Goal: Task Accomplishment & Management: Use online tool/utility

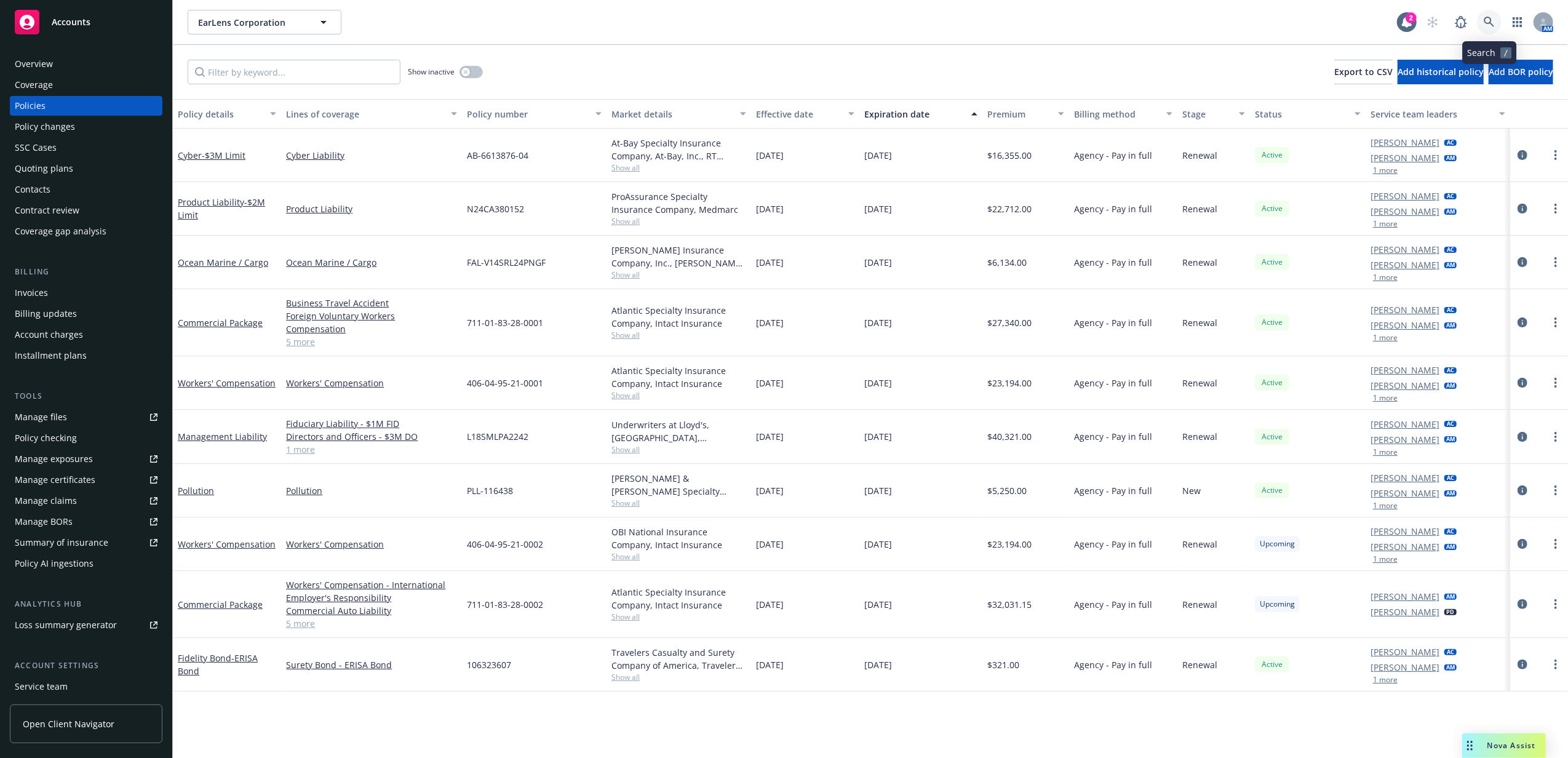
click at [1494, 22] on link at bounding box center [1489, 22] width 25 height 25
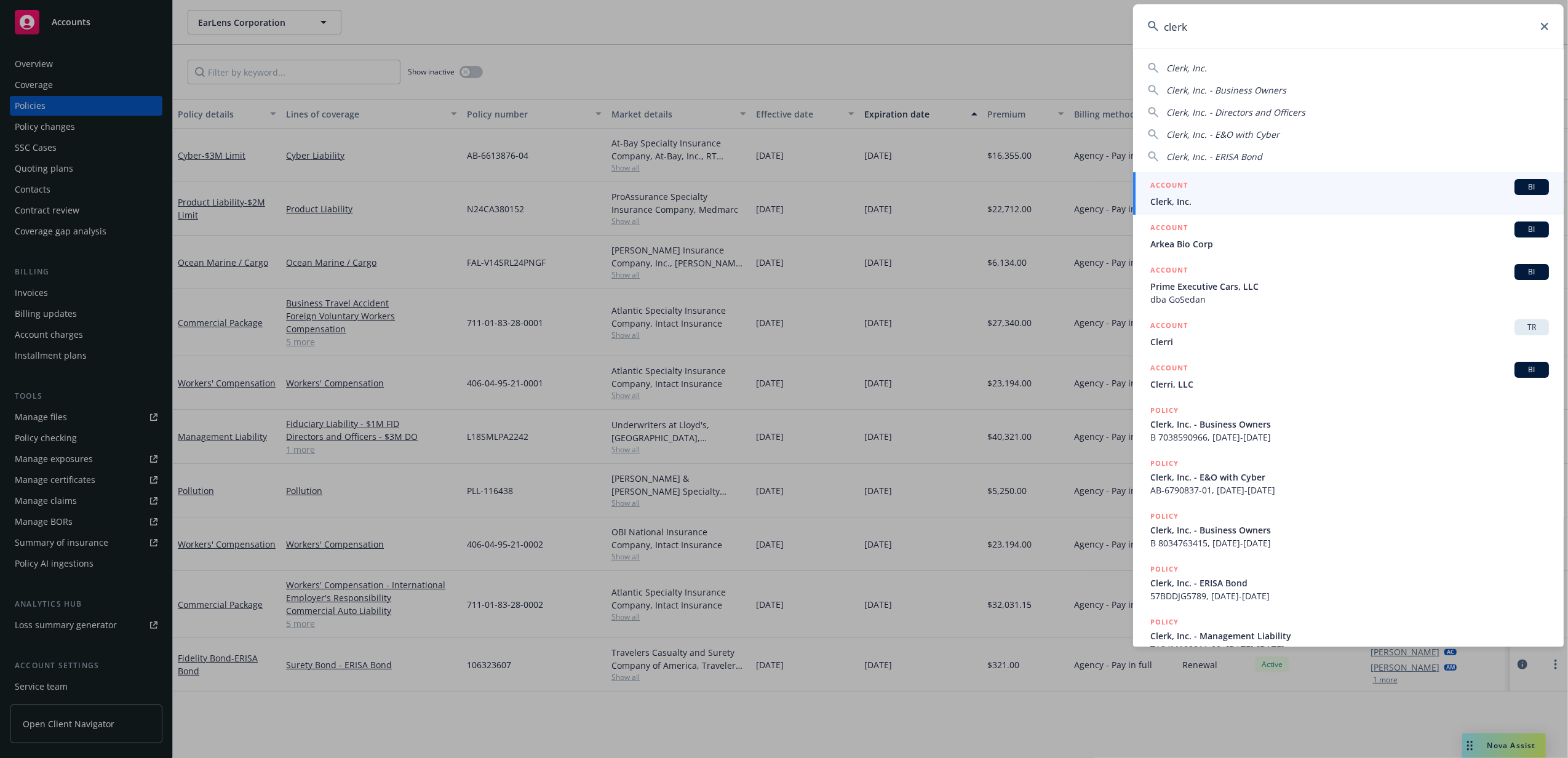
type input "clerk"
click at [1219, 190] on div "ACCOUNT BI" at bounding box center [1349, 186] width 398 height 16
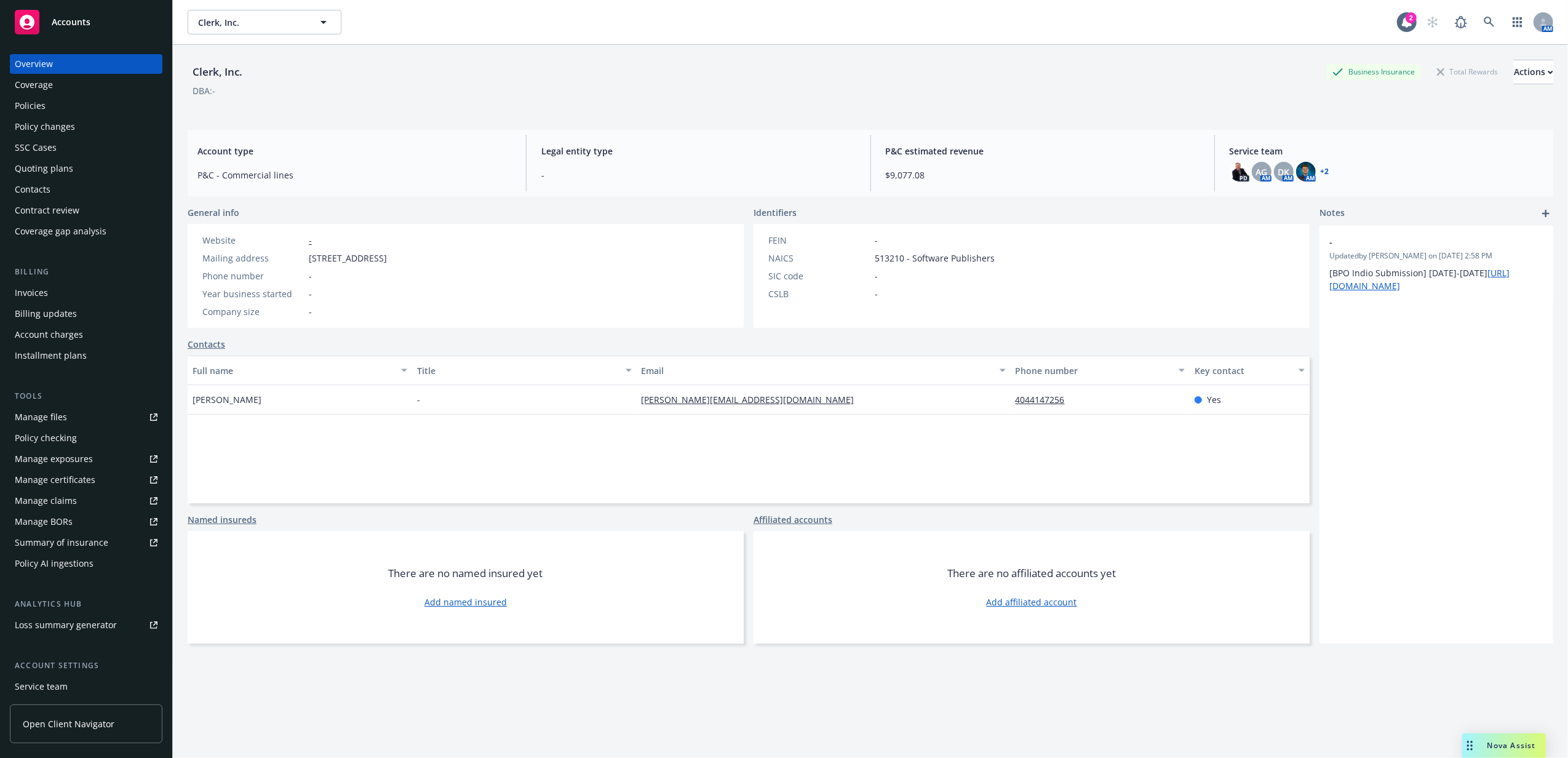
click at [70, 195] on div "Contacts" at bounding box center [85, 189] width 142 height 20
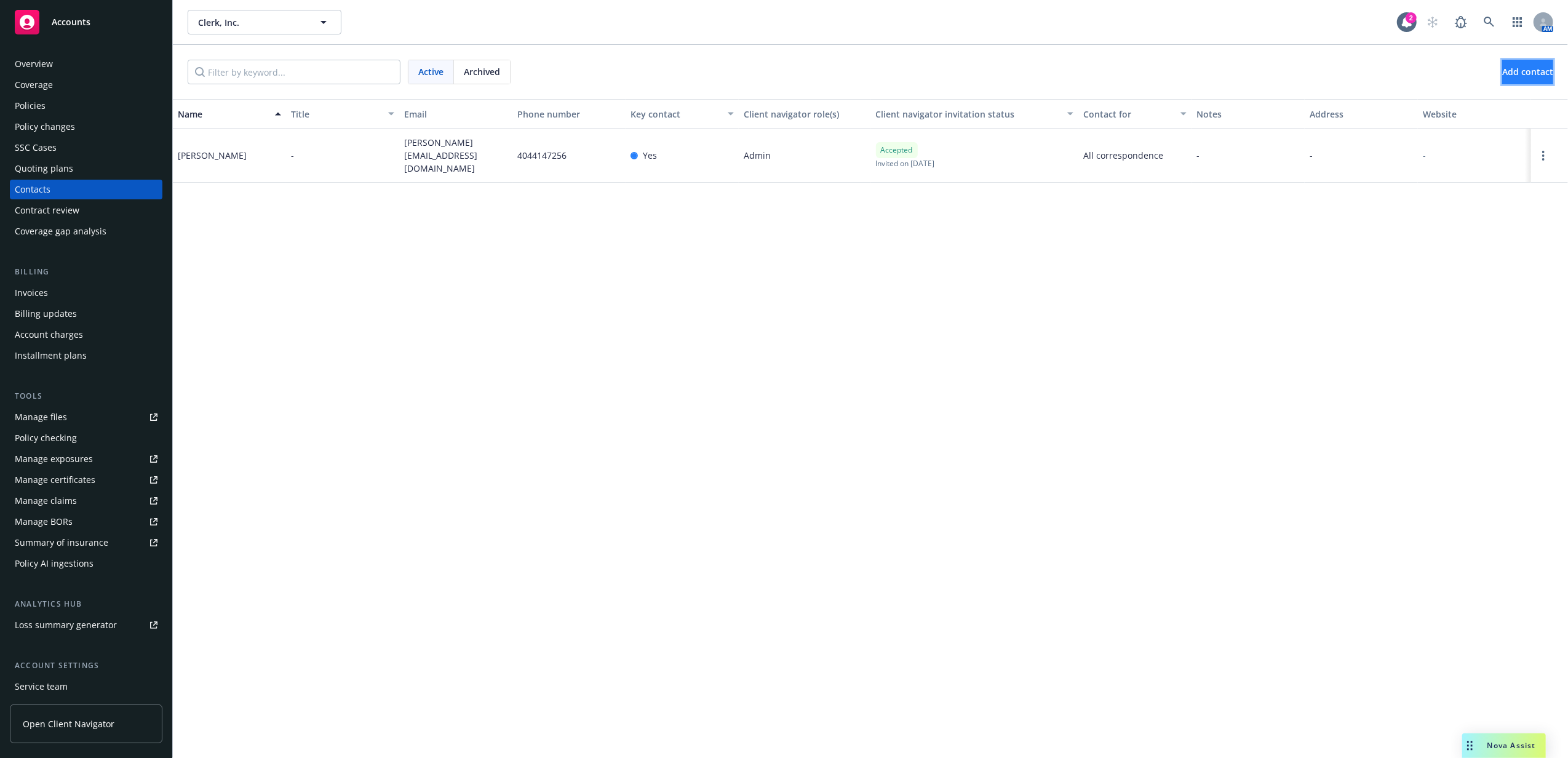
click at [1521, 73] on span "Add contact" at bounding box center [1527, 72] width 51 height 11
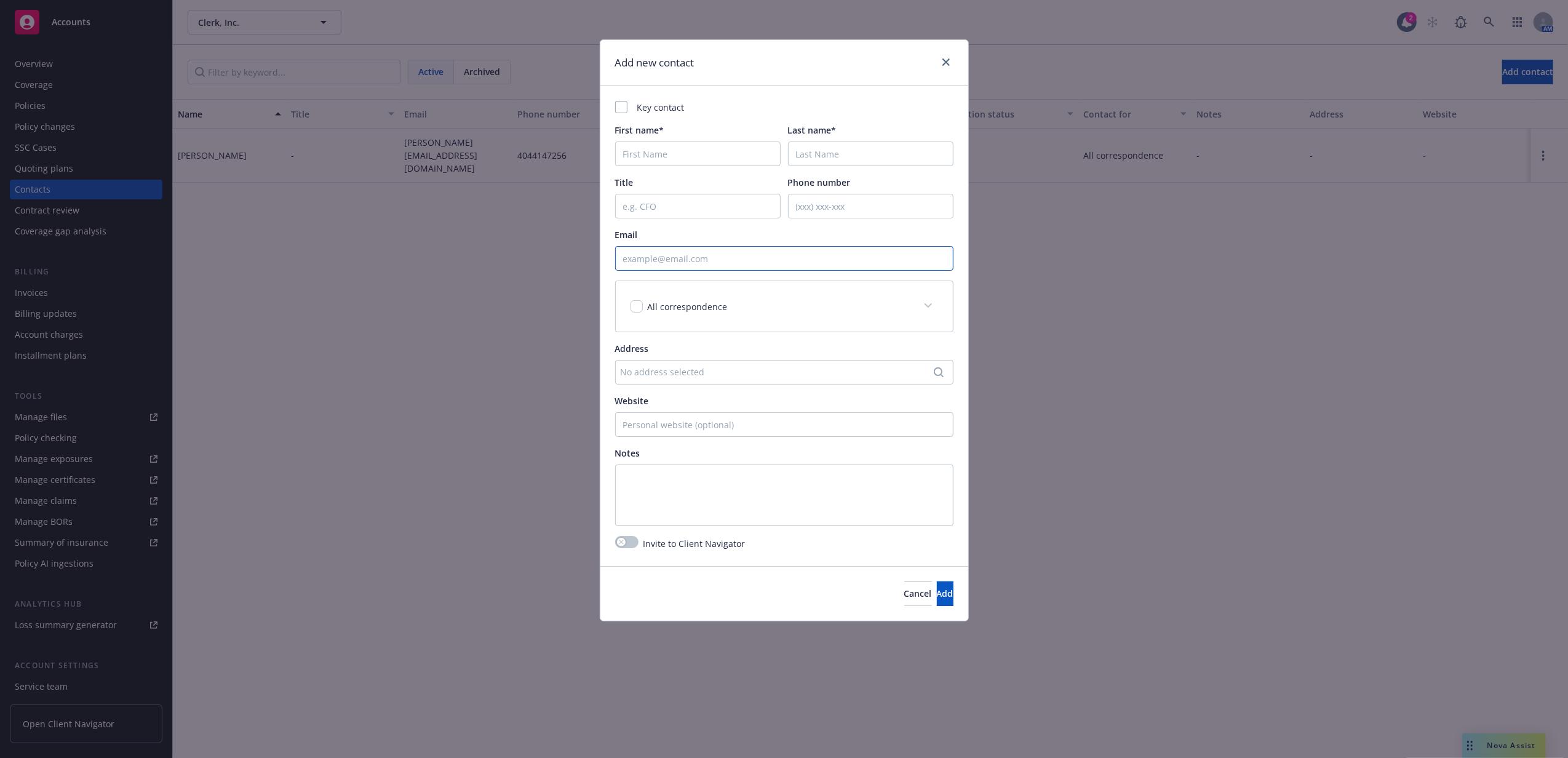
click at [746, 260] on input "Email" at bounding box center [784, 258] width 338 height 25
paste input "finance@clerk.dev"
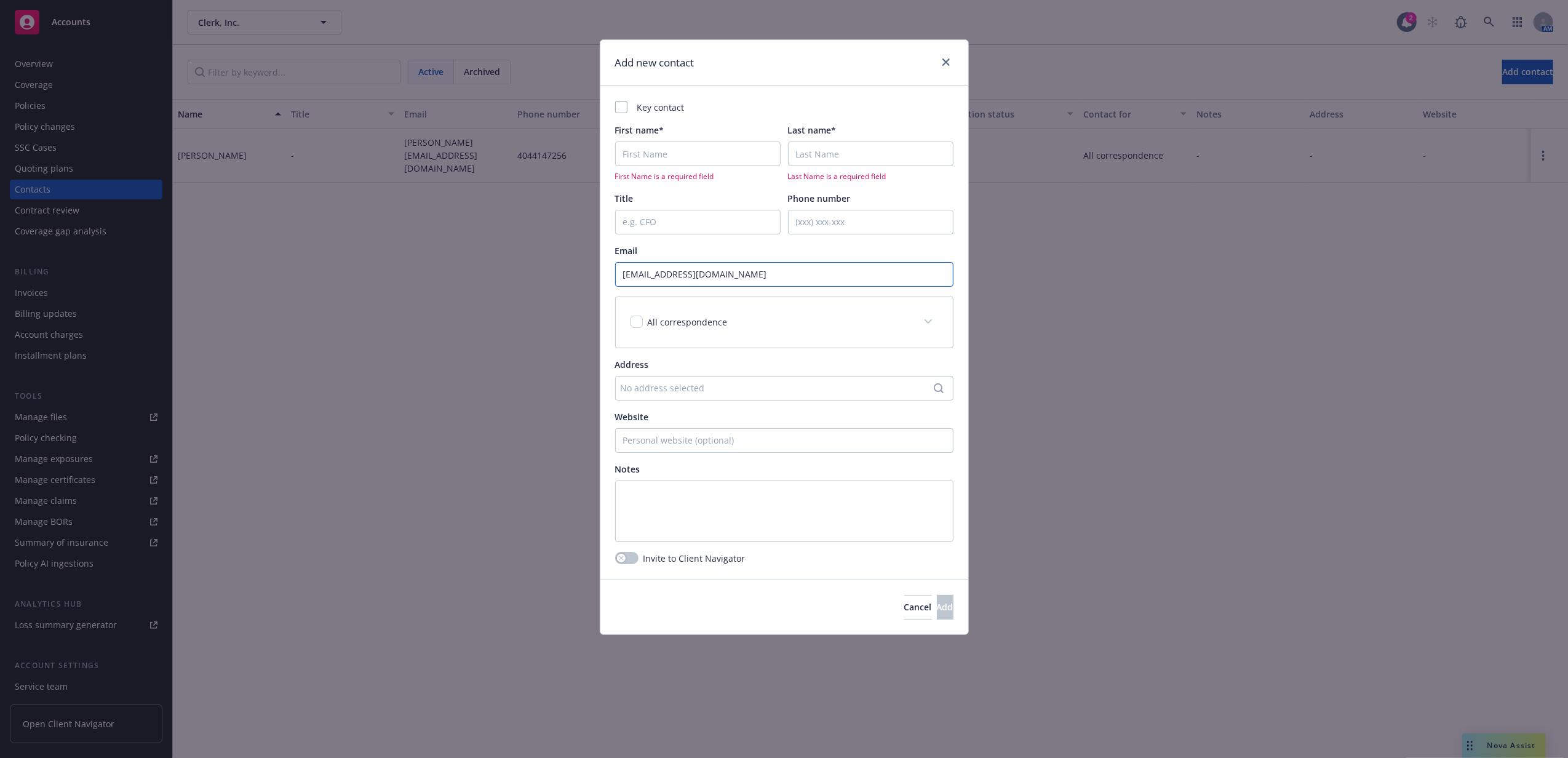
type input "finance@clerk.dev"
click at [724, 151] on input "First name*" at bounding box center [698, 154] width 165 height 25
type input "Accounts"
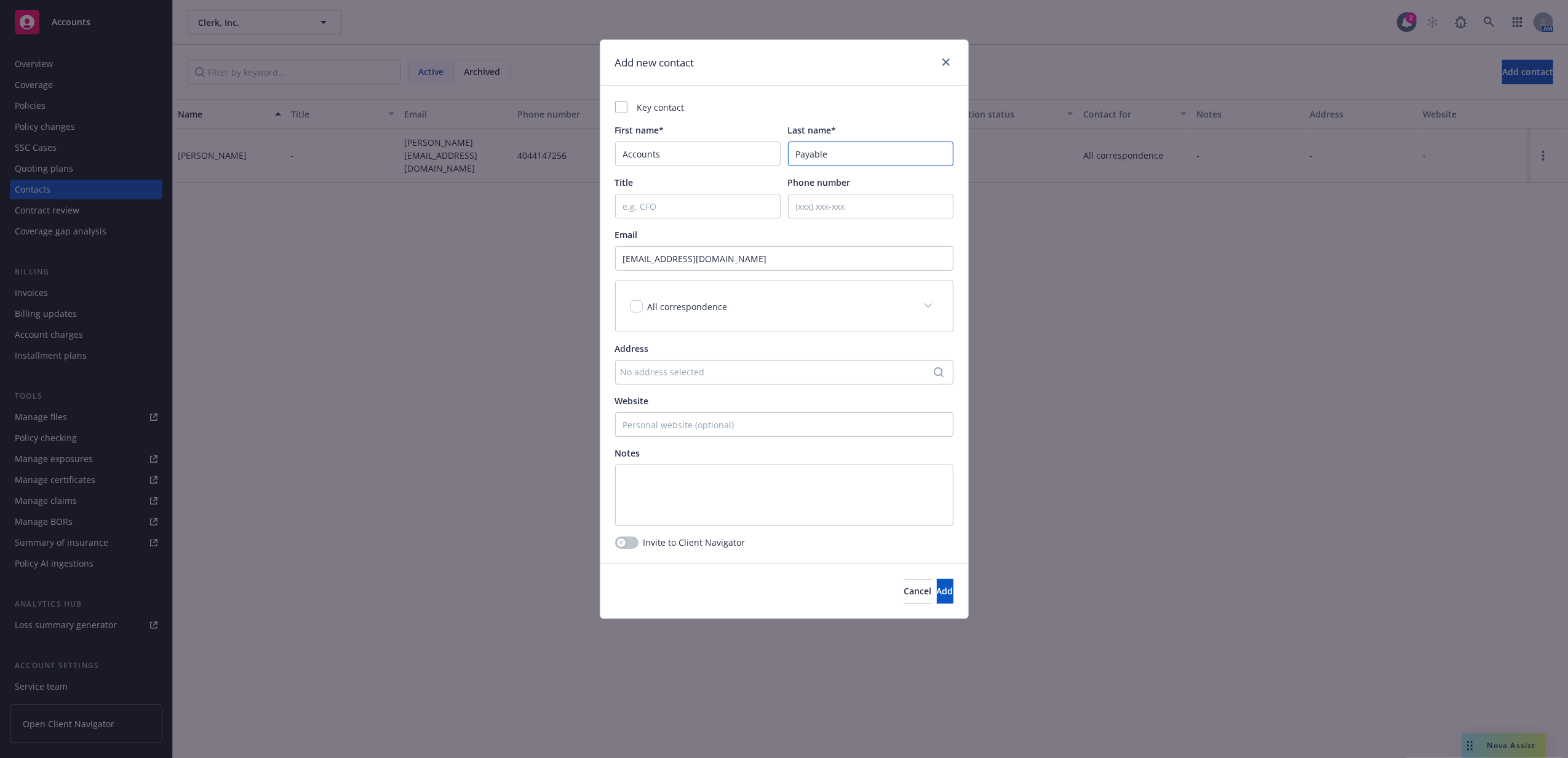
type input "Payable"
click at [842, 326] on div "All correspondence" at bounding box center [784, 306] width 337 height 51
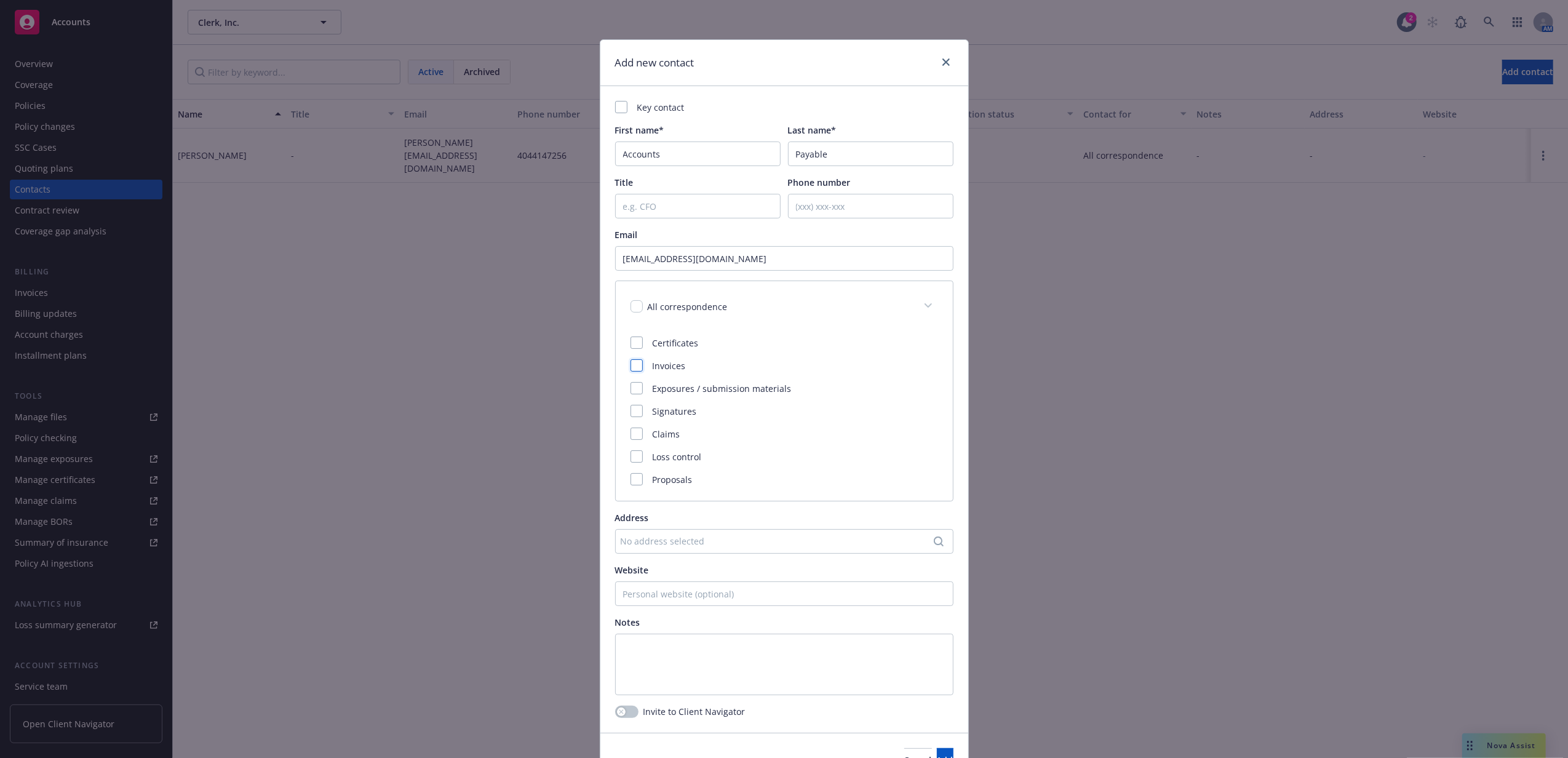
click at [631, 370] on div at bounding box center [636, 365] width 12 height 12
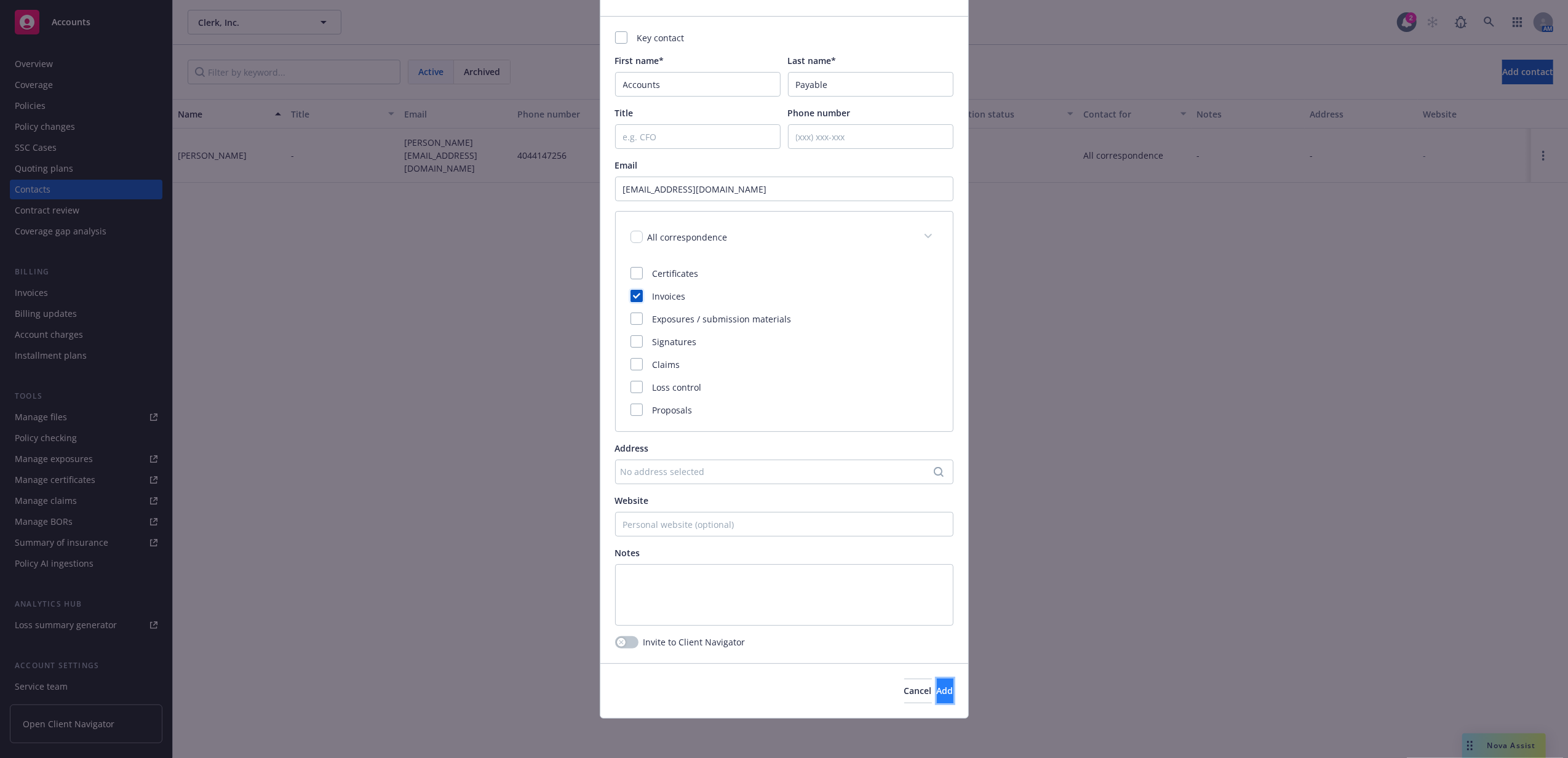
click at [936, 690] on span "Add" at bounding box center [944, 690] width 16 height 11
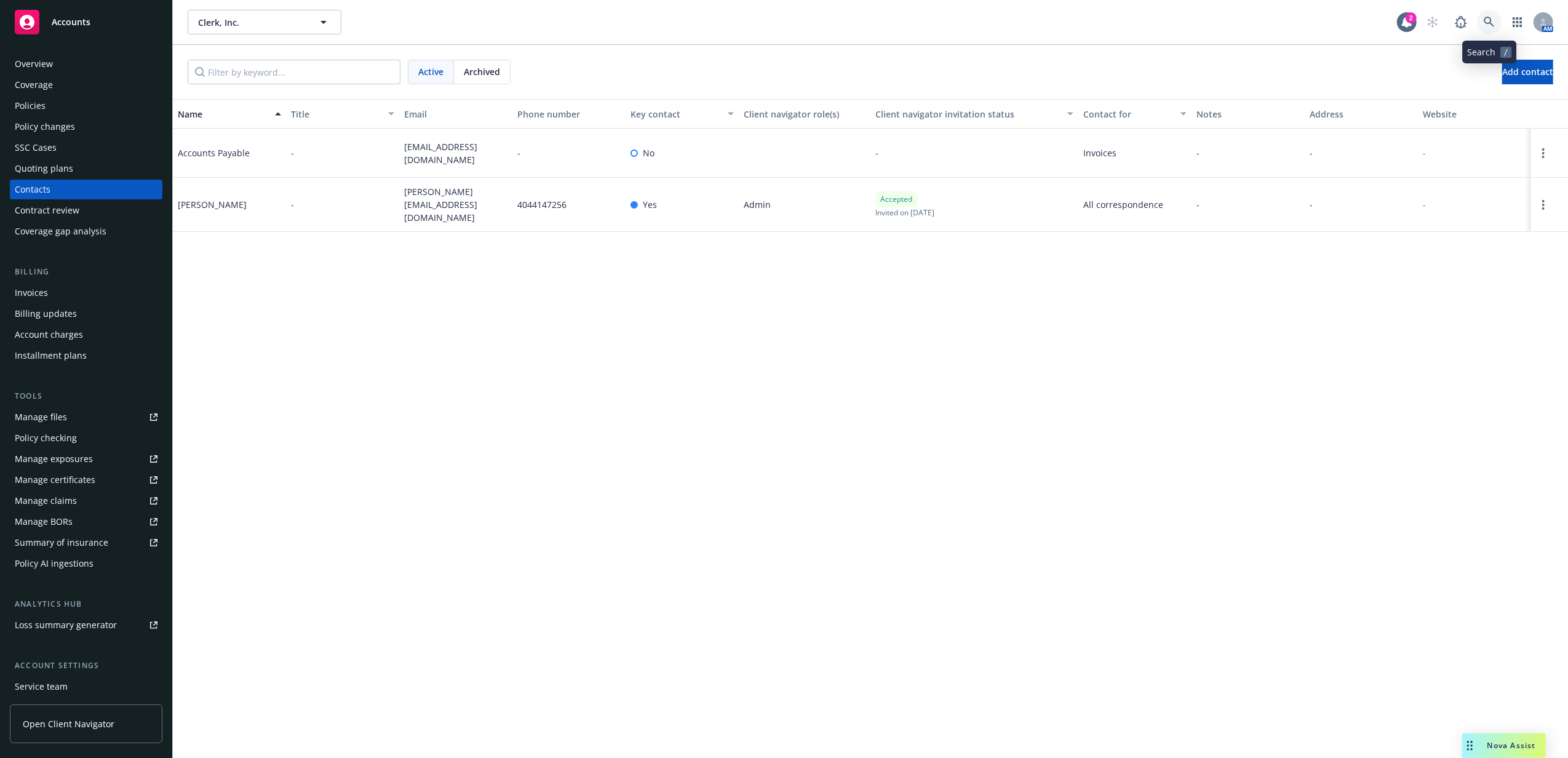
click at [1492, 17] on icon at bounding box center [1489, 22] width 11 height 11
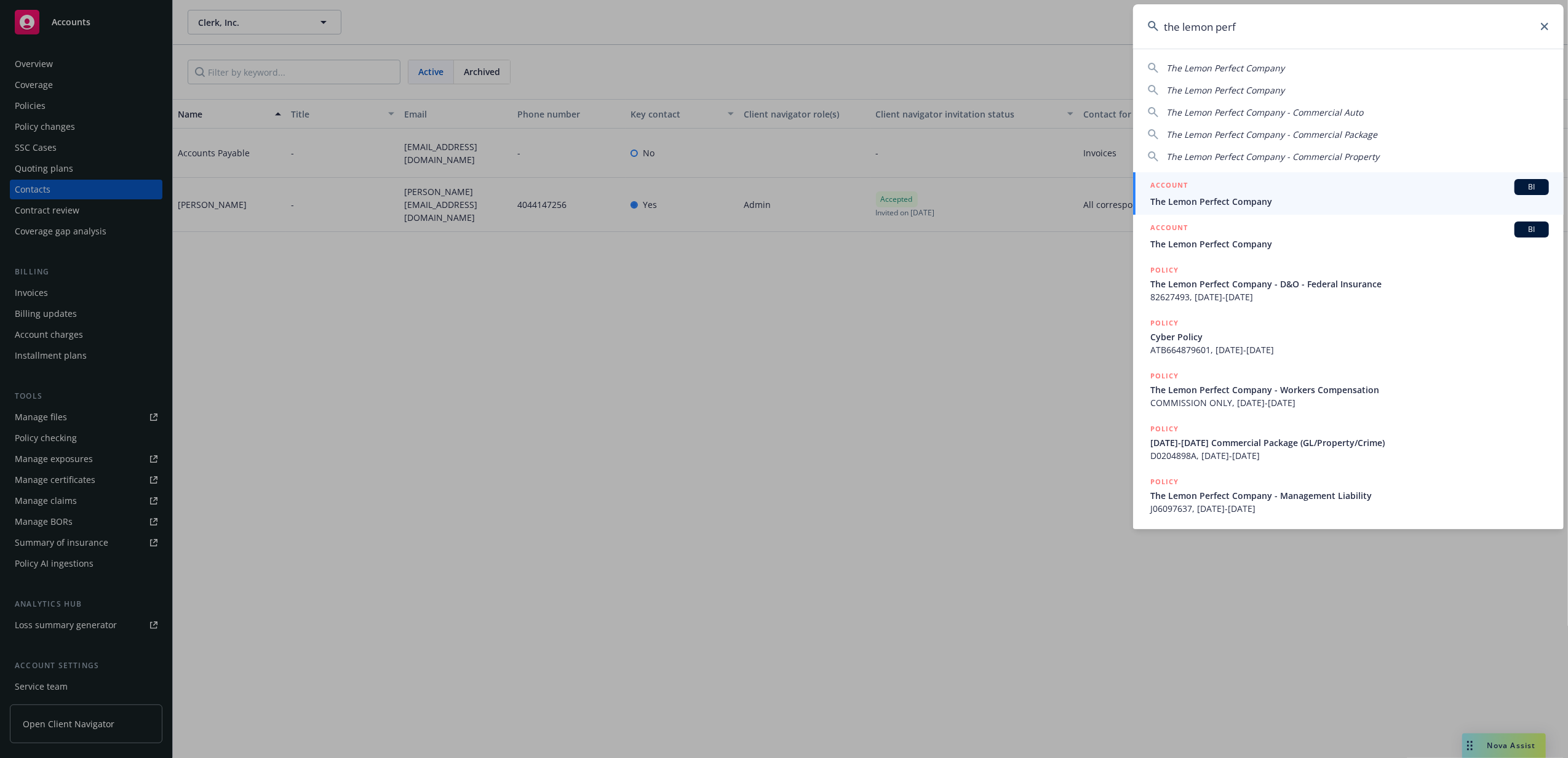
type input "the lemon perf"
click at [1289, 192] on div "ACCOUNT BI" at bounding box center [1349, 186] width 398 height 16
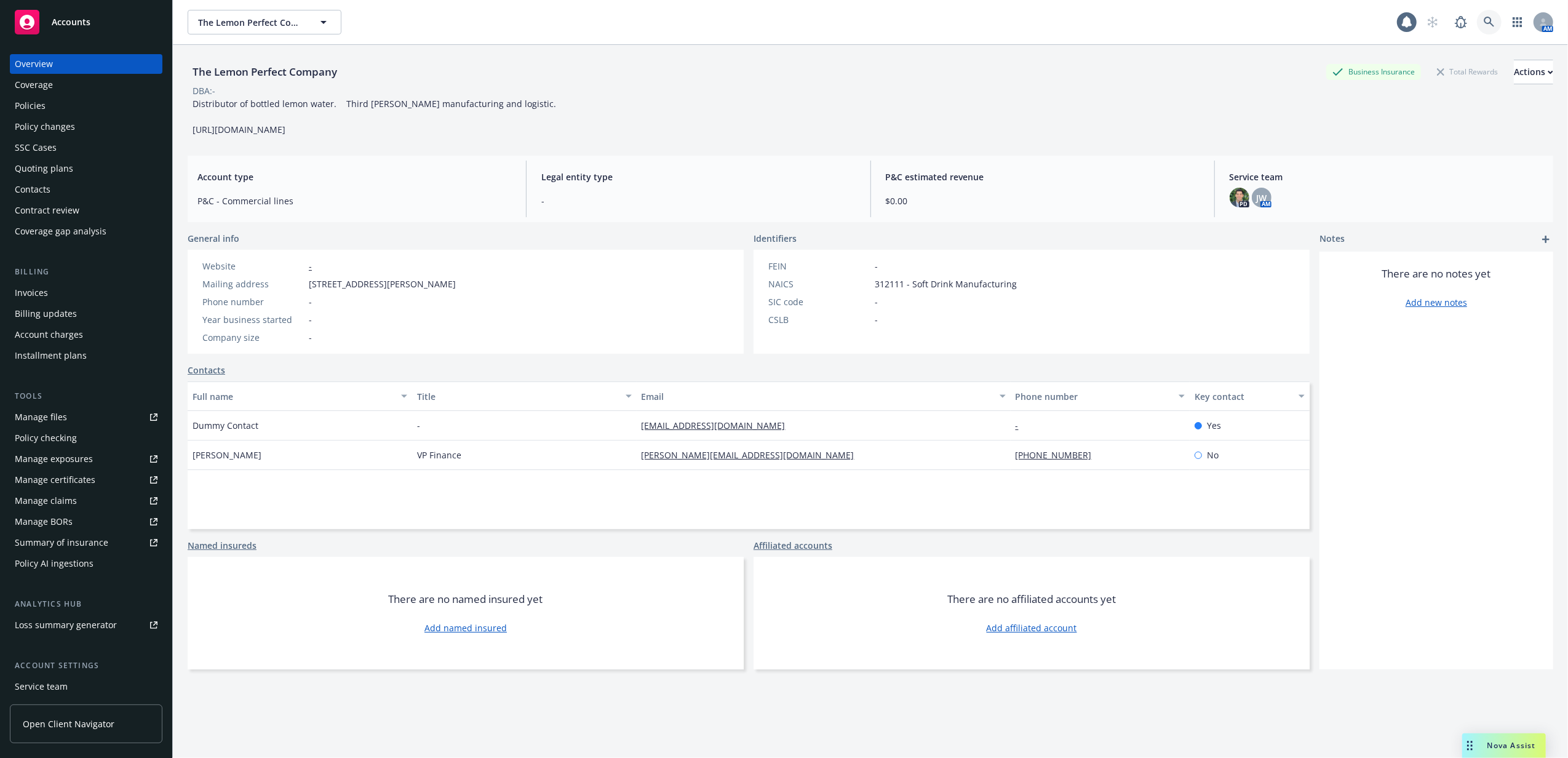
click at [1476, 11] on link at bounding box center [1489, 22] width 25 height 25
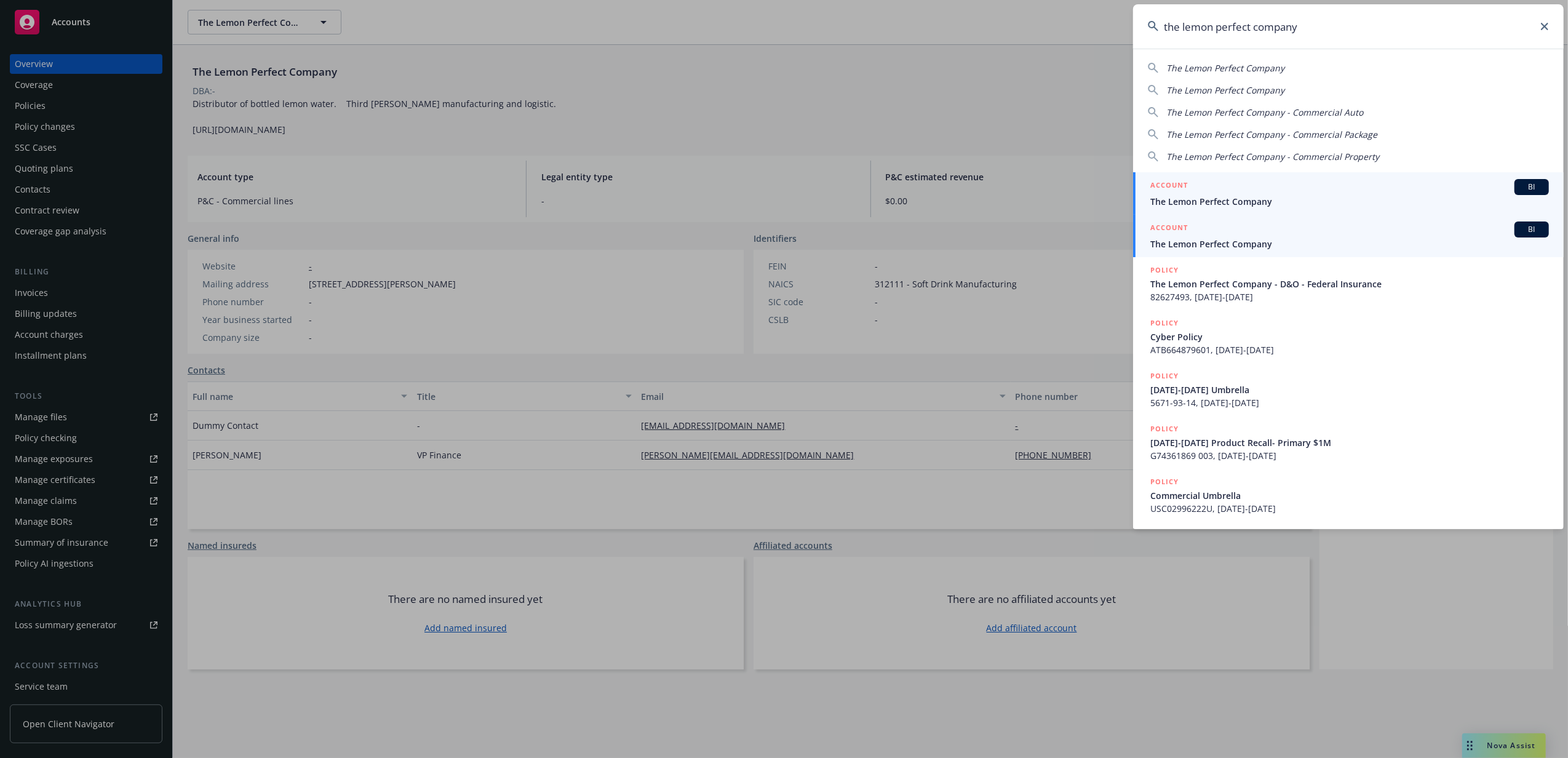
type input "the lemon perfect company"
click at [1250, 234] on div "ACCOUNT BI" at bounding box center [1349, 229] width 398 height 16
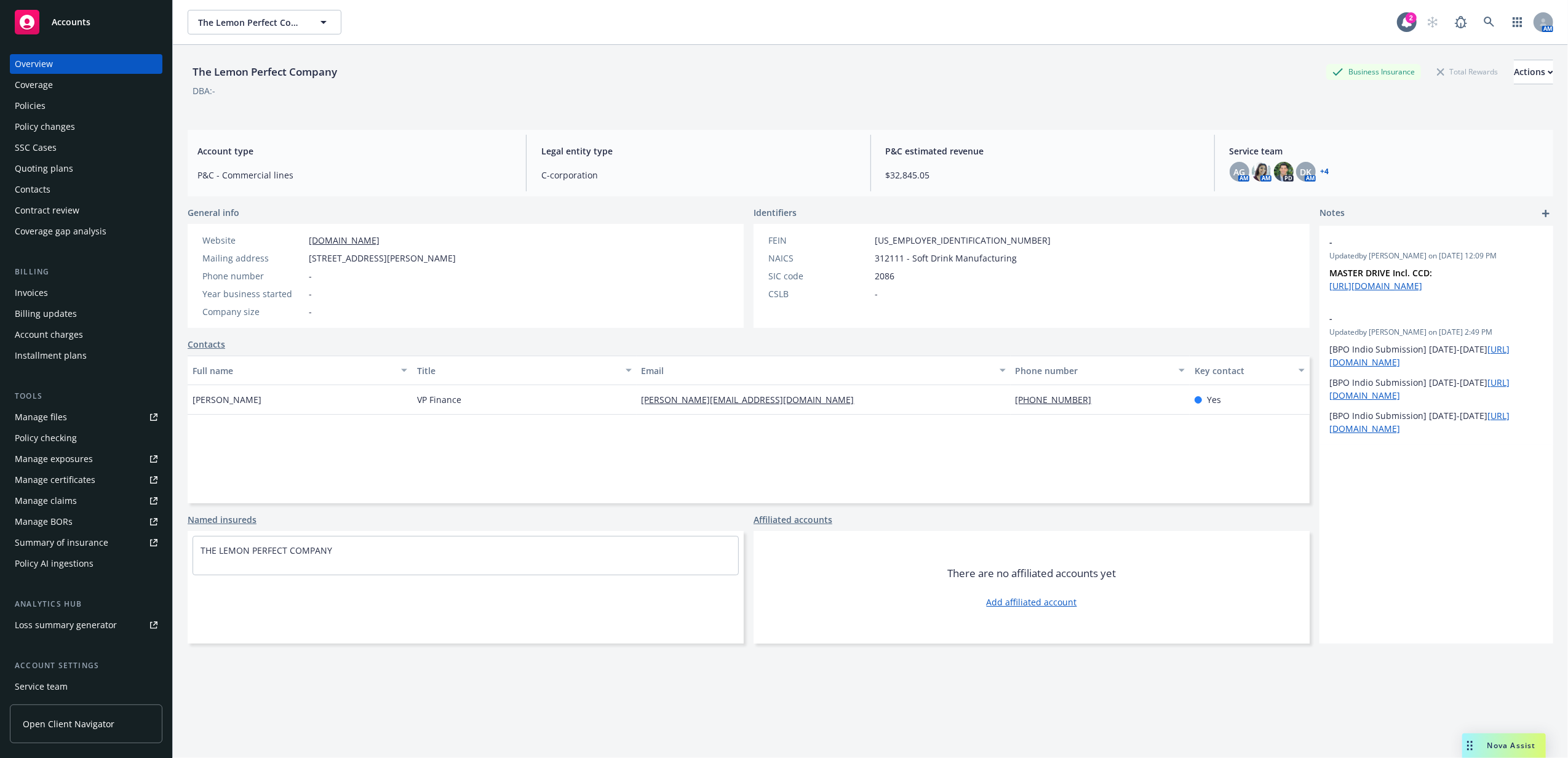
click at [65, 103] on div "Policies" at bounding box center [85, 105] width 142 height 20
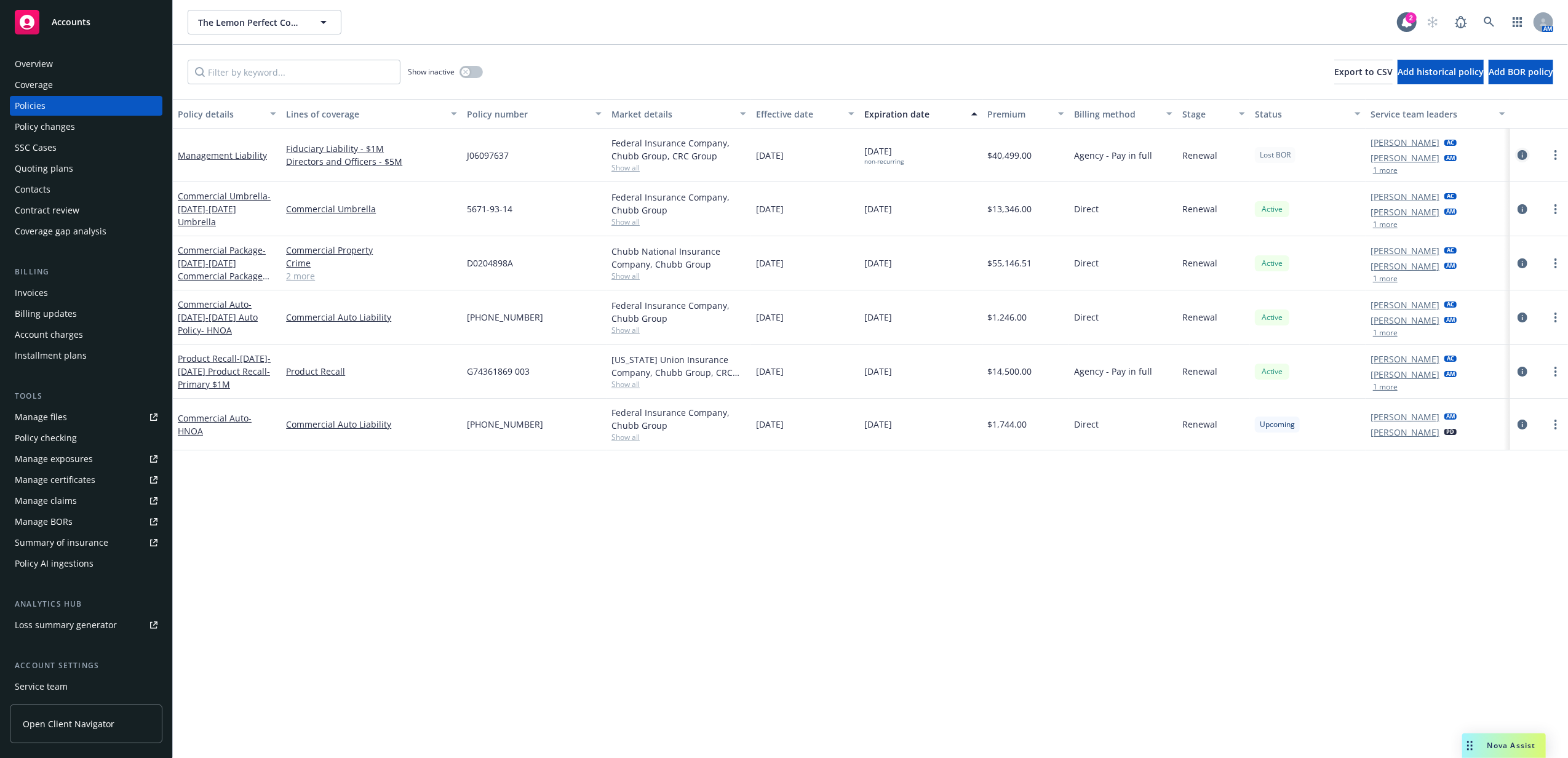
click at [1516, 156] on link "circleInformation" at bounding box center [1521, 154] width 14 height 14
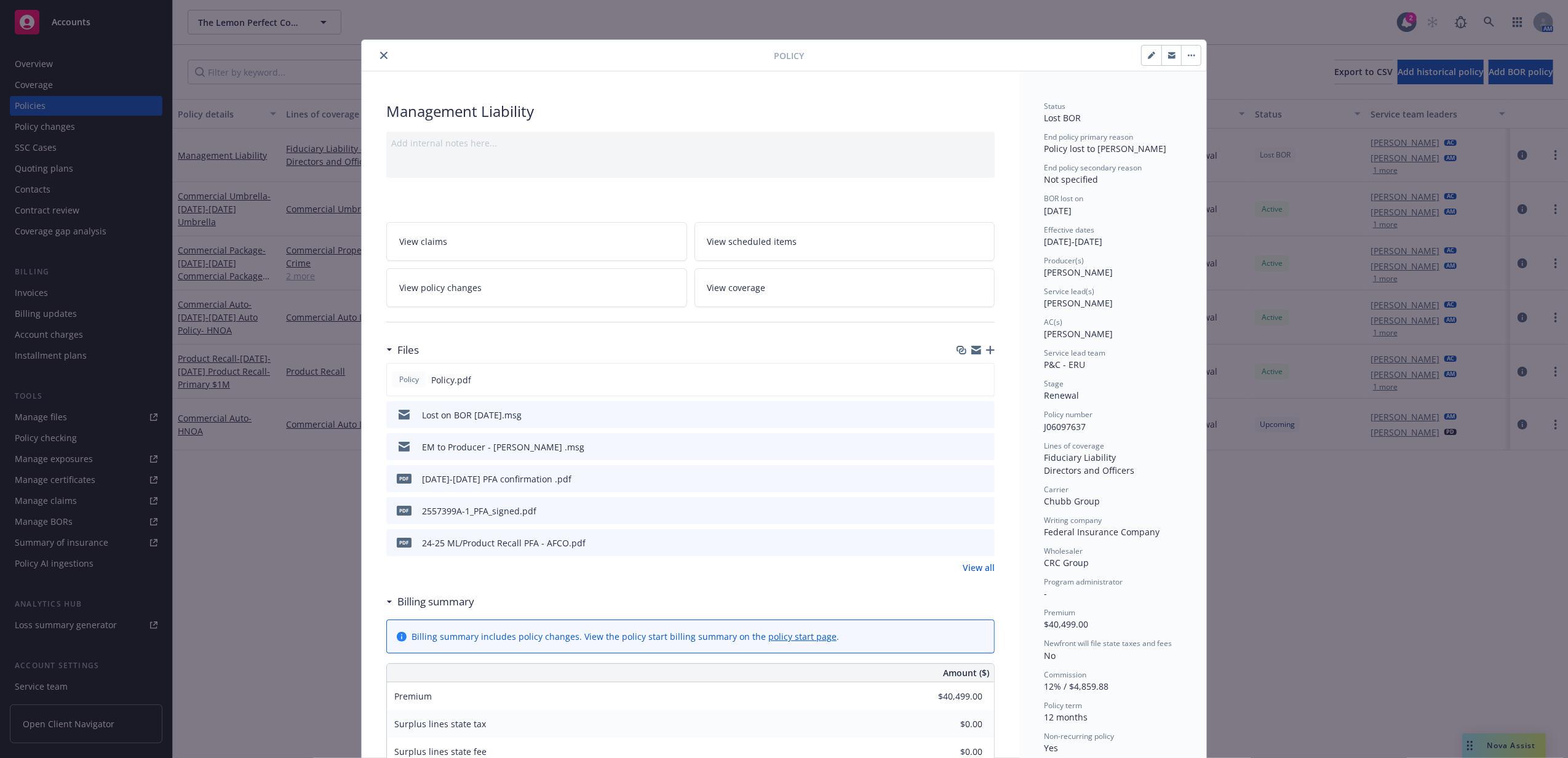
click at [986, 350] on icon "button" at bounding box center [990, 350] width 9 height 9
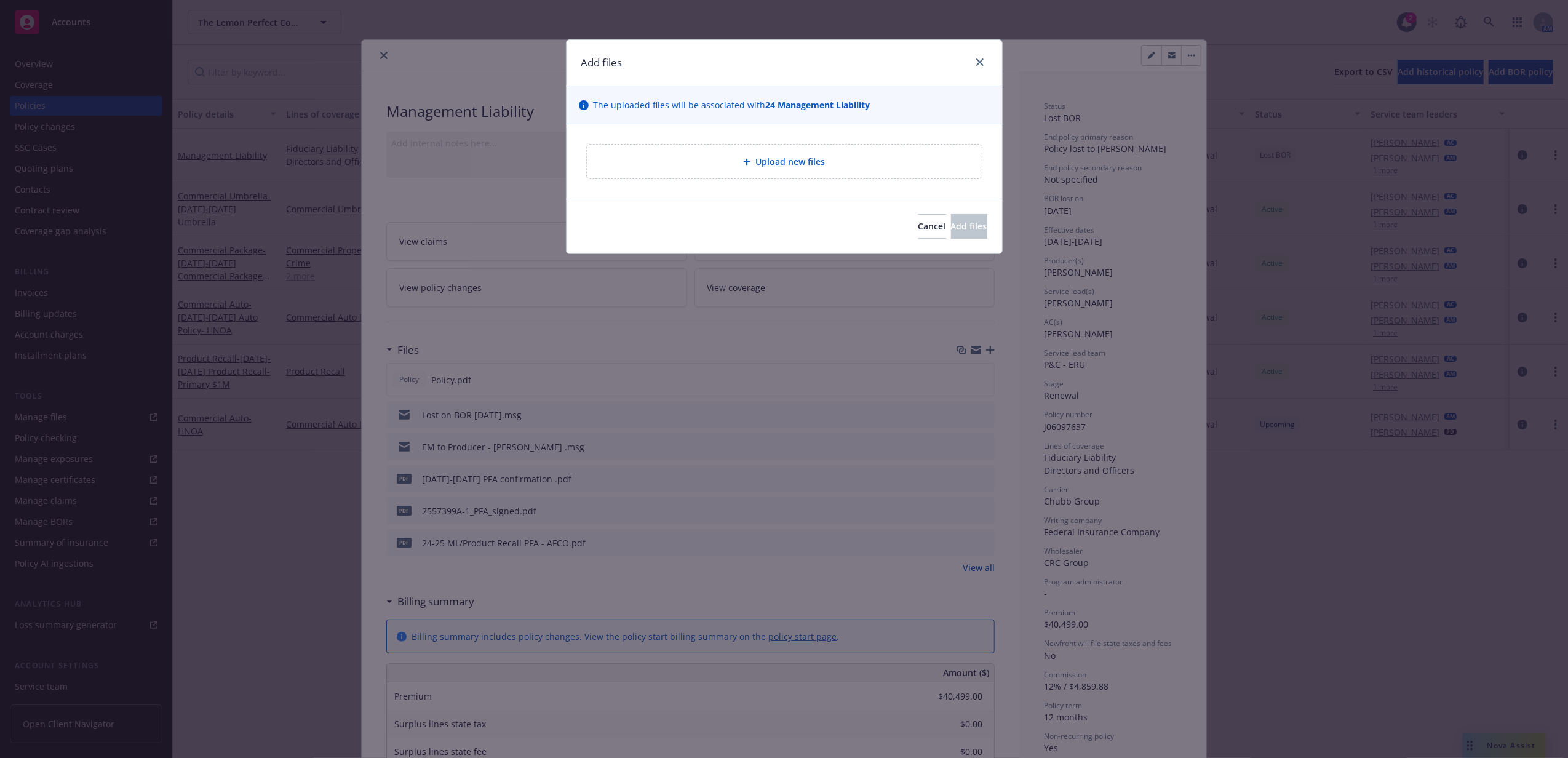
type textarea "x"
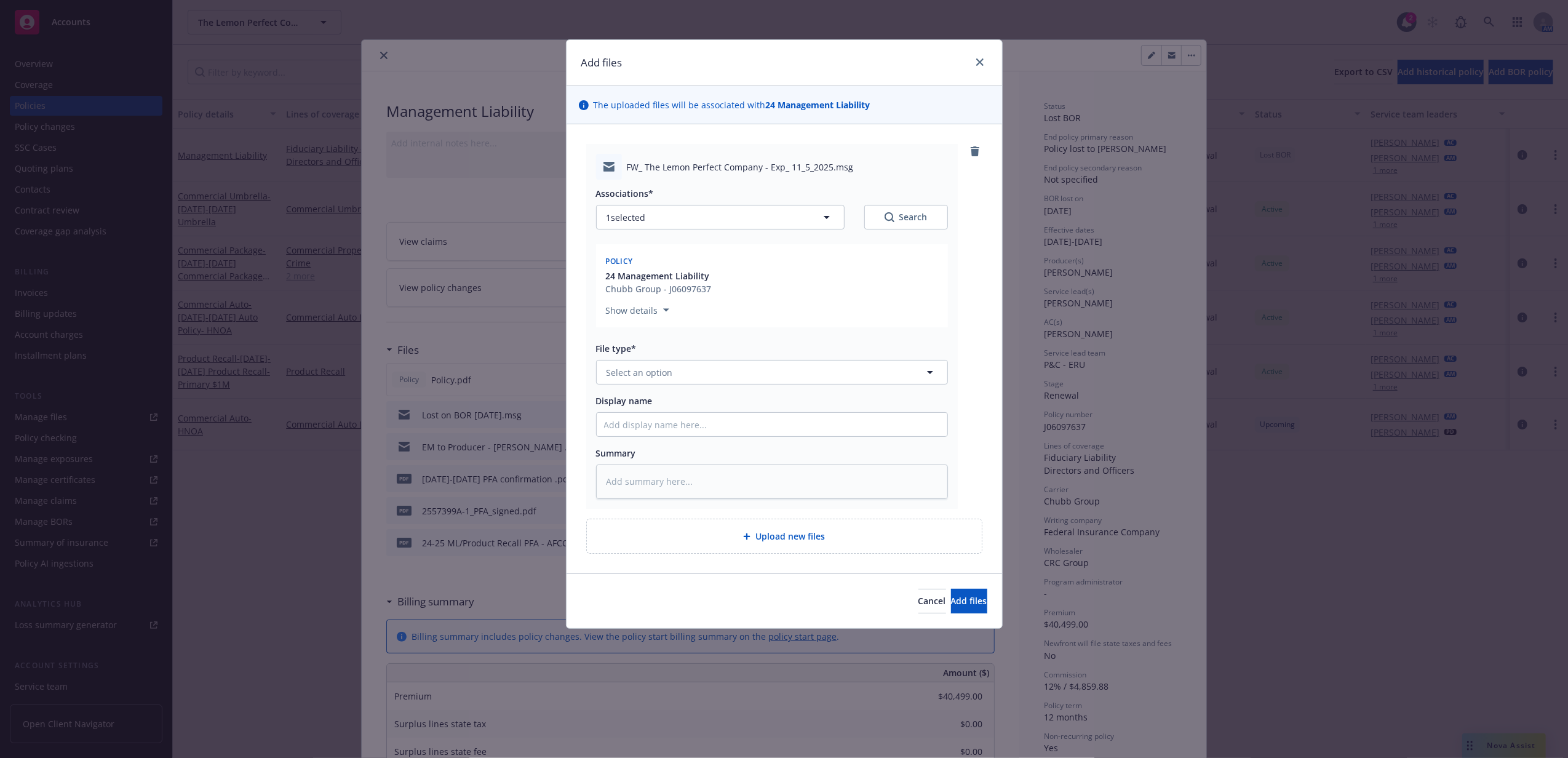
click at [643, 389] on div "Associations* 1 selected Search Policy 24 Management Liability Chubb Group - J0…" at bounding box center [772, 339] width 352 height 319
click at [643, 384] on button "Select an option" at bounding box center [772, 373] width 352 height 25
type input "email"
click at [650, 417] on div "Email" at bounding box center [771, 406] width 351 height 32
click at [655, 427] on input "Display name" at bounding box center [771, 424] width 351 height 23
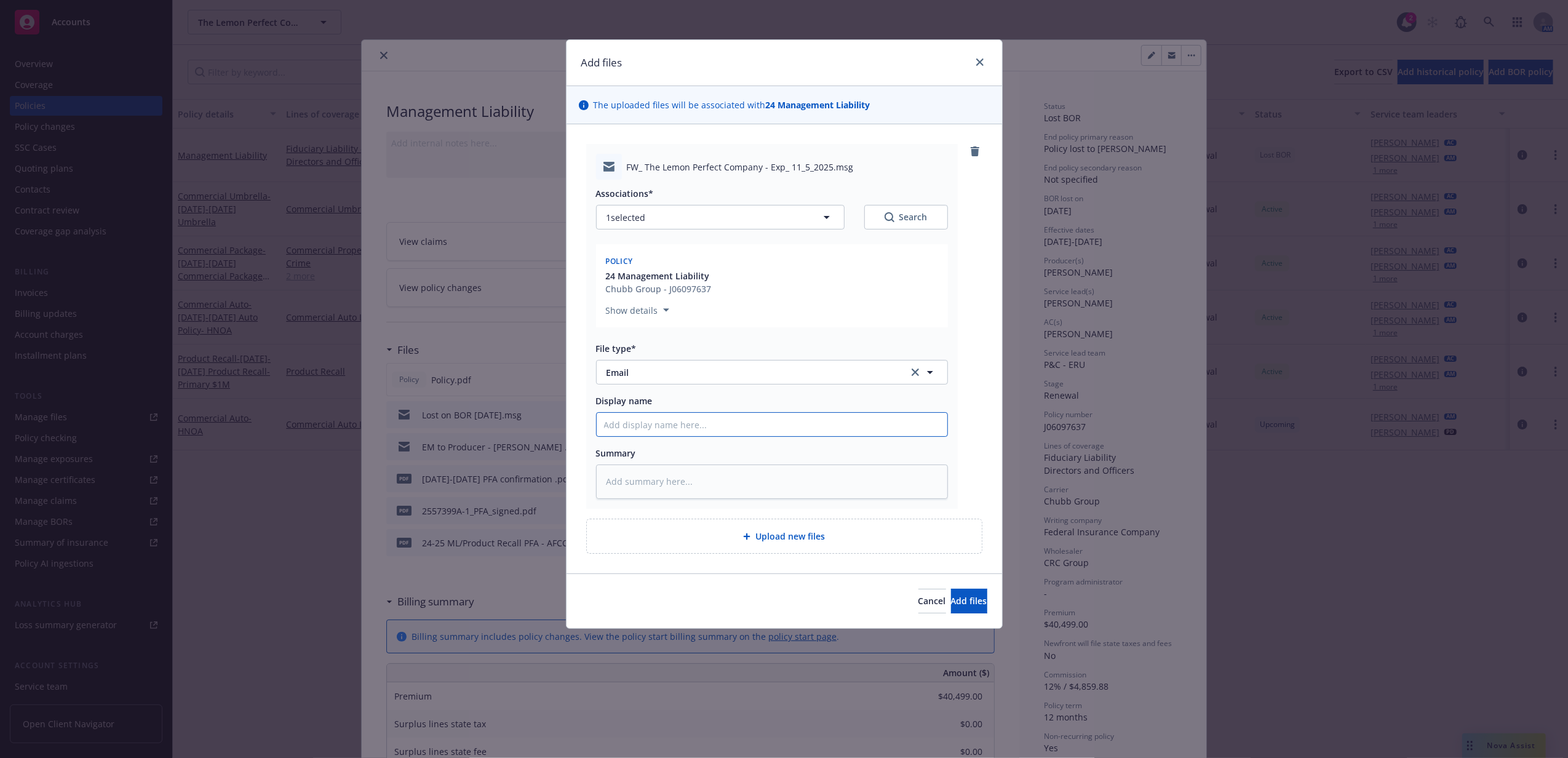
type textarea "x"
type input "R"
type textarea "x"
type input "RT"
type textarea "x"
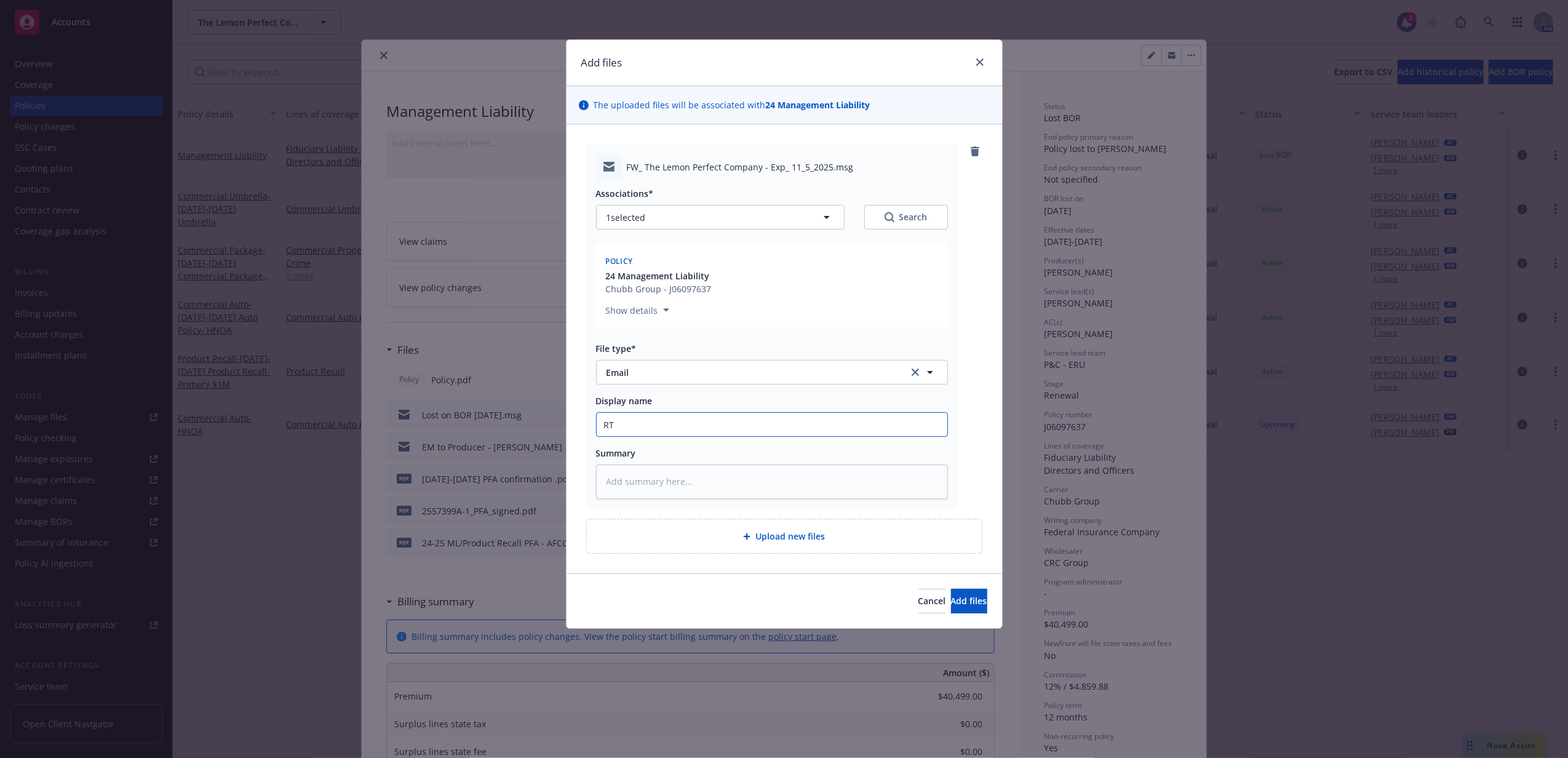
type input "RT"
type textarea "x"
type input "RT R"
type textarea "x"
type input "RT Re"
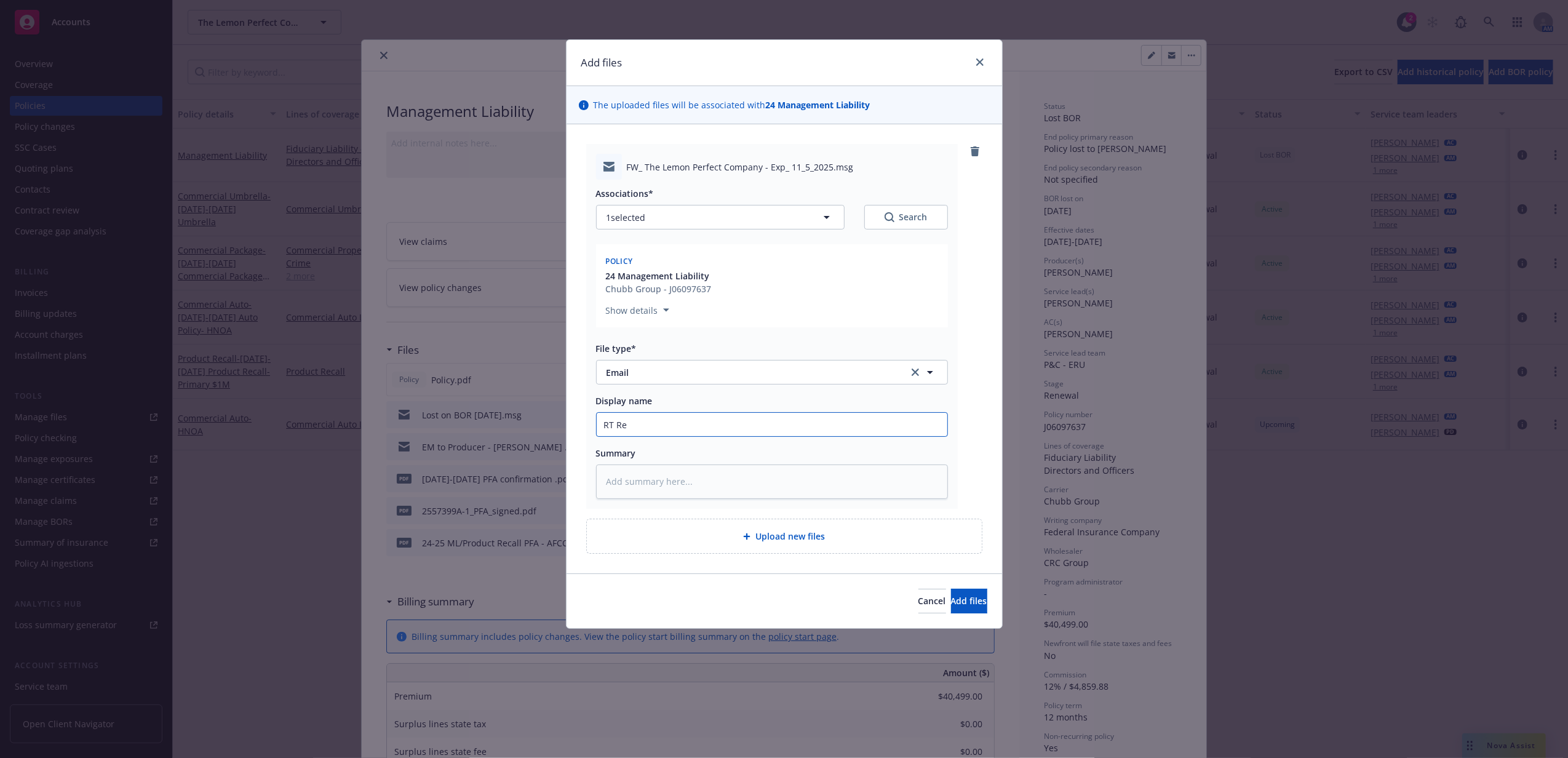
type textarea "x"
type input "RT Rec"
type textarea "x"
type input "RT Reco"
type textarea "x"
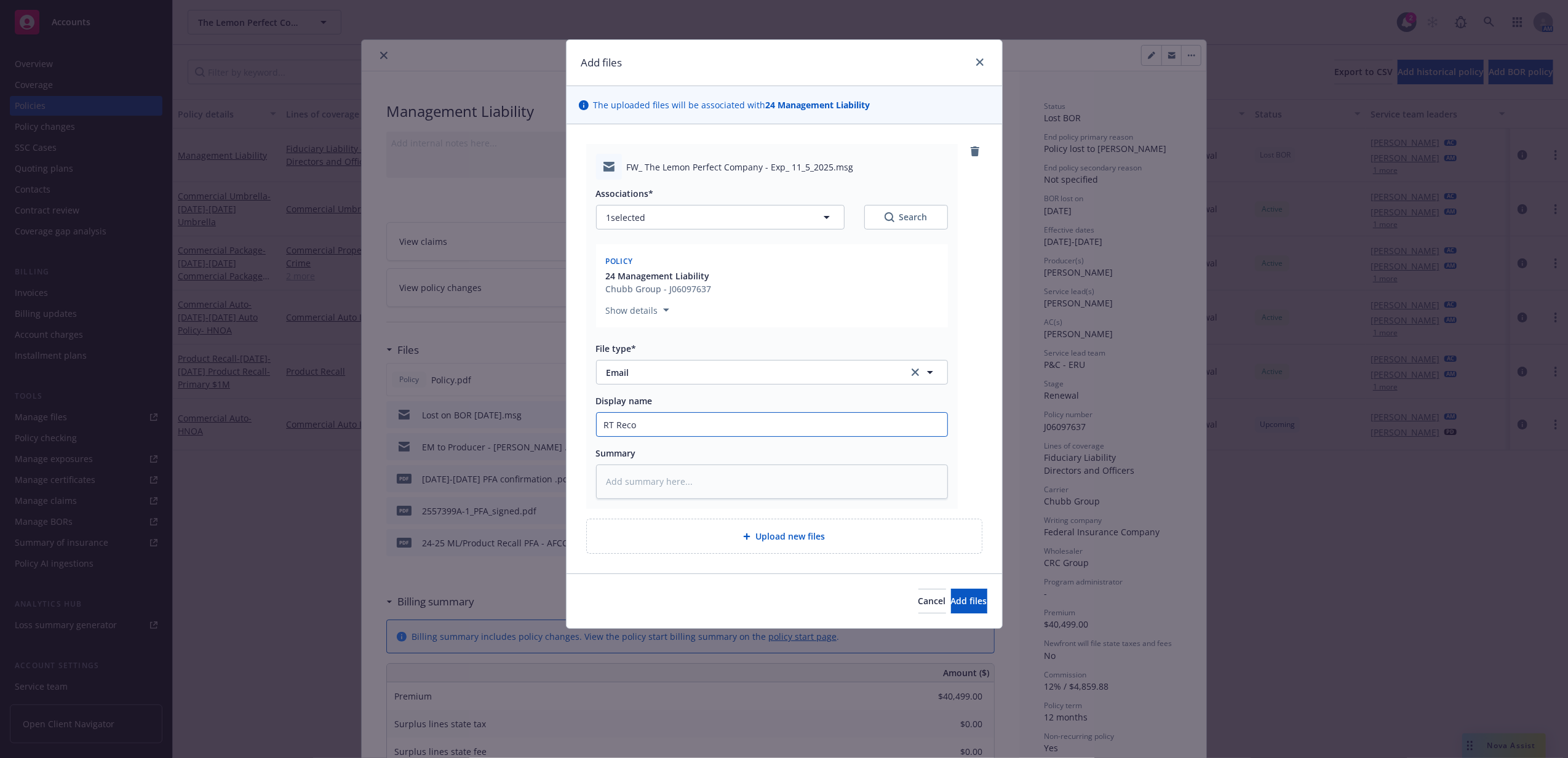
type input "RT Recon"
type textarea "x"
type input "RT Recong"
type textarea "x"
type input "RT Recongi"
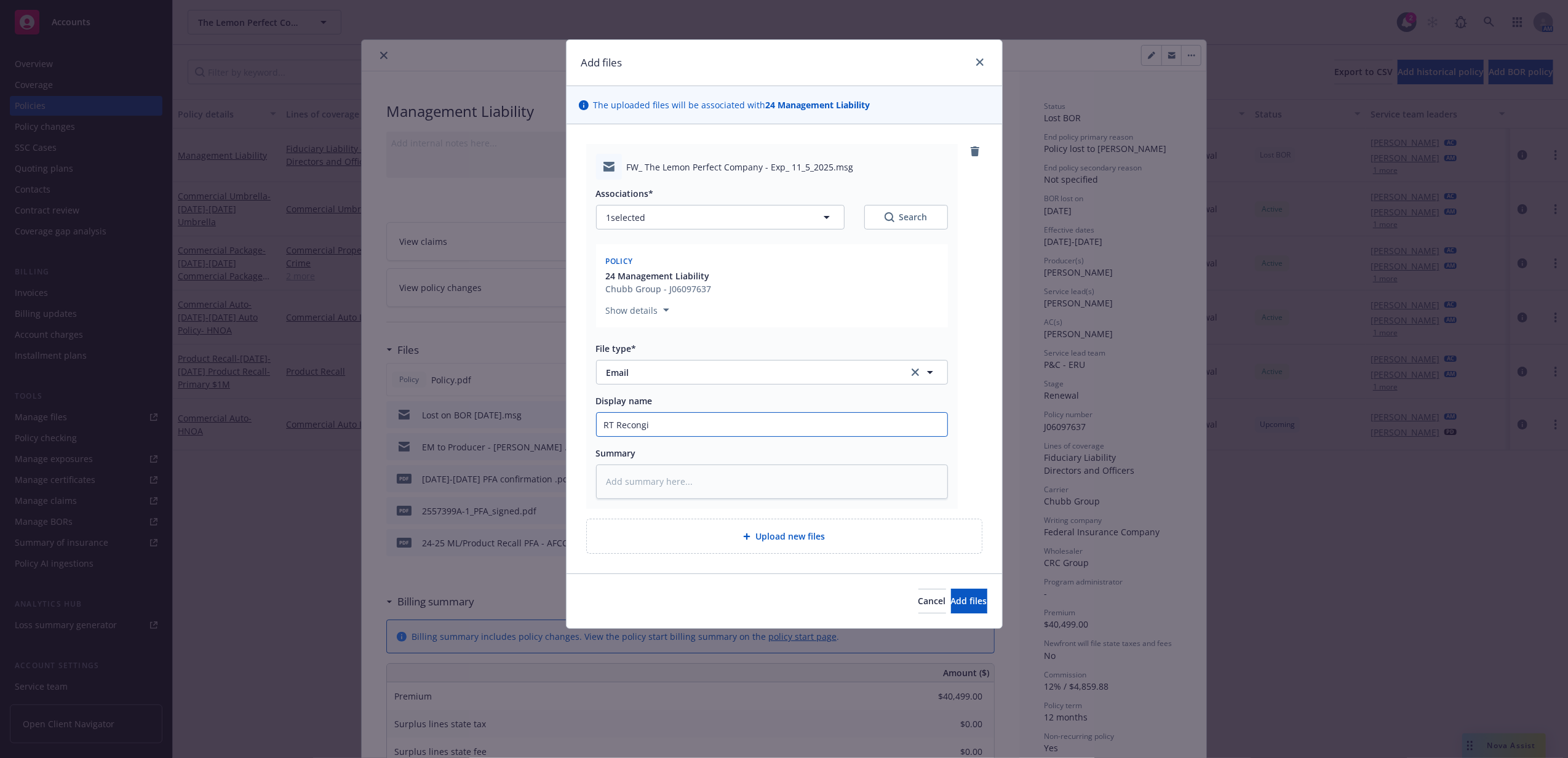
type textarea "x"
type input "RT Recongiz"
type textarea "x"
type input "RT Recongize"
type textarea "x"
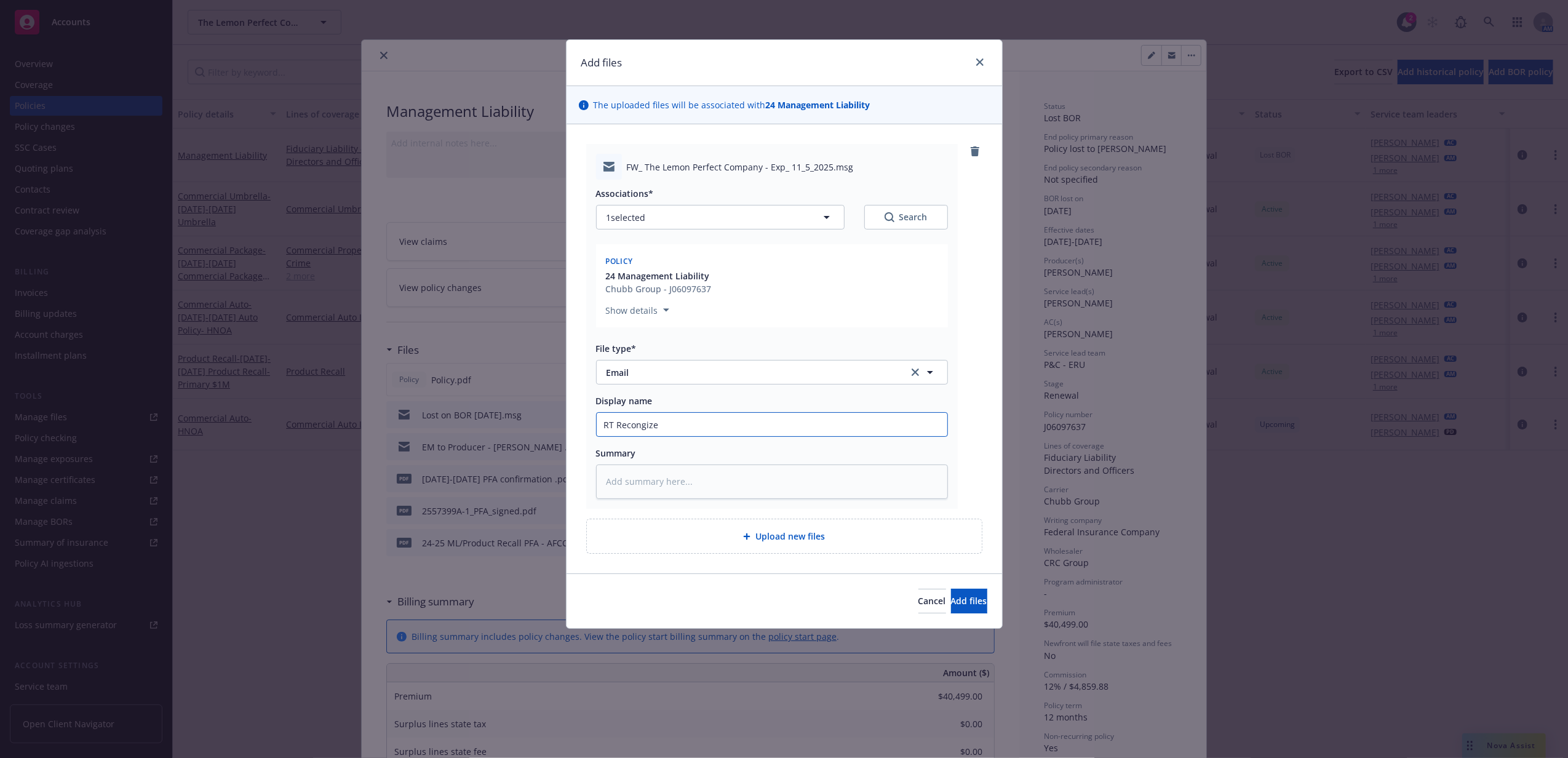
type input "RT Recongized"
type textarea "x"
type input "RT Recongized"
type textarea "x"
type input "RT Recongized a"
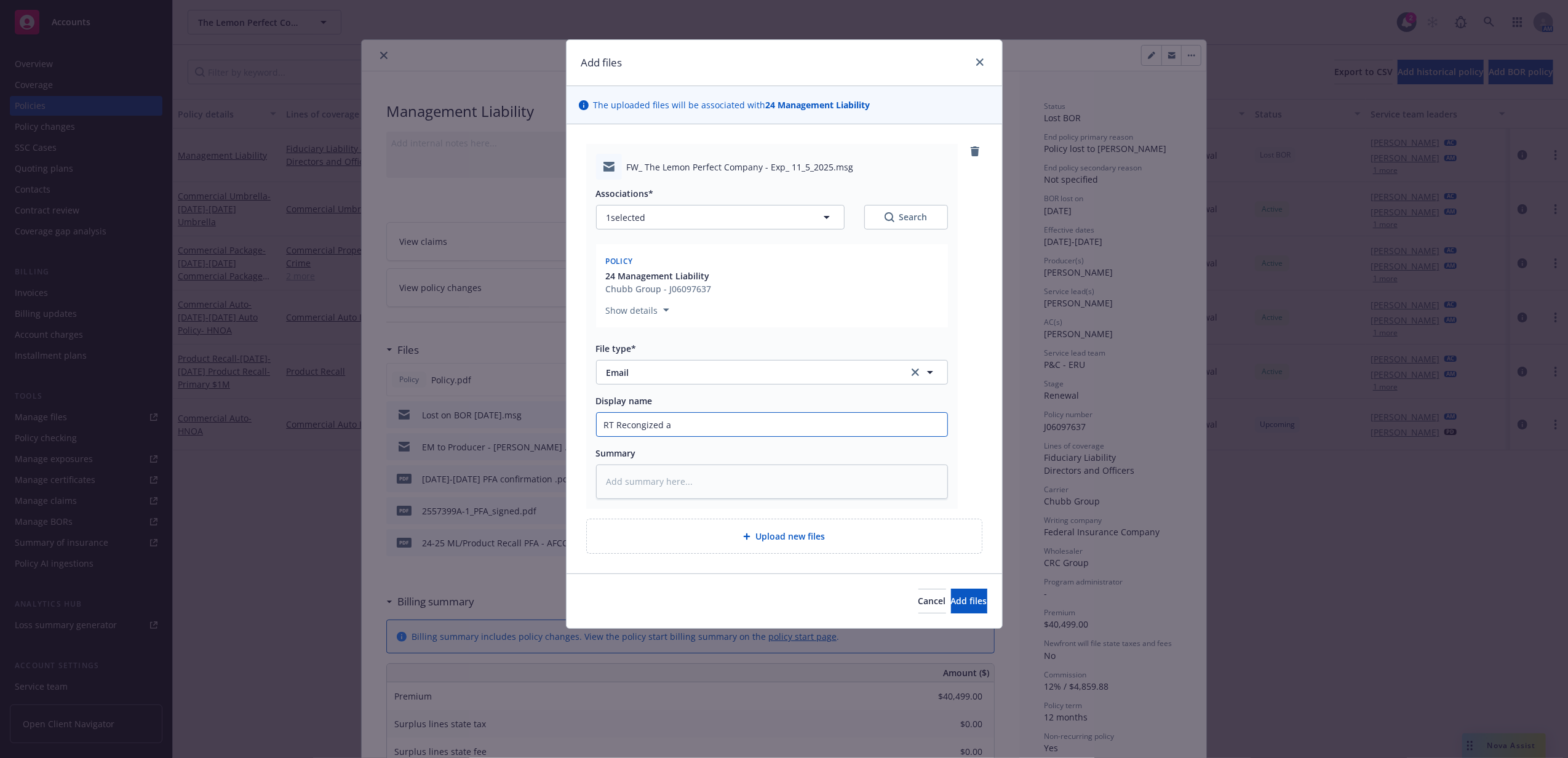
type textarea "x"
type input "RT Recongized as"
type textarea "x"
type input "RT Recongized as B"
type textarea "x"
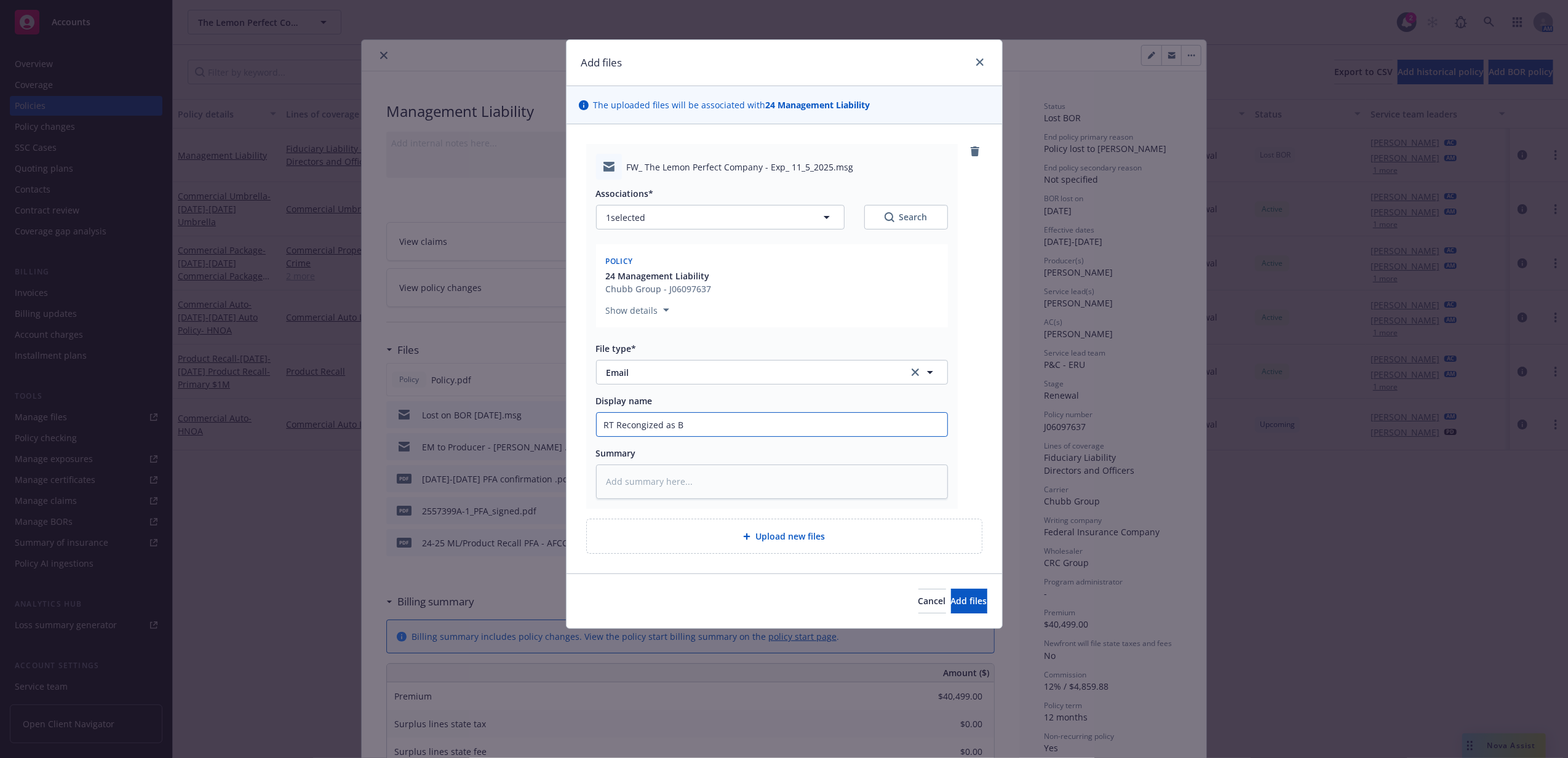
type input "RT Recongized as Br"
type textarea "x"
type input "RT Recongized as Bro"
type textarea "x"
type input "RT Recongized as Brok"
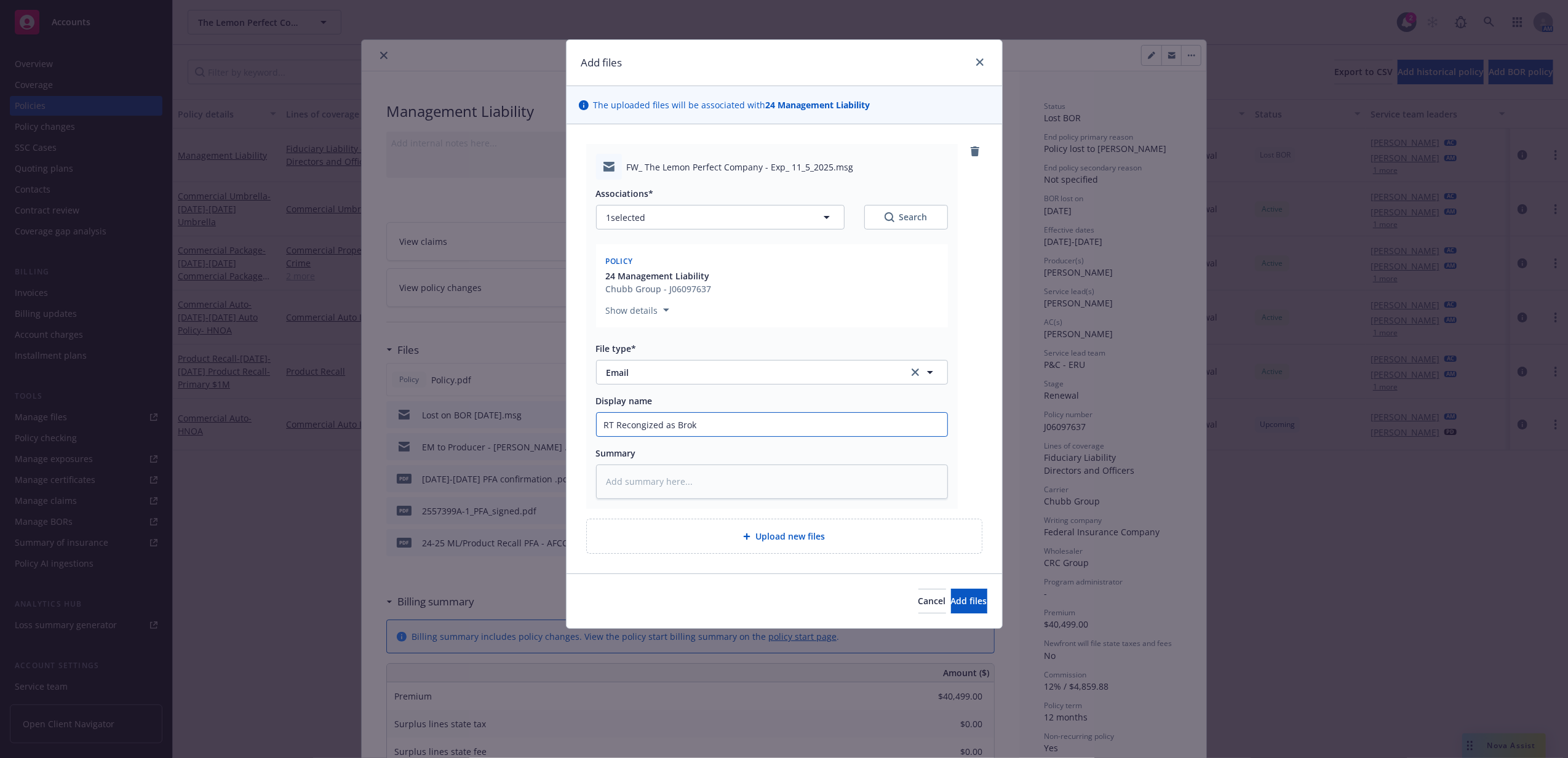
type textarea "x"
type input "RT Recongized as Broke"
type textarea "x"
type input "RT Recongized as Broker"
type textarea "x"
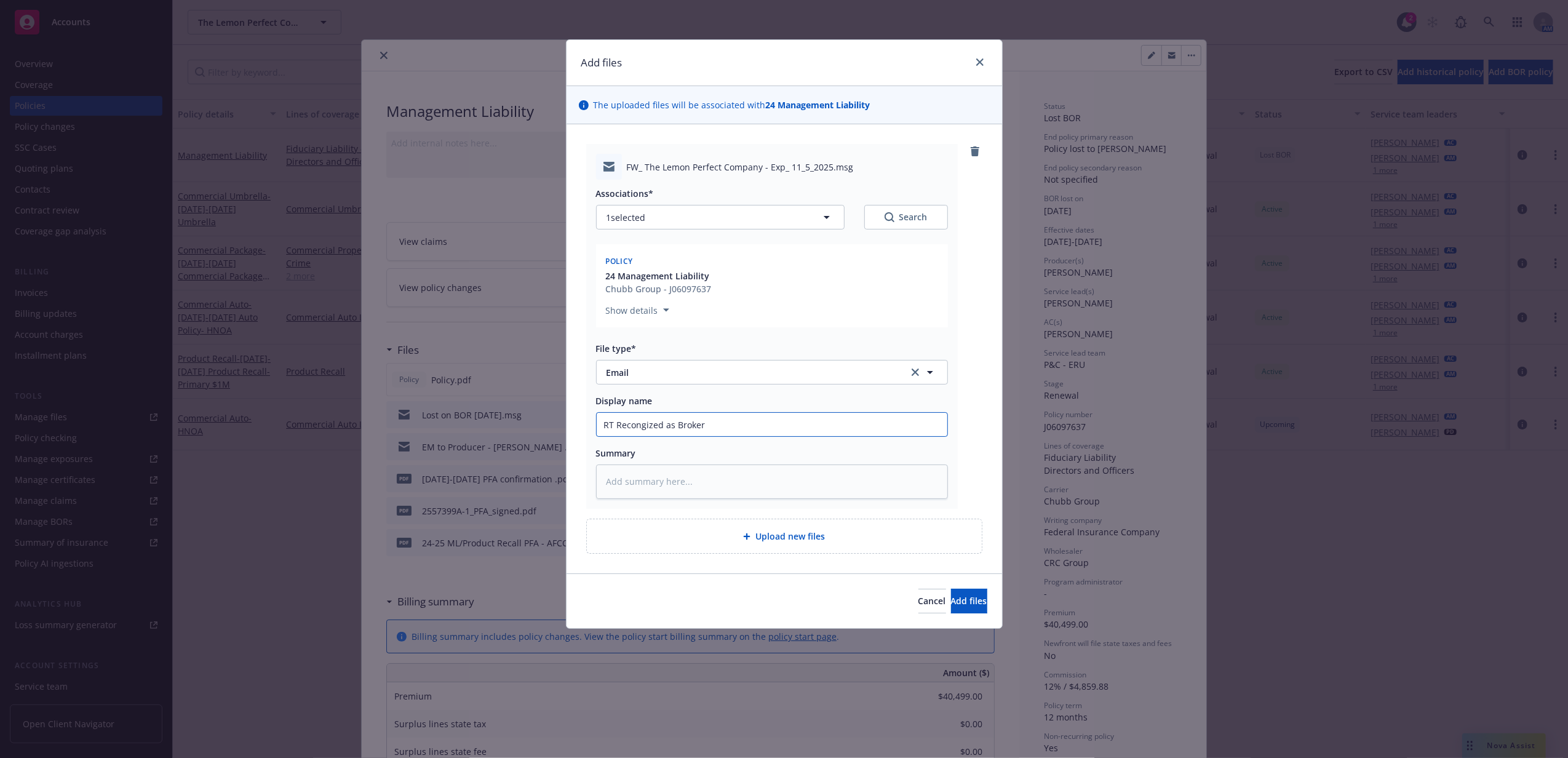
type input "RT Recongized as Broker"
type textarea "x"
type input "RT Recongized as Broker C"
type textarea "x"
type input "RT Recongized as Broker Cn"
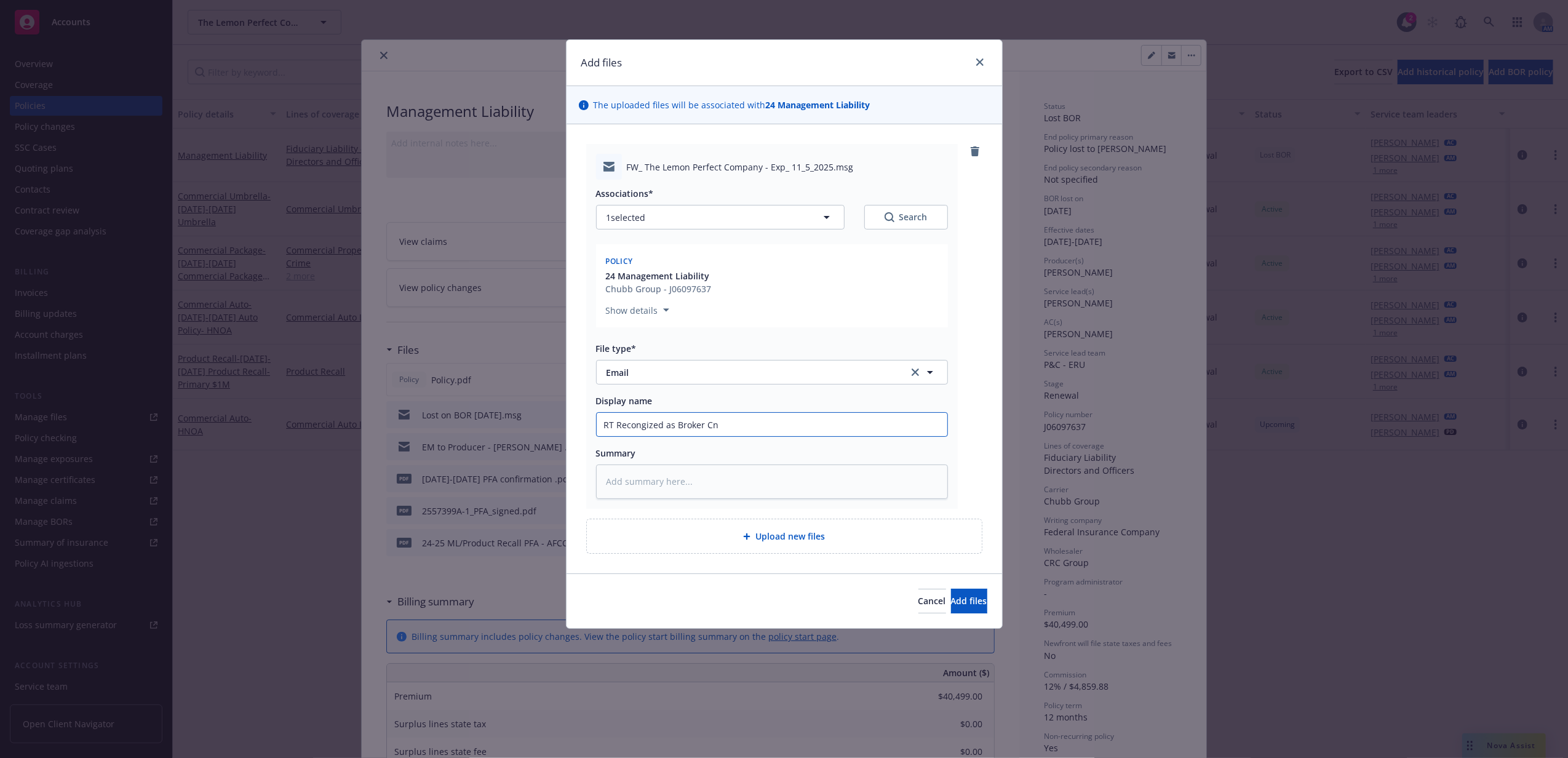
type textarea "x"
type input "RT Recongized as Broker C"
type textarea "x"
type input "RT Recongized as Broker Co"
type textarea "x"
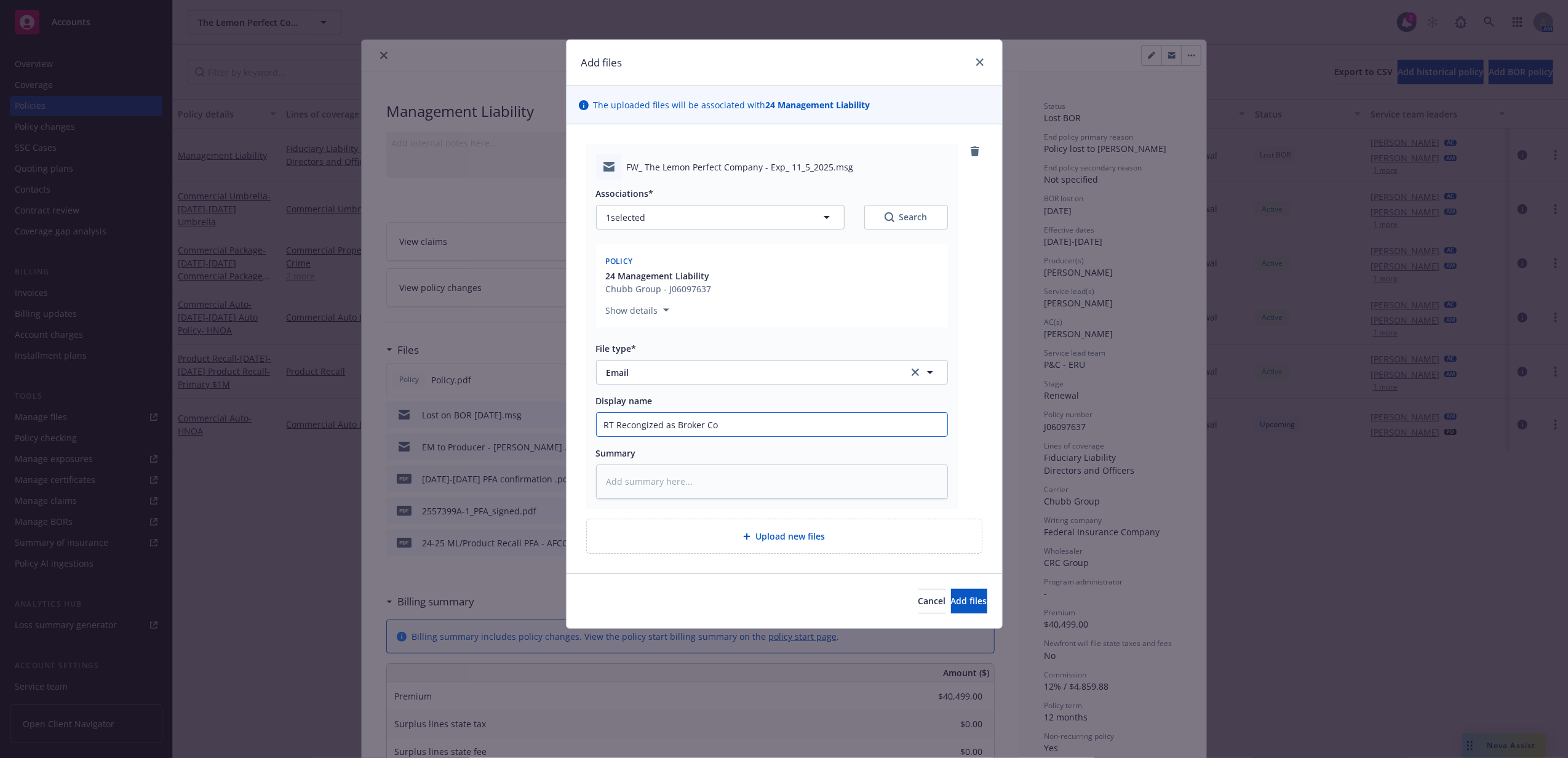
type input "RT Recongized as Broker Con"
type textarea "x"
type input "RT Recongized as Broker Conf"
type textarea "x"
type input "RT Recongized as Broker Confi"
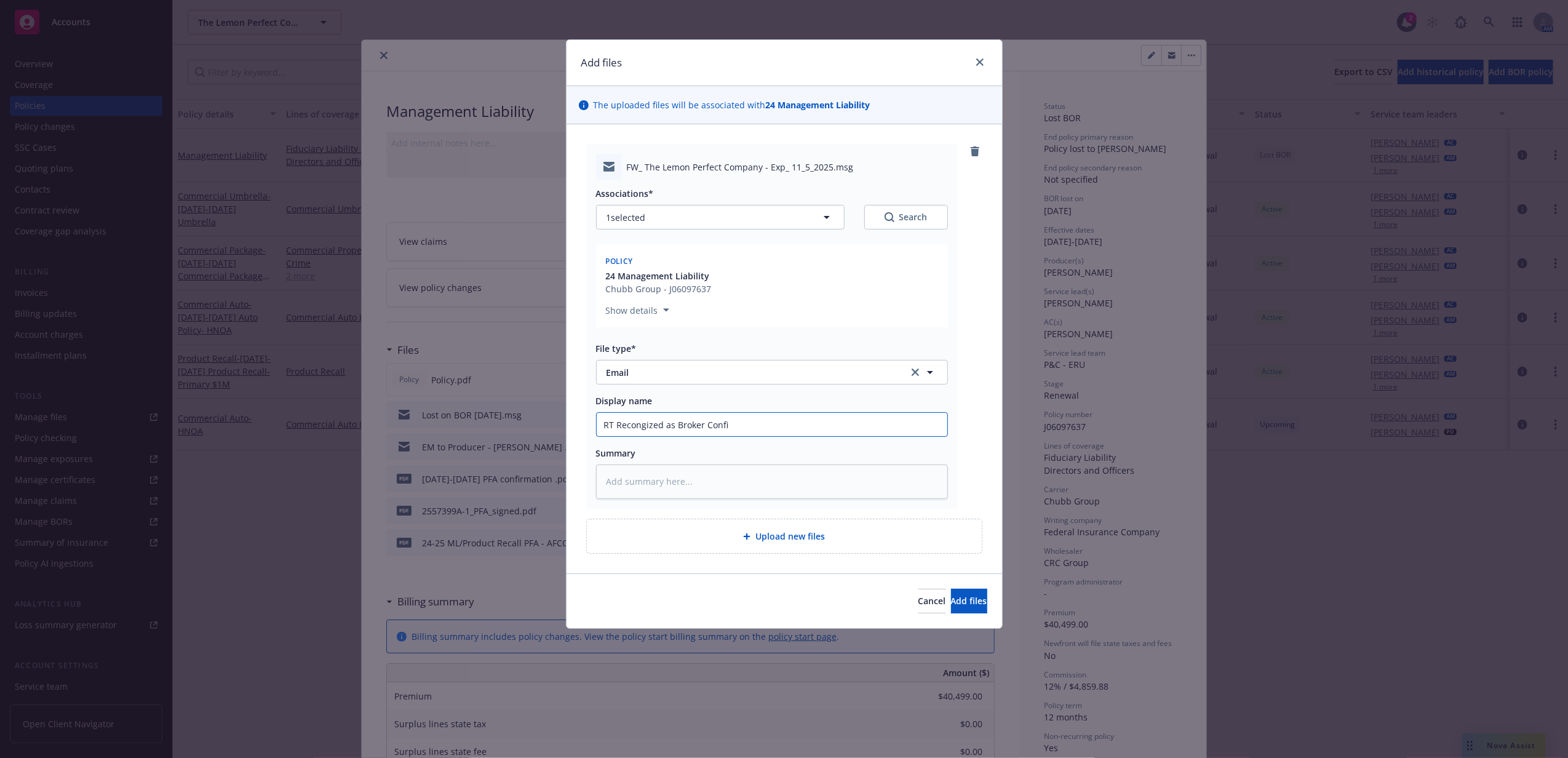
type textarea "x"
type input "RT Recongized as Broker Confirm"
type textarea "x"
type input "RT Recongized as Broker Confirma"
type textarea "x"
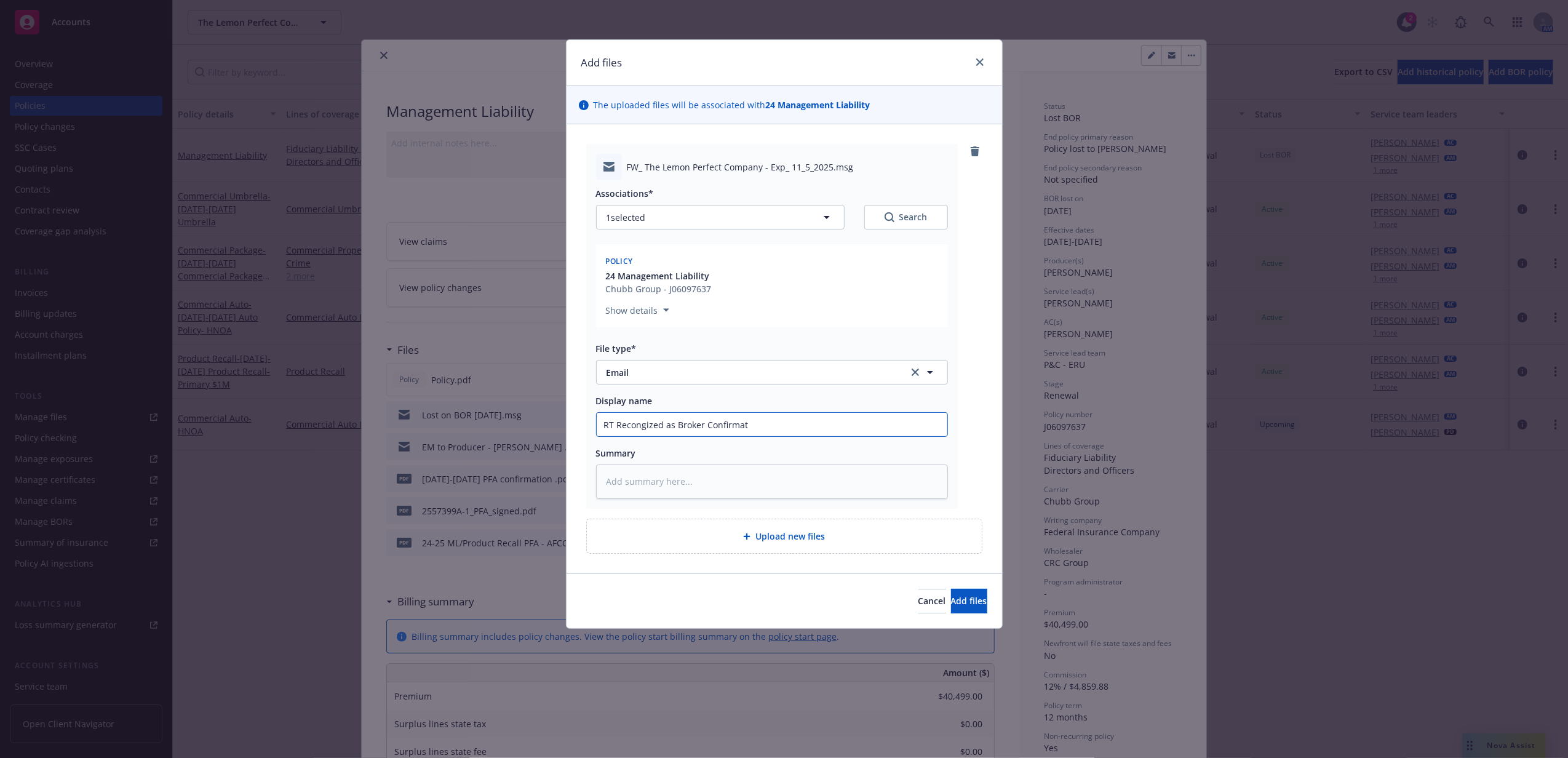
type input "RT Recongized as Broker Confirmati"
type textarea "x"
type input "RT Recongized as Broker Confirmatio"
type textarea "x"
type input "RT Recongized as Broker Confirmation"
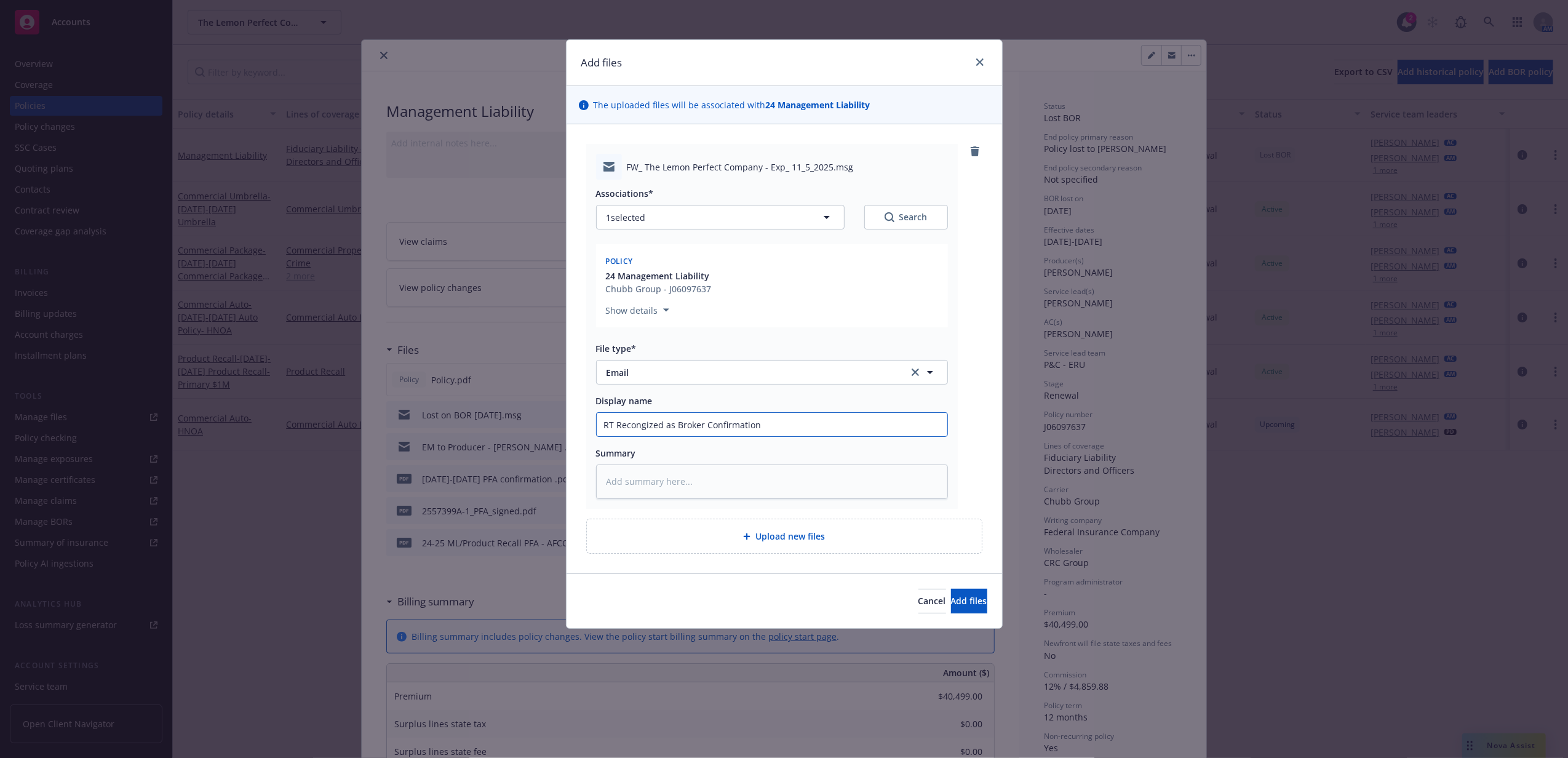
type textarea "x"
click at [825, 424] on input "RT Recognized as Broker Confirmation" at bounding box center [771, 424] width 351 height 23
type input "RT Recognized as Broker Confirmation"
click at [951, 599] on span "Add files" at bounding box center [969, 600] width 36 height 11
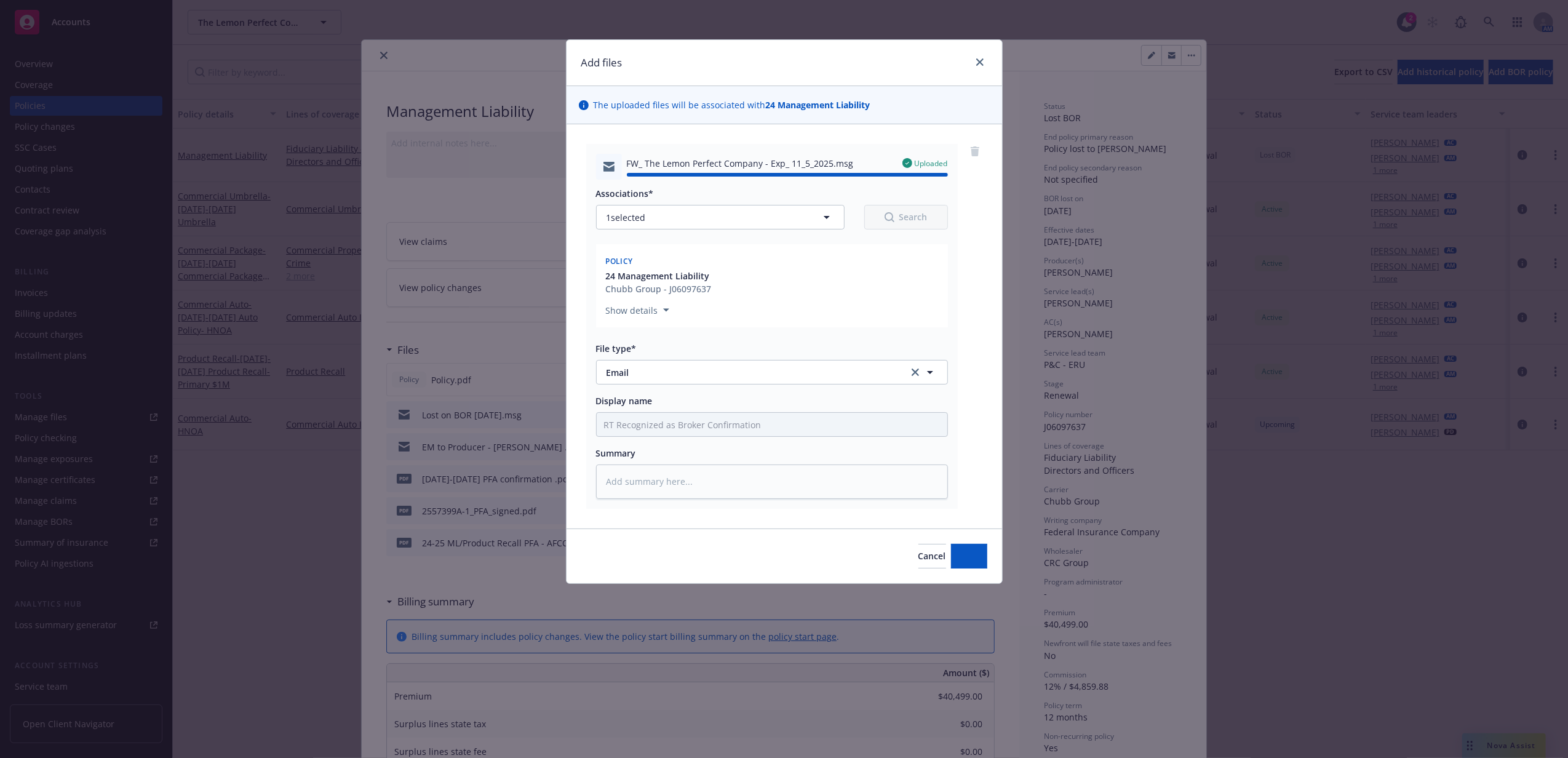
type textarea "x"
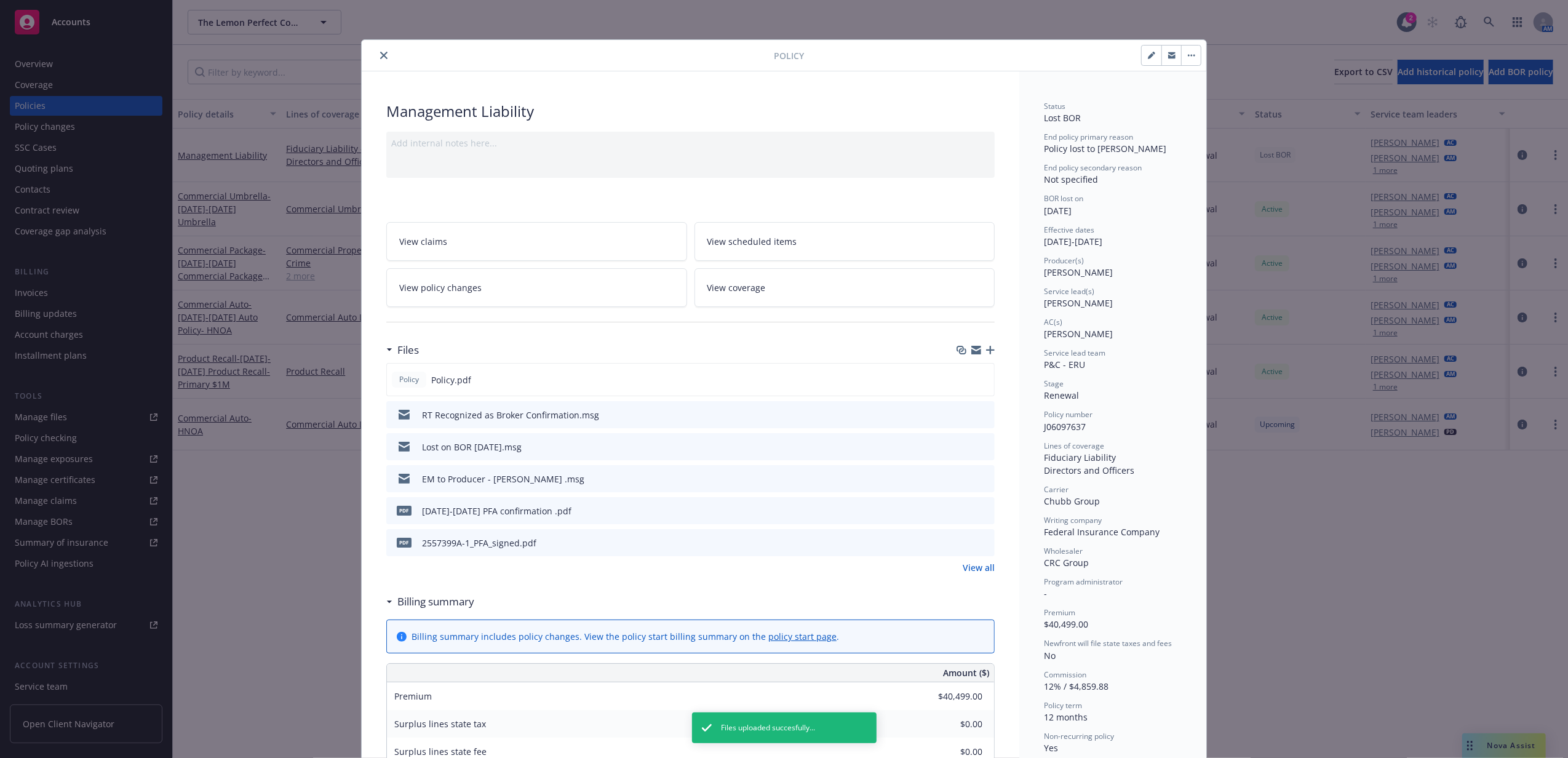
click at [977, 446] on icon "preview file" at bounding box center [983, 445] width 11 height 9
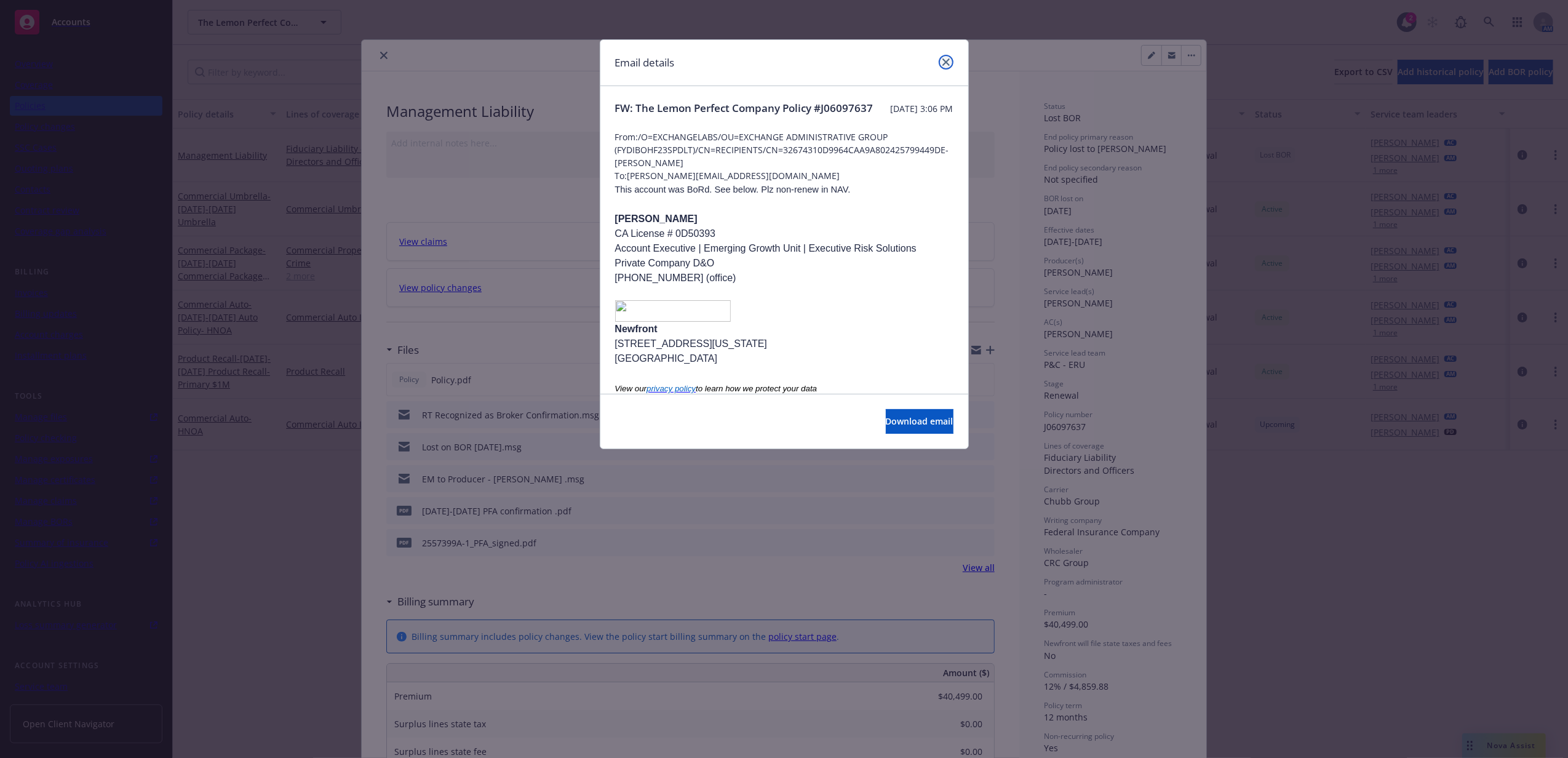
click at [950, 59] on link "close" at bounding box center [945, 61] width 14 height 14
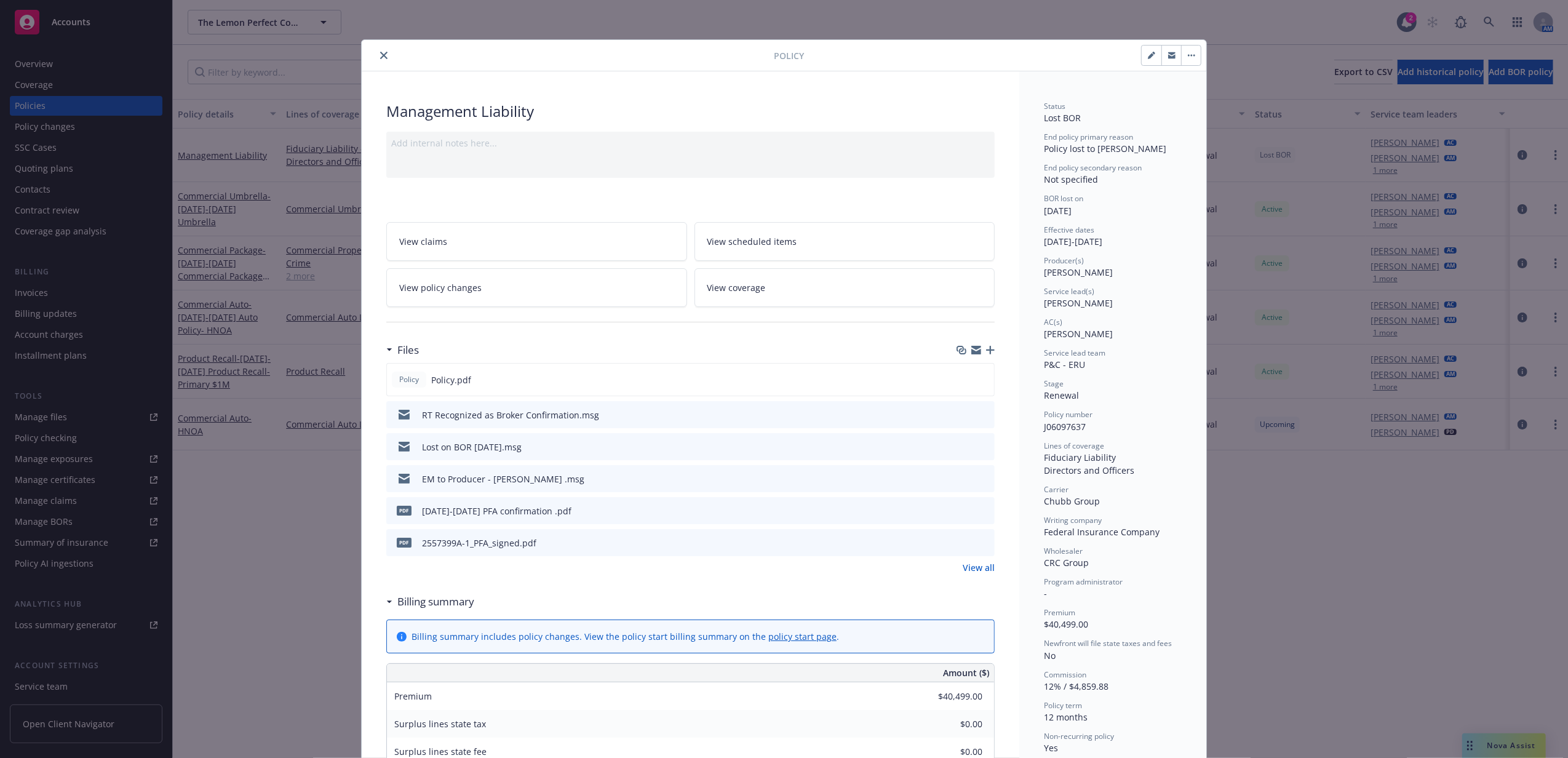
drag, startPoint x: 375, startPoint y: 57, endPoint x: 387, endPoint y: 48, distance: 15.0
click at [380, 57] on icon "close" at bounding box center [384, 55] width 8 height 8
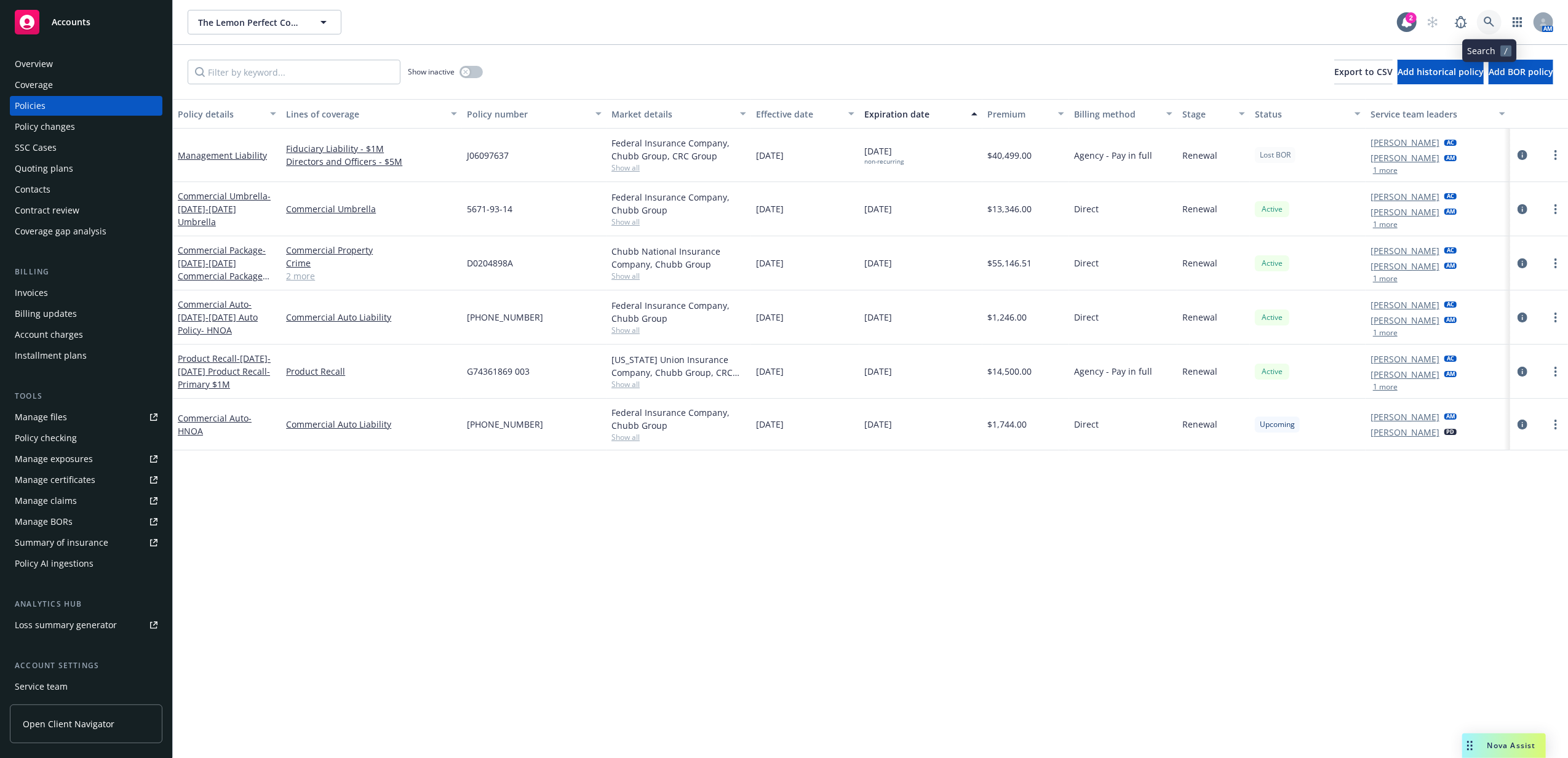
click at [1483, 23] on icon at bounding box center [1489, 22] width 11 height 11
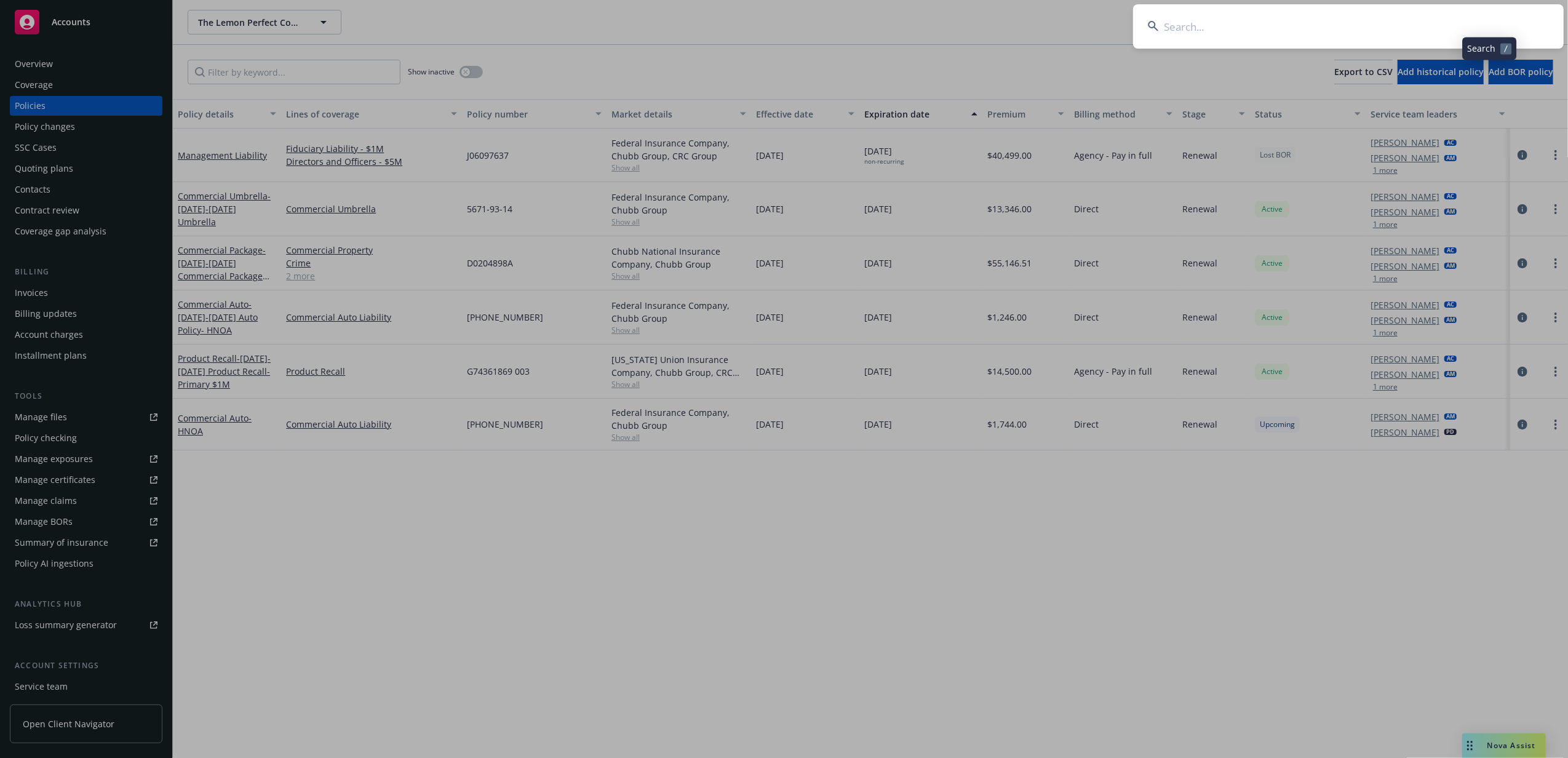
click at [1408, 33] on input at bounding box center [1348, 27] width 431 height 44
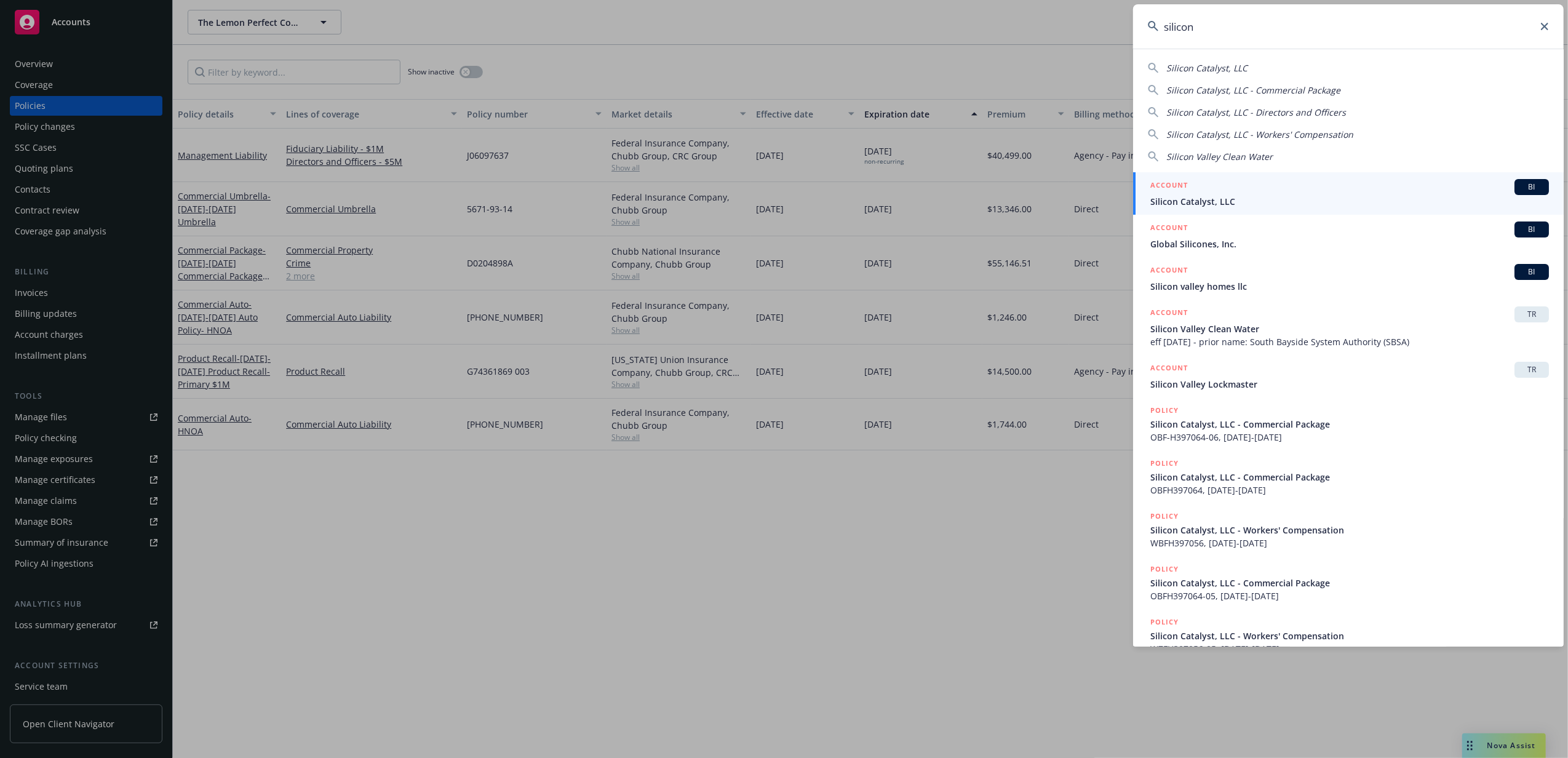
type input "silicon"
click at [1279, 192] on div "ACCOUNT BI" at bounding box center [1349, 186] width 398 height 16
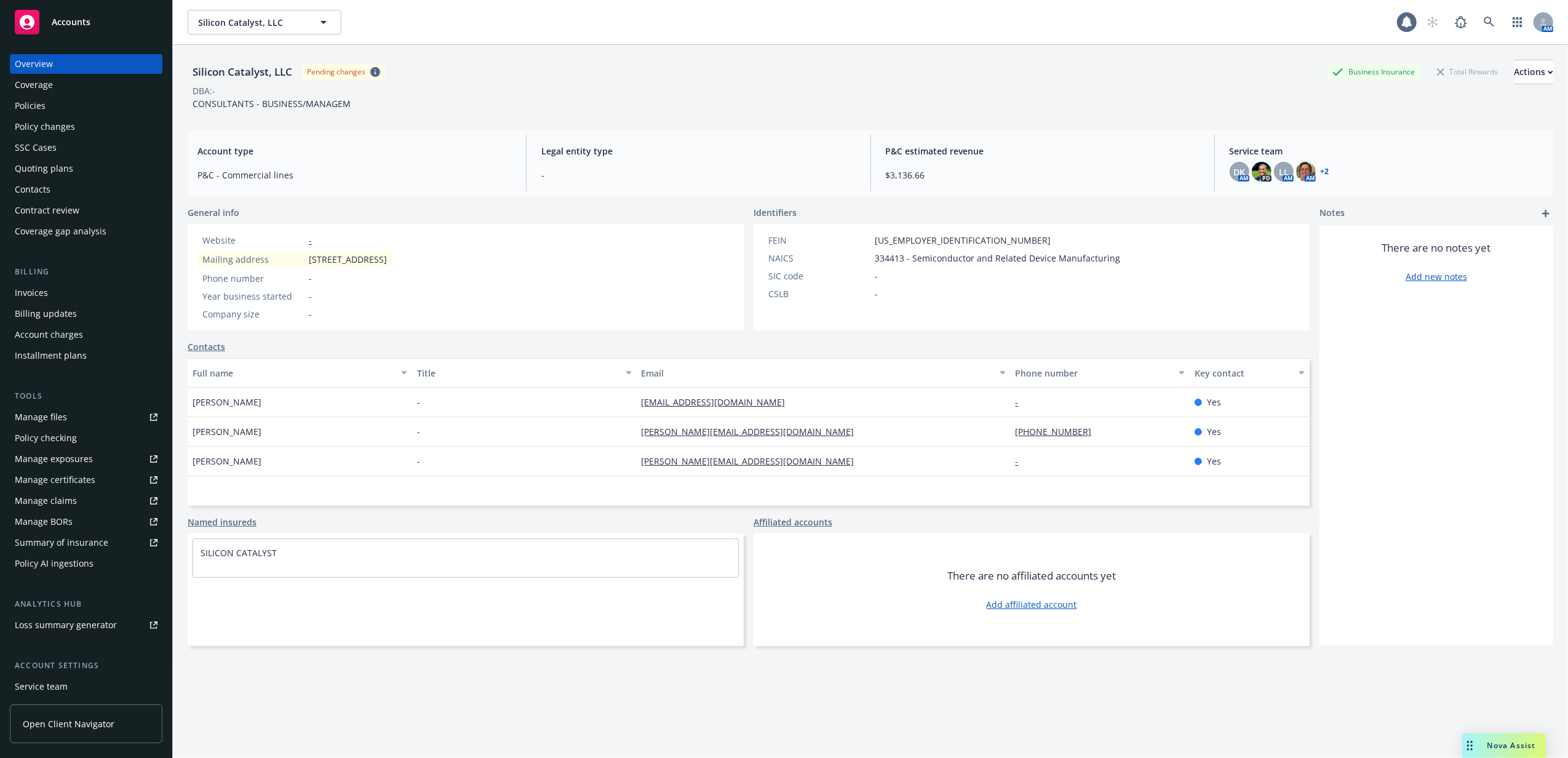
click at [118, 128] on div "Policy changes" at bounding box center [85, 126] width 142 height 20
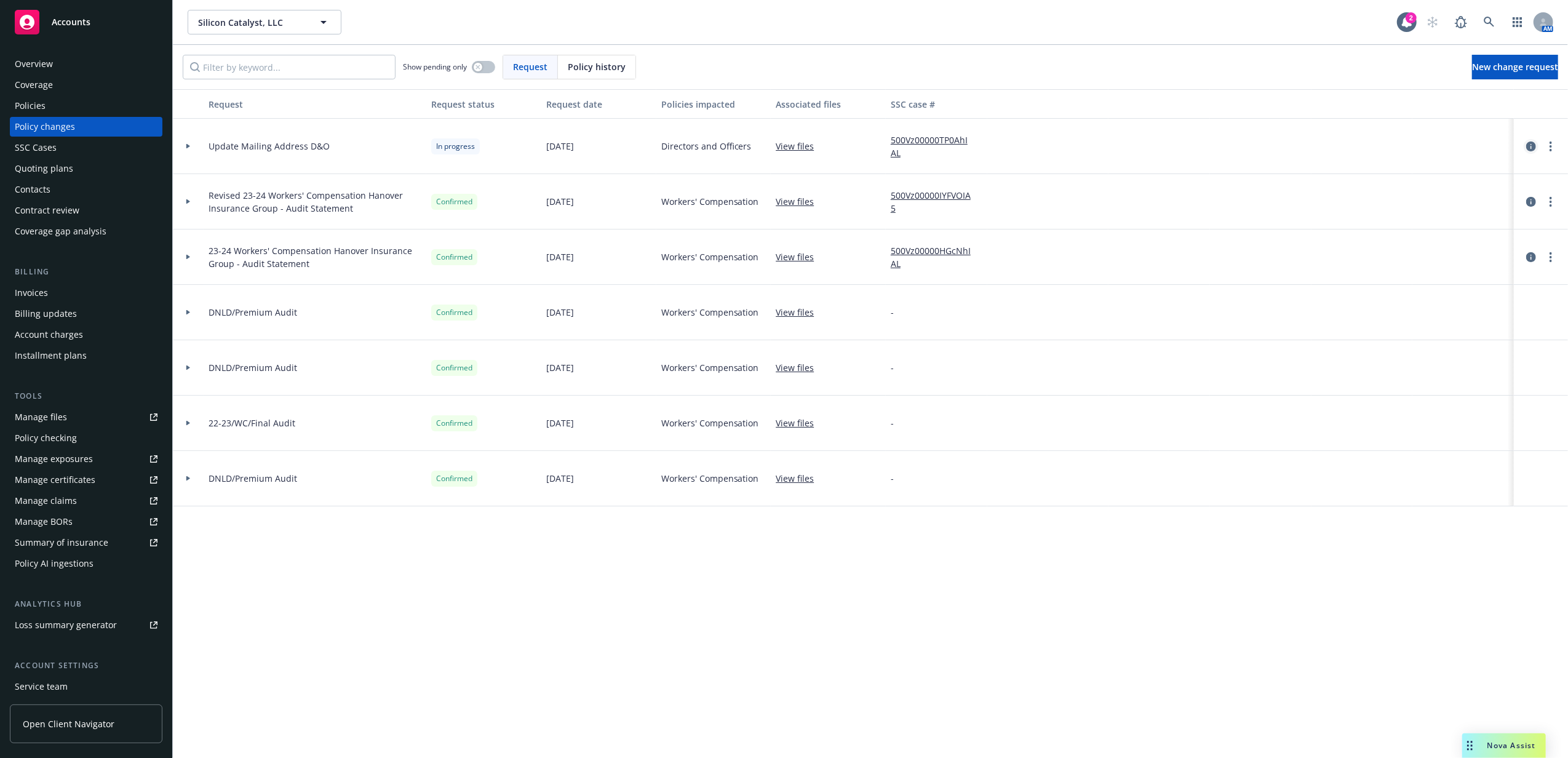
click at [1534, 148] on icon "circleInformation" at bounding box center [1531, 146] width 10 height 10
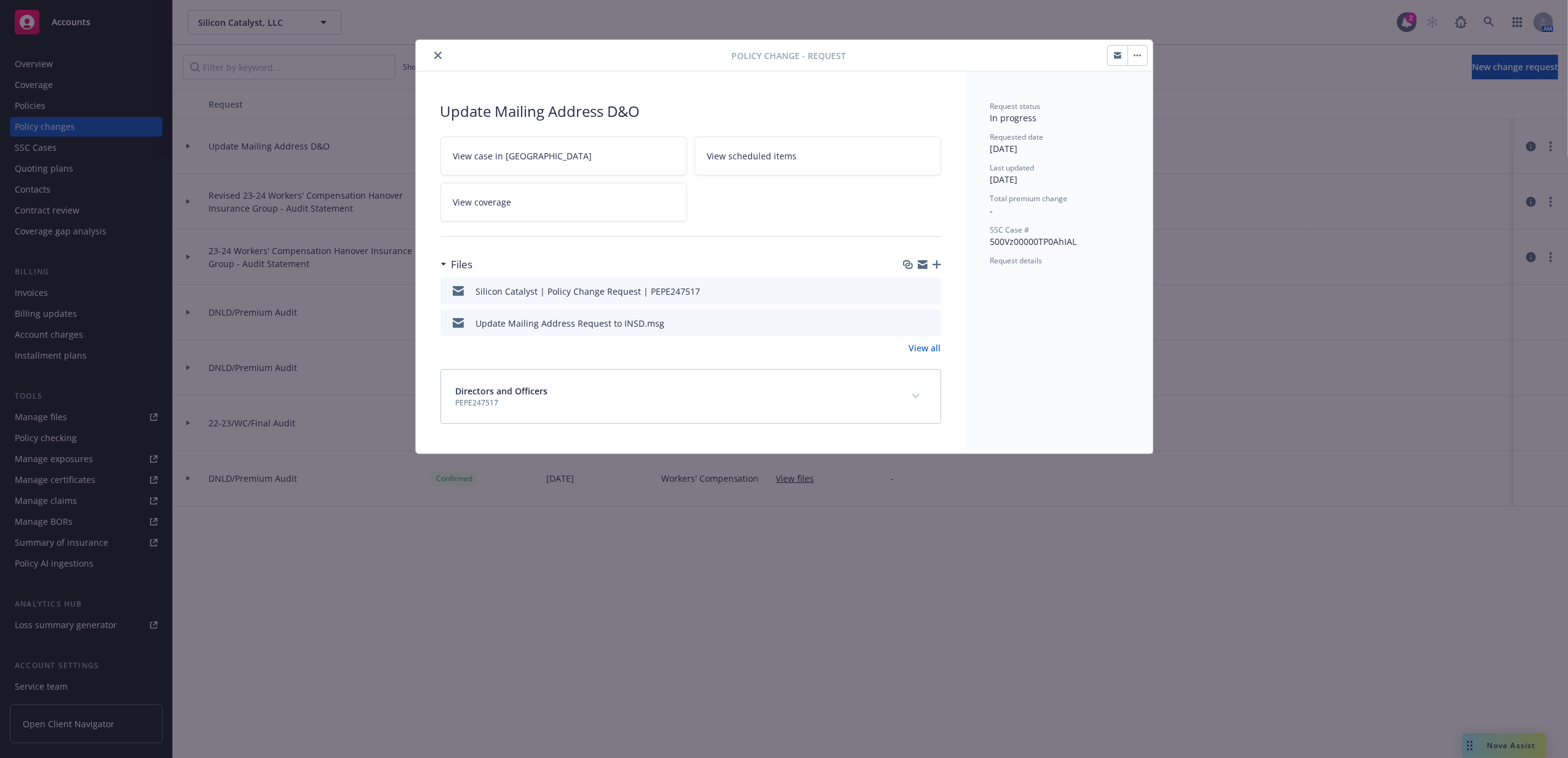
click at [933, 265] on icon "button" at bounding box center [936, 264] width 9 height 9
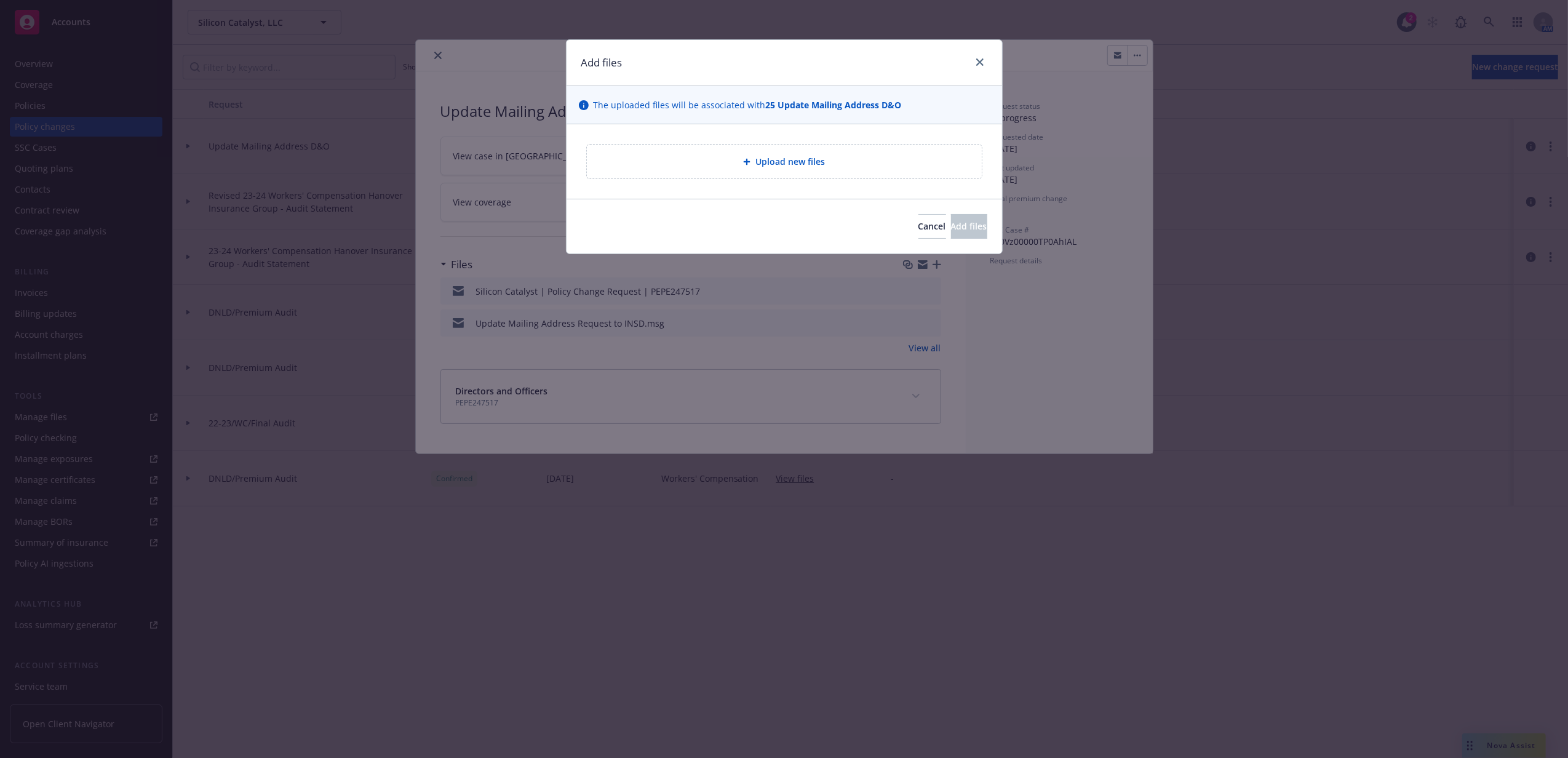
type textarea "x"
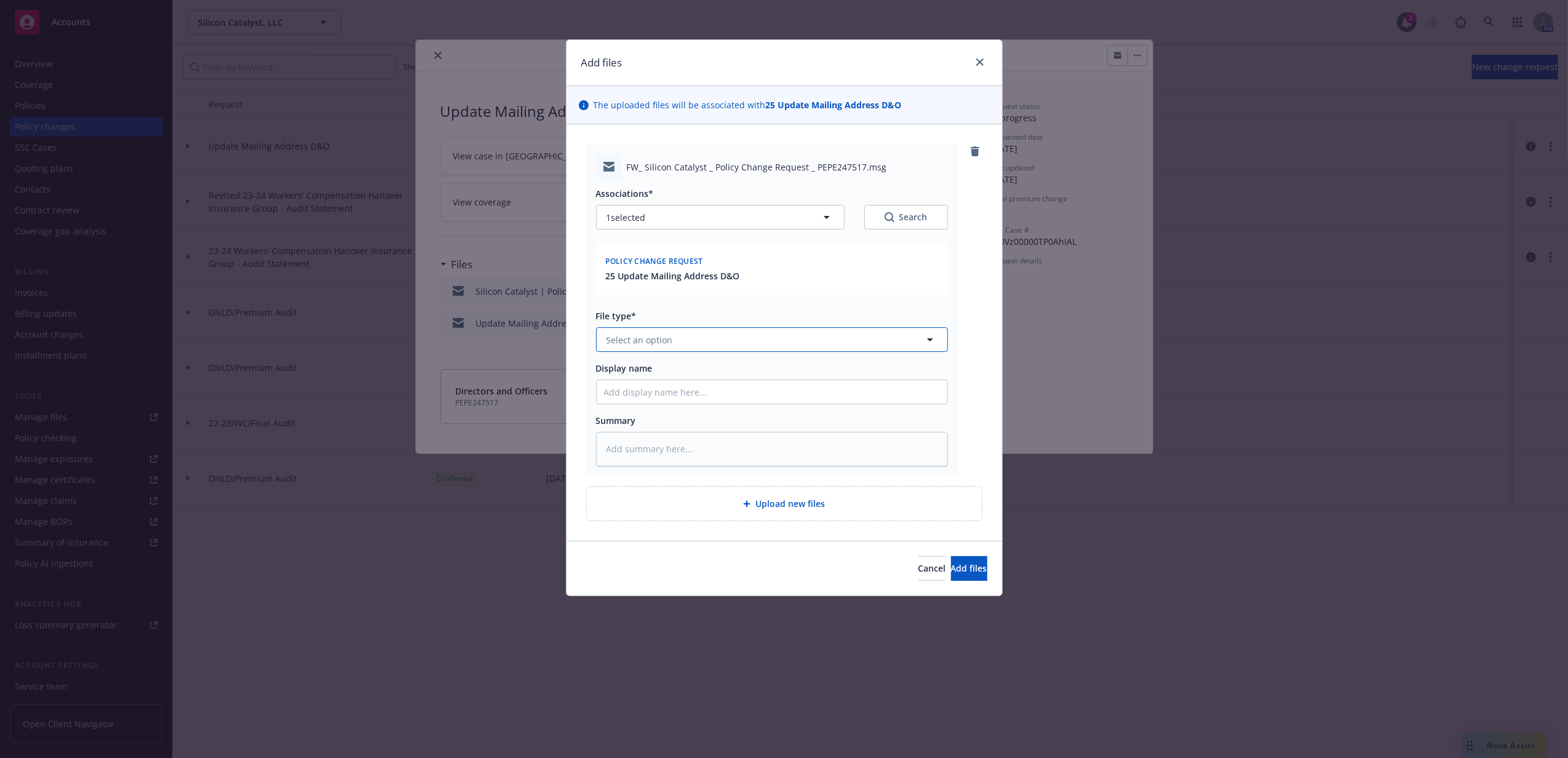
click at [701, 347] on button "Select an option" at bounding box center [772, 339] width 352 height 25
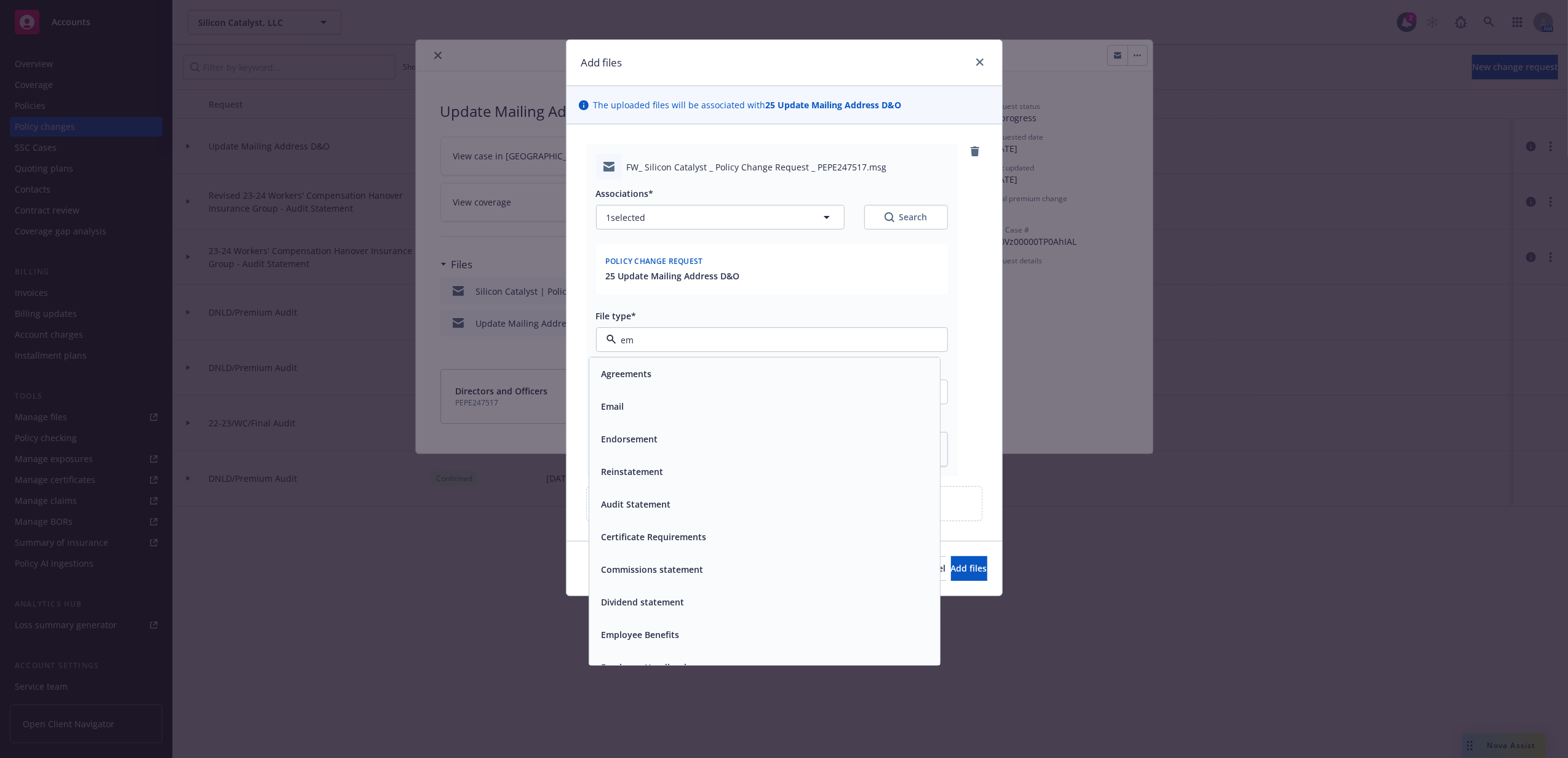
type input "ema"
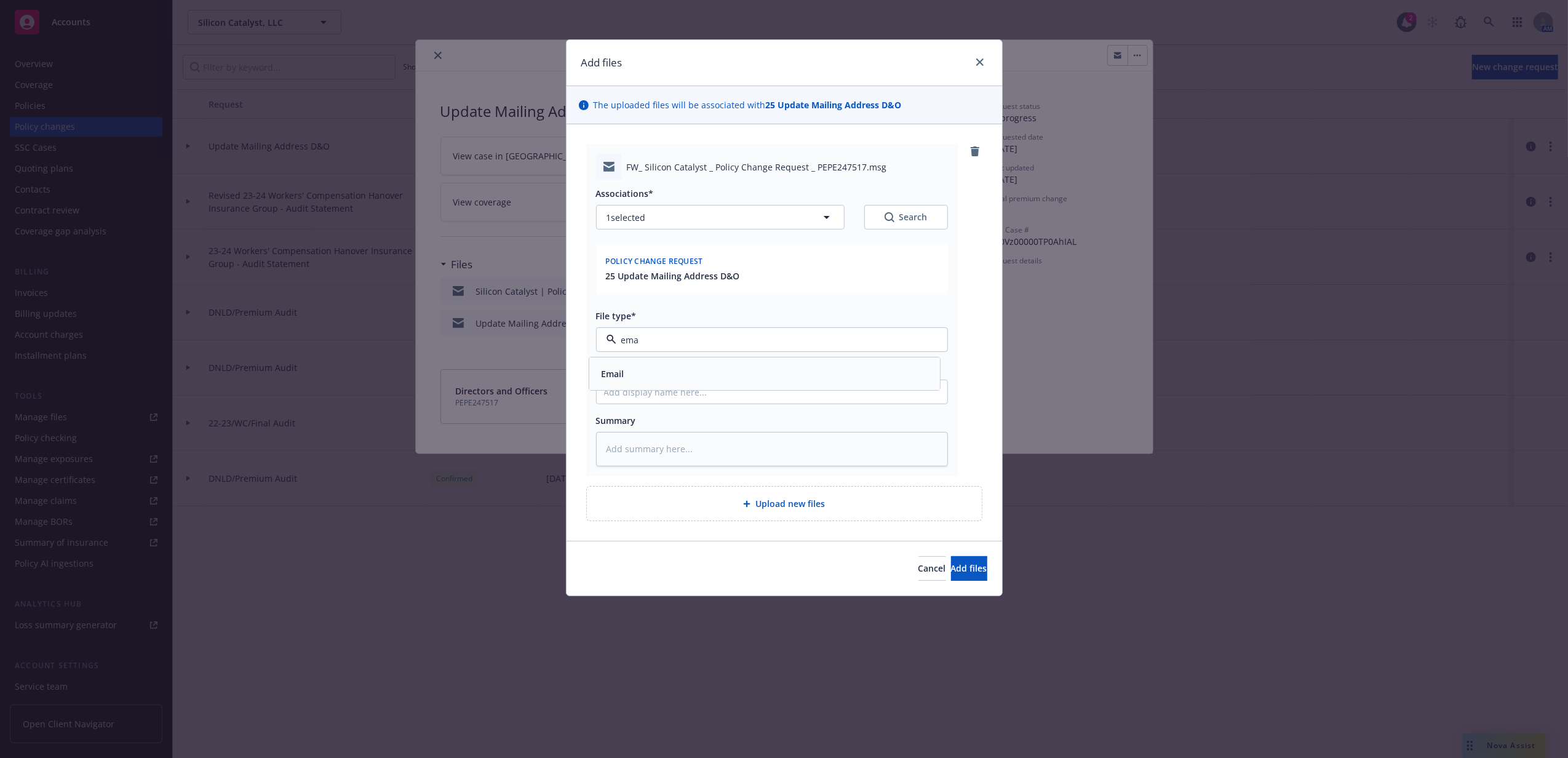
click at [691, 370] on div "Email" at bounding box center [763, 374] width 335 height 18
click at [689, 389] on input "Display name" at bounding box center [771, 392] width 351 height 23
type textarea "x"
type input "E"
type textarea "x"
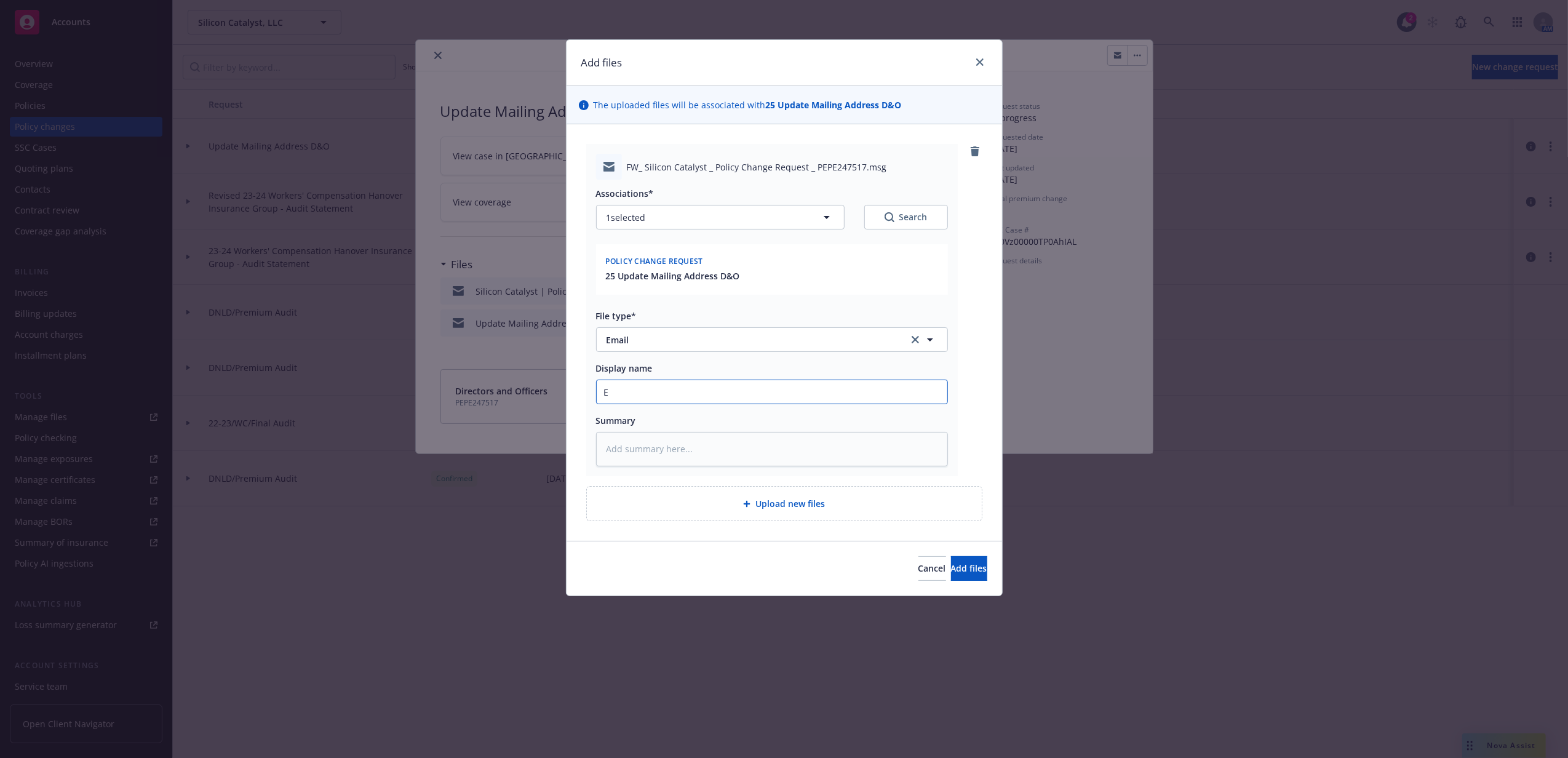
type input "EN"
type textarea "x"
type input "END"
type textarea "x"
type input "ENDT"
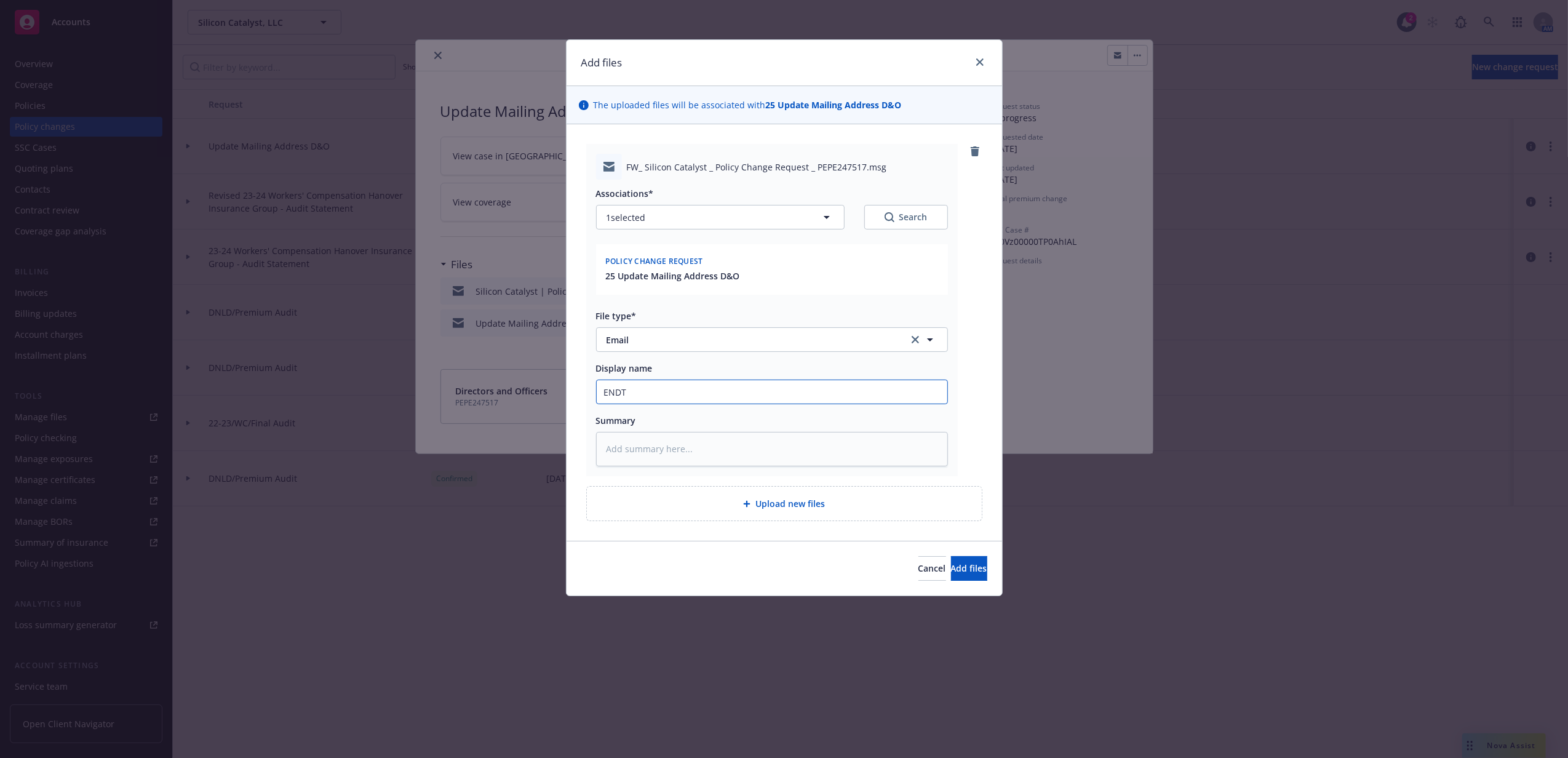
type textarea "x"
type input "ENDT"
type textarea "x"
type input "ENDT R"
type textarea "x"
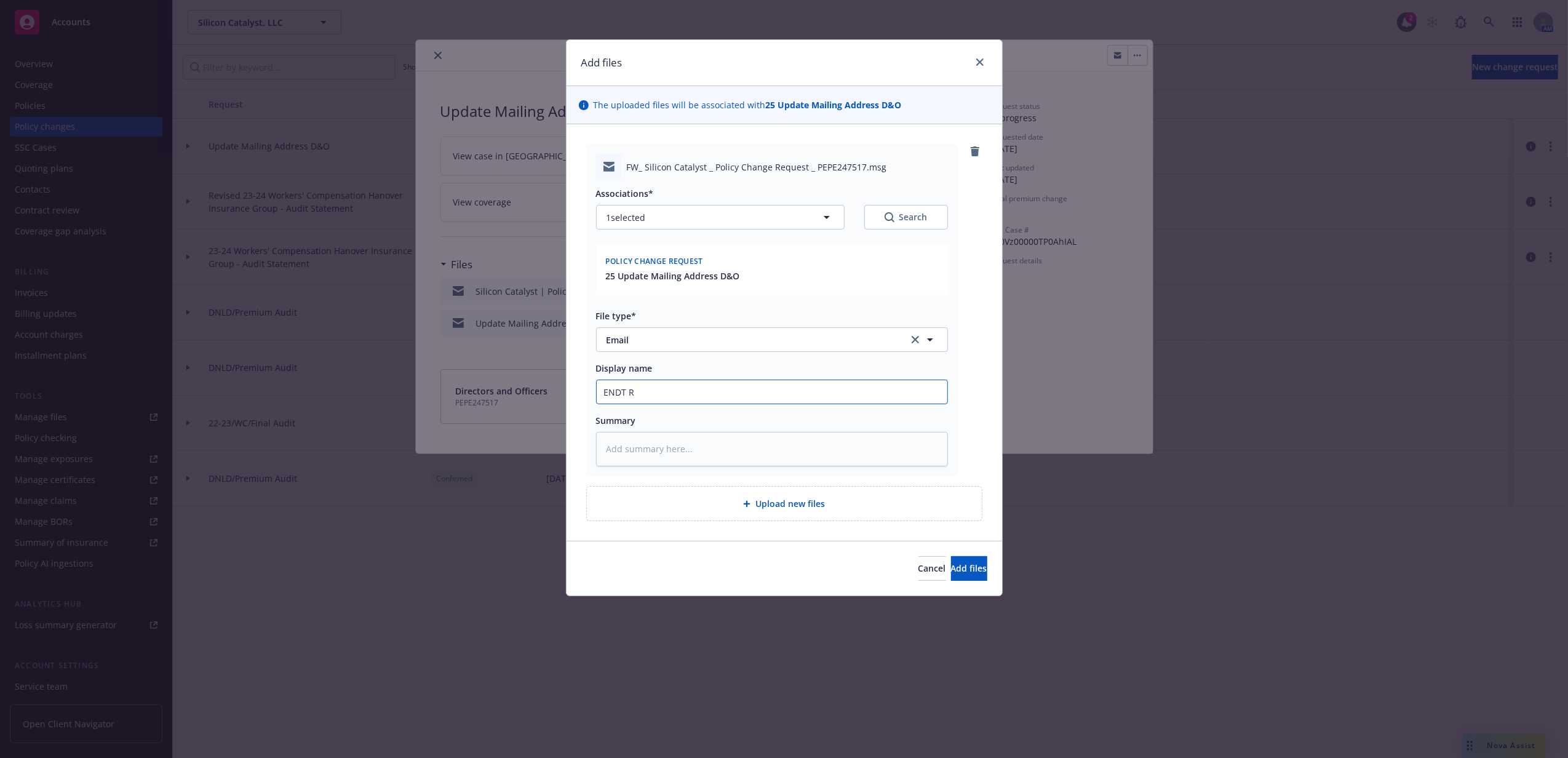
type input "ENDT Re"
type textarea "x"
type input "ENDT Req"
type textarea "x"
type input "ENDT Requ"
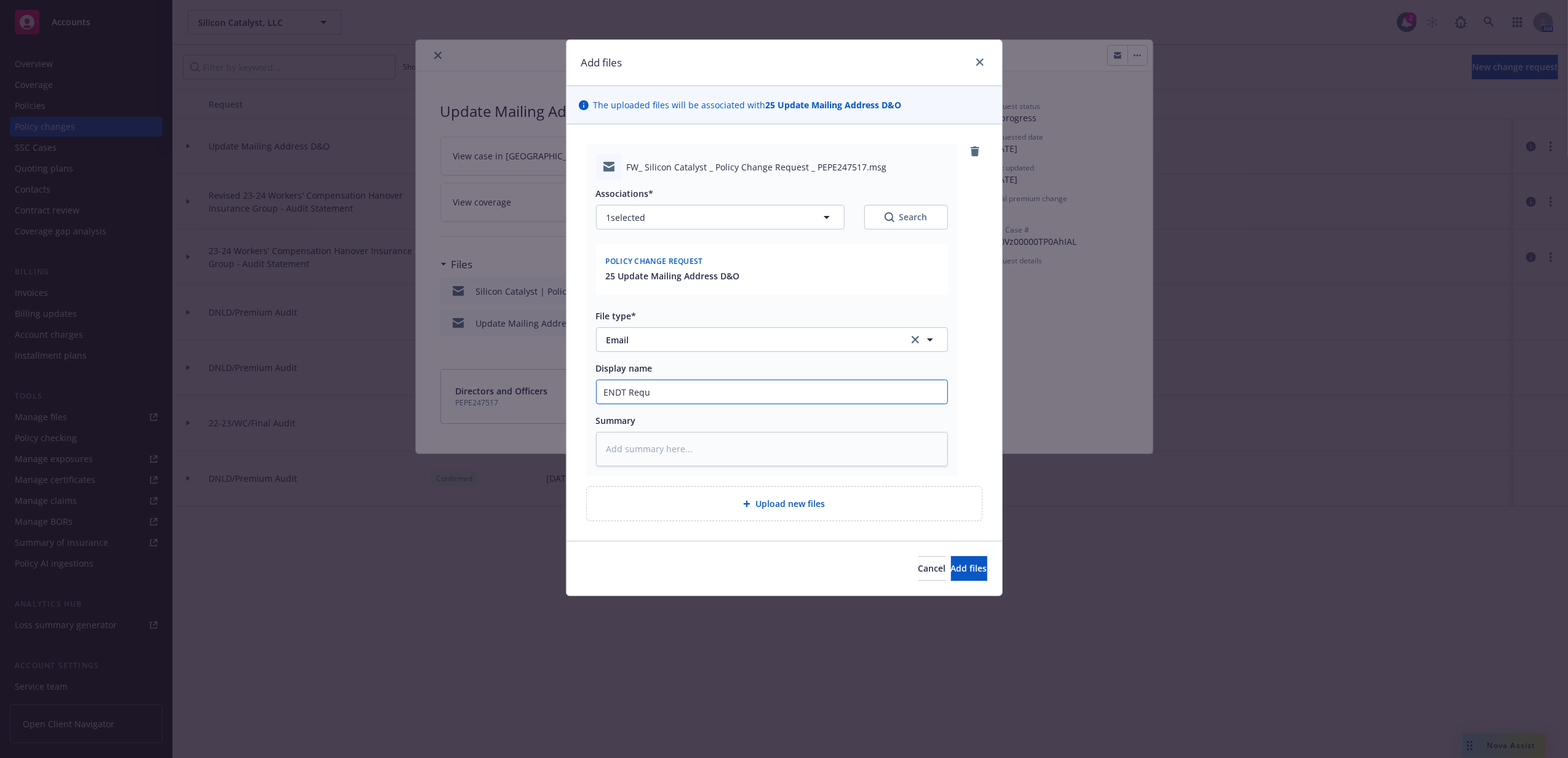
type textarea "x"
type input "ENDT Reque"
type textarea "x"
type input "ENDT Request"
type textarea "x"
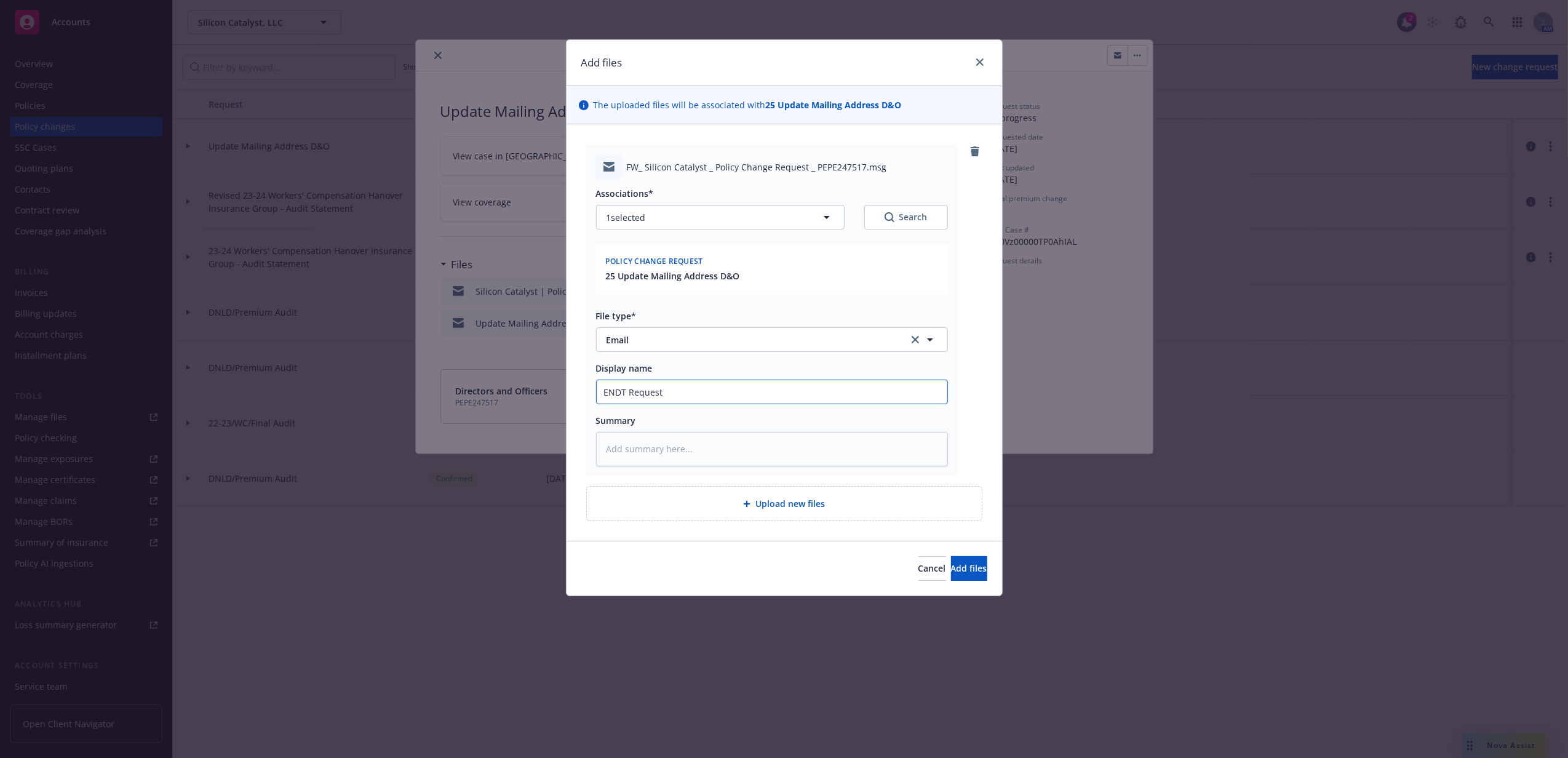
type input "ENDT Request"
type textarea "x"
type input "ENDT Request to"
type textarea "x"
type input "ENDT Request to"
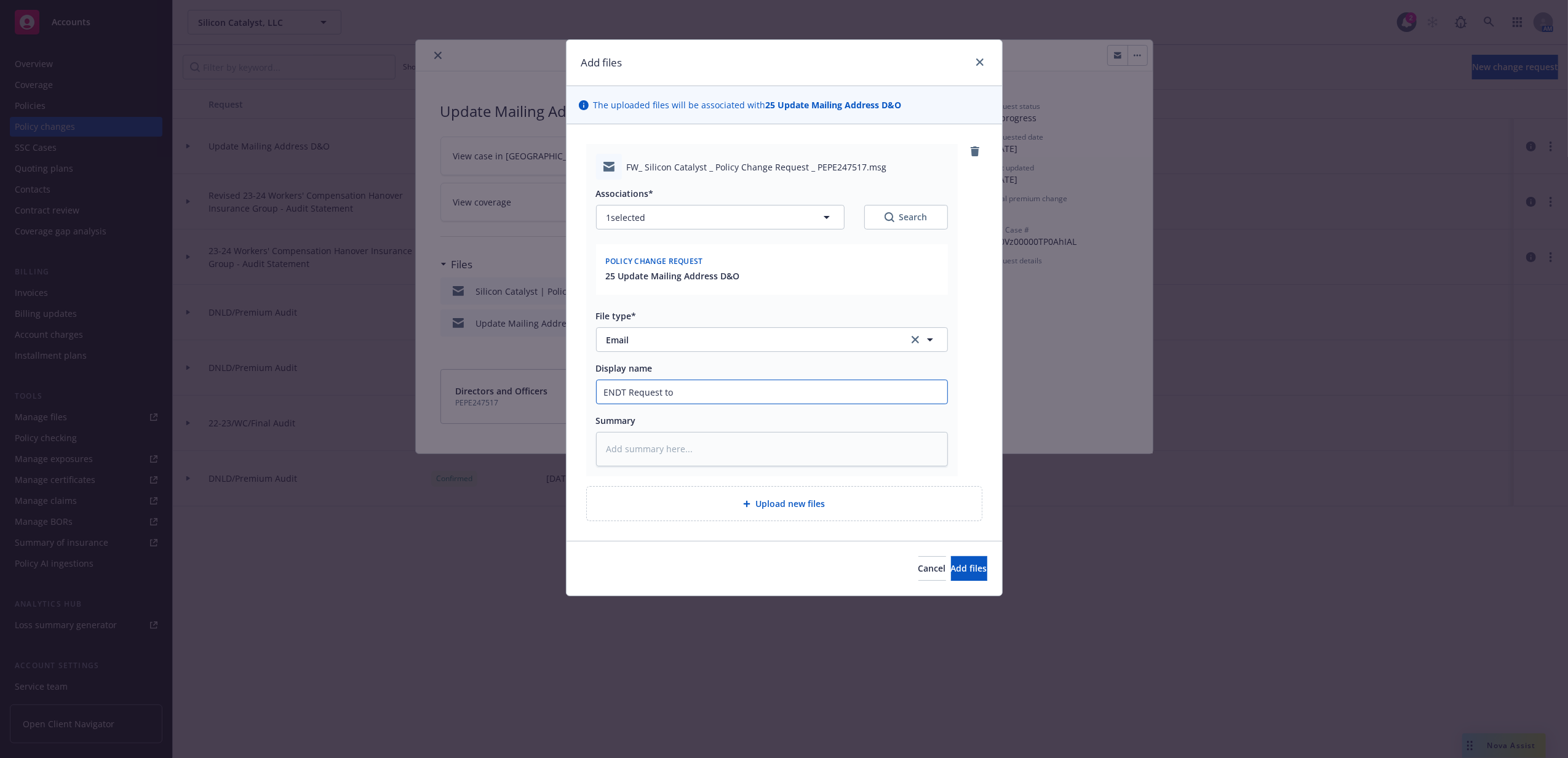
type textarea "x"
type input "ENDT Request to C"
type textarea "x"
type input "ENDT Request to CR"
type textarea "x"
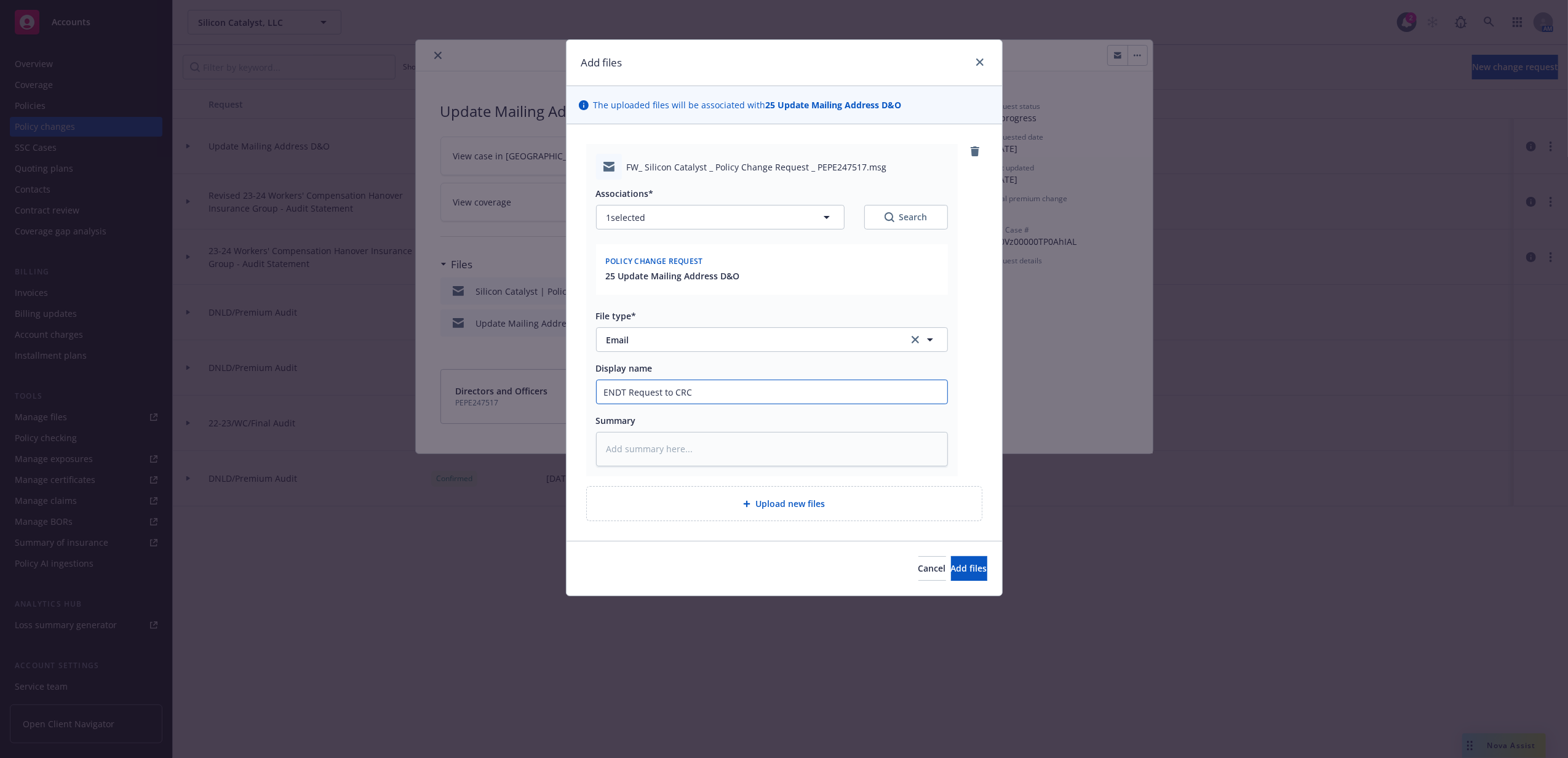
type input "ENDT Request to CRC"
click at [951, 556] on button "Add files" at bounding box center [969, 569] width 36 height 25
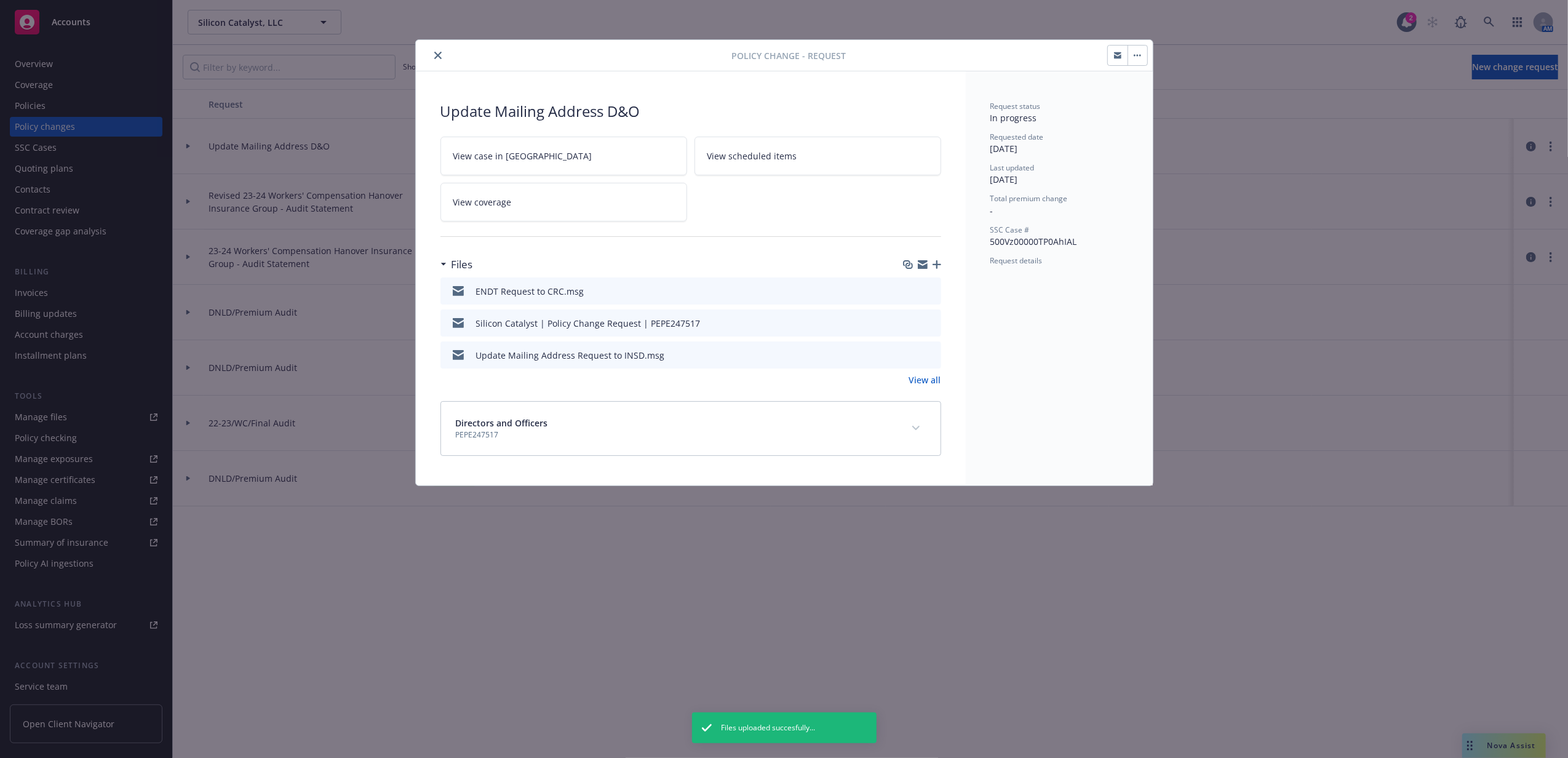
click at [440, 58] on icon "close" at bounding box center [438, 55] width 8 height 8
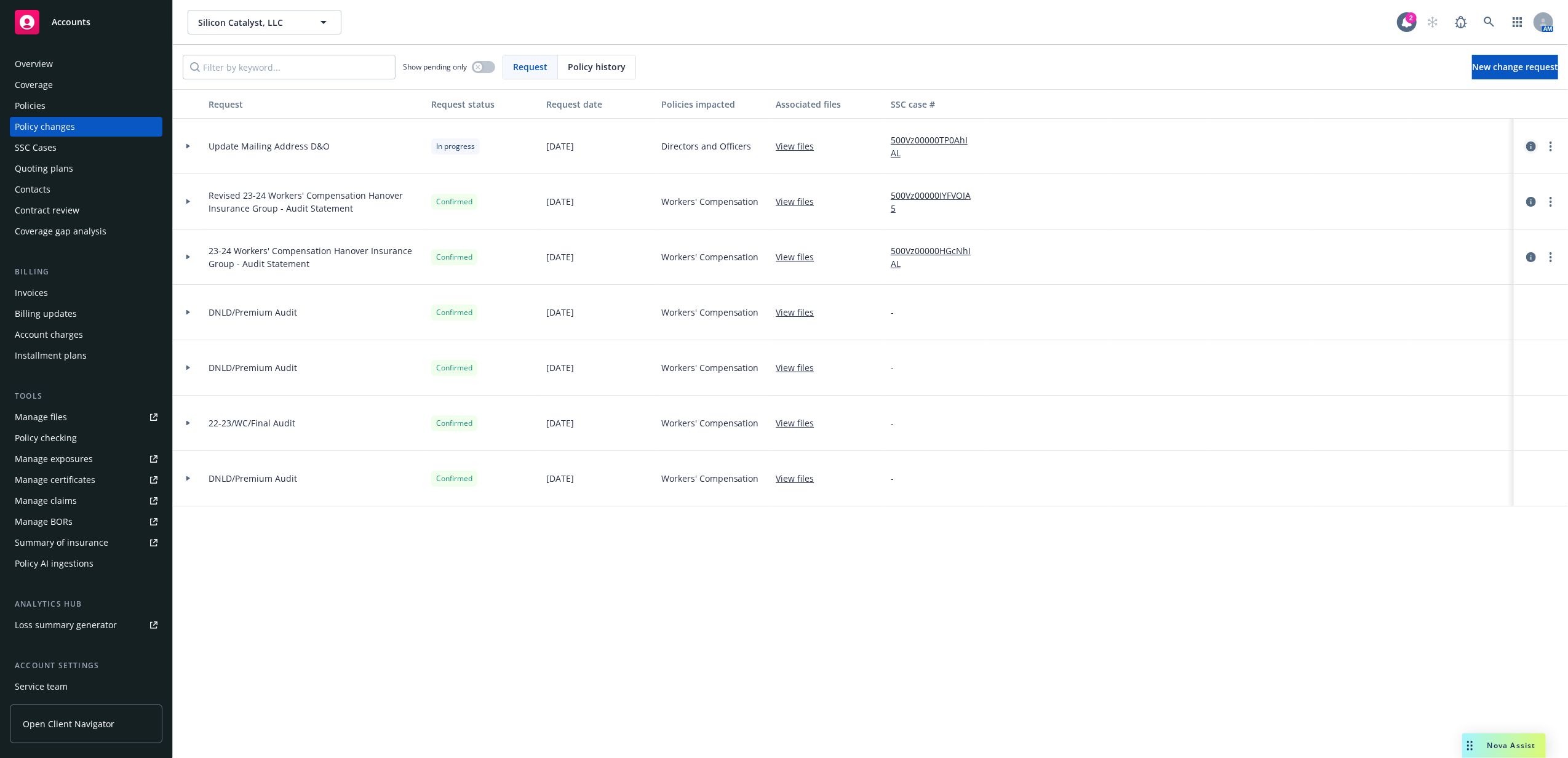
click at [1526, 143] on icon "circleInformation" at bounding box center [1531, 146] width 10 height 10
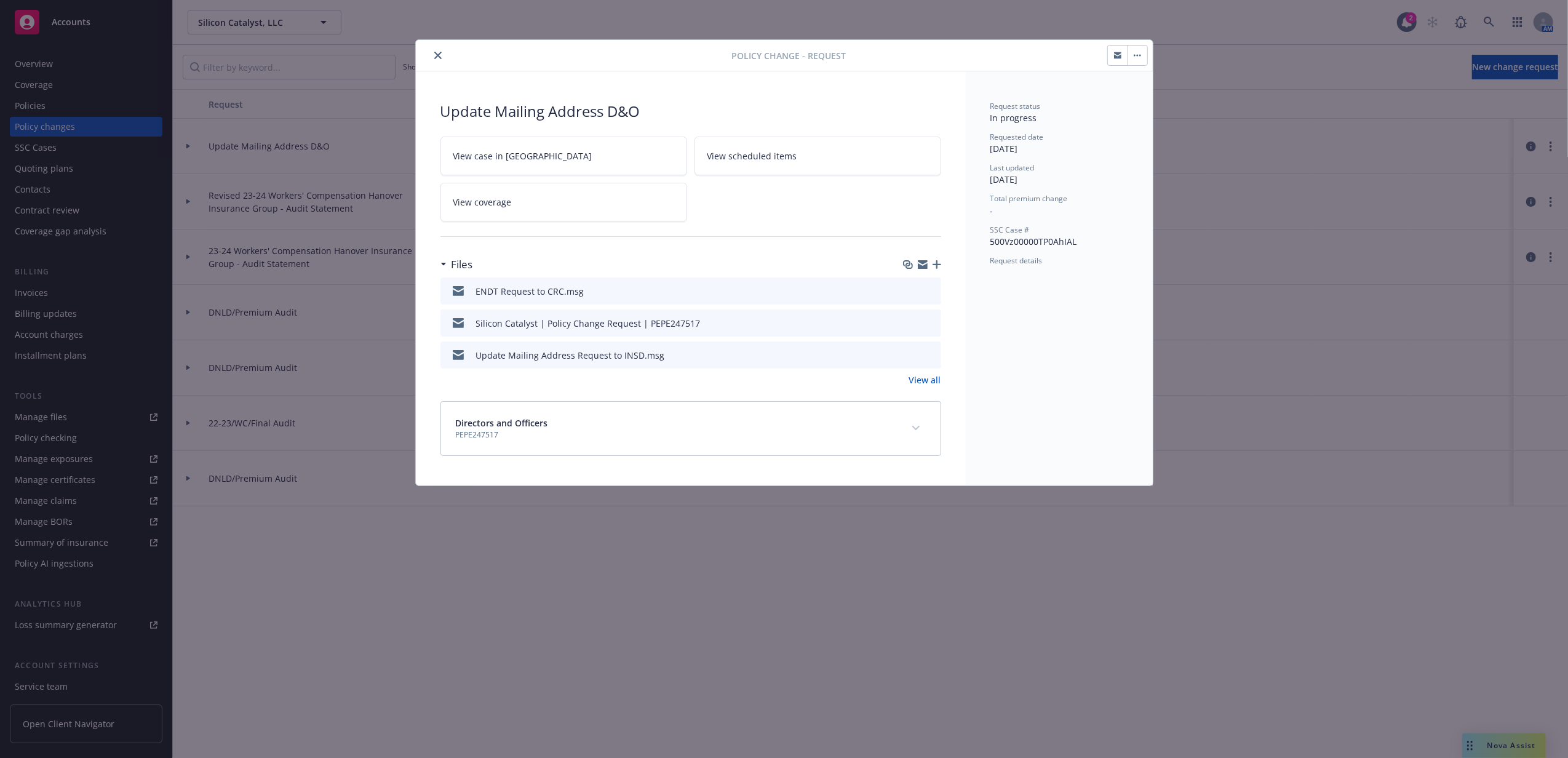
click at [936, 267] on icon "button" at bounding box center [936, 264] width 9 height 9
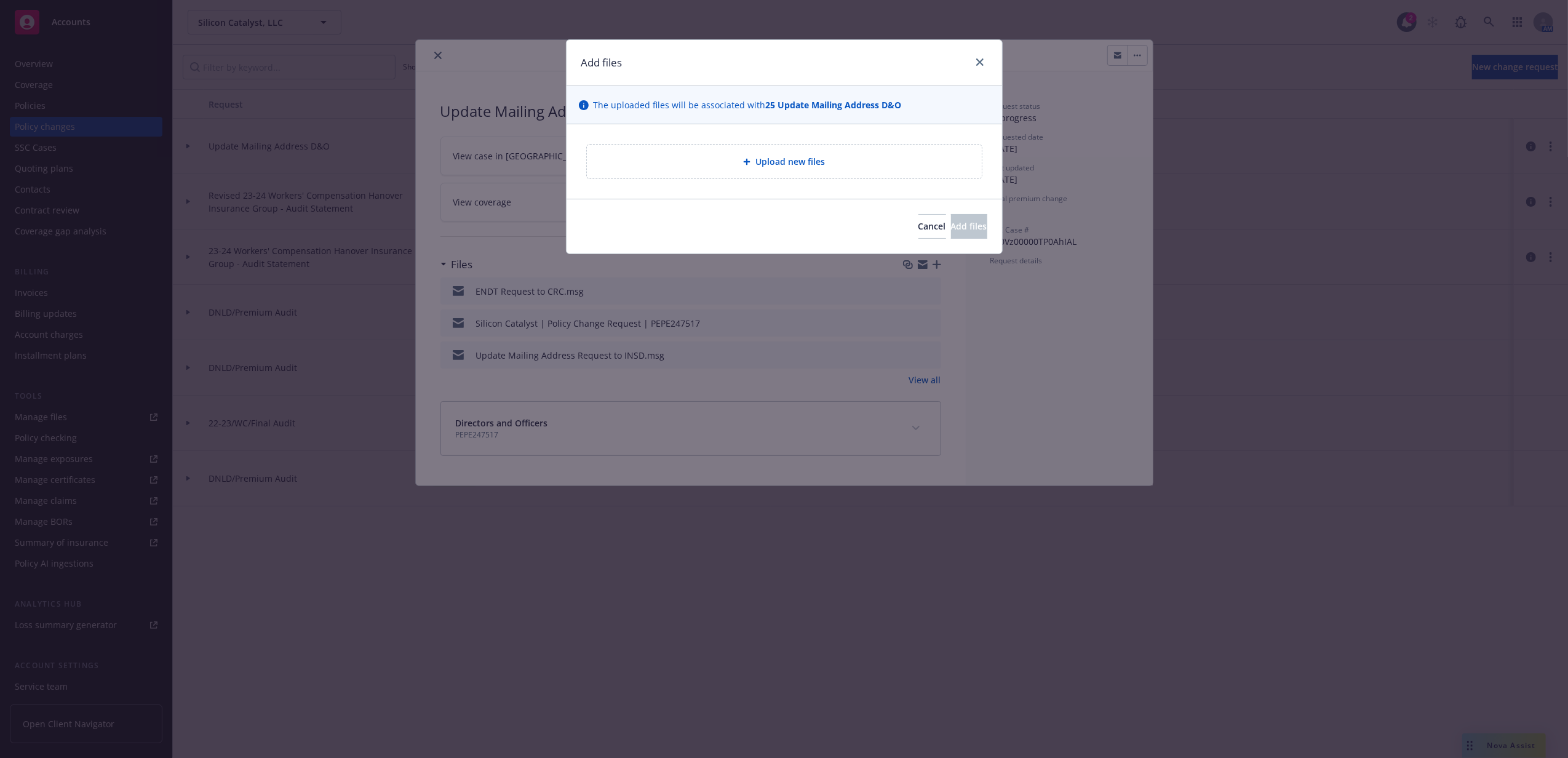
type textarea "x"
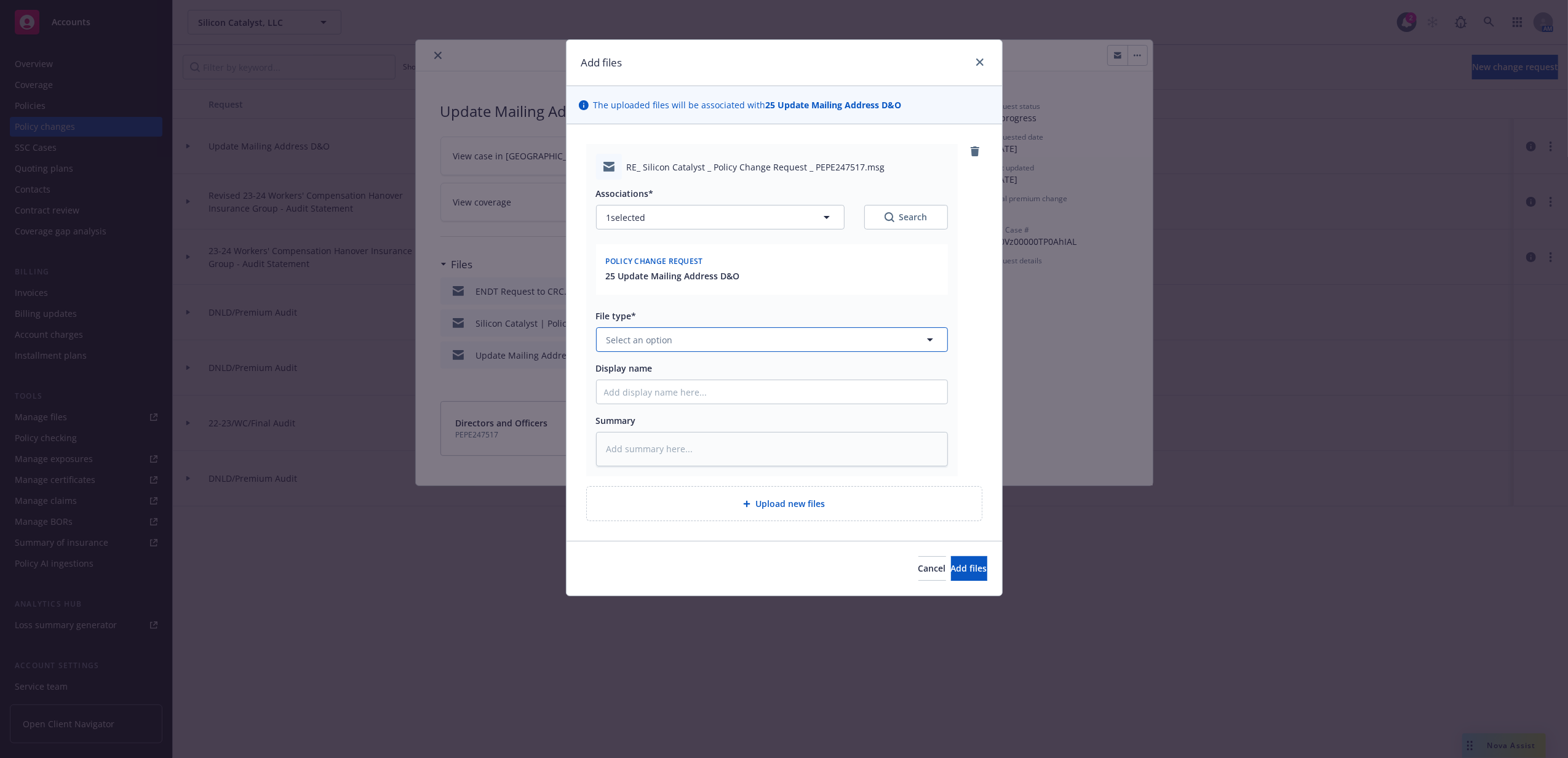
click at [674, 341] on button "Select an option" at bounding box center [772, 339] width 352 height 25
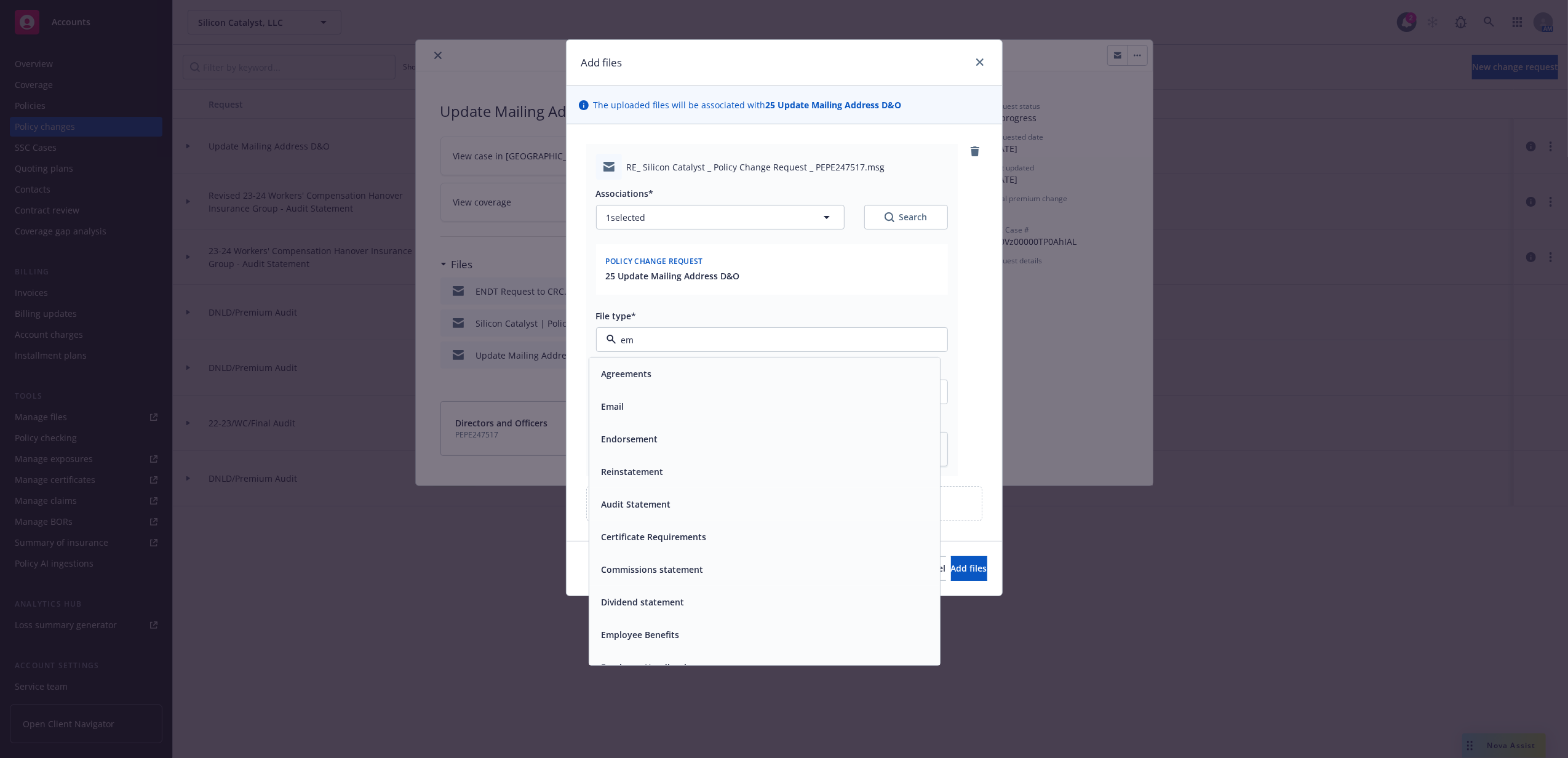
type input "ema"
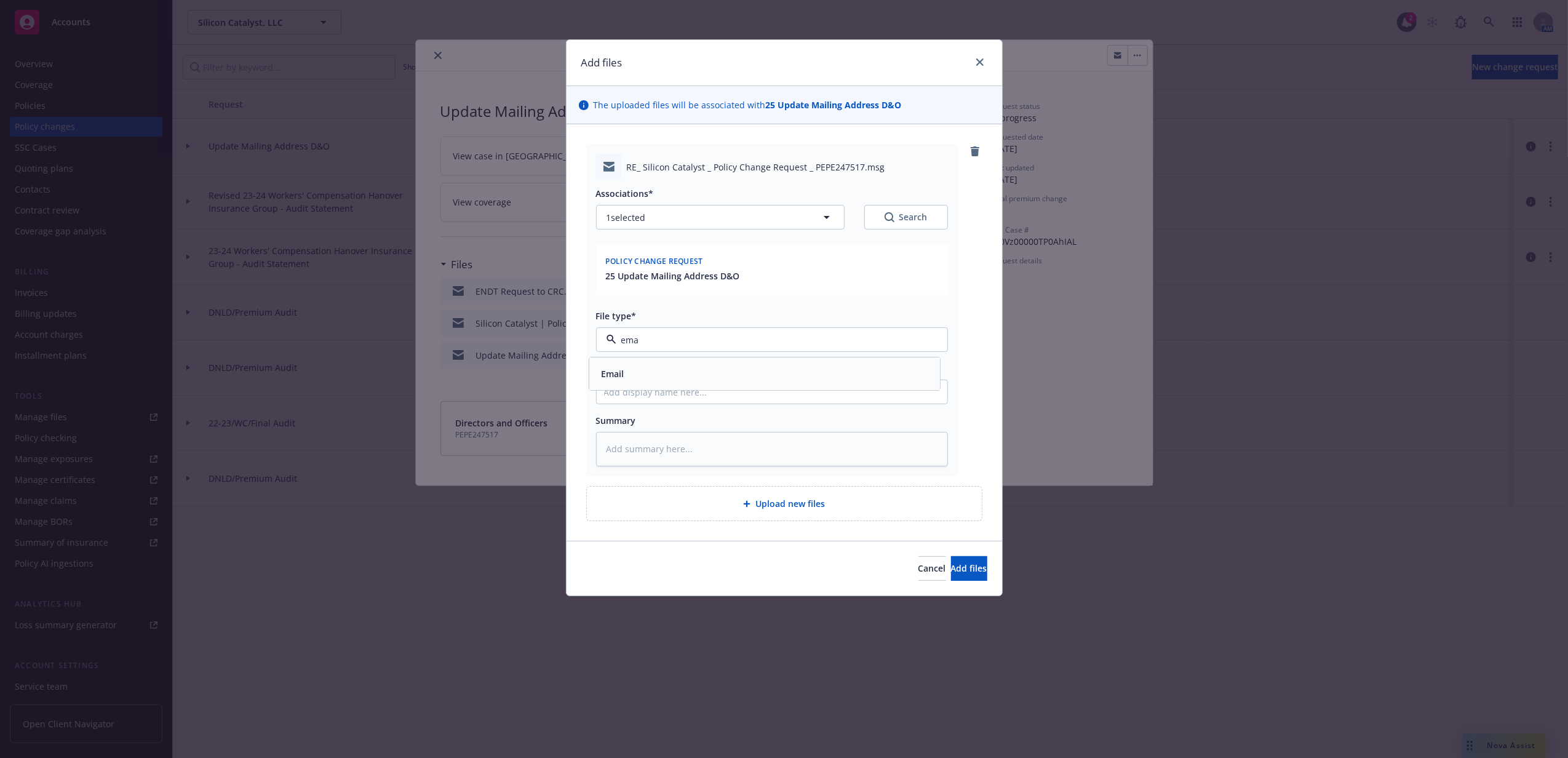
click at [672, 367] on div "Email" at bounding box center [763, 374] width 335 height 18
click at [664, 390] on input "Display name" at bounding box center [771, 392] width 351 height 23
type textarea "x"
type input "C"
type textarea "x"
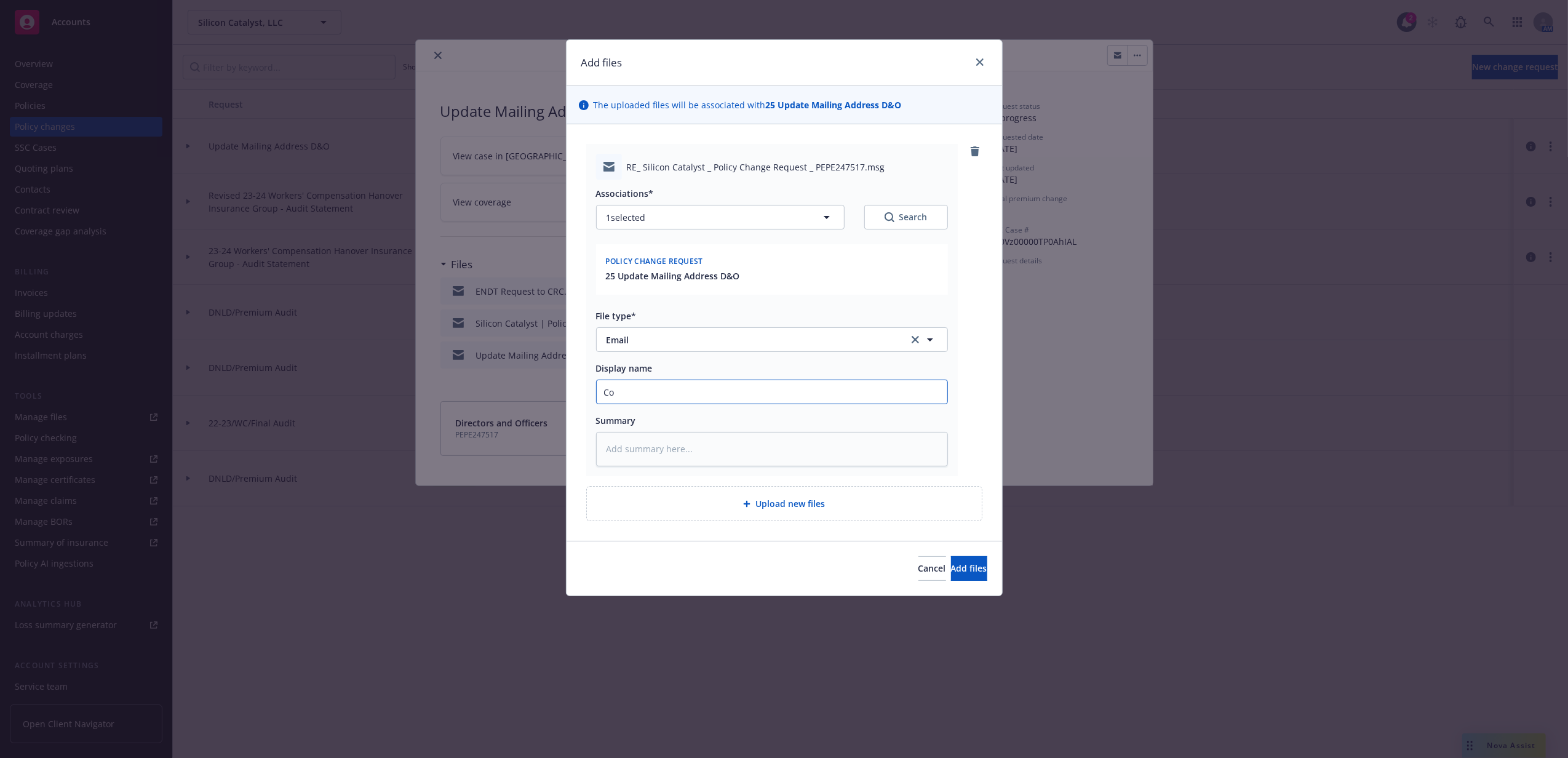
type input "Con"
type textarea "x"
type input "Conf"
type textarea "x"
type input "Confi"
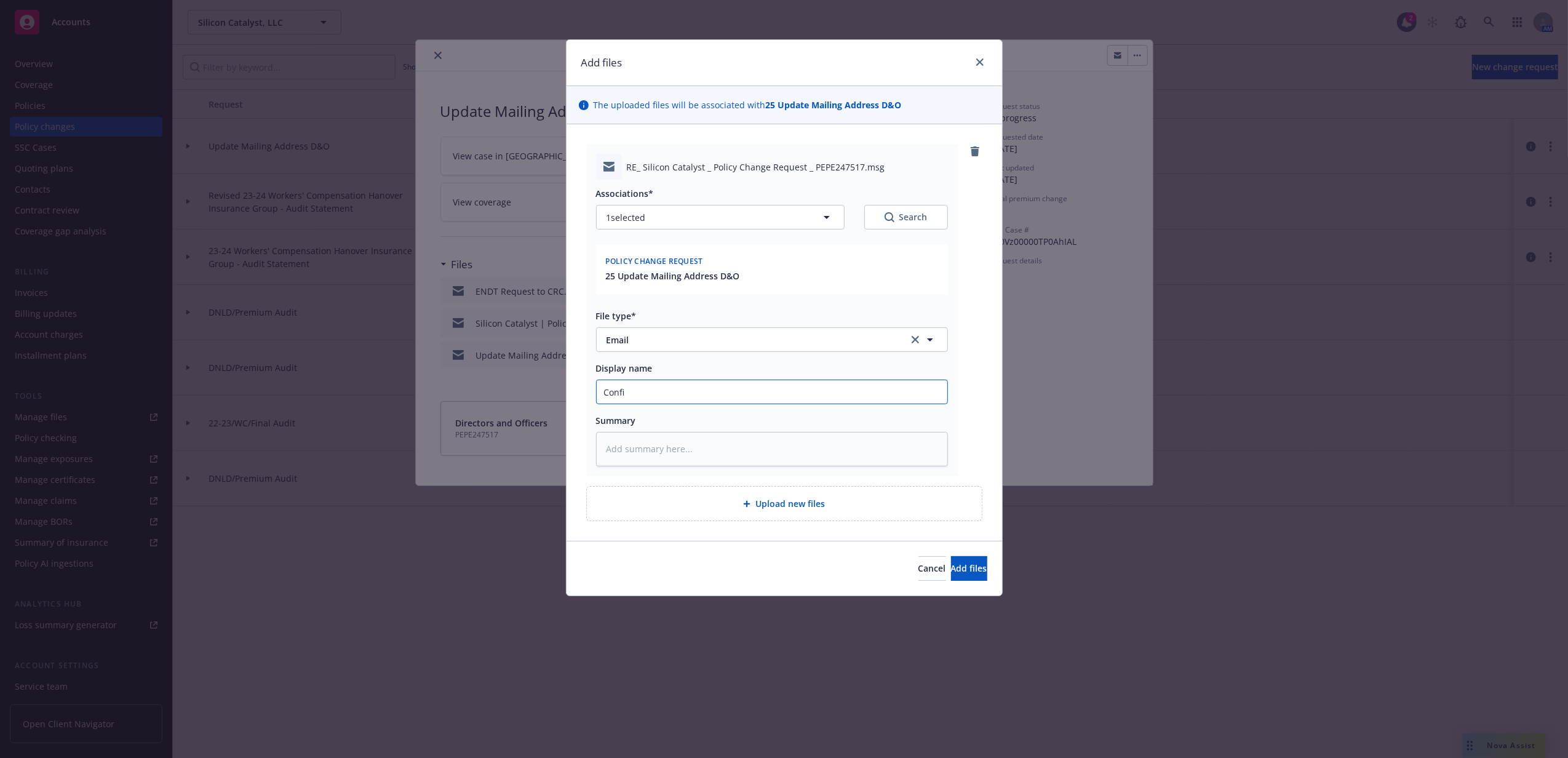
type textarea "x"
type input "Confir"
type textarea "x"
type input "Confirm"
type textarea "x"
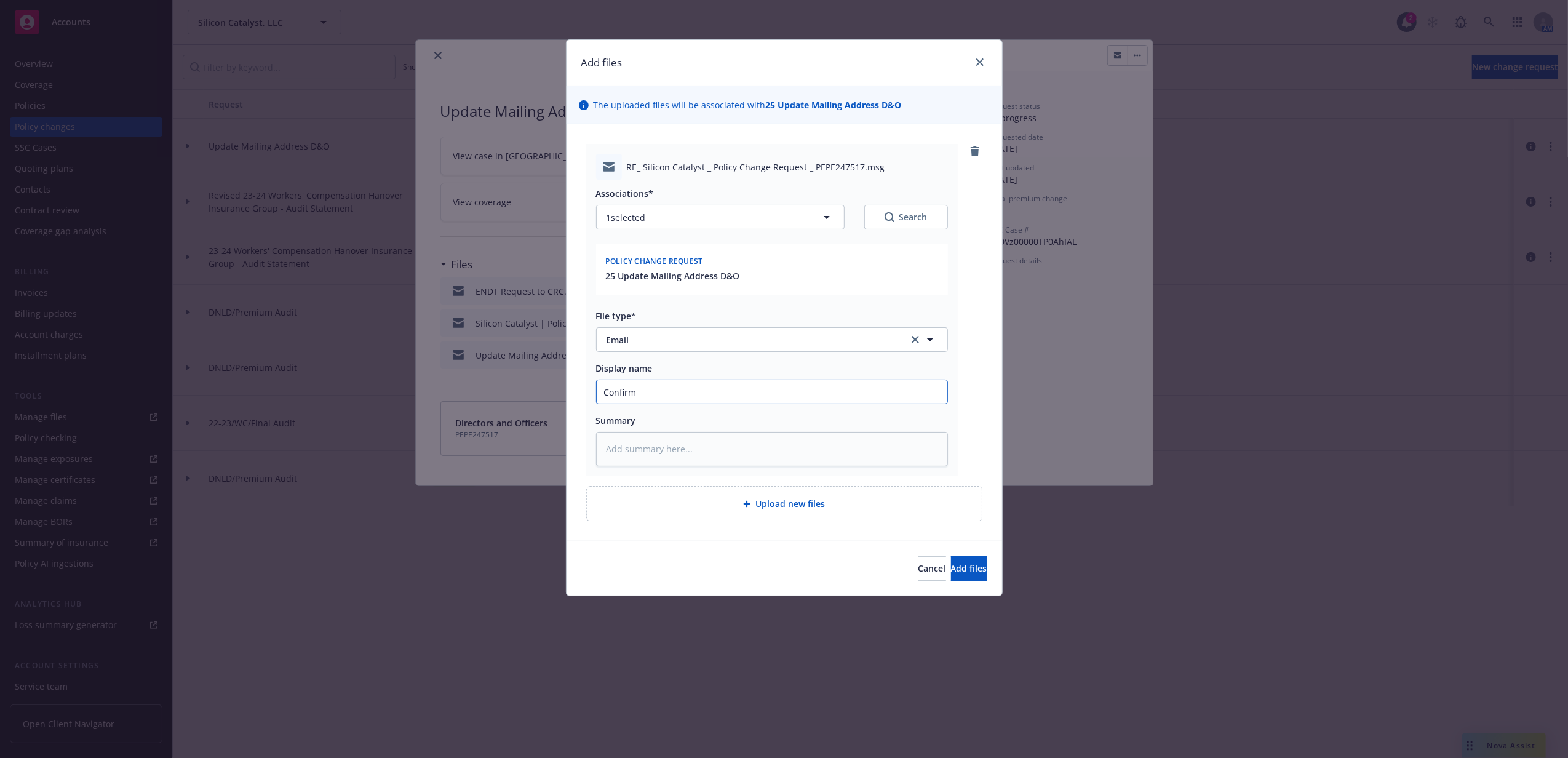
type input "Confirmi"
type textarea "x"
type input "Confirmin"
type textarea "x"
type input "Confirming"
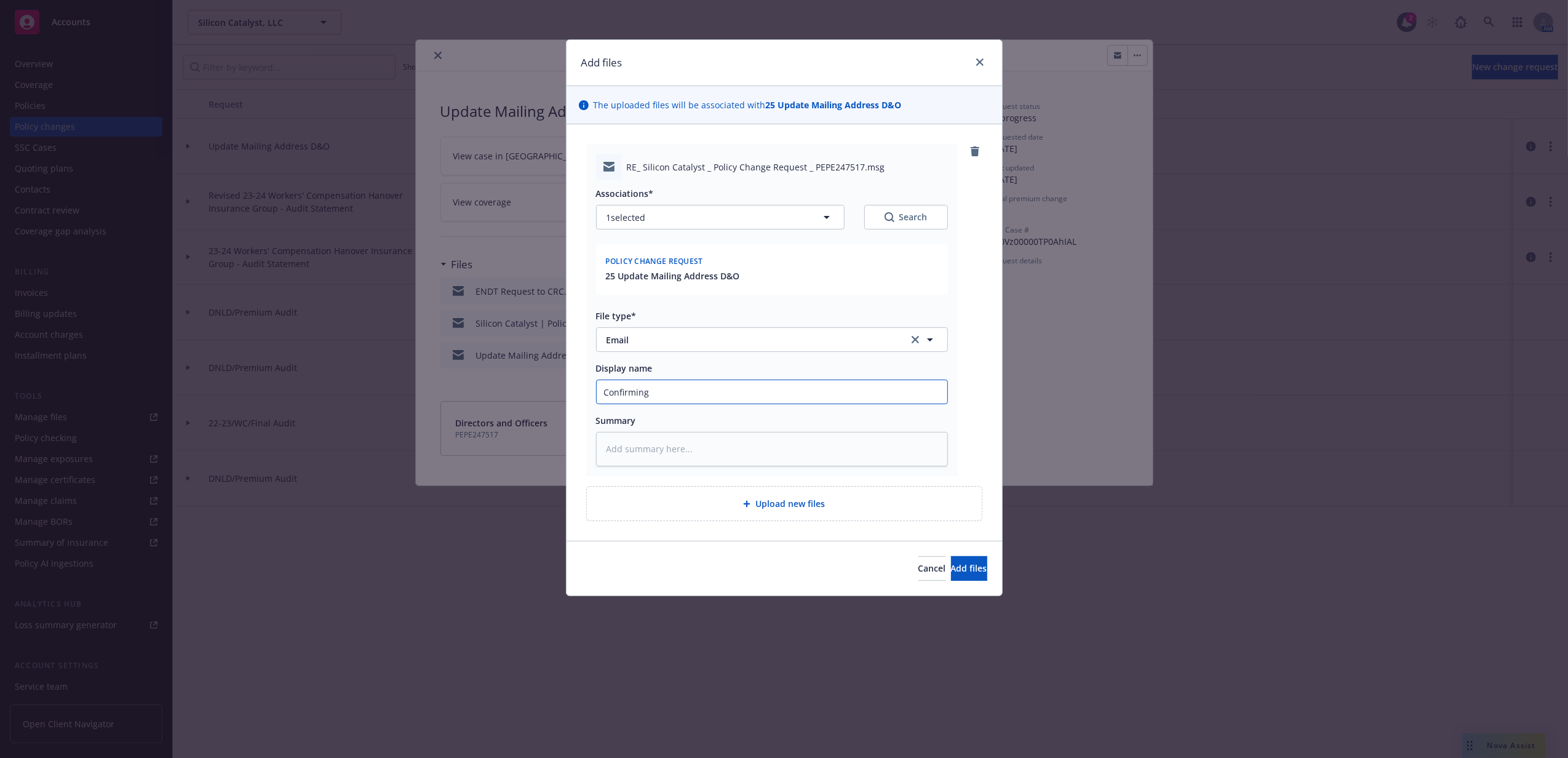
type textarea "x"
type input "Confirming m"
type textarea "x"
type input "Confirming"
type textarea "x"
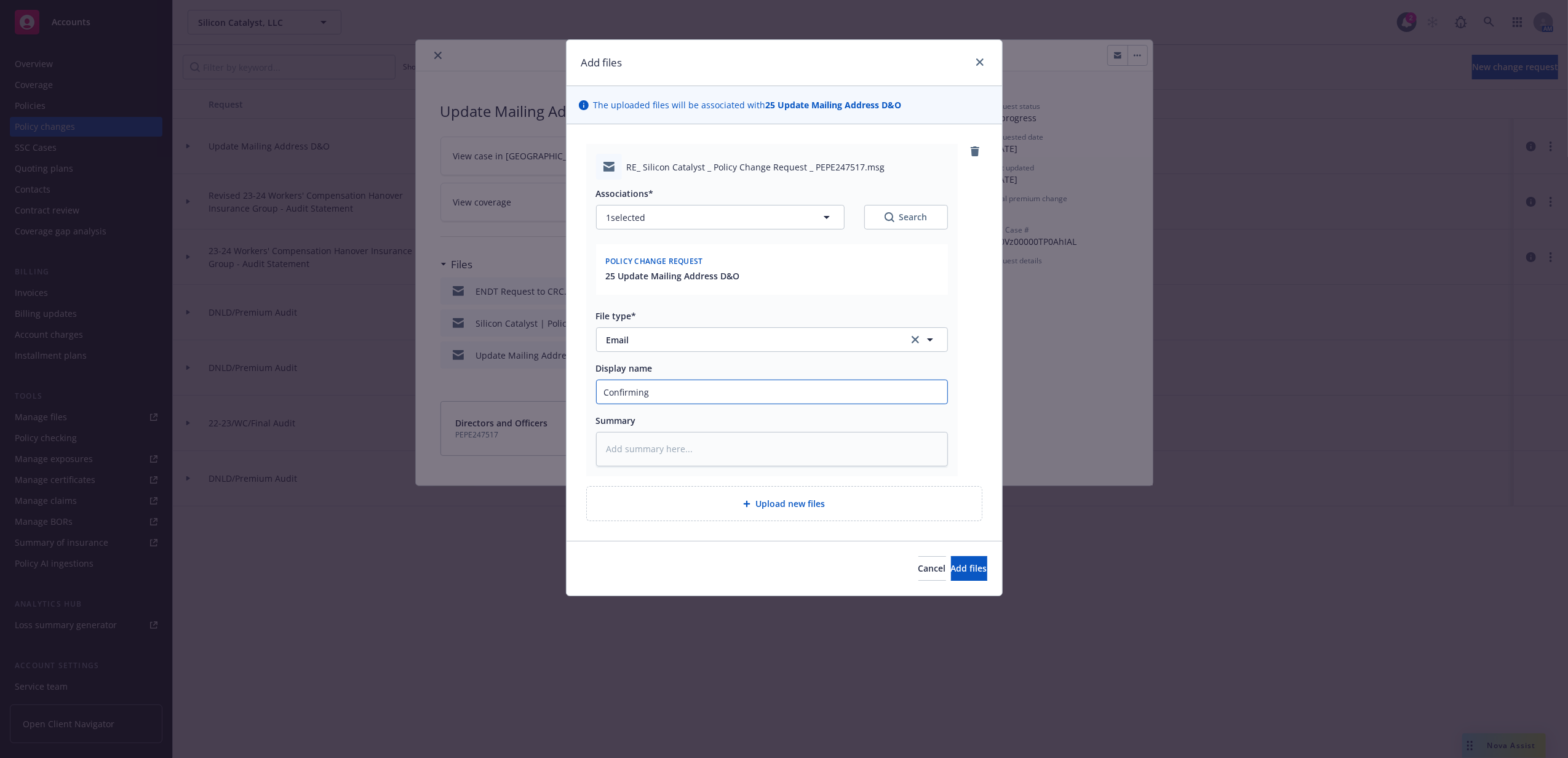
type input "Confirming m"
type textarea "x"
type input "Confirming ma"
type textarea "x"
type input "Confirming mai"
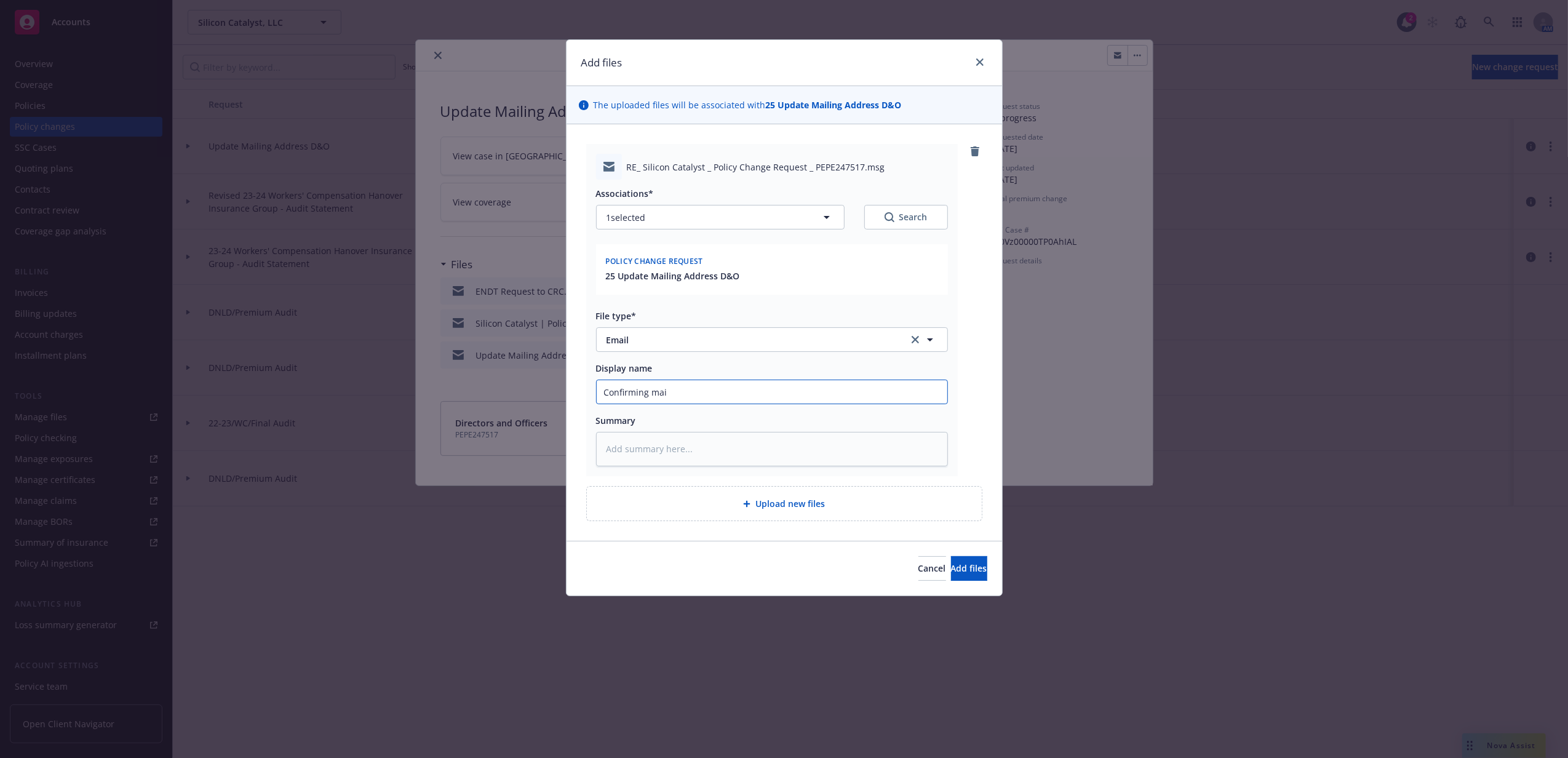
type textarea "x"
type input "Confirming maib"
type textarea "x"
type input "Confirming mai"
type textarea "x"
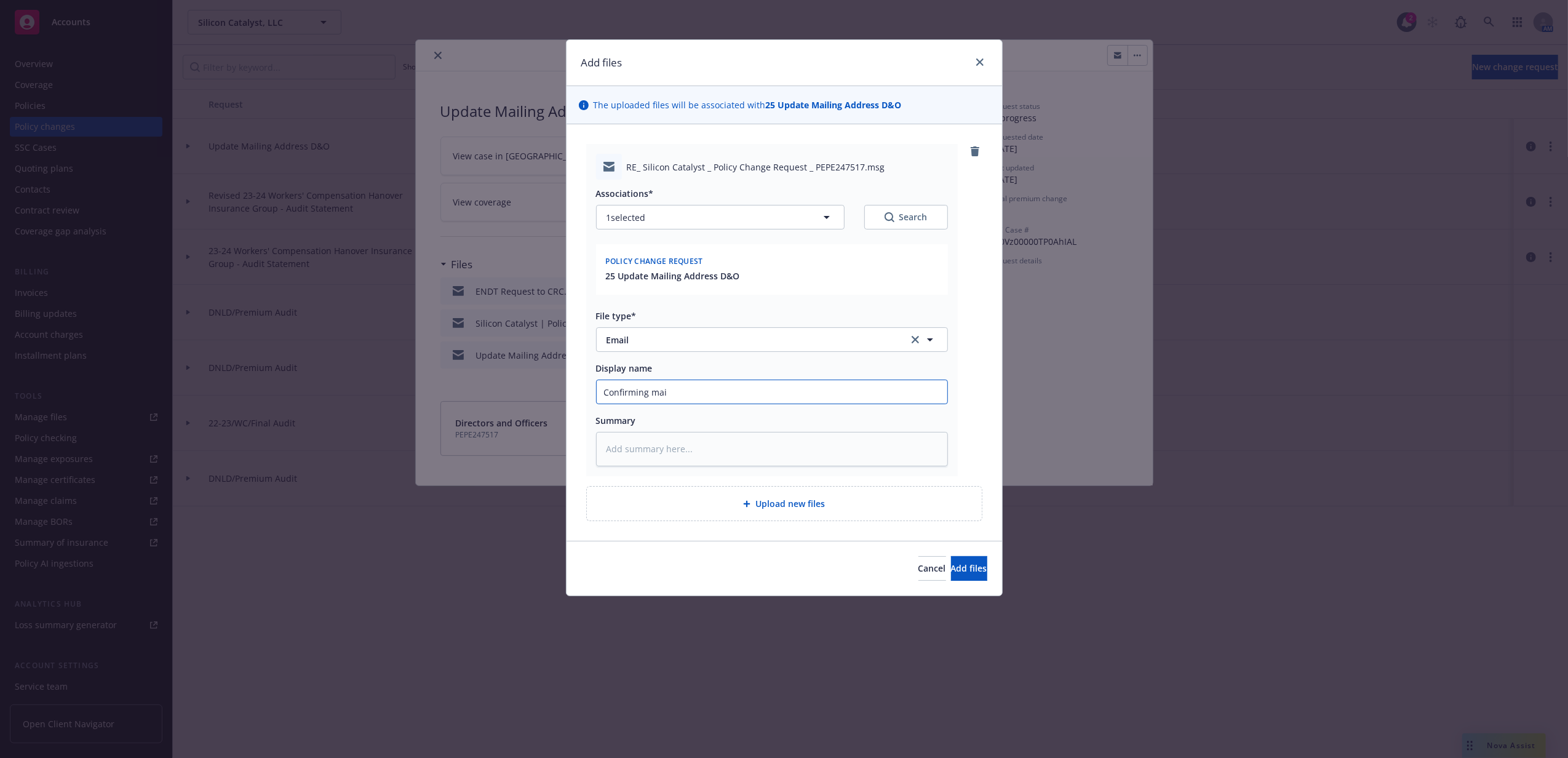
type input "Confirming mail"
type textarea "x"
type input "Confirming maili"
type textarea "x"
type input "Confirming mailin"
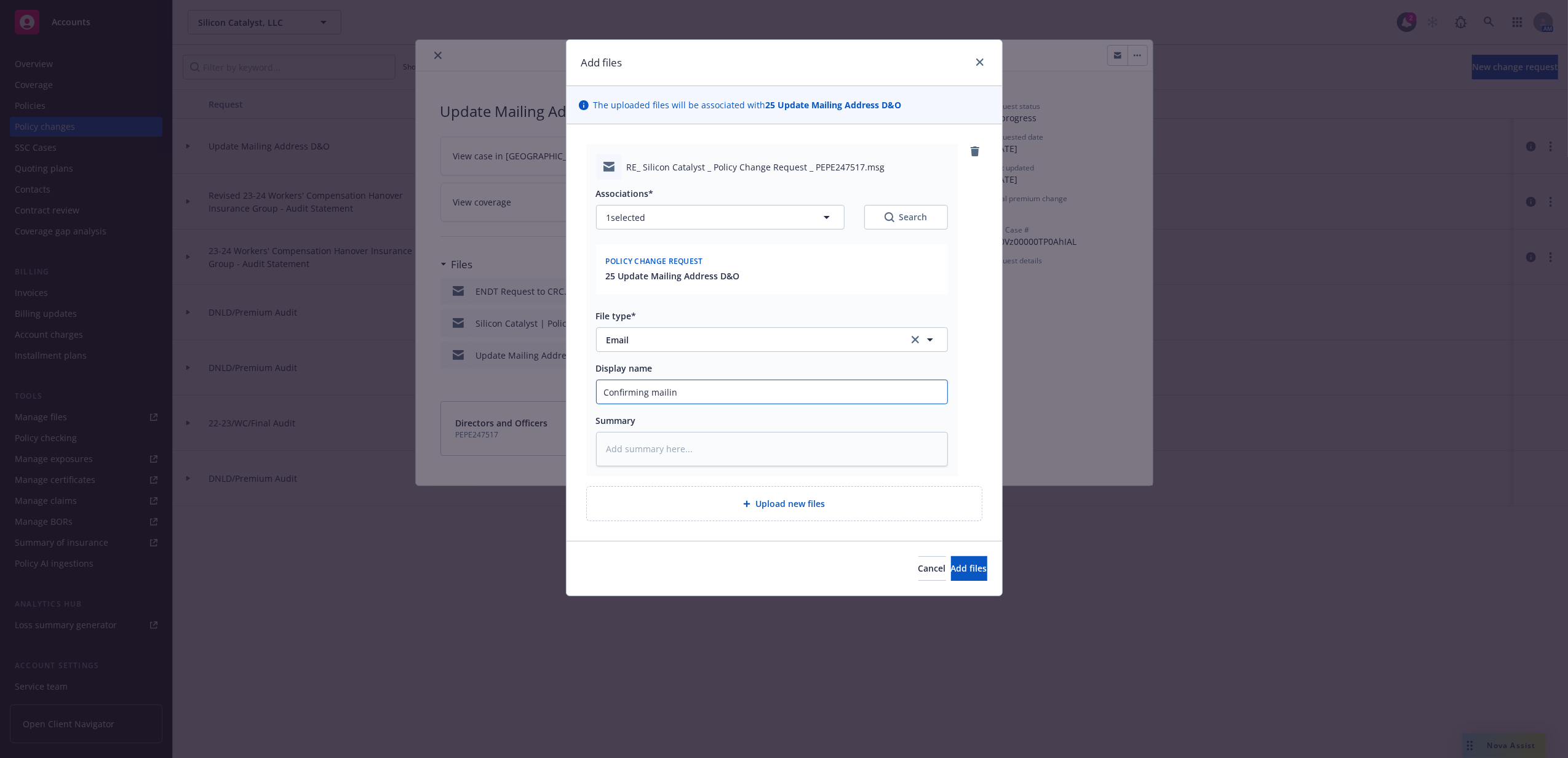
type textarea "x"
type input "Confirming mailing"
type textarea "x"
type input "Confirming mailing"
type textarea "x"
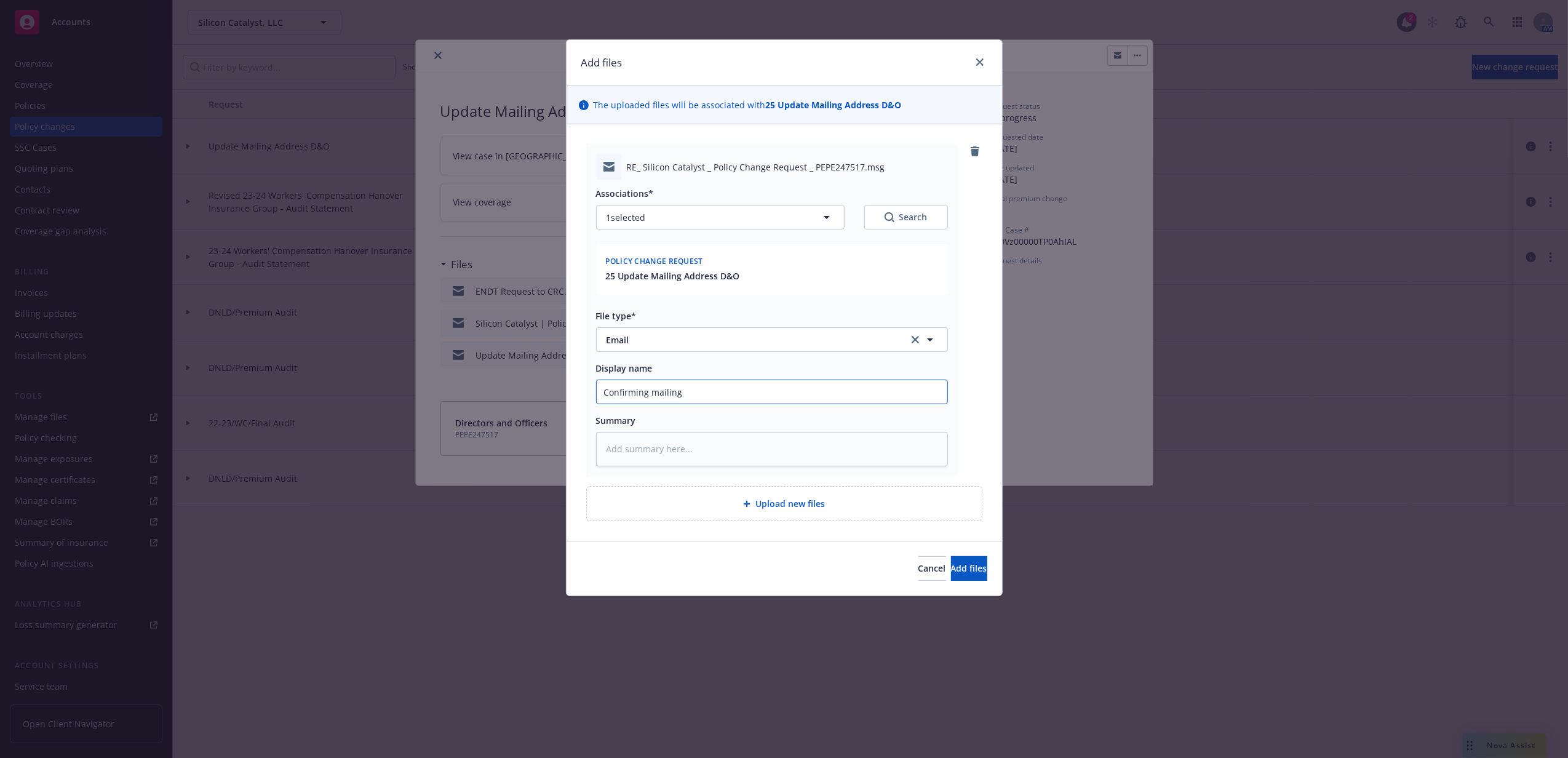
type input "Confirming mailing a"
type textarea "x"
type input "Confirming mailing ad"
type textarea "x"
type input "Confirming mailing add"
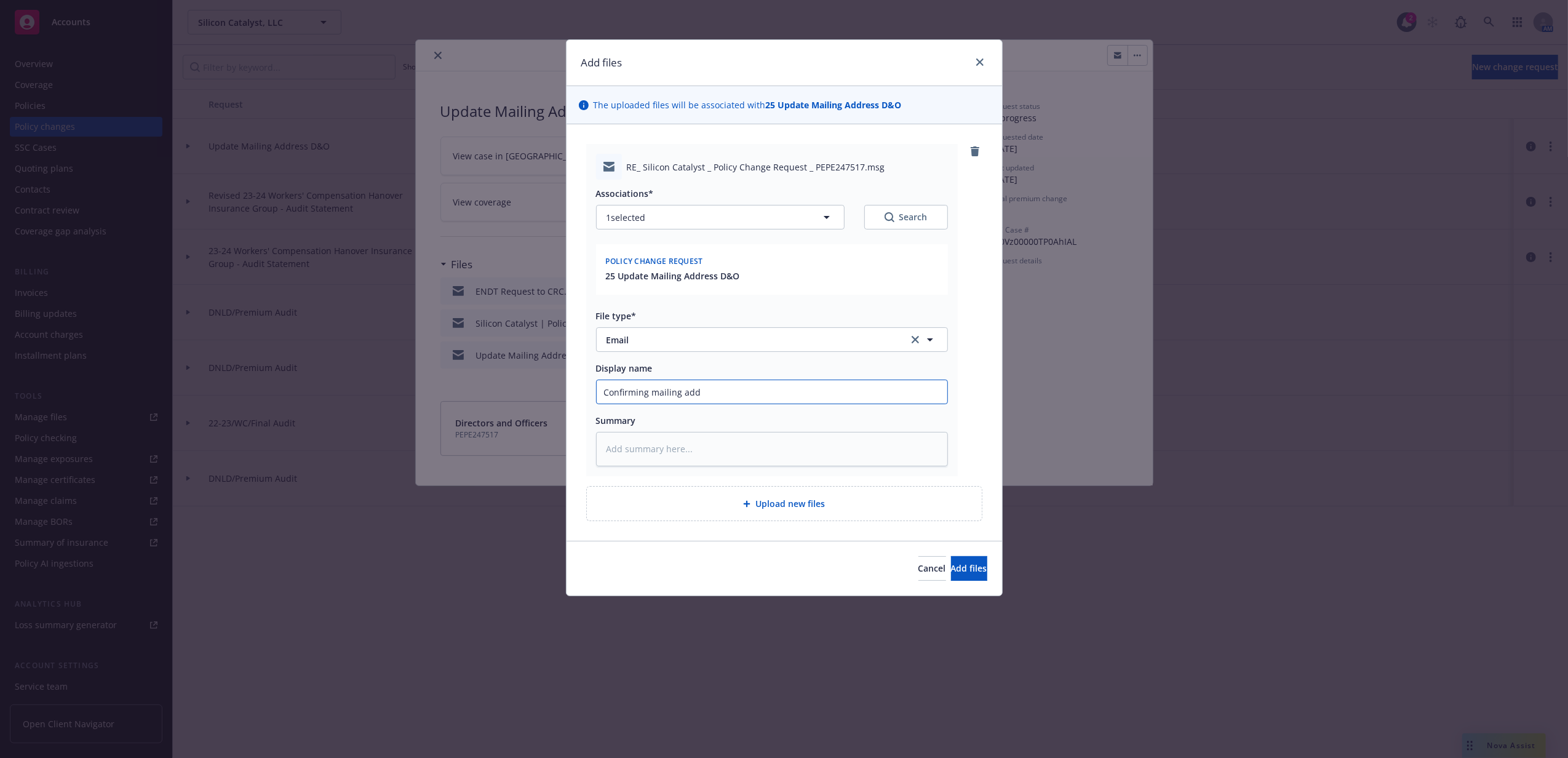
type textarea "x"
type input "Confirming mailing addre"
type textarea "x"
type input "Confirming mailing addres"
type textarea "x"
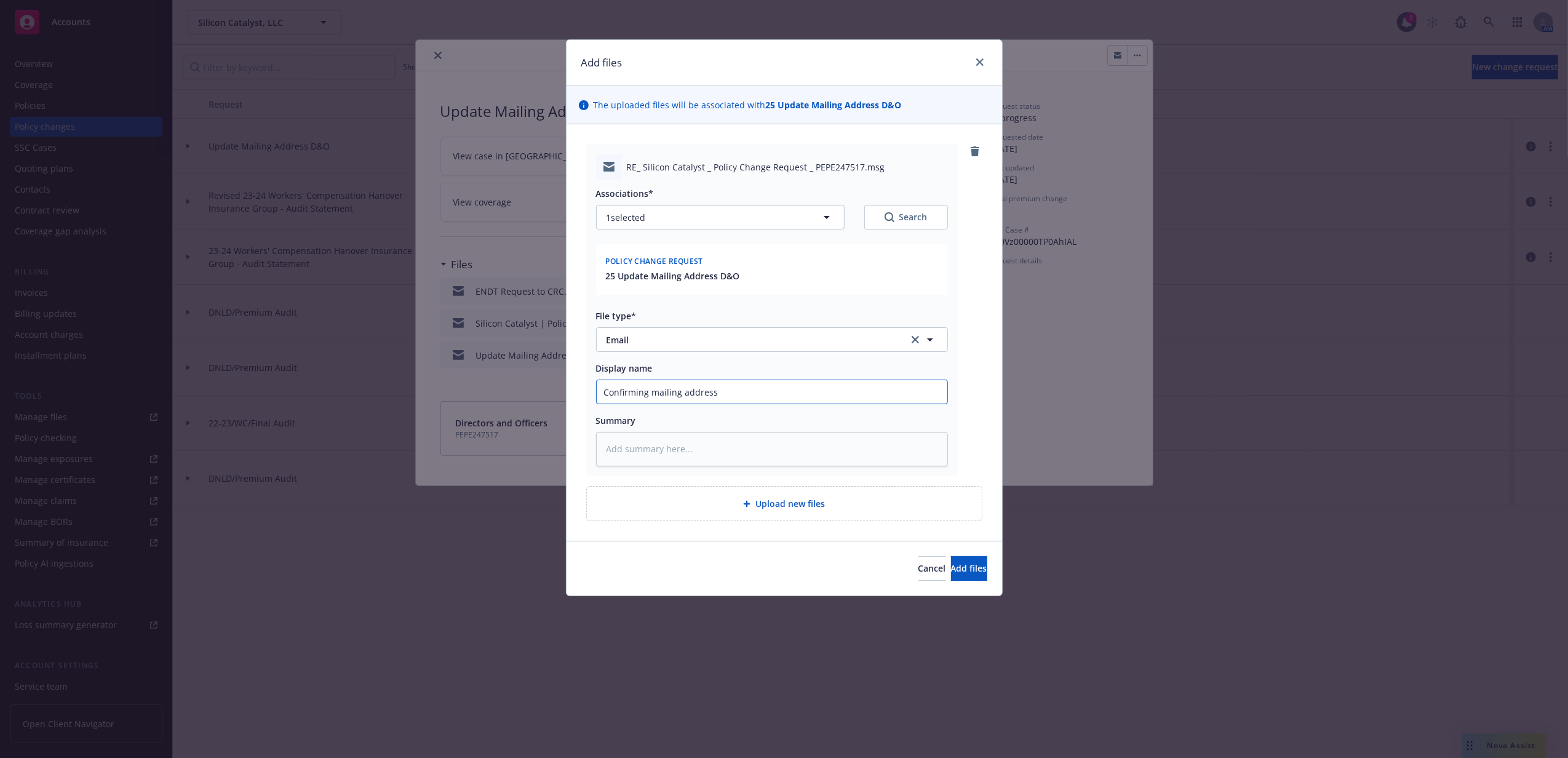
type input "Confirming mailing address"
type textarea "x"
type input "Confirming mailing address o"
type textarea "x"
type input "Confirming mailing address ob"
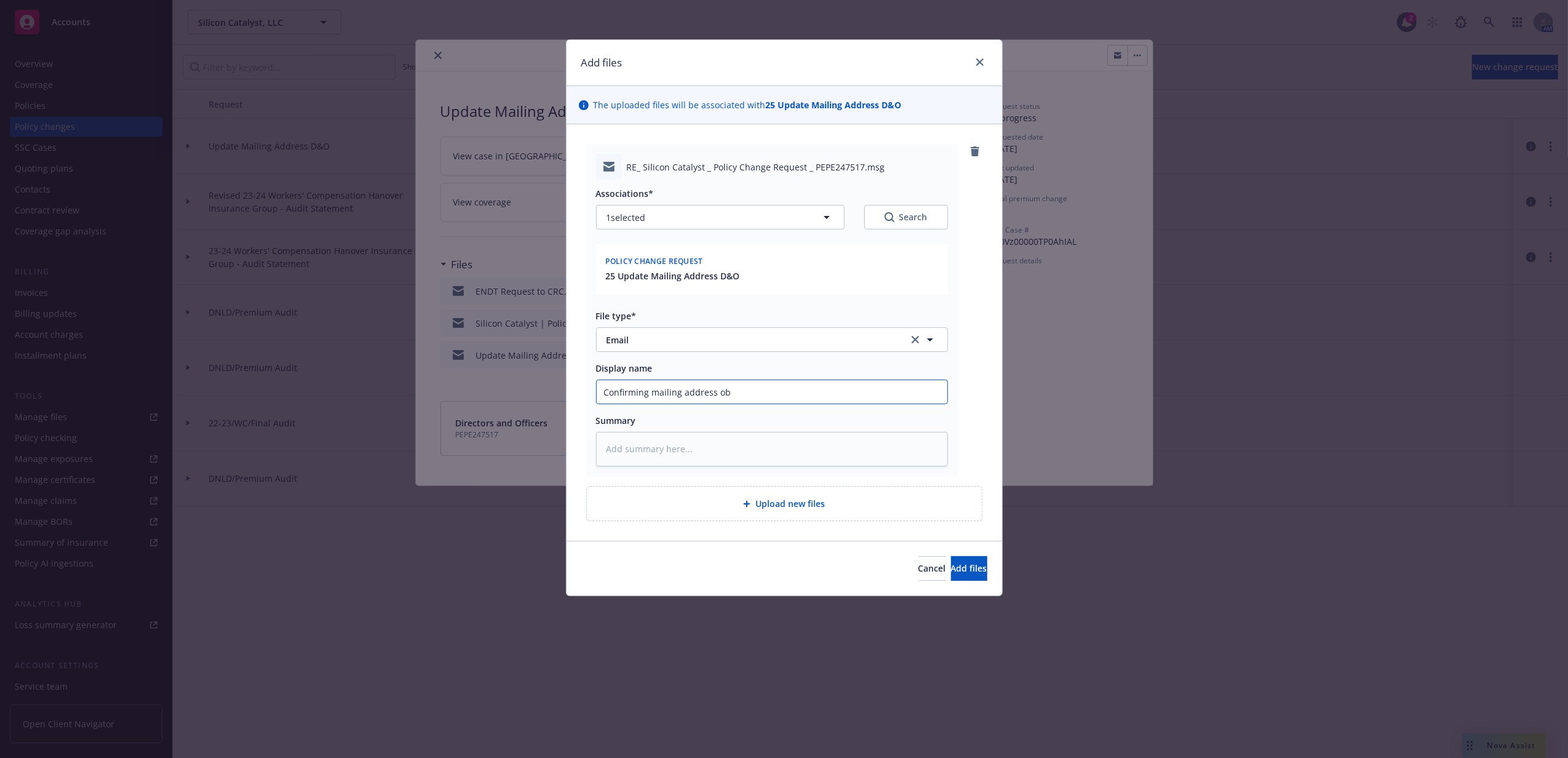
type textarea "x"
type input "Confirming mailing address obl"
type textarea "x"
type input "Confirming mailing address obly"
type textarea "x"
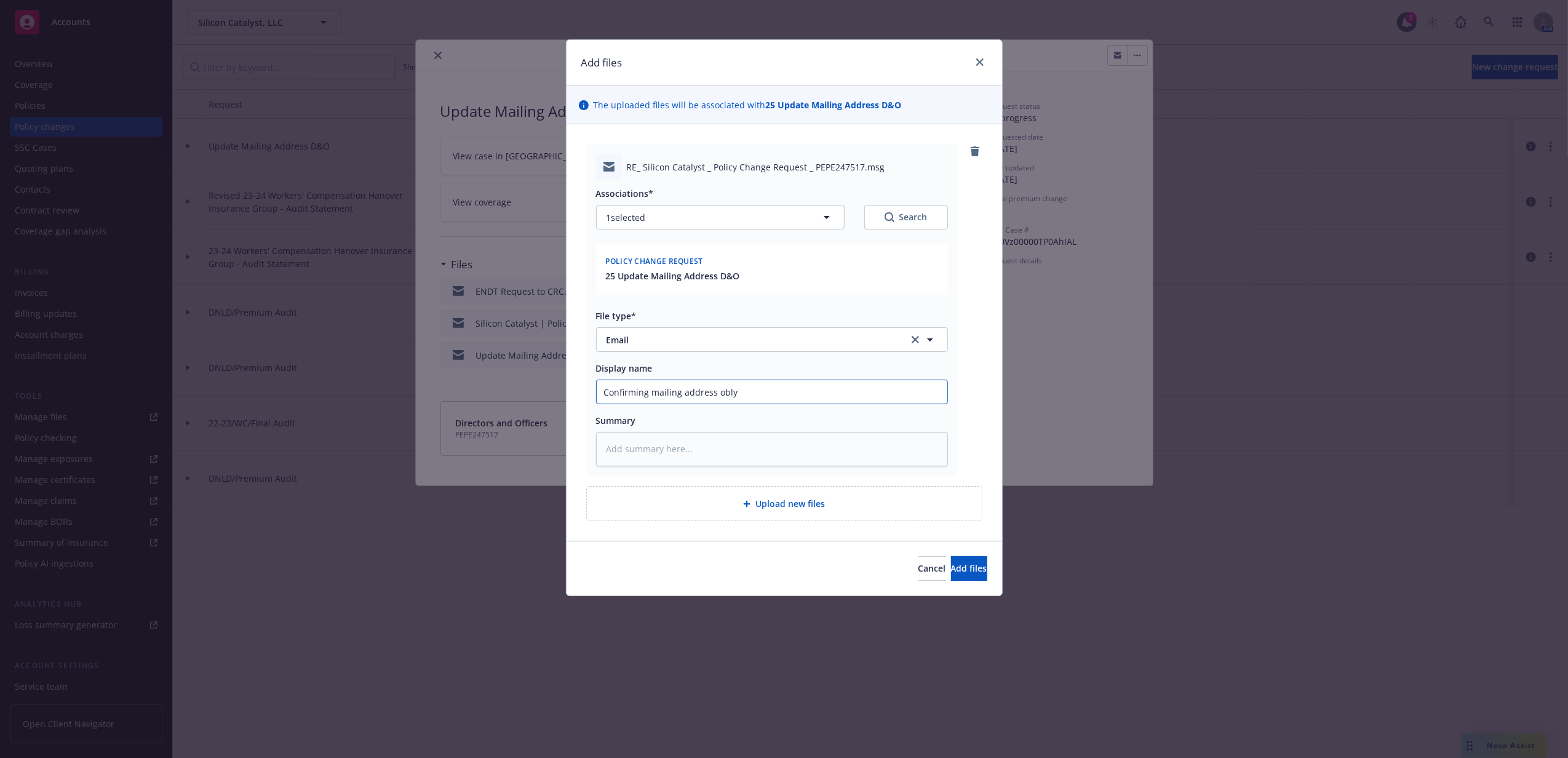
type input "Confirming mailing address obl"
type textarea "x"
type input "Confirming mailing address ob"
type textarea "x"
type input "Confirming mailing address o"
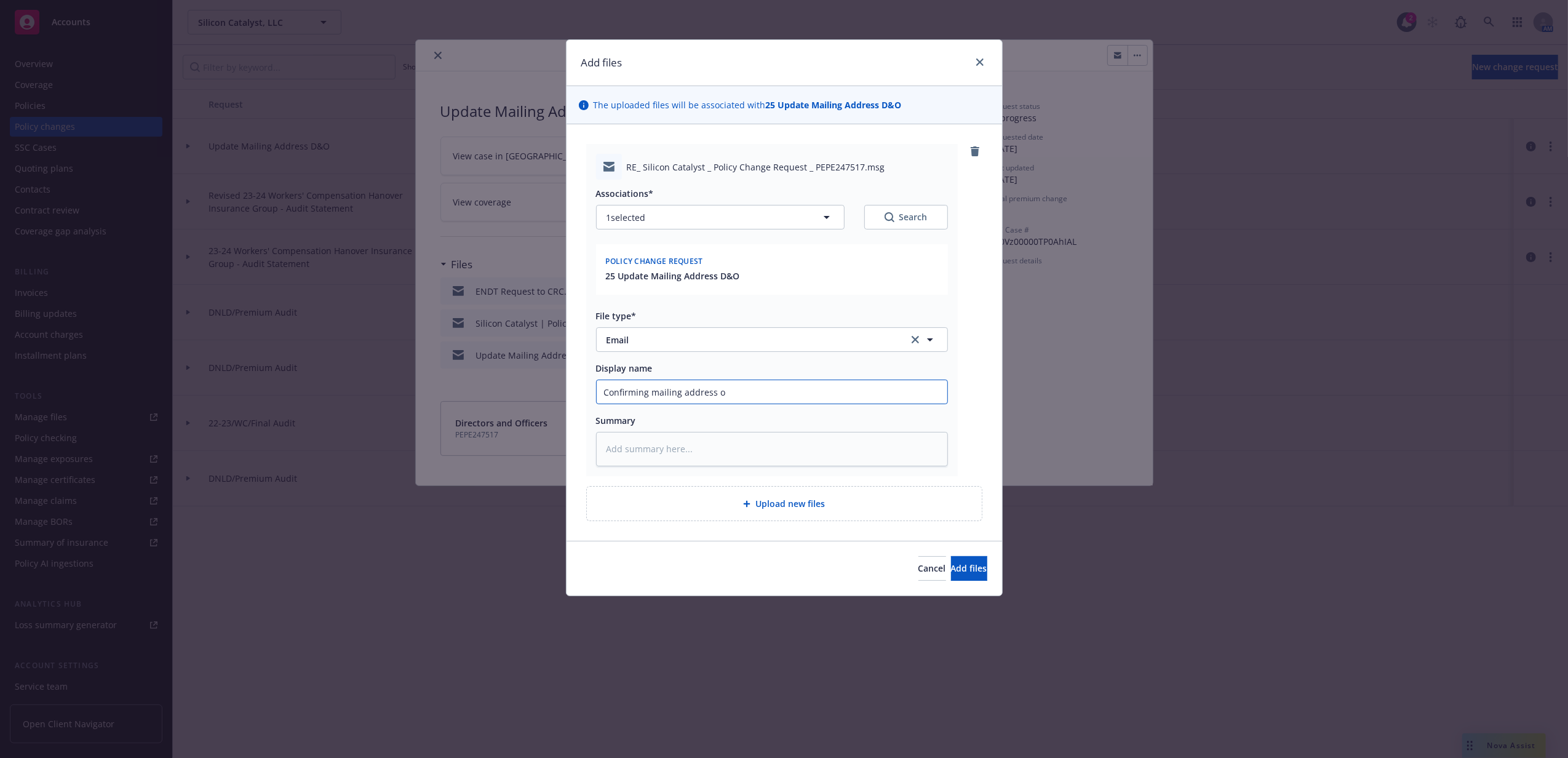
type textarea "x"
type input "Confirming mailing address on"
type textarea "x"
type input "Confirming mailing address onl"
type textarea "x"
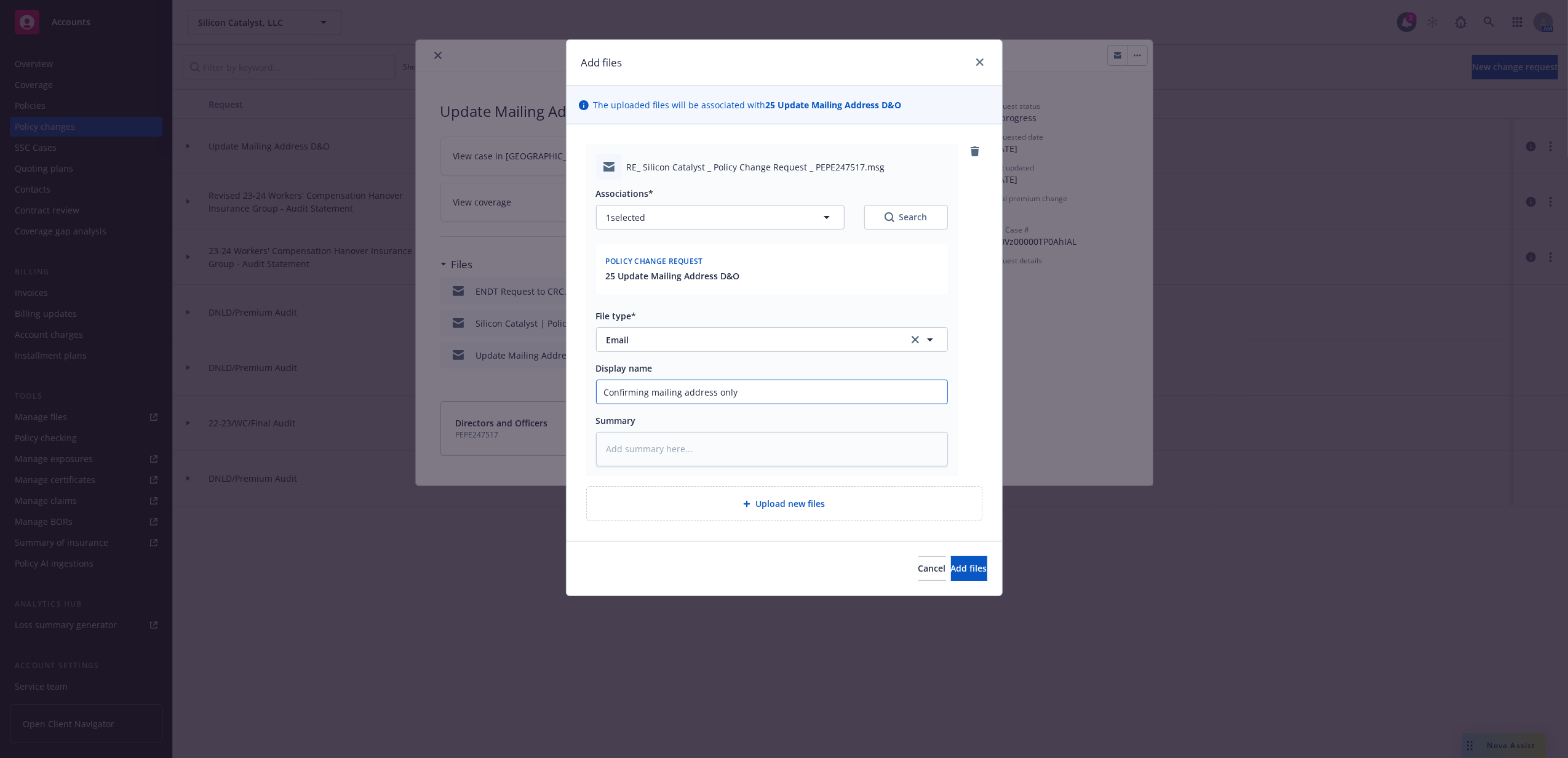
type input "Confirming mailing address only"
click at [951, 556] on button "Add files" at bounding box center [969, 569] width 36 height 25
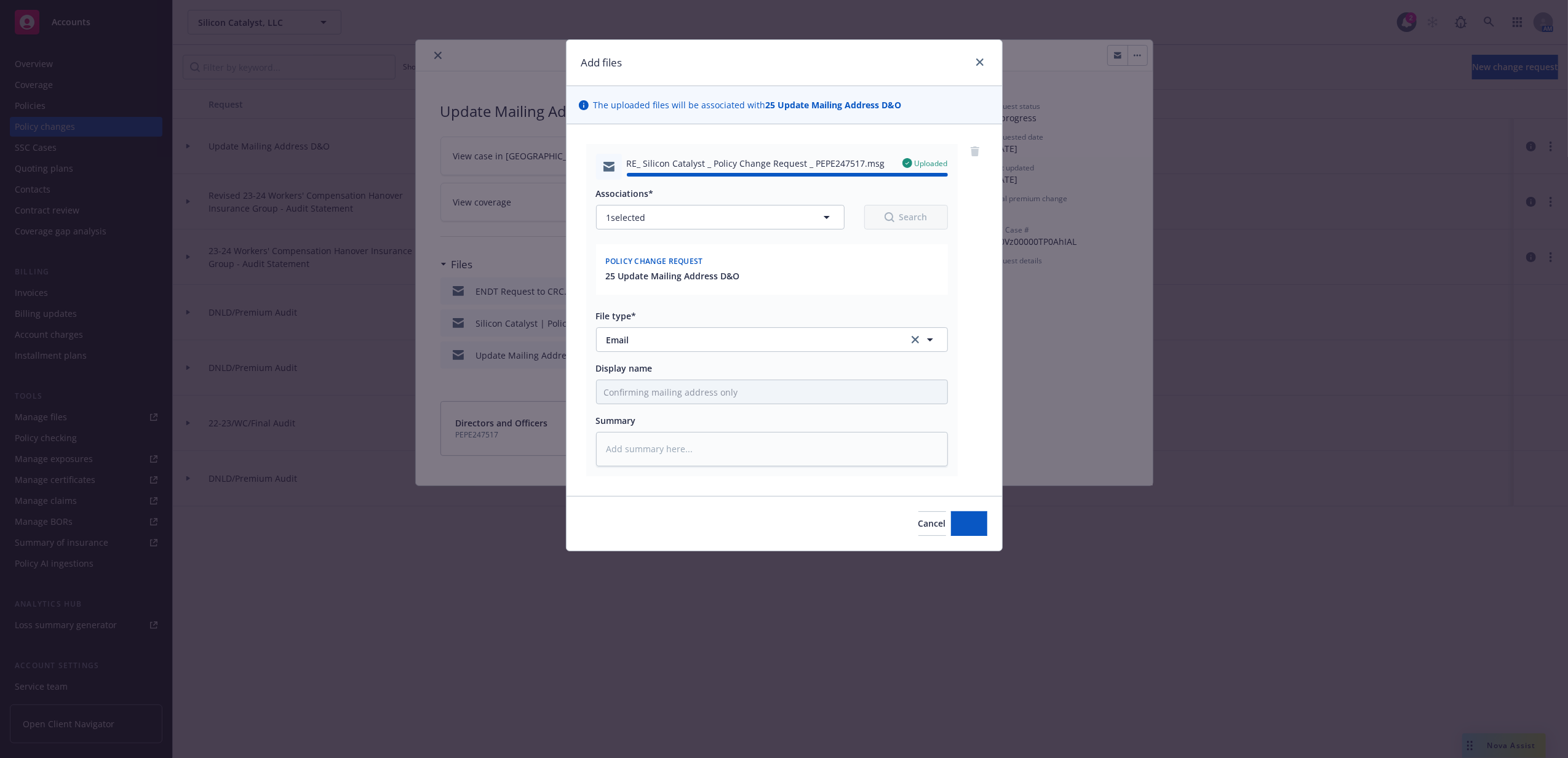
type textarea "x"
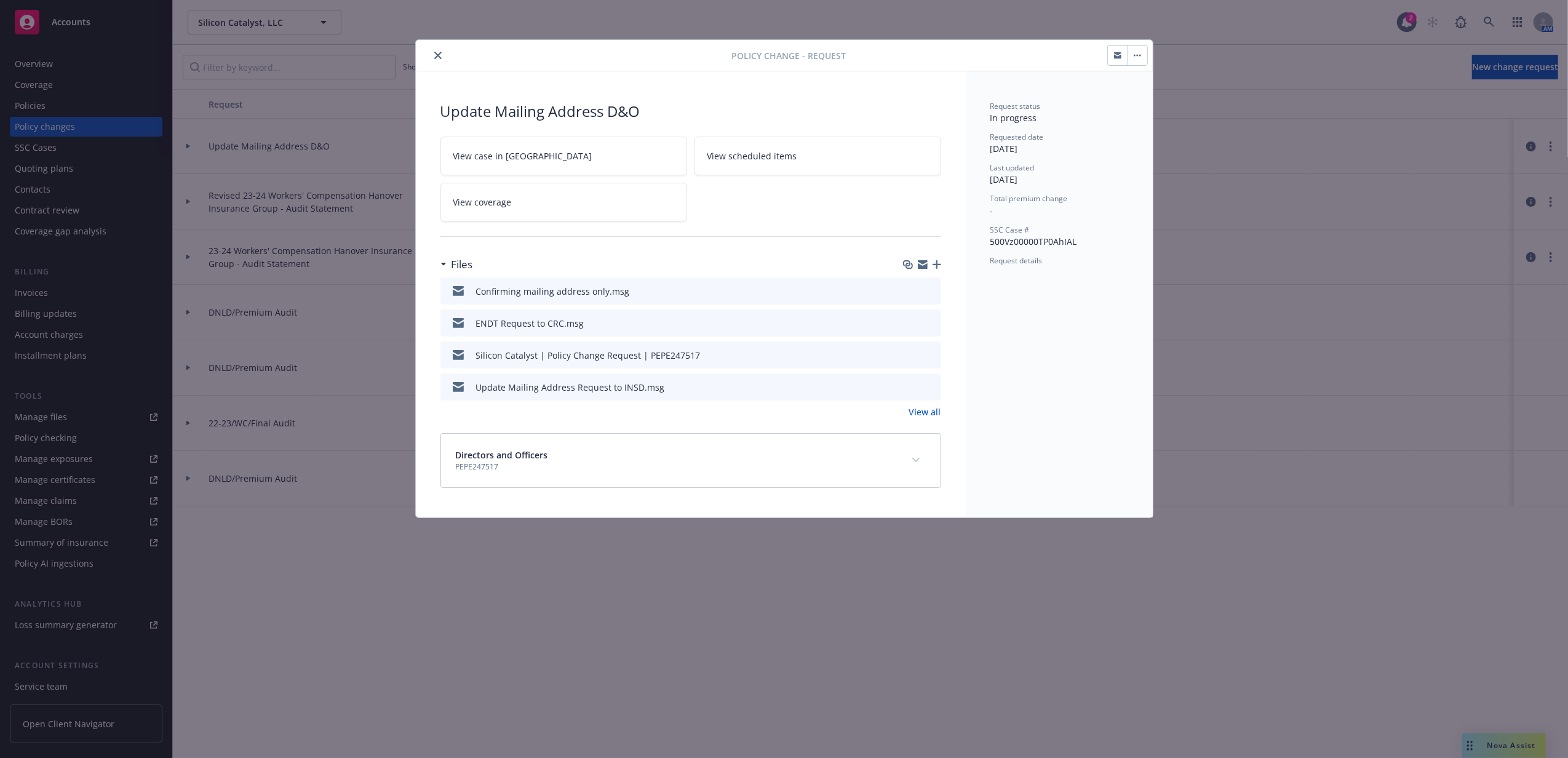
click at [436, 58] on button "close" at bounding box center [438, 54] width 14 height 14
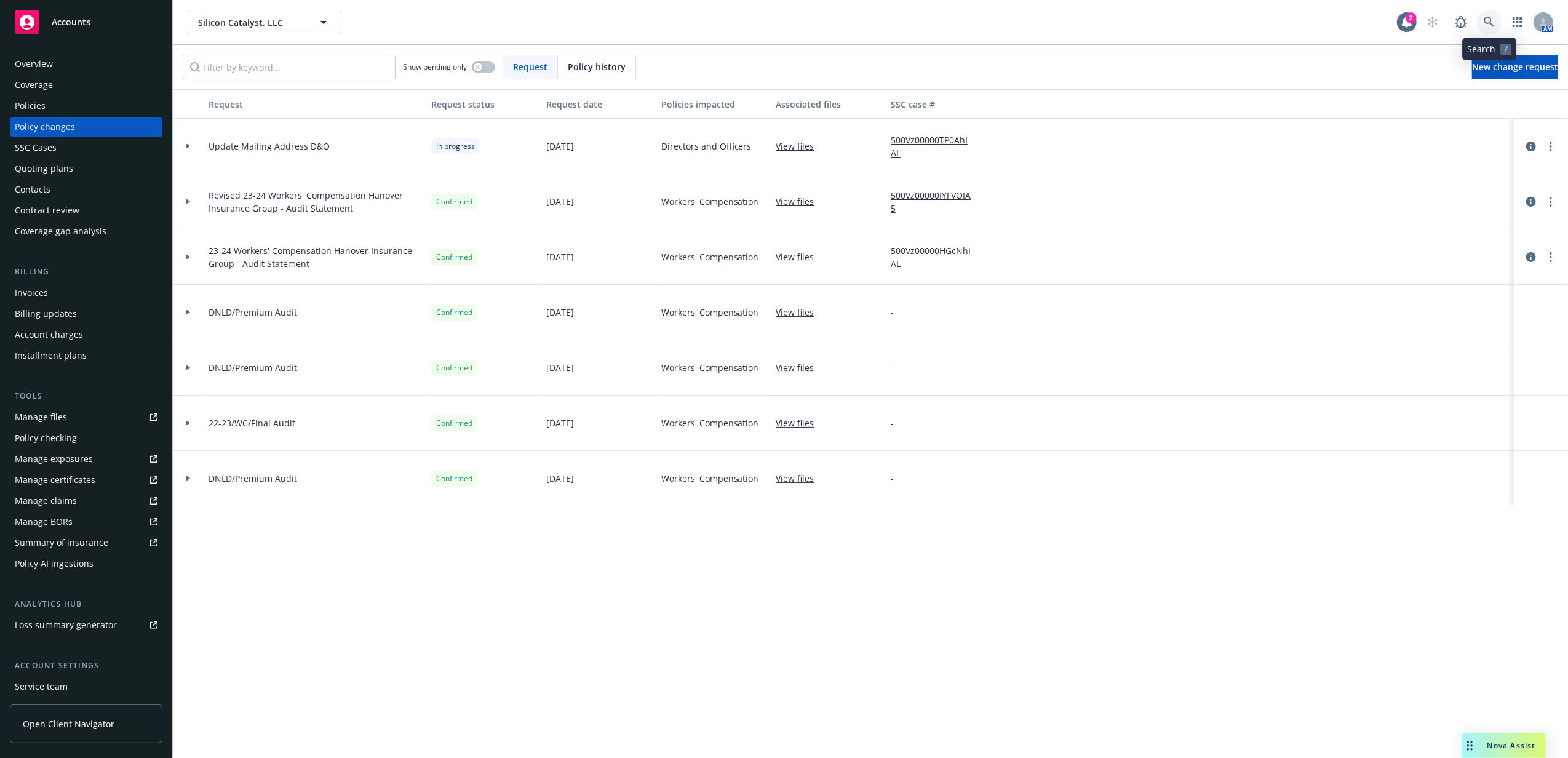
click at [1493, 23] on icon at bounding box center [1489, 22] width 11 height 11
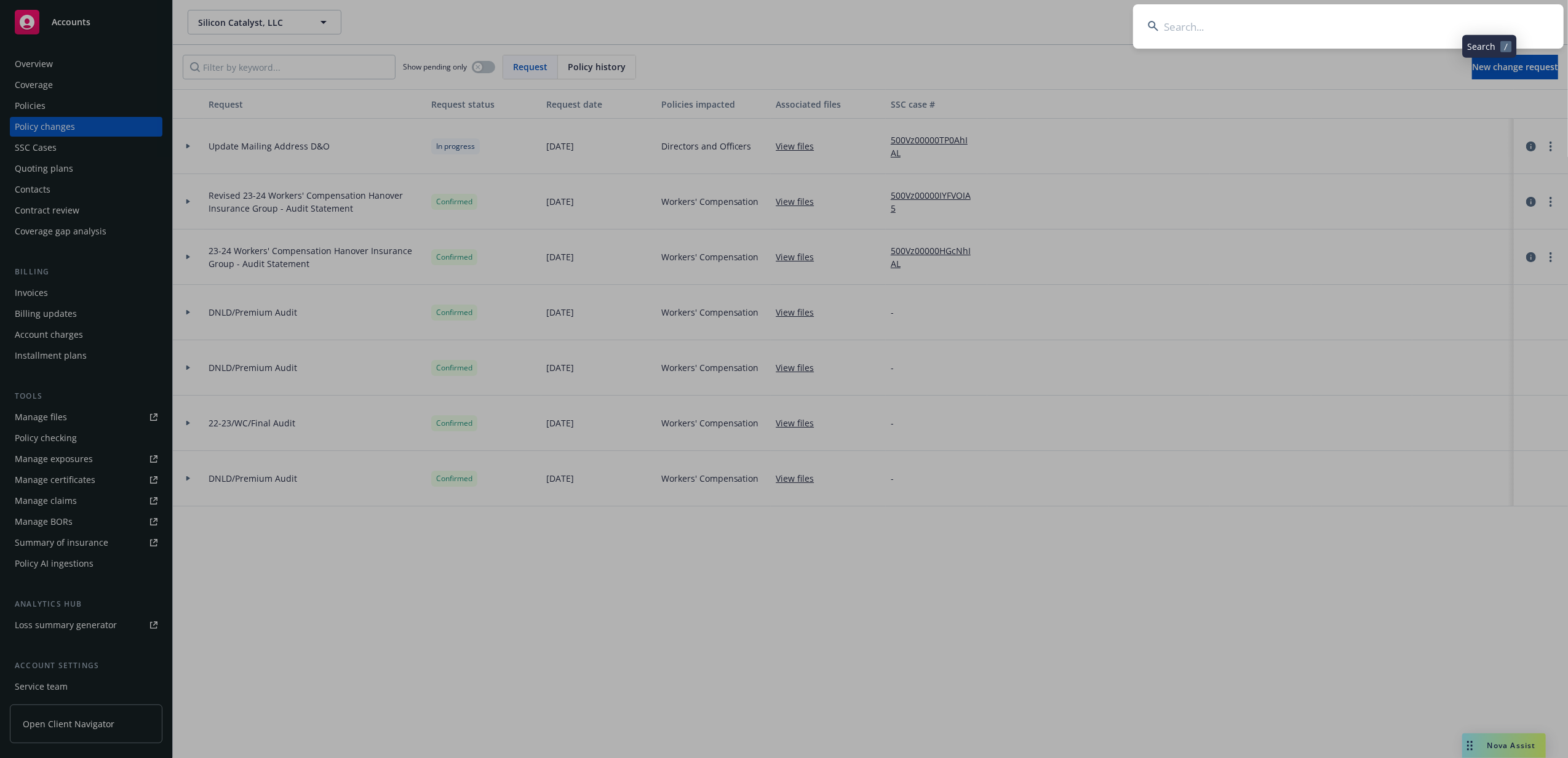
click at [1384, 23] on input at bounding box center [1348, 27] width 431 height 44
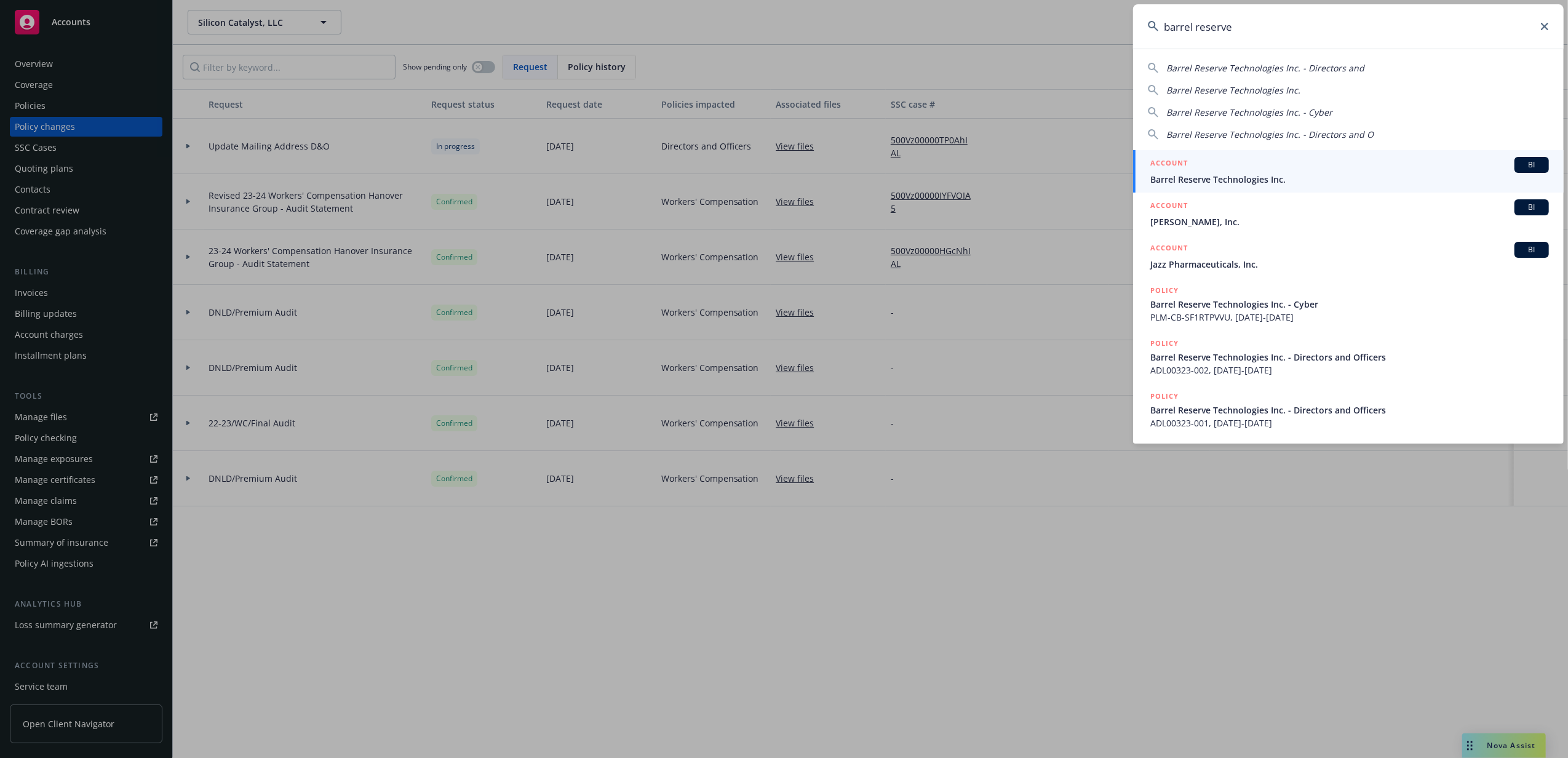
type input "barrel reserve"
click at [1224, 184] on span "Barrel Reserve Technologies Inc." at bounding box center [1349, 180] width 398 height 13
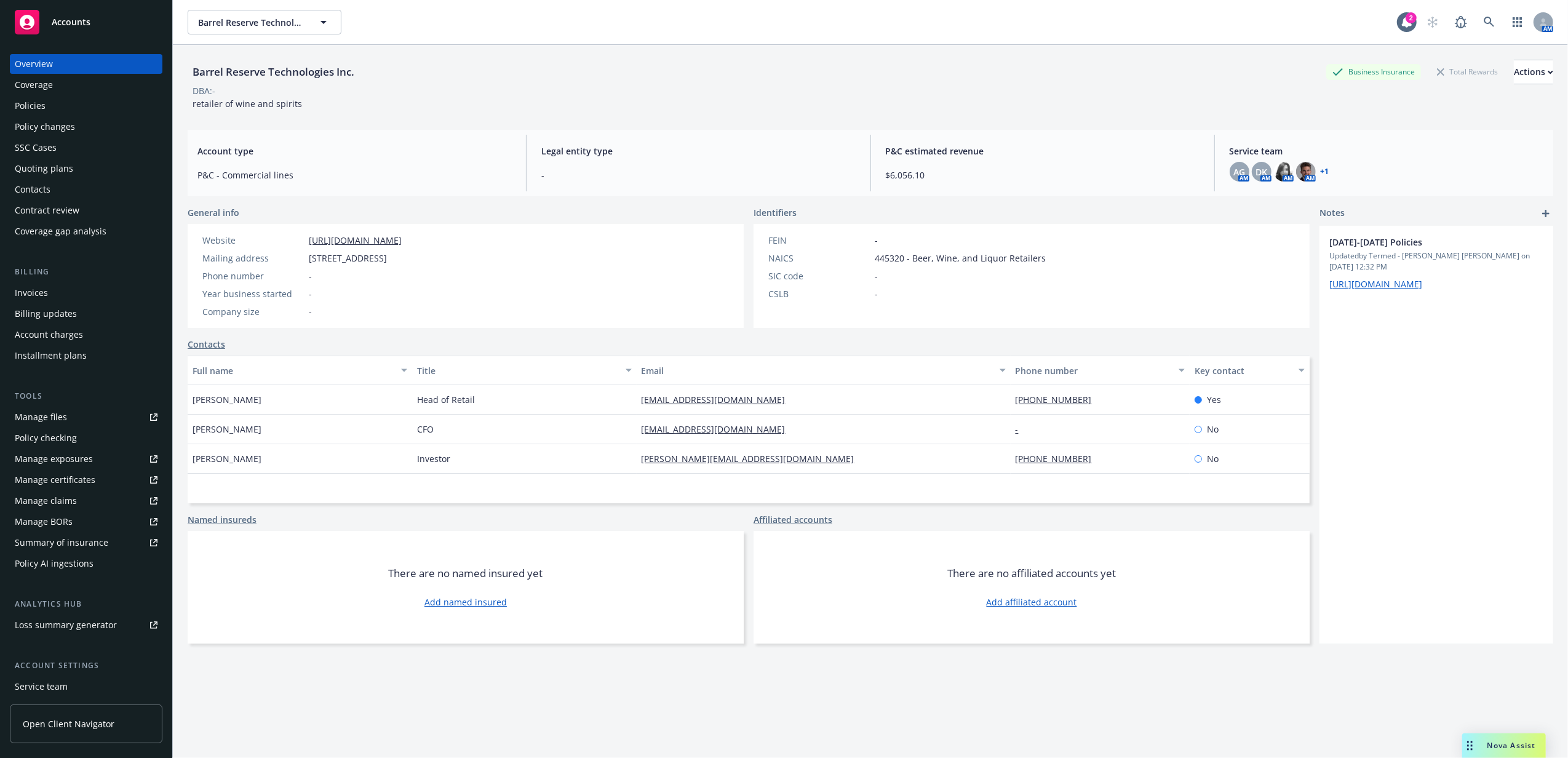
click at [76, 290] on div "Invoices" at bounding box center [85, 292] width 142 height 20
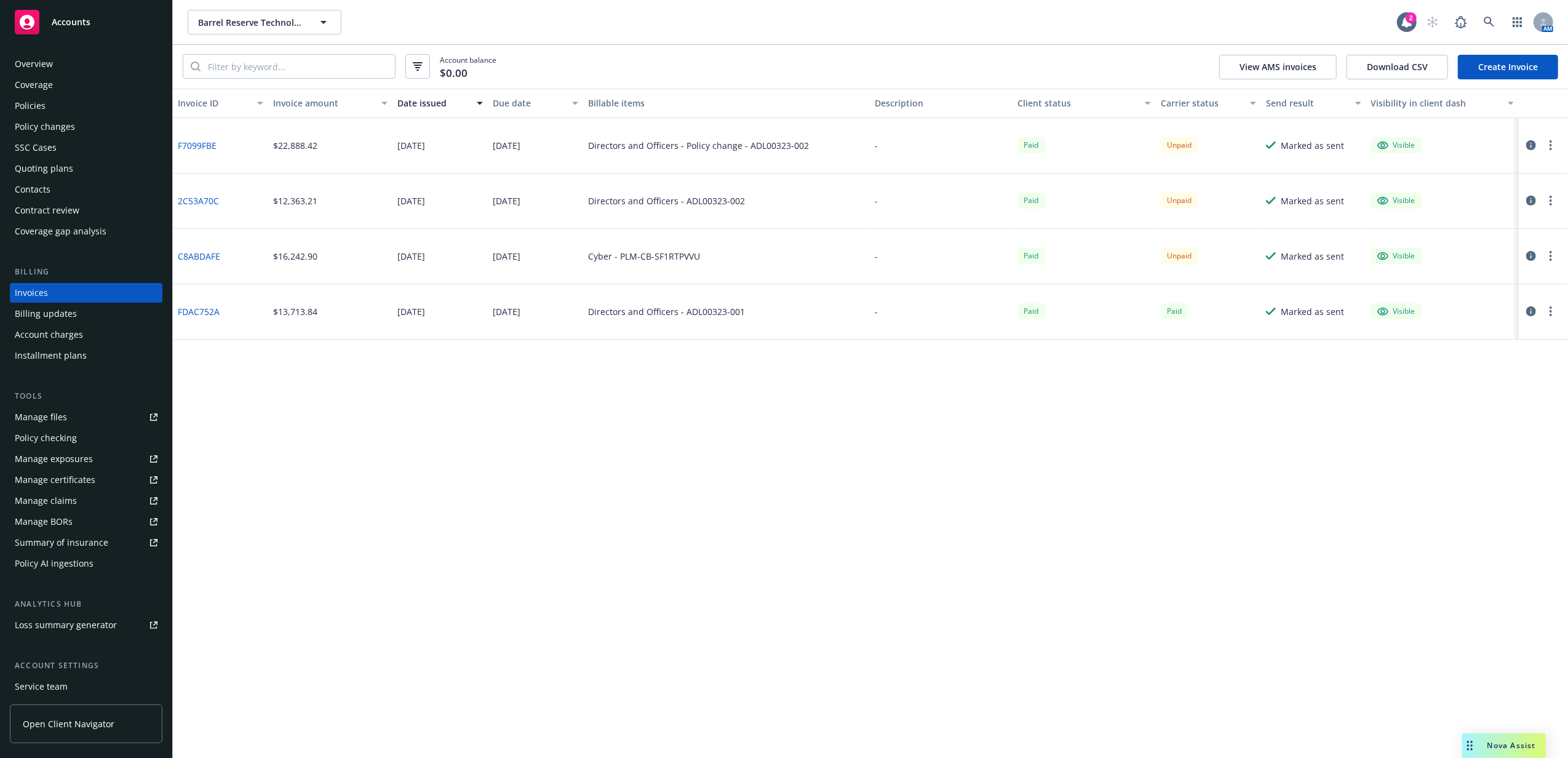
click at [1526, 202] on icon "button" at bounding box center [1531, 201] width 10 height 10
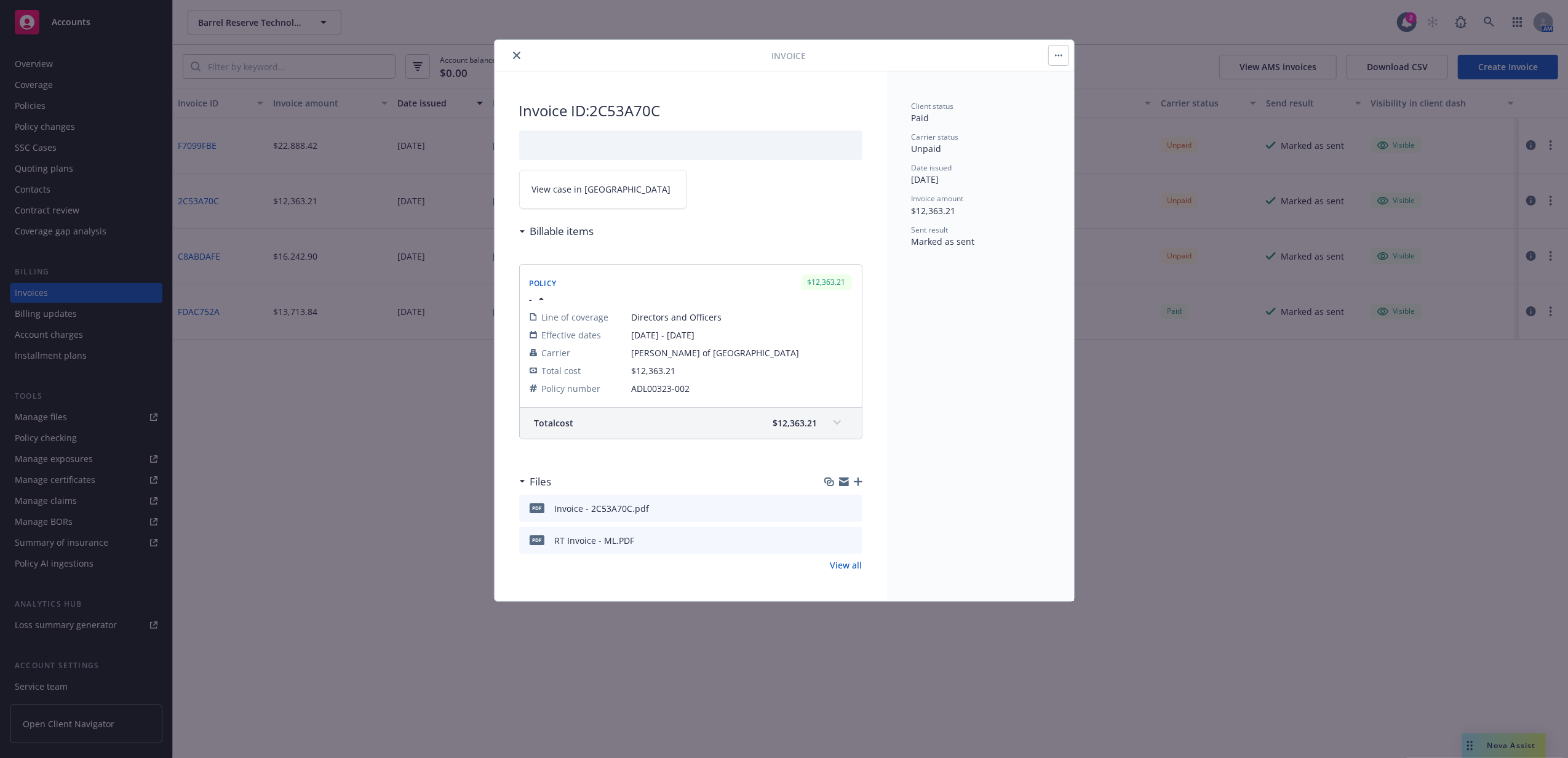
click at [855, 485] on icon "button" at bounding box center [857, 481] width 9 height 9
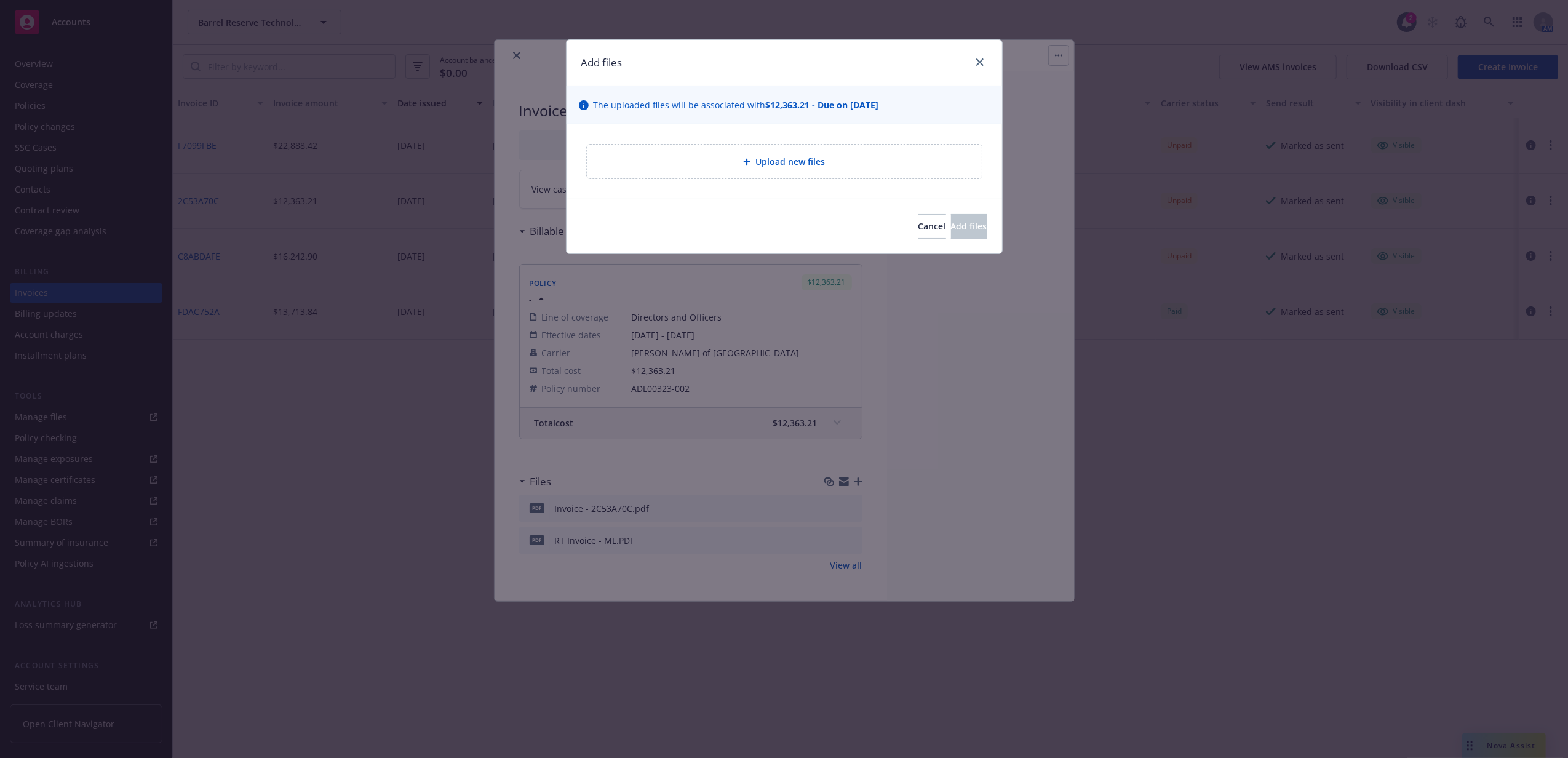
type textarea "x"
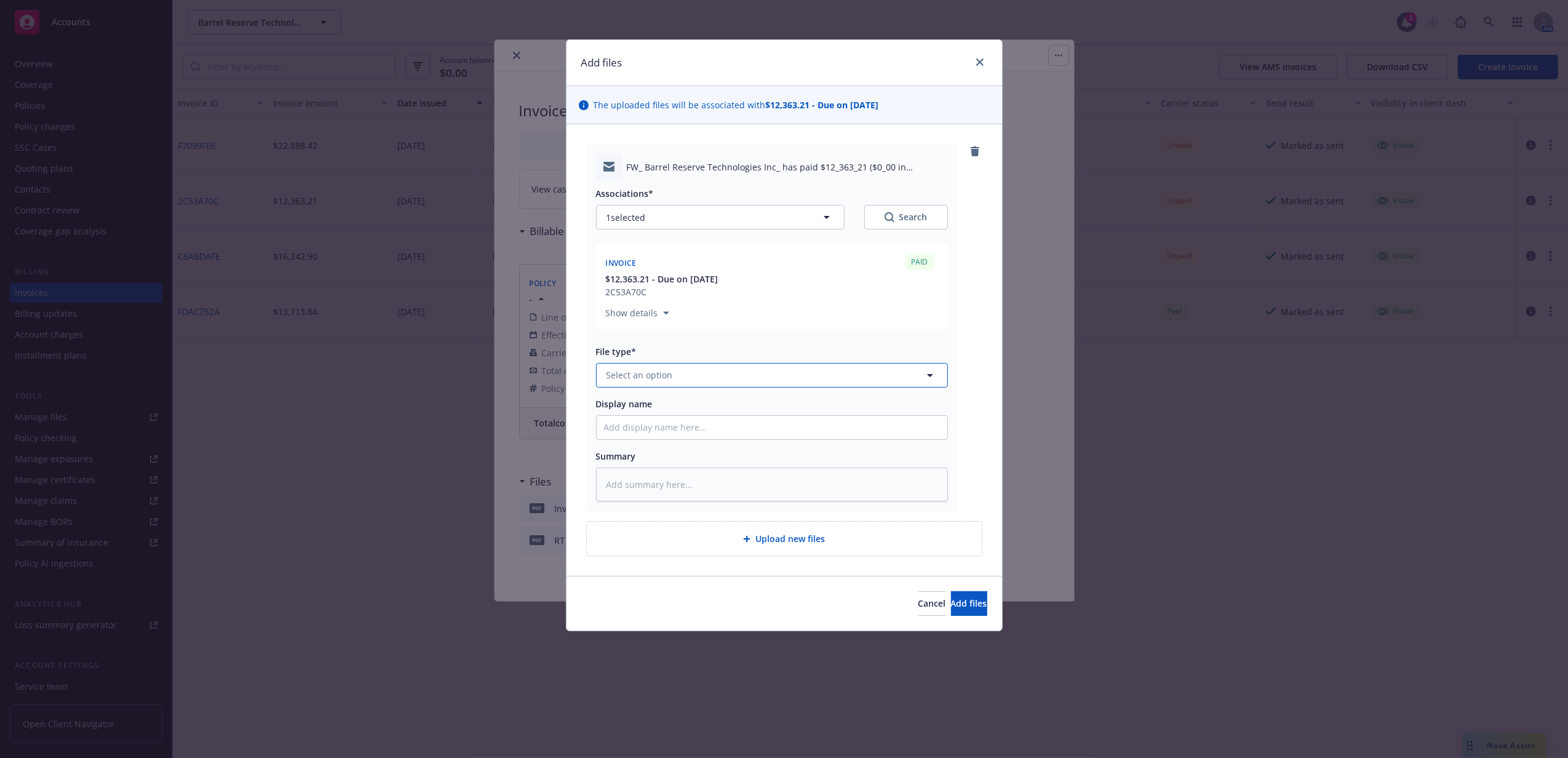
click at [682, 368] on button "Select an option" at bounding box center [772, 376] width 352 height 25
type input "proof of"
click at [625, 417] on div "Proof of payment" at bounding box center [694, 409] width 335 height 18
click at [655, 432] on input "Display name" at bounding box center [771, 427] width 351 height 23
type textarea "x"
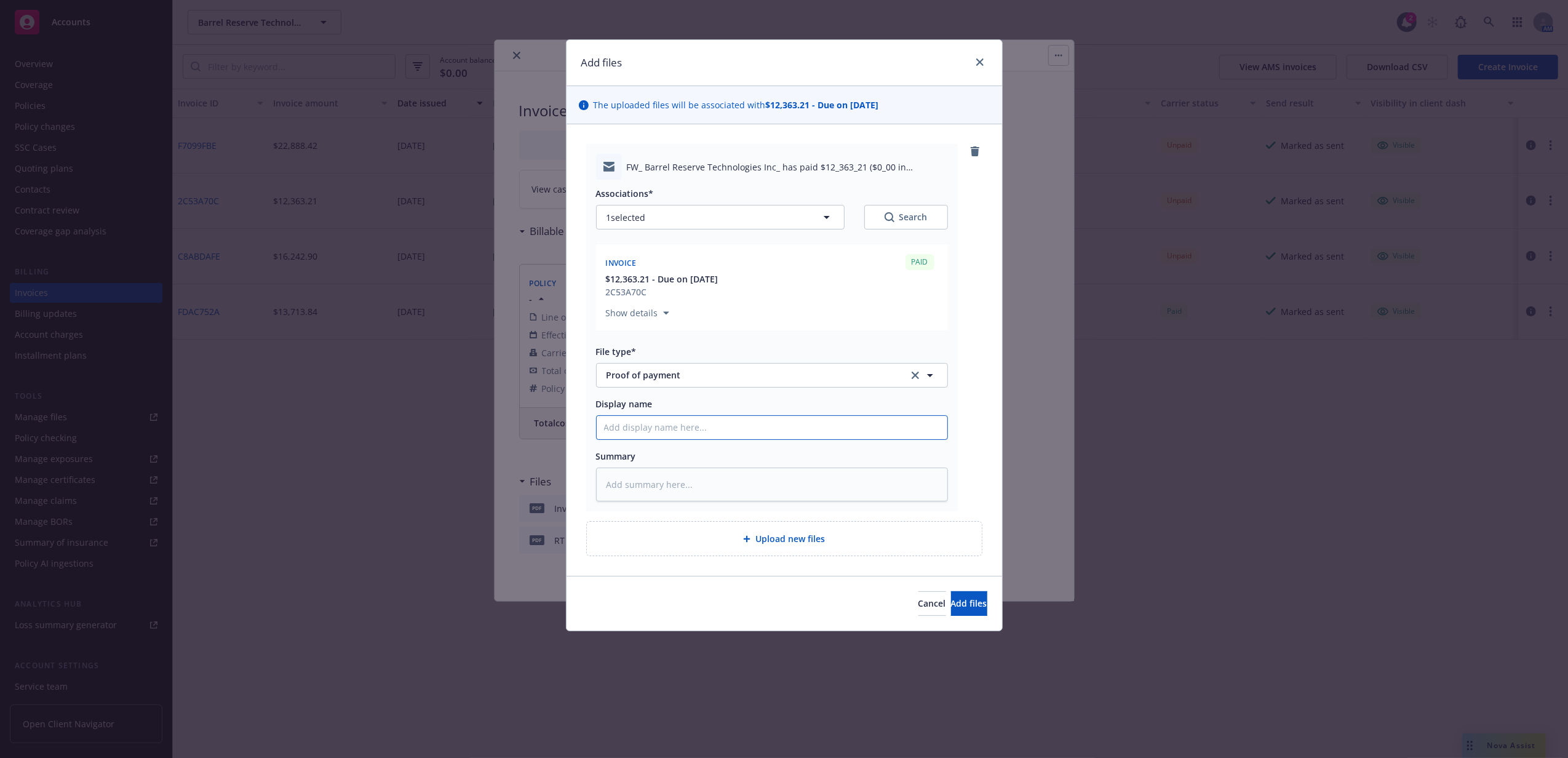
type input "P"
click at [951, 592] on button "Add files" at bounding box center [969, 604] width 36 height 25
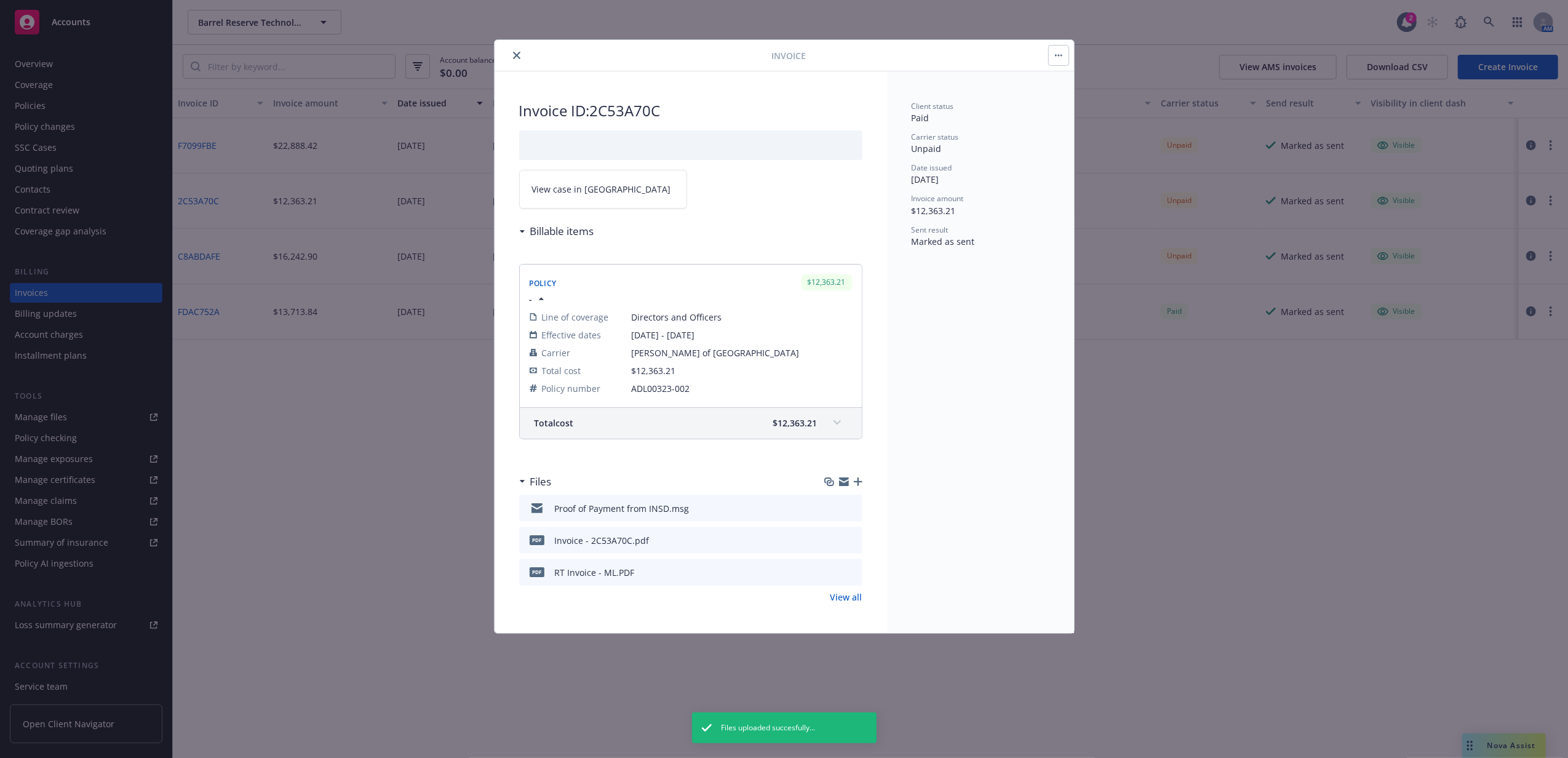
click at [519, 50] on button "close" at bounding box center [516, 54] width 14 height 14
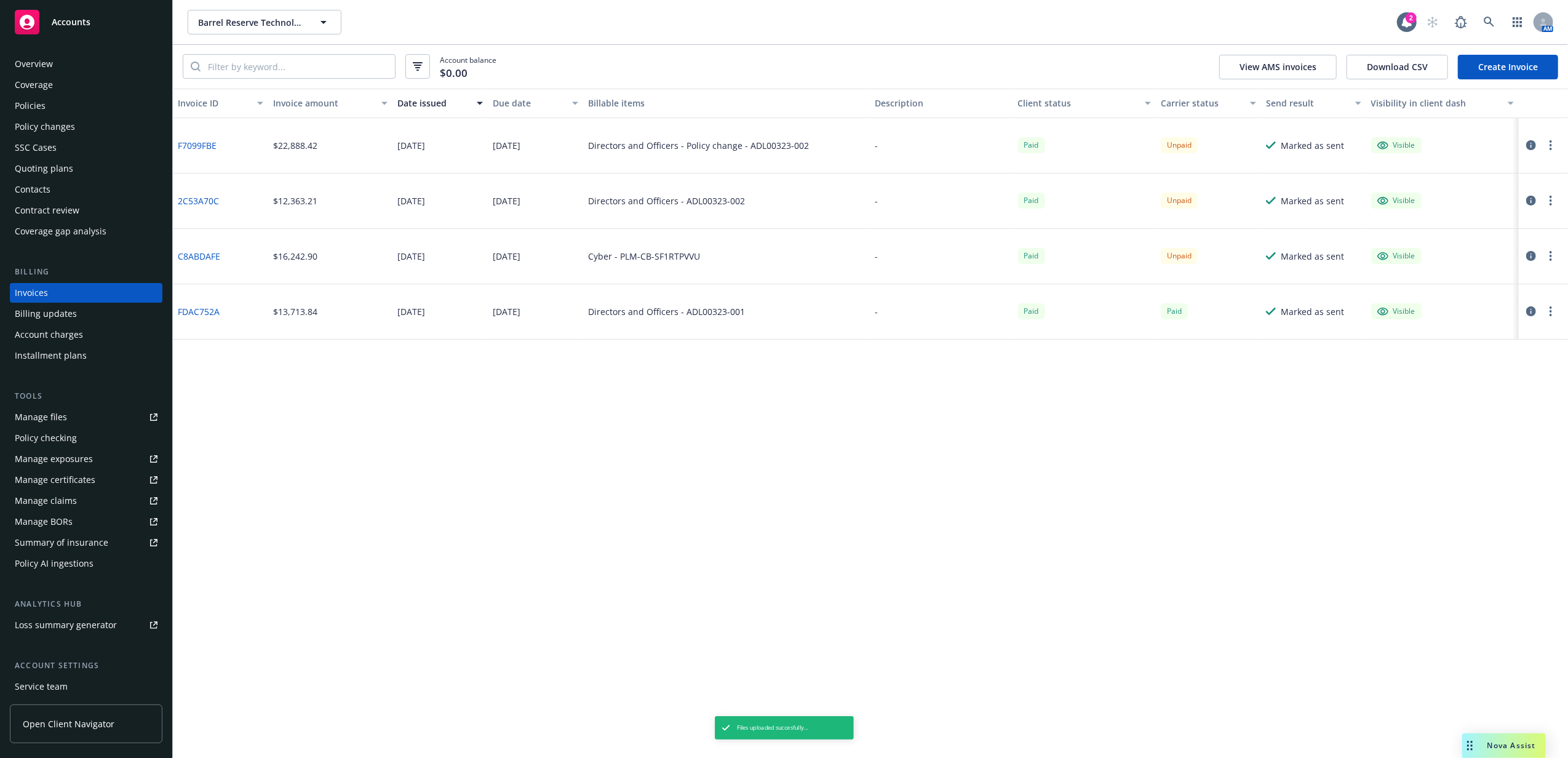
click at [87, 121] on div "Policy changes" at bounding box center [85, 126] width 142 height 20
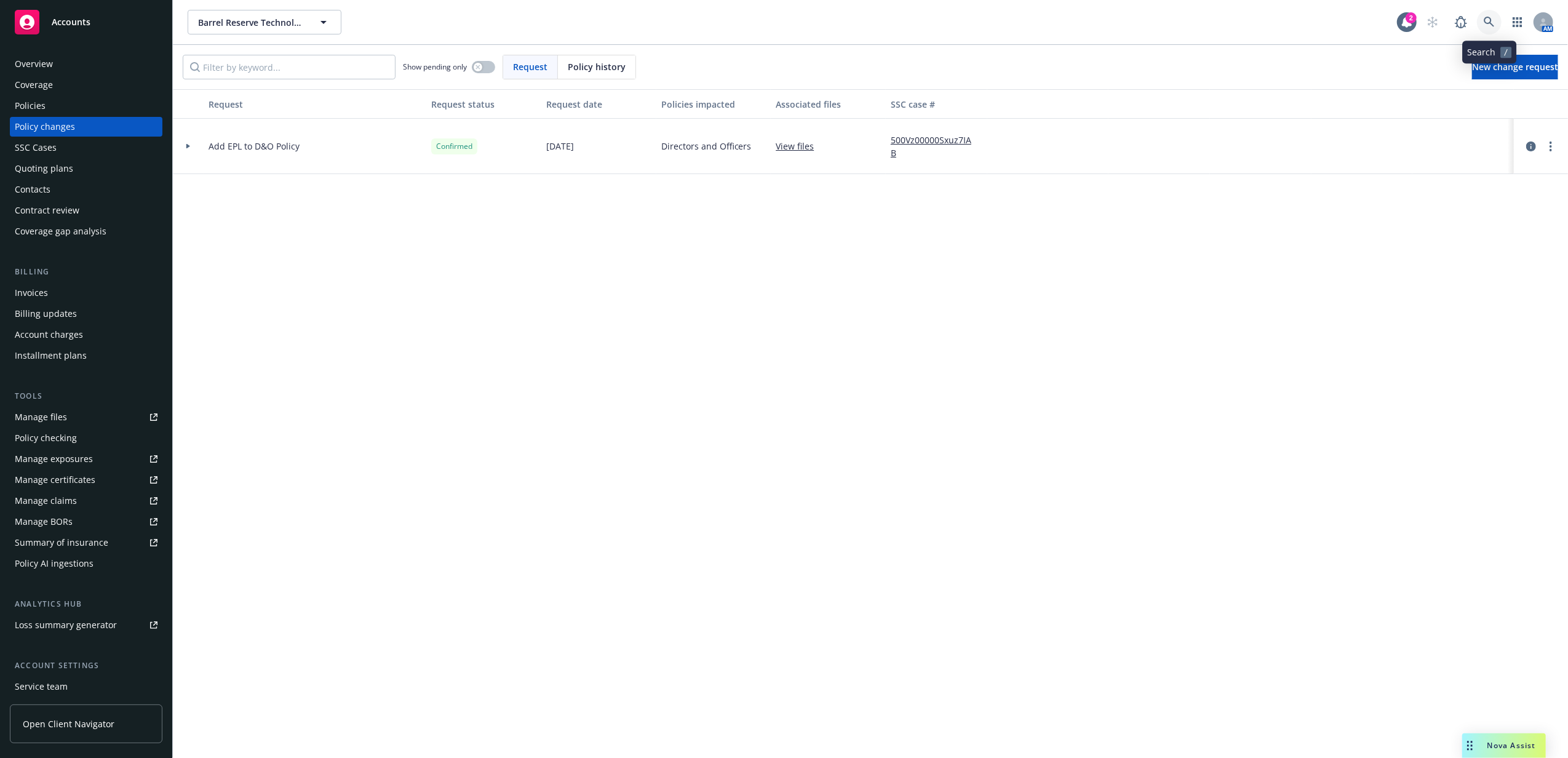
click at [1493, 22] on icon at bounding box center [1489, 22] width 11 height 11
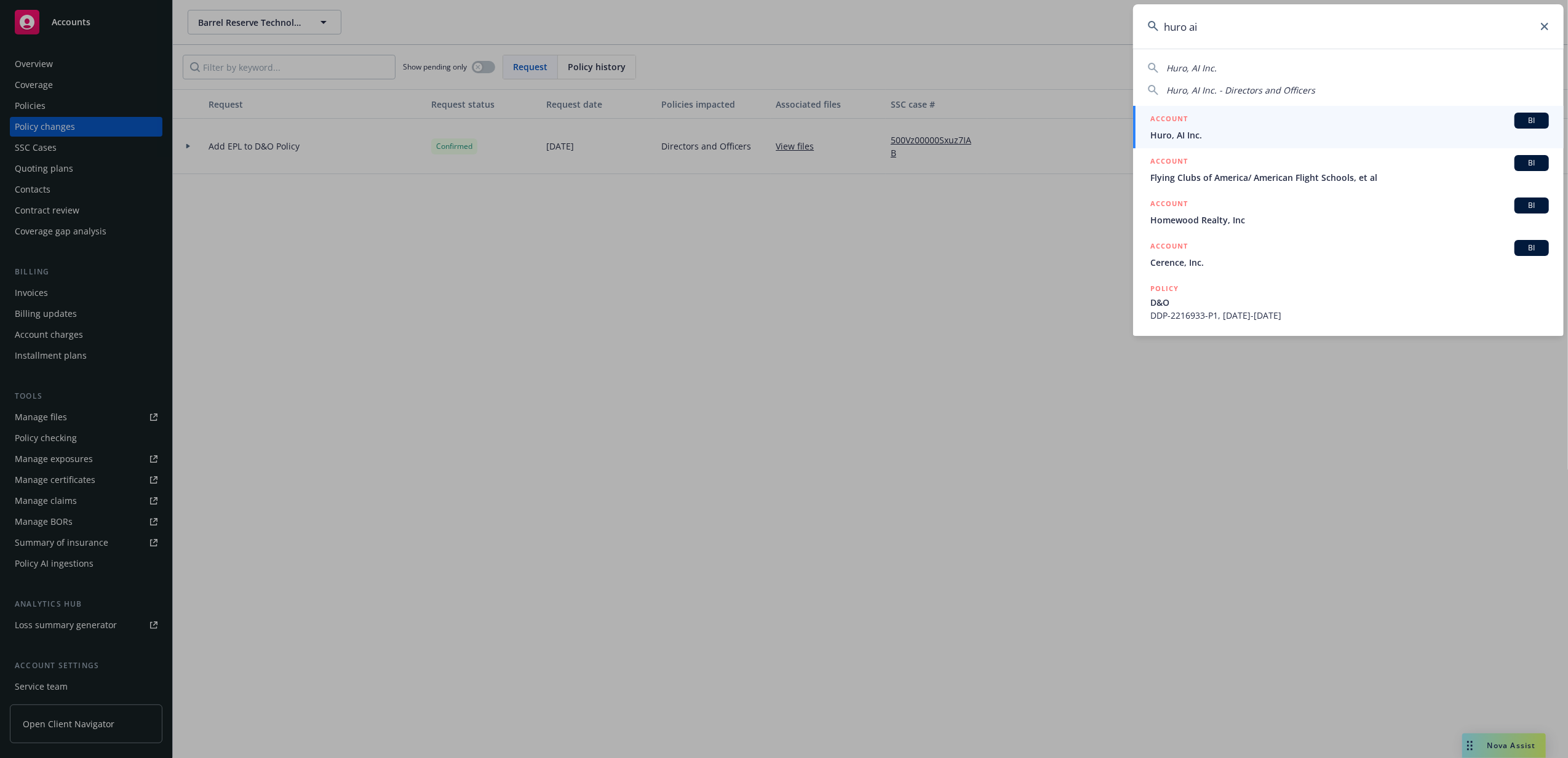
click at [1215, 134] on span "Huro, AI Inc." at bounding box center [1349, 136] width 398 height 13
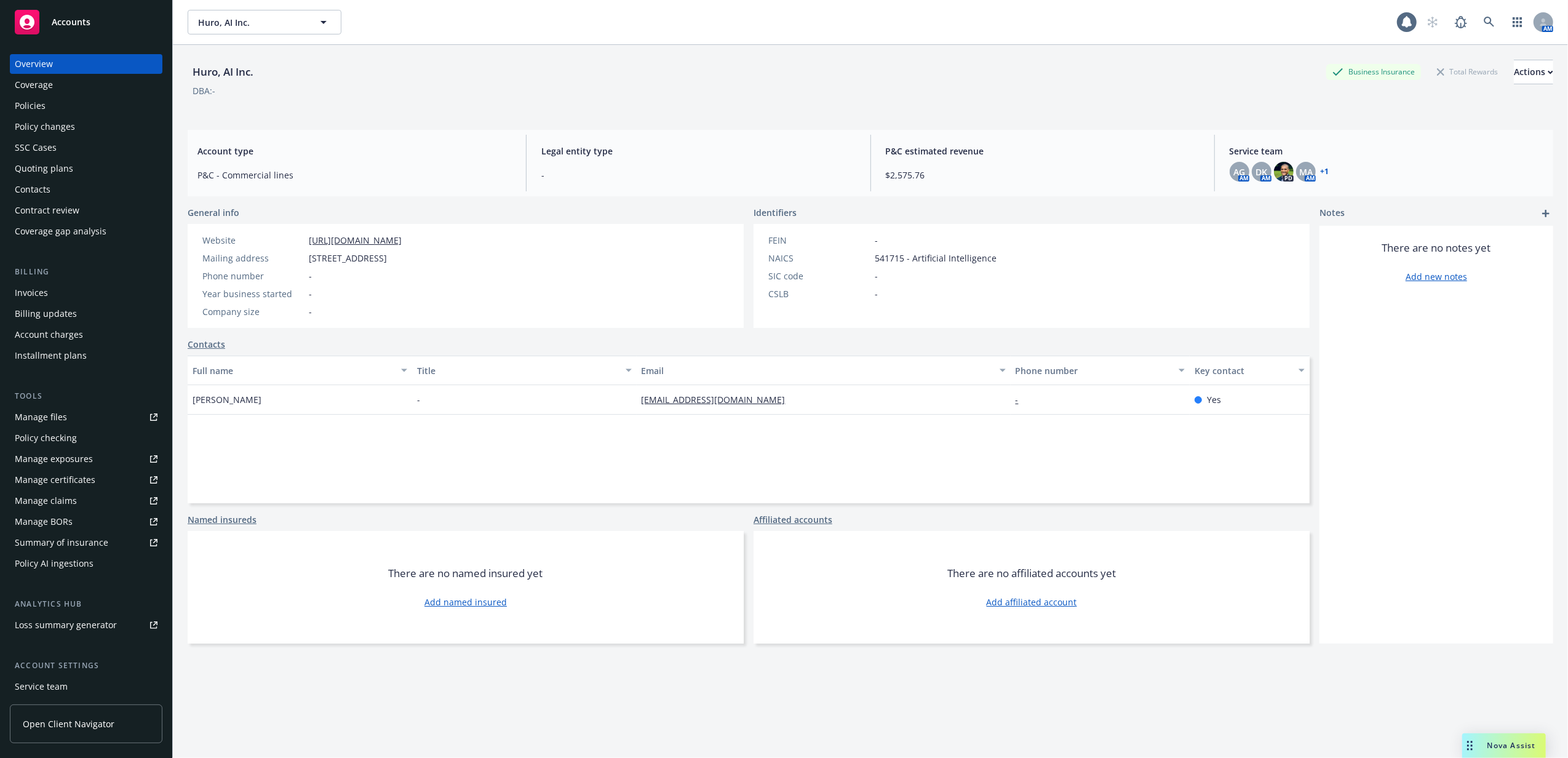
click at [85, 293] on div "Invoices" at bounding box center [85, 292] width 142 height 20
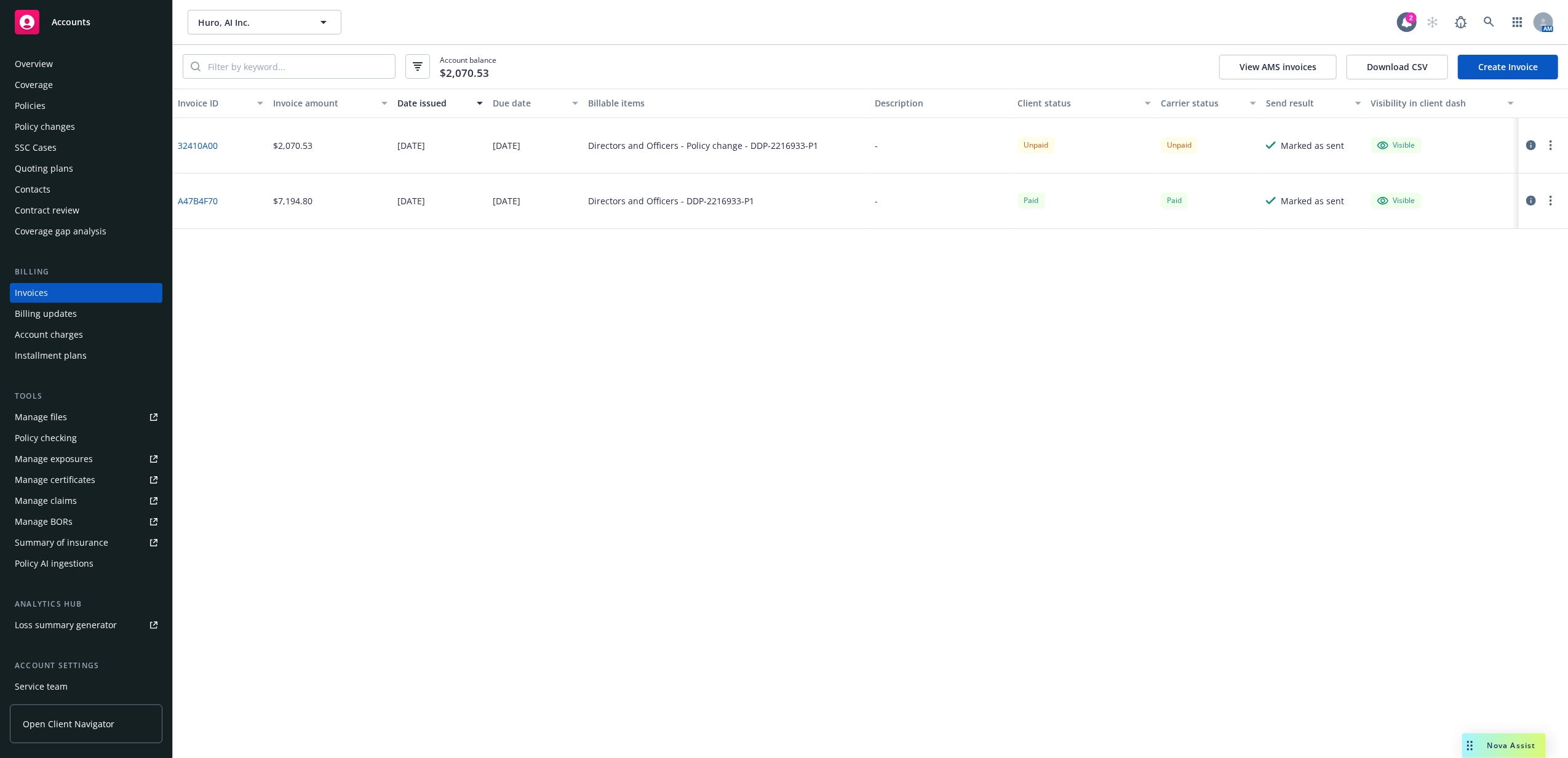
click at [1534, 146] on icon "button" at bounding box center [1531, 145] width 10 height 10
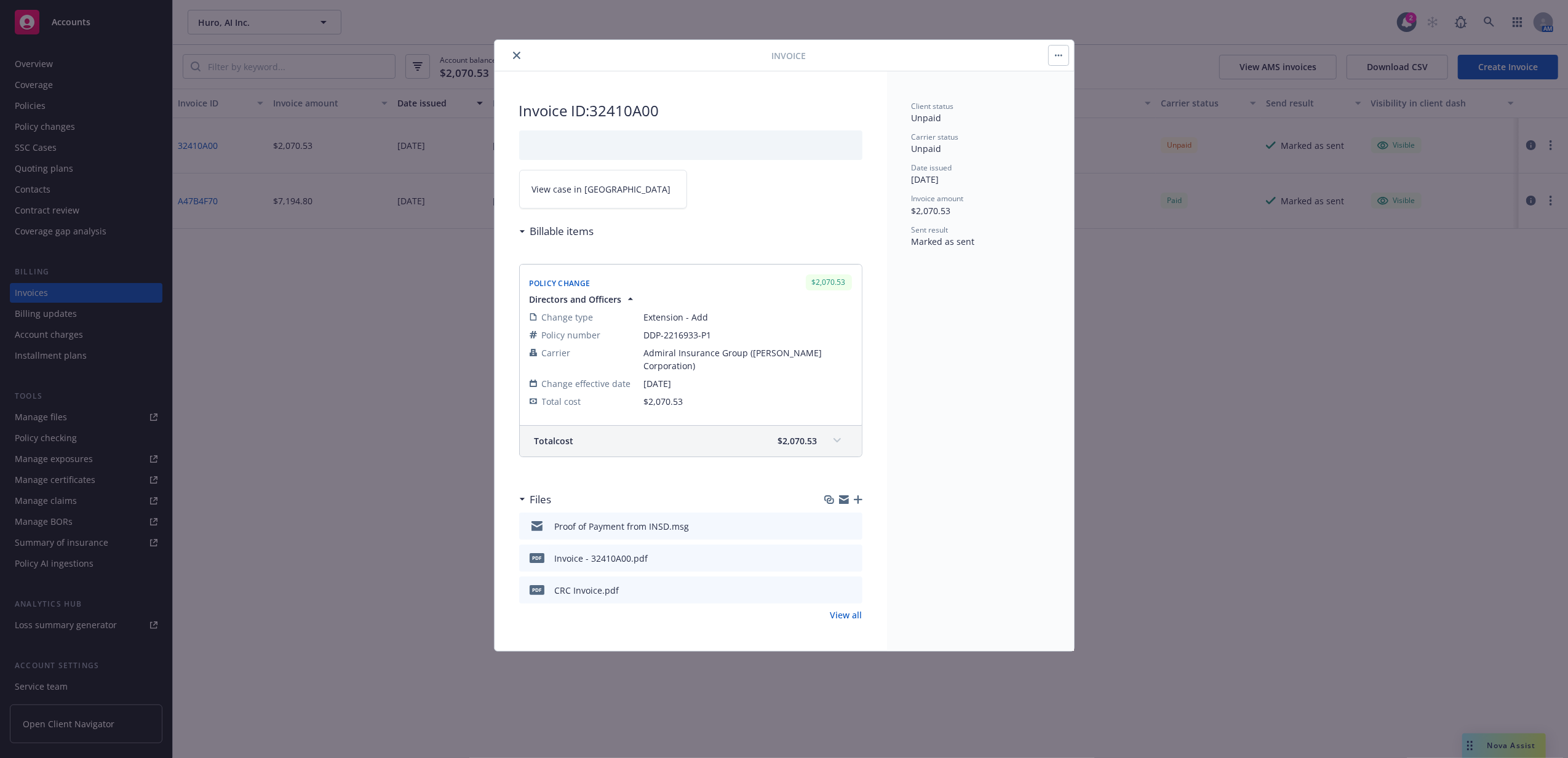
click at [854, 498] on icon "button" at bounding box center [857, 499] width 9 height 9
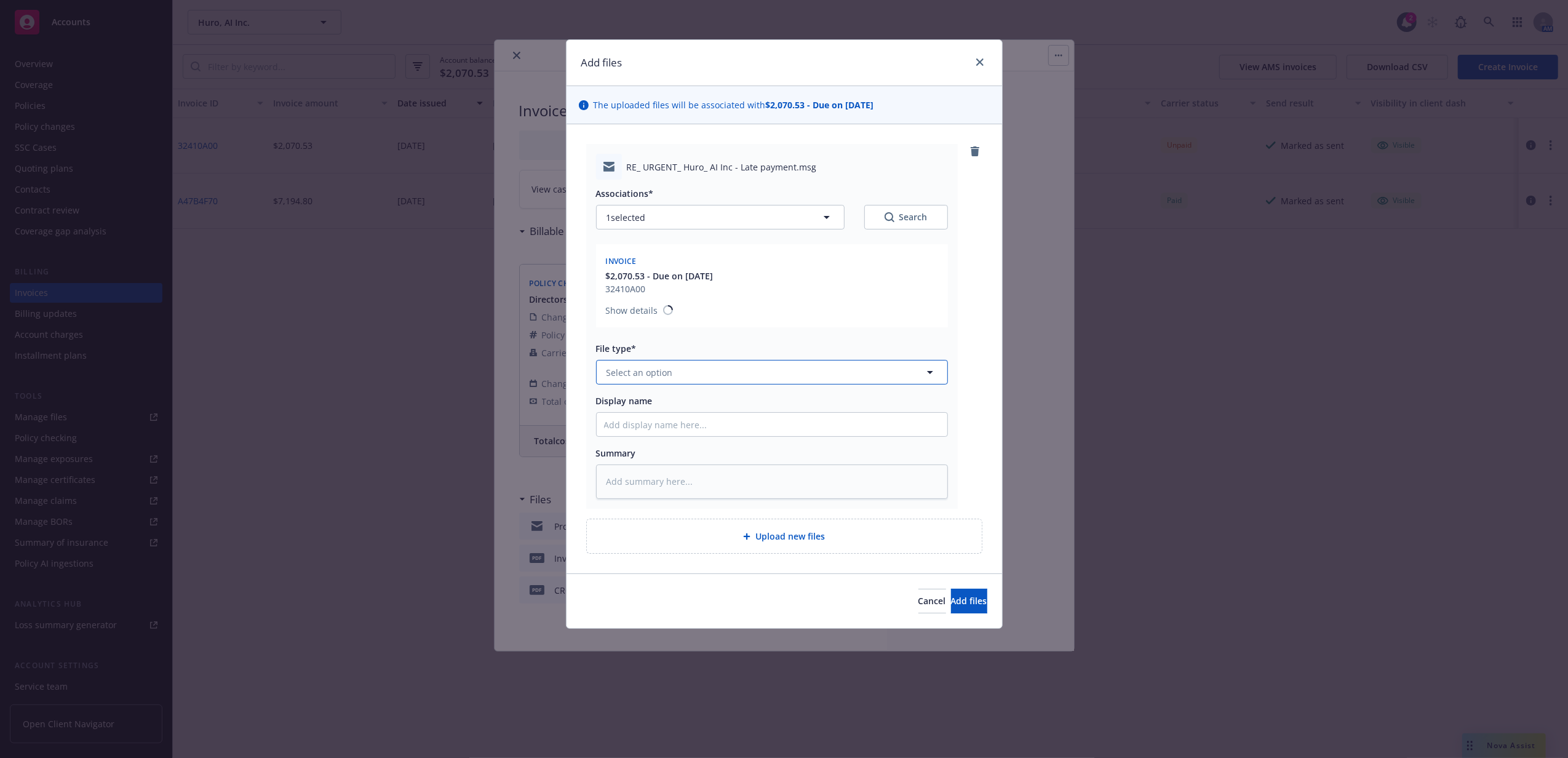
click at [648, 365] on button "Select an option" at bounding box center [772, 373] width 352 height 25
click at [627, 415] on div "Email" at bounding box center [694, 409] width 335 height 18
click at [715, 438] on input "Display name" at bounding box center [771, 427] width 351 height 23
click at [951, 592] on button "Add files" at bounding box center [969, 604] width 36 height 25
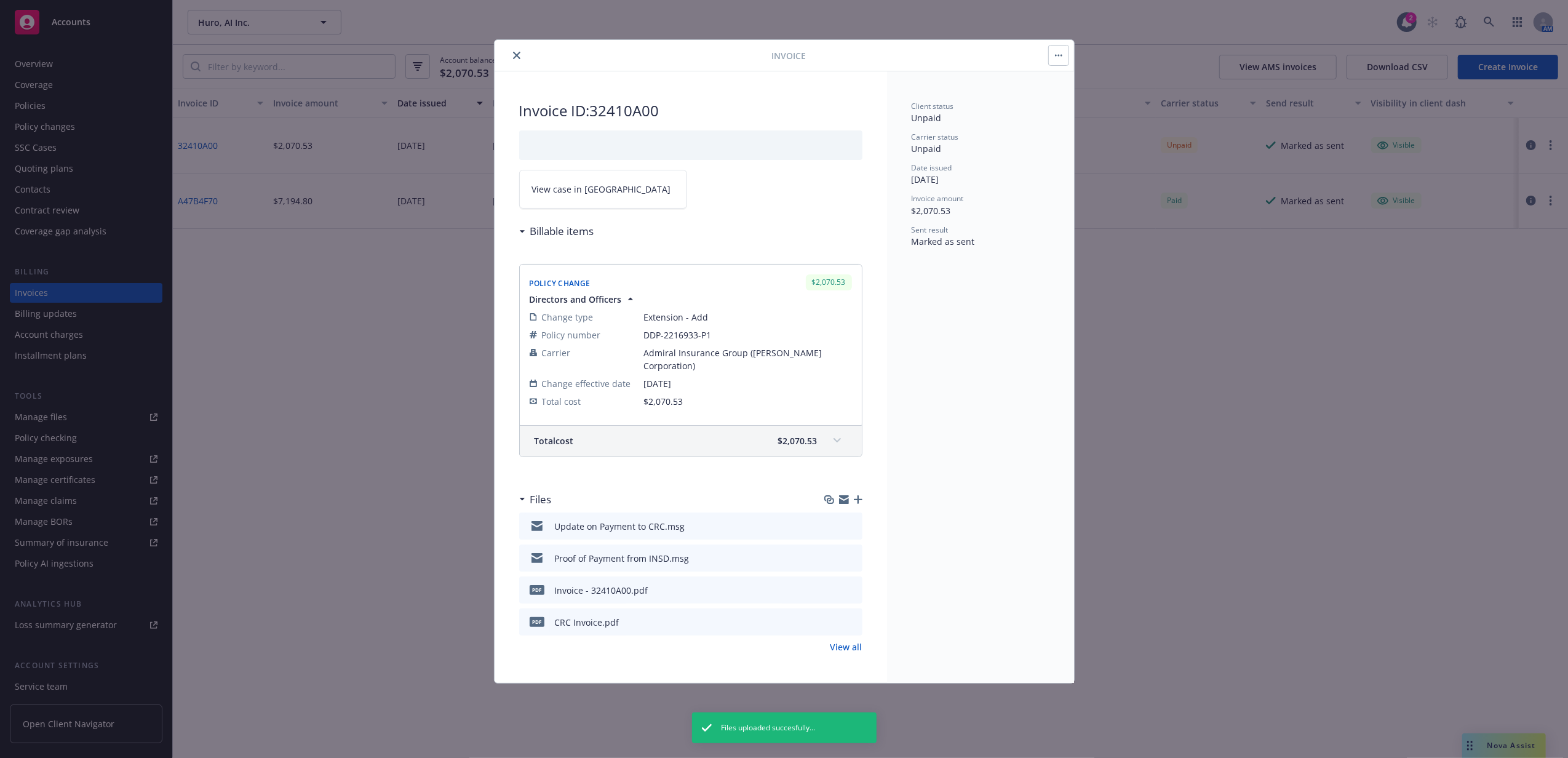
click at [859, 501] on icon "button" at bounding box center [857, 499] width 9 height 9
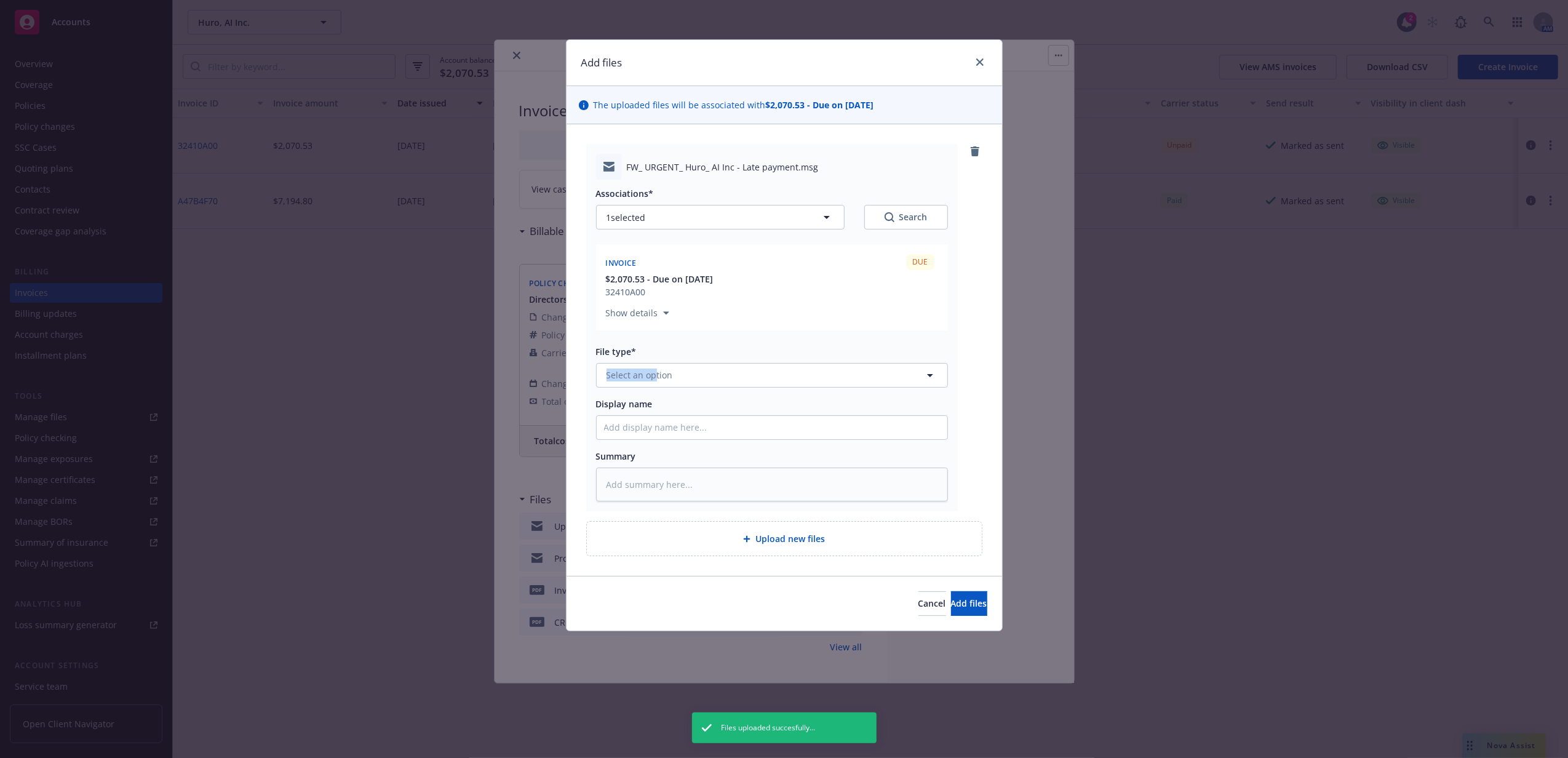
click at [655, 363] on div "File type* Select an option" at bounding box center [772, 366] width 352 height 42
drag, startPoint x: 655, startPoint y: 363, endPoint x: 684, endPoint y: 379, distance: 33.1
click at [684, 379] on button "Select an option" at bounding box center [772, 376] width 352 height 25
click at [681, 414] on div "Email" at bounding box center [694, 409] width 335 height 18
click at [674, 431] on input "Display name" at bounding box center [771, 427] width 351 height 23
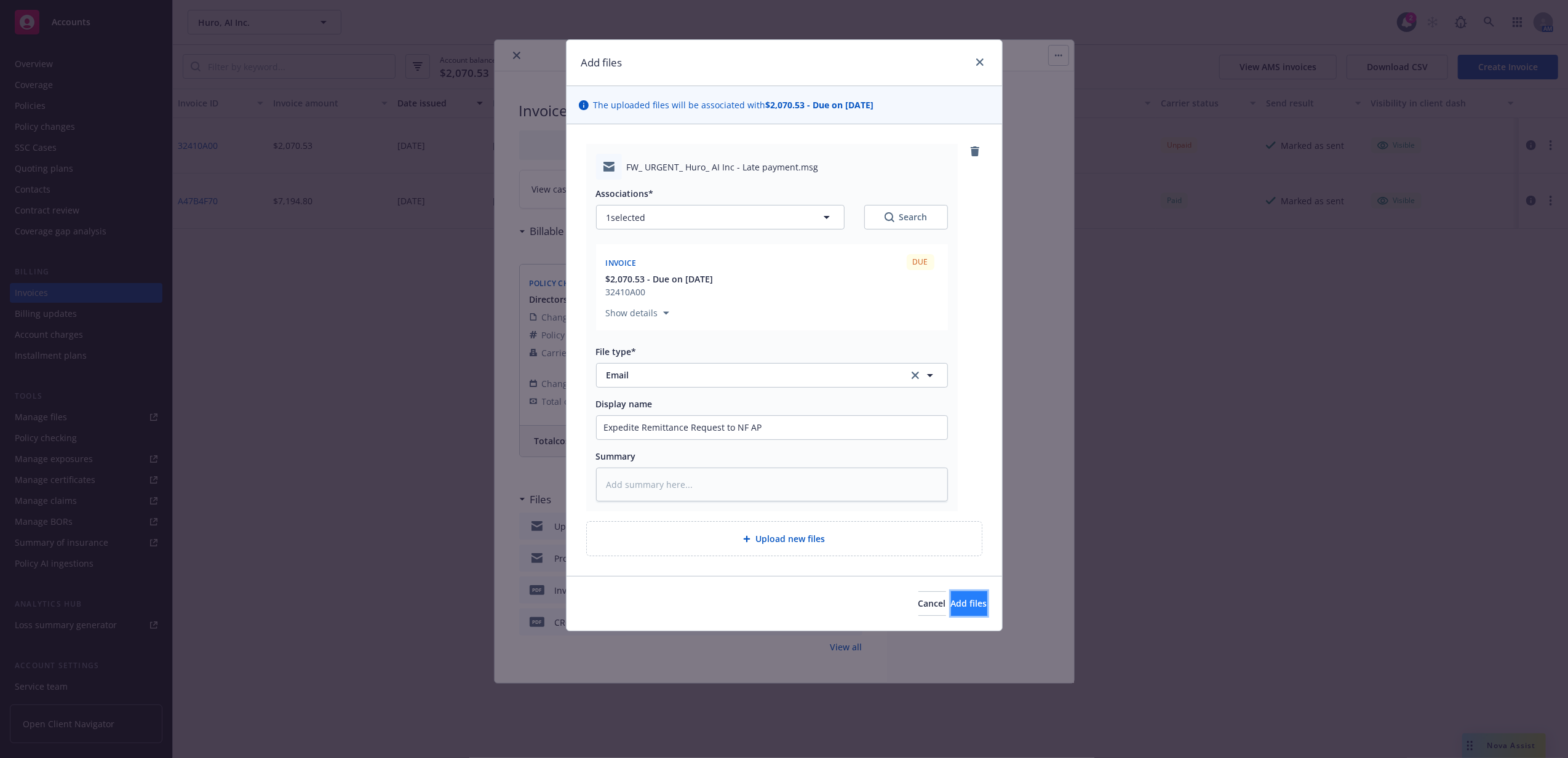
click at [956, 600] on span "Add files" at bounding box center [969, 603] width 36 height 11
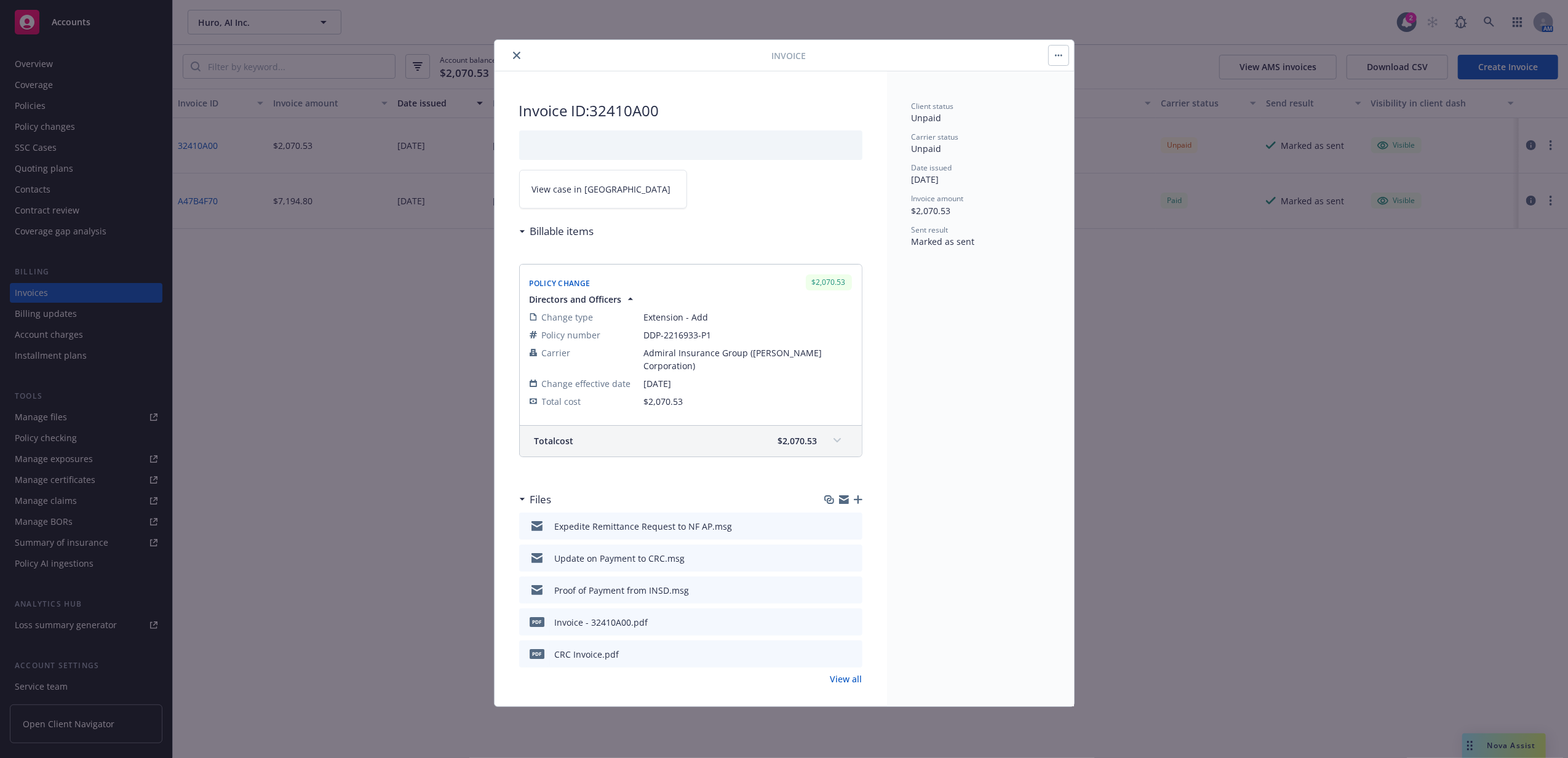
drag, startPoint x: 515, startPoint y: 59, endPoint x: 744, endPoint y: 50, distance: 229.2
click at [515, 59] on icon "close" at bounding box center [517, 55] width 8 height 8
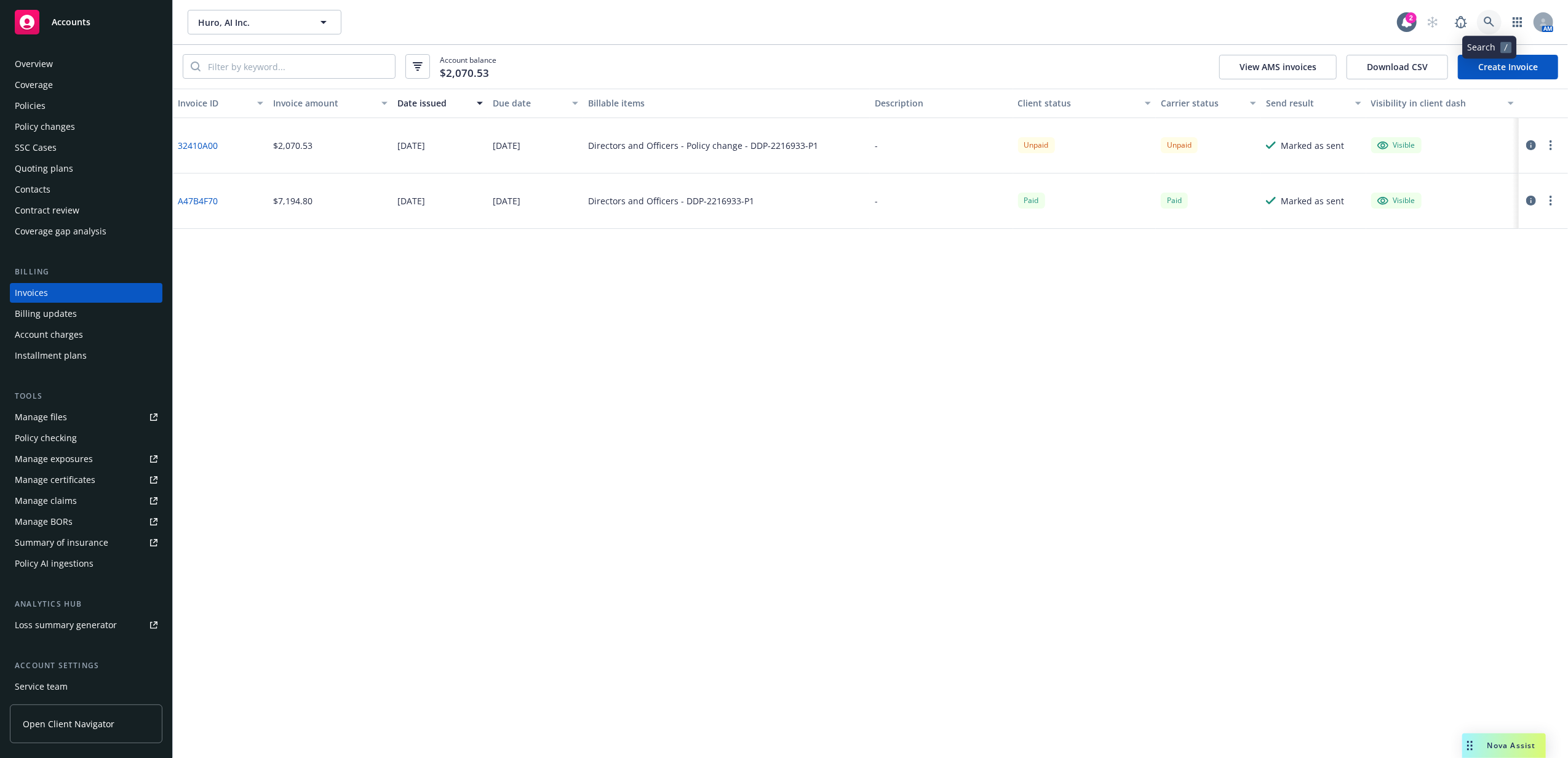
click at [1492, 13] on link at bounding box center [1489, 22] width 25 height 25
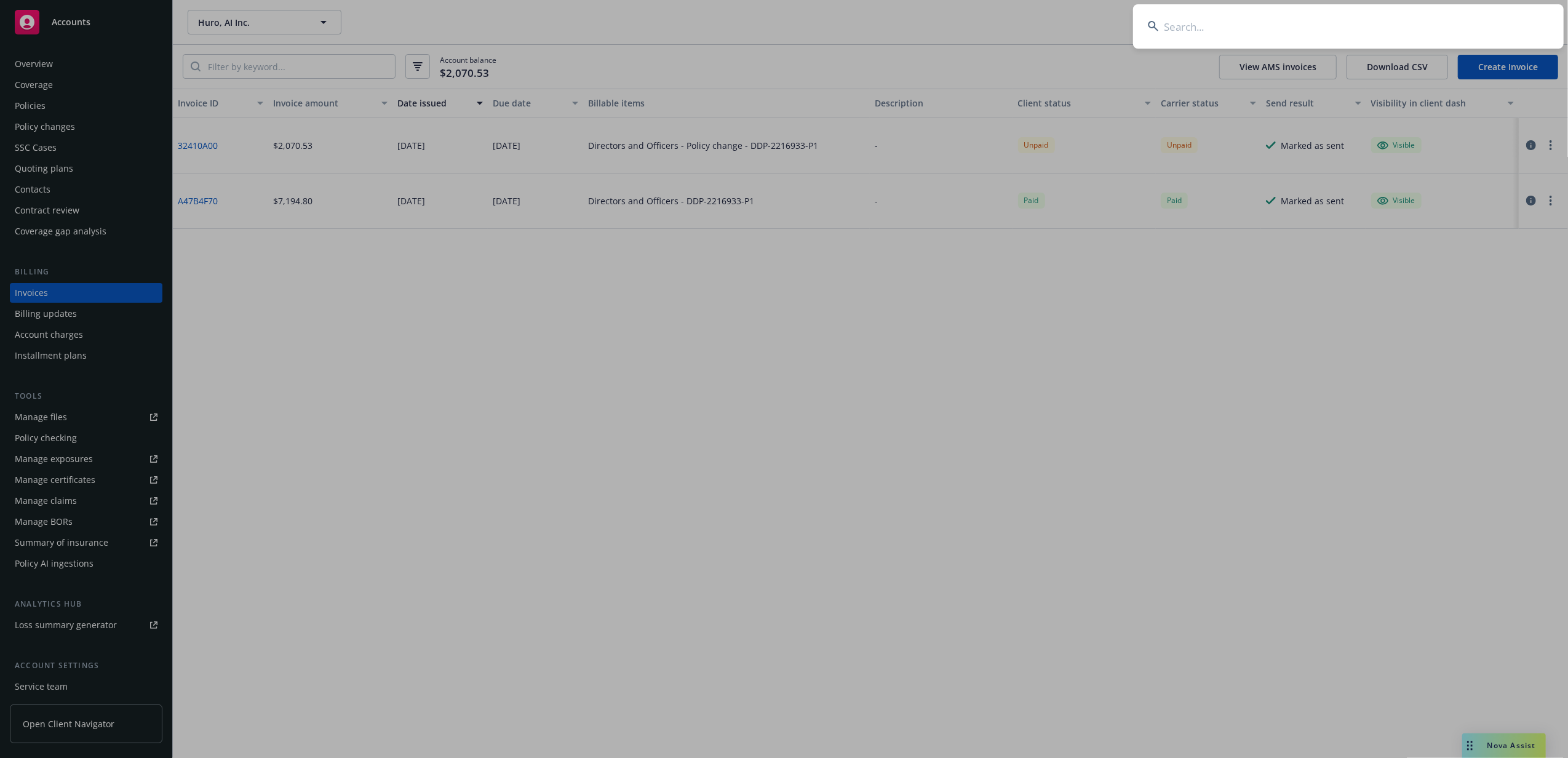
click at [1339, 30] on input at bounding box center [1348, 27] width 431 height 44
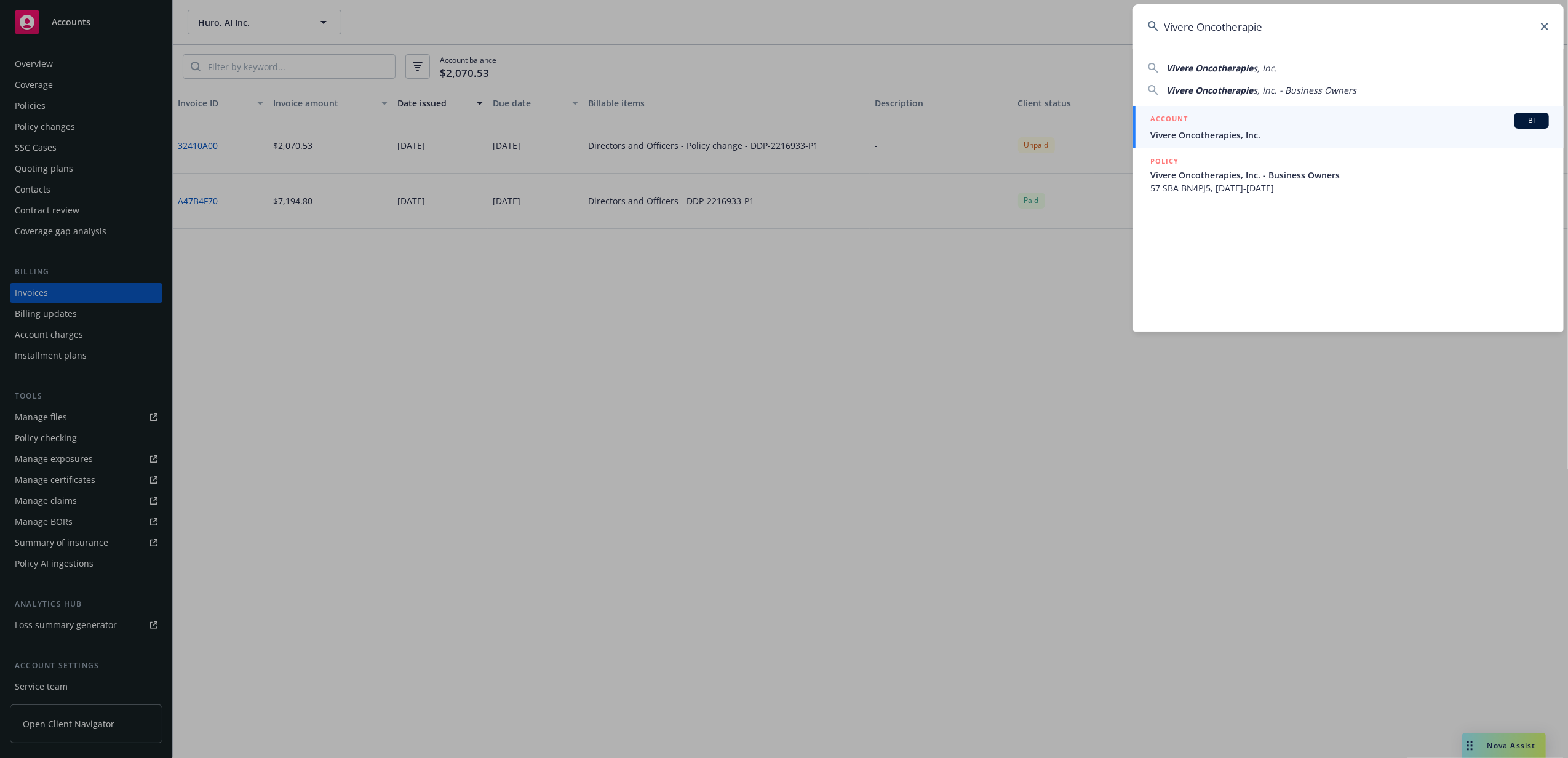
click at [1206, 141] on span "Vivere Oncotherapies, Inc." at bounding box center [1349, 136] width 398 height 13
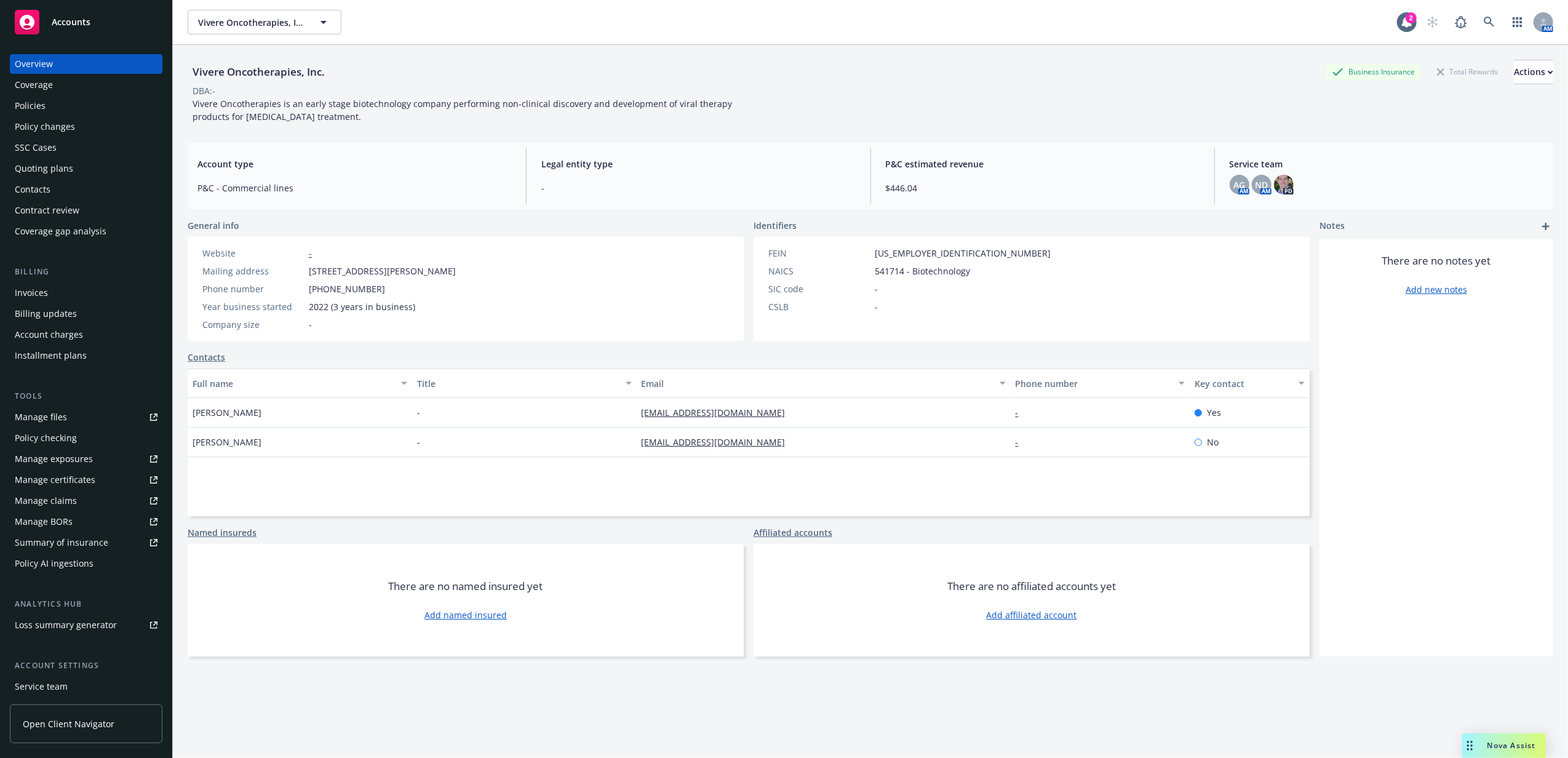
click at [75, 110] on div "Policies" at bounding box center [85, 105] width 142 height 20
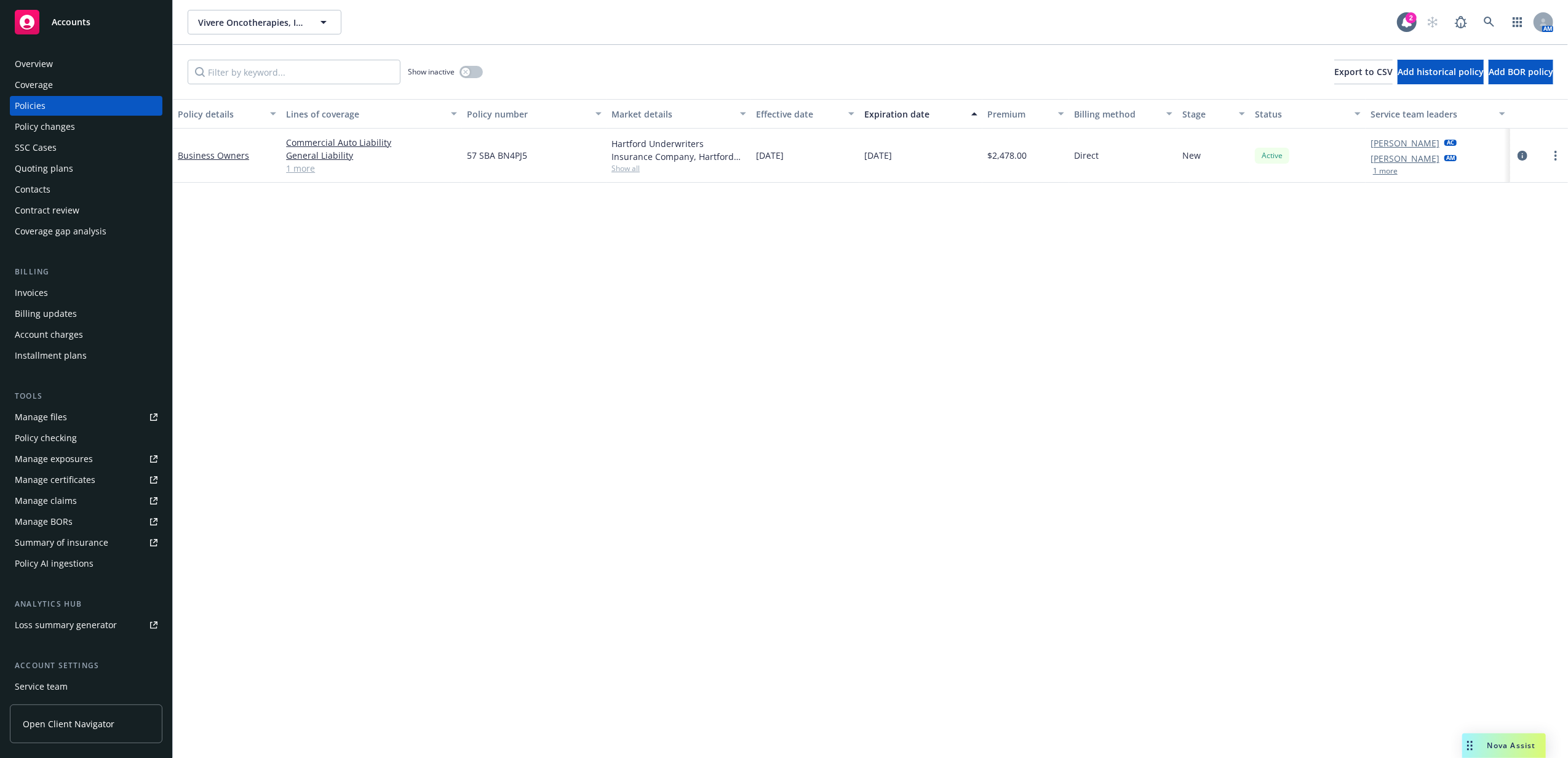
click at [78, 165] on div "Quoting plans" at bounding box center [85, 168] width 142 height 20
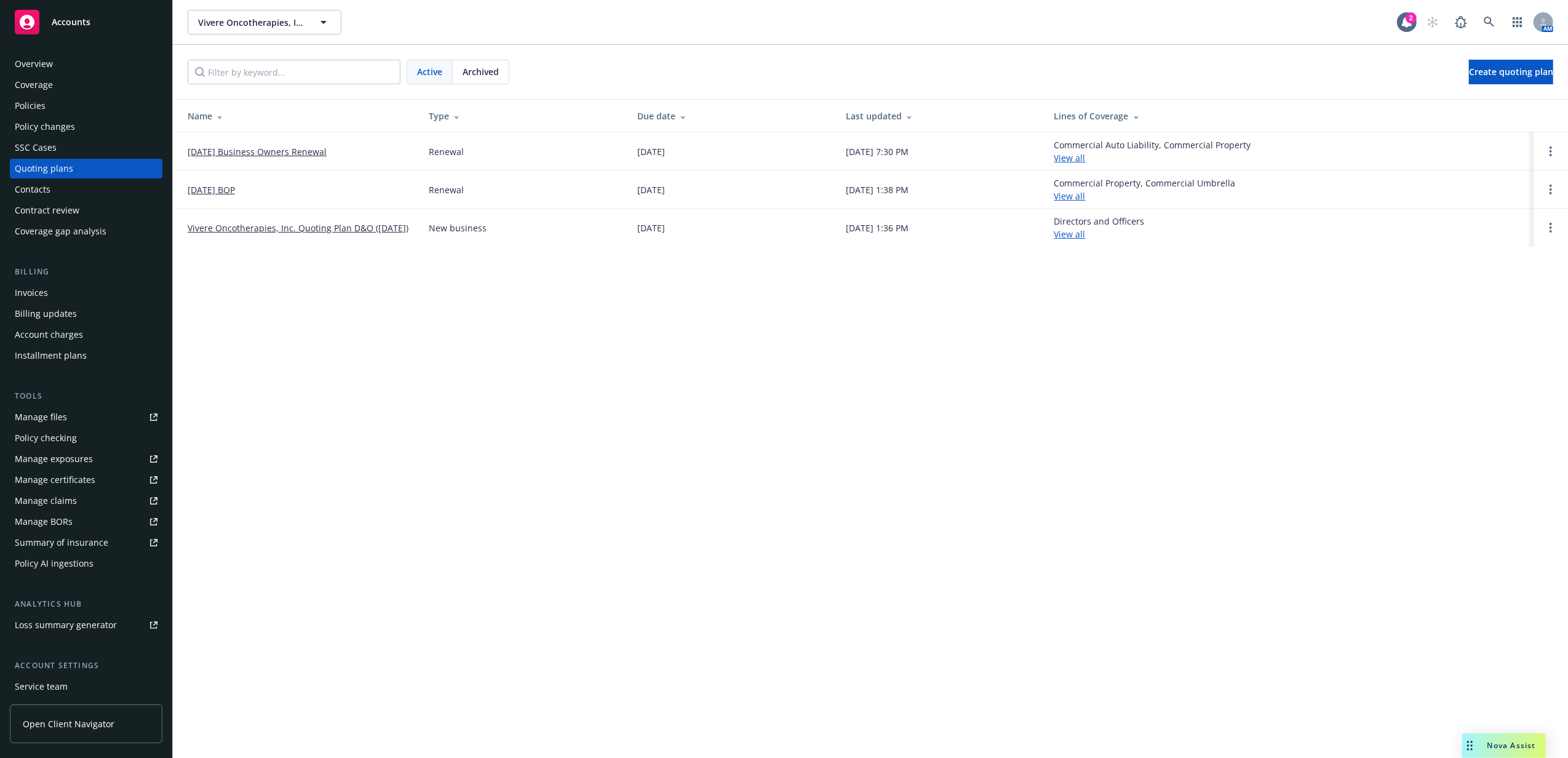
click at [267, 154] on link "02/01/26 Business Owners Renewal" at bounding box center [256, 152] width 139 height 13
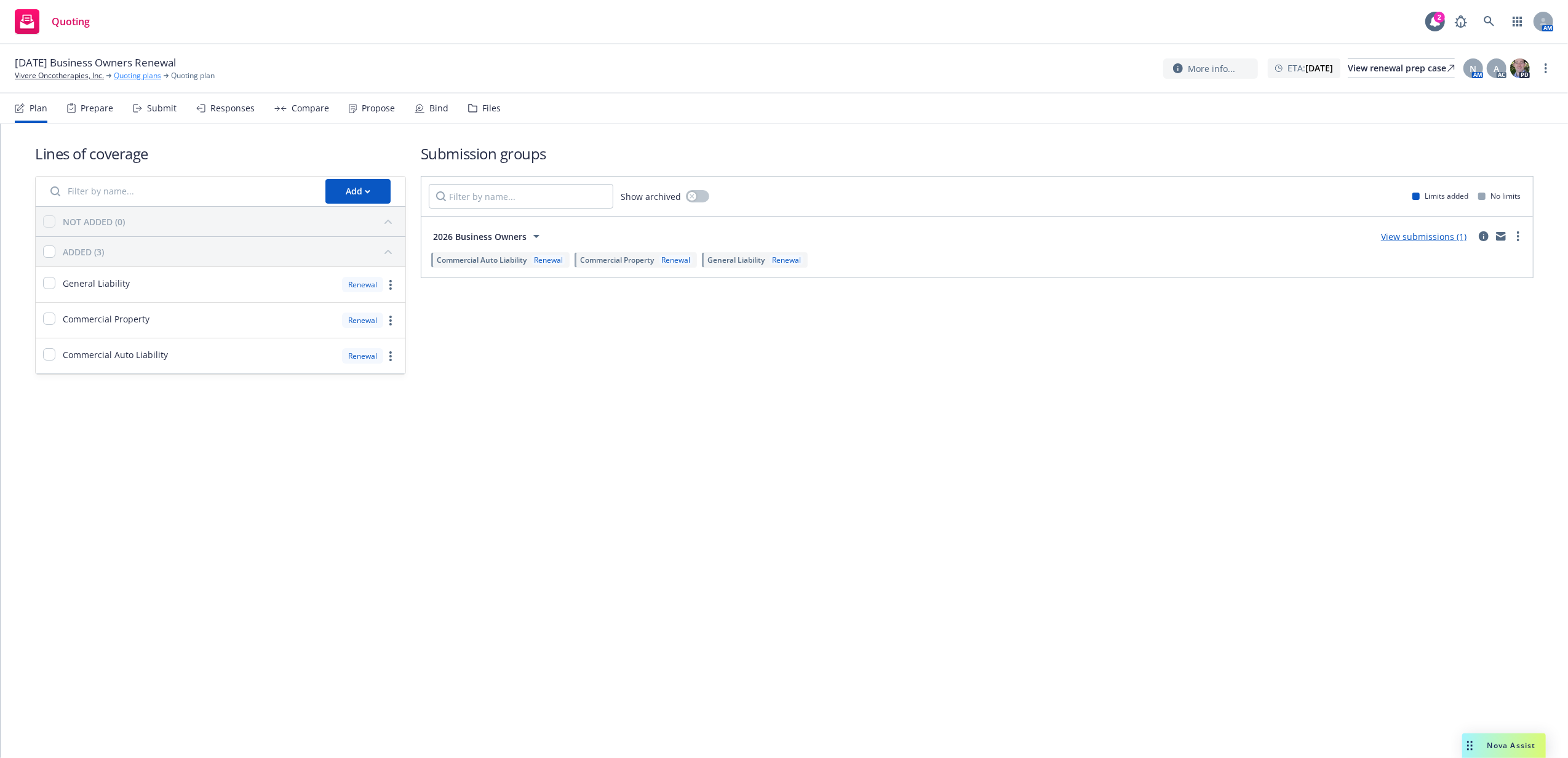
click at [125, 76] on link "Quoting plans" at bounding box center [138, 76] width 48 height 11
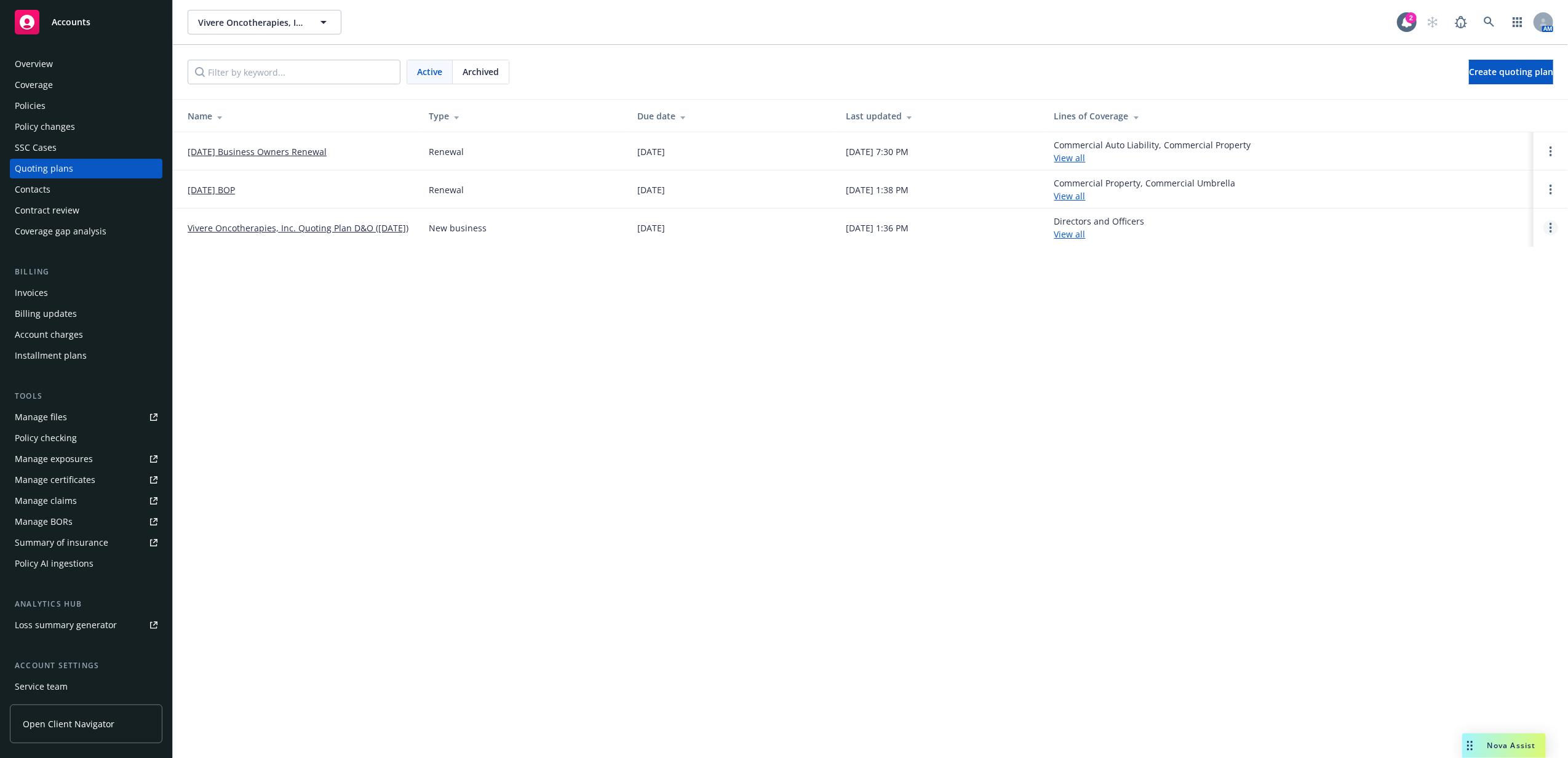
click at [1554, 227] on link "Open options" at bounding box center [1550, 227] width 14 height 14
click at [989, 273] on div "Vivere Oncotherapies, Inc. Vivere Oncotherapies, Inc. 2 AM Active Archived Crea…" at bounding box center [870, 379] width 1395 height 758
click at [325, 225] on link "Vivere Oncotherapies, Inc. Quoting Plan D&O ([DATE])" at bounding box center [297, 228] width 221 height 13
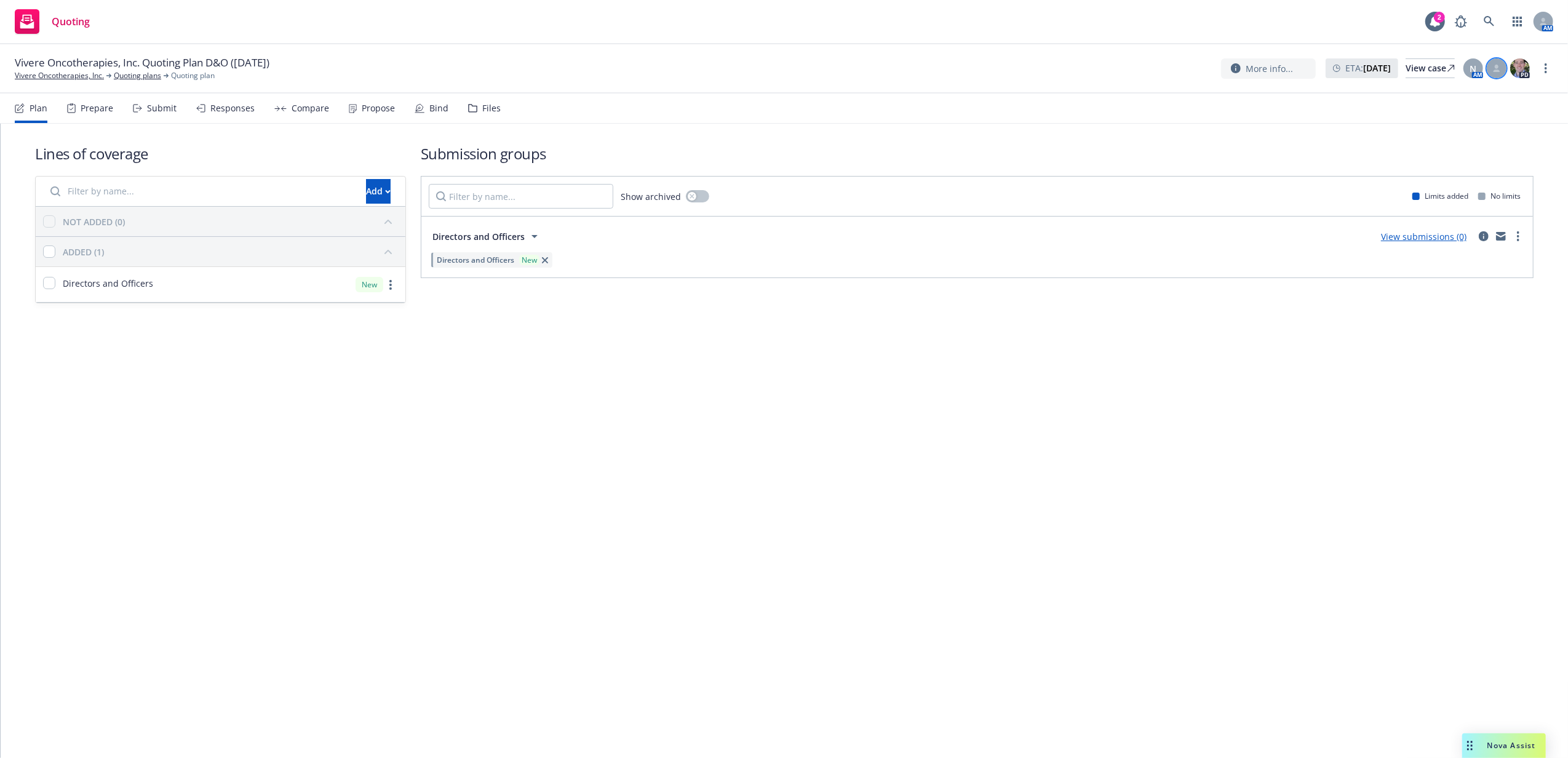
click at [1499, 77] on div at bounding box center [1496, 68] width 20 height 20
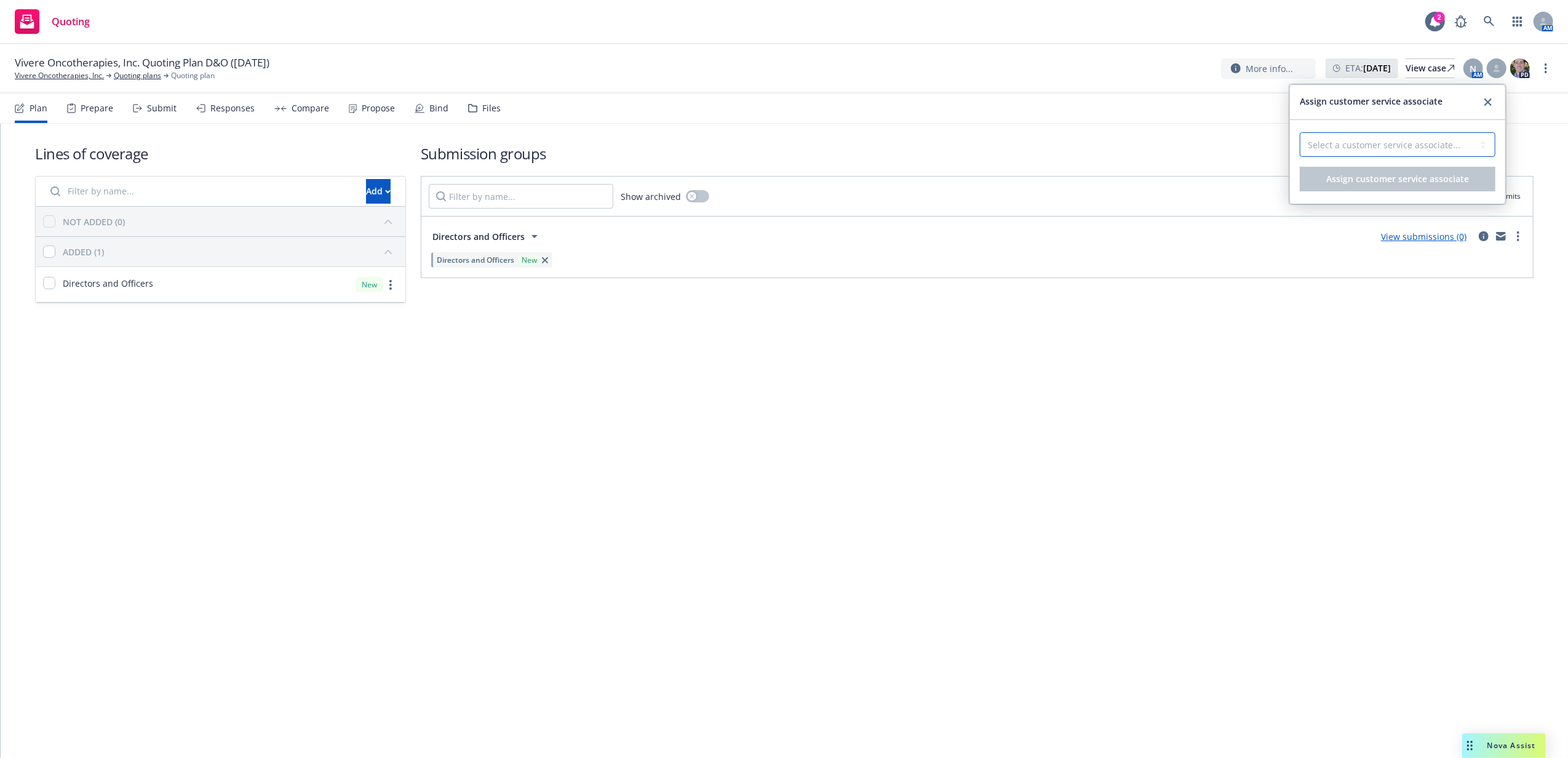
drag, startPoint x: 1446, startPoint y: 133, endPoint x: 1446, endPoint y: 142, distance: 9.0
click at [1446, 133] on select "Select a customer service associate... Anna Guard" at bounding box center [1397, 144] width 196 height 25
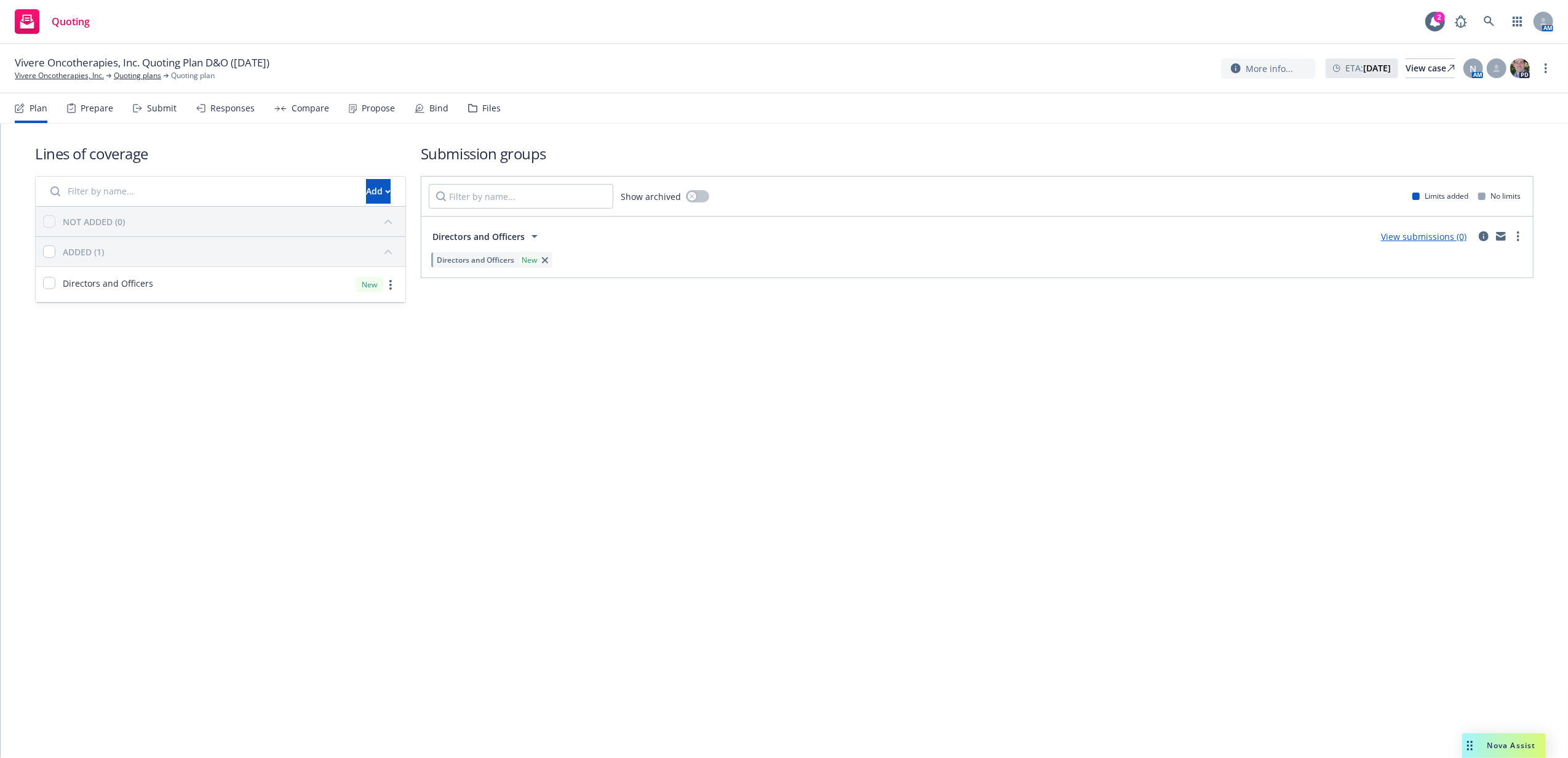
click at [1446, 146] on select "Select a customer service associate... Anna Guard" at bounding box center [1397, 144] width 196 height 25
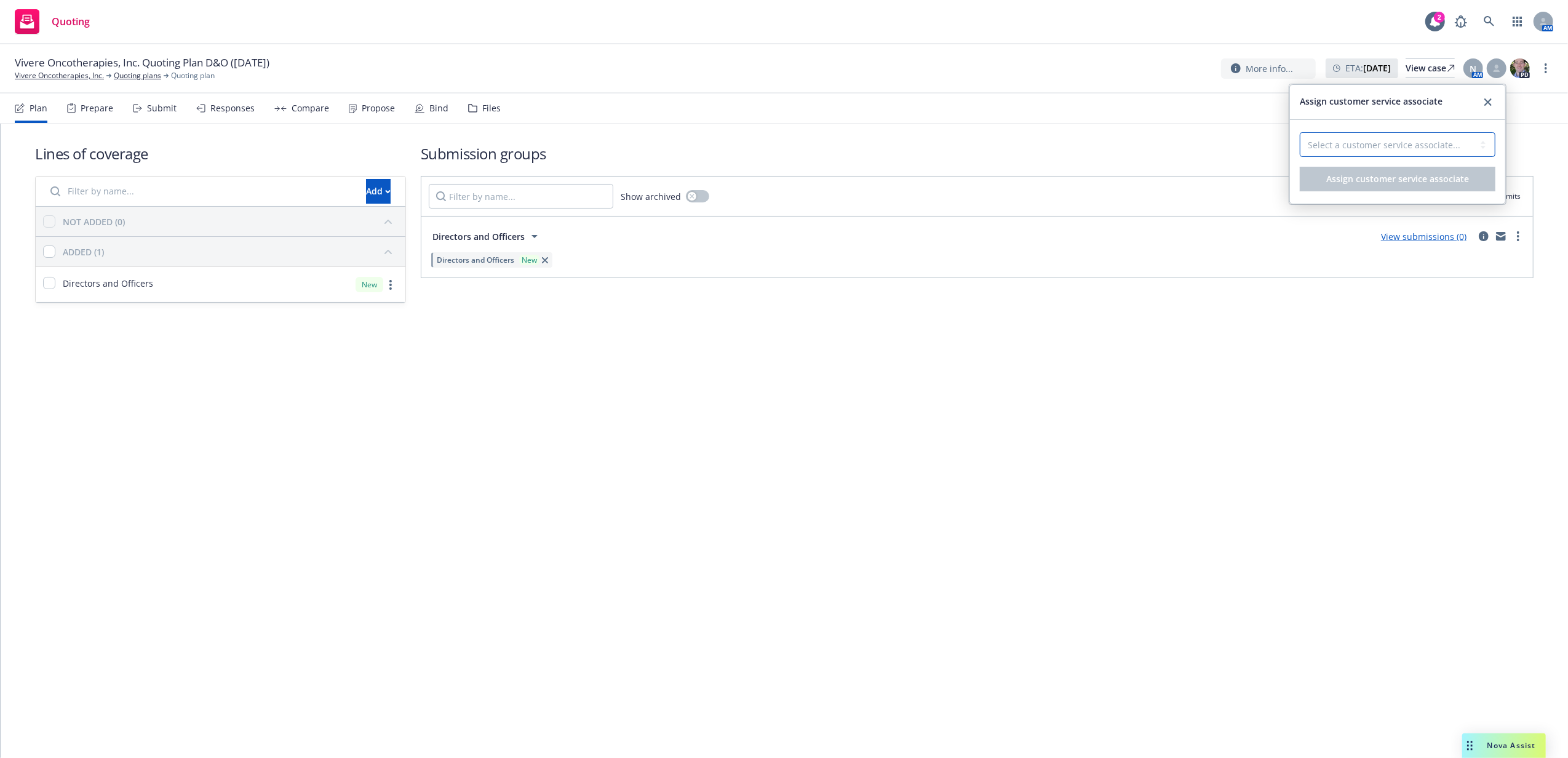
drag, startPoint x: 1428, startPoint y: 146, endPoint x: 1418, endPoint y: 158, distance: 15.6
click at [1428, 146] on select "Select a customer service associate... Anna Guard" at bounding box center [1397, 144] width 196 height 25
select select "87e5f489-3206-41d4-96e8-38a7dd17d453"
click at [1300, 133] on select "Select a customer service associate... Anna Guard" at bounding box center [1397, 144] width 196 height 25
click at [1407, 173] on button "Assign customer service associate" at bounding box center [1397, 179] width 196 height 25
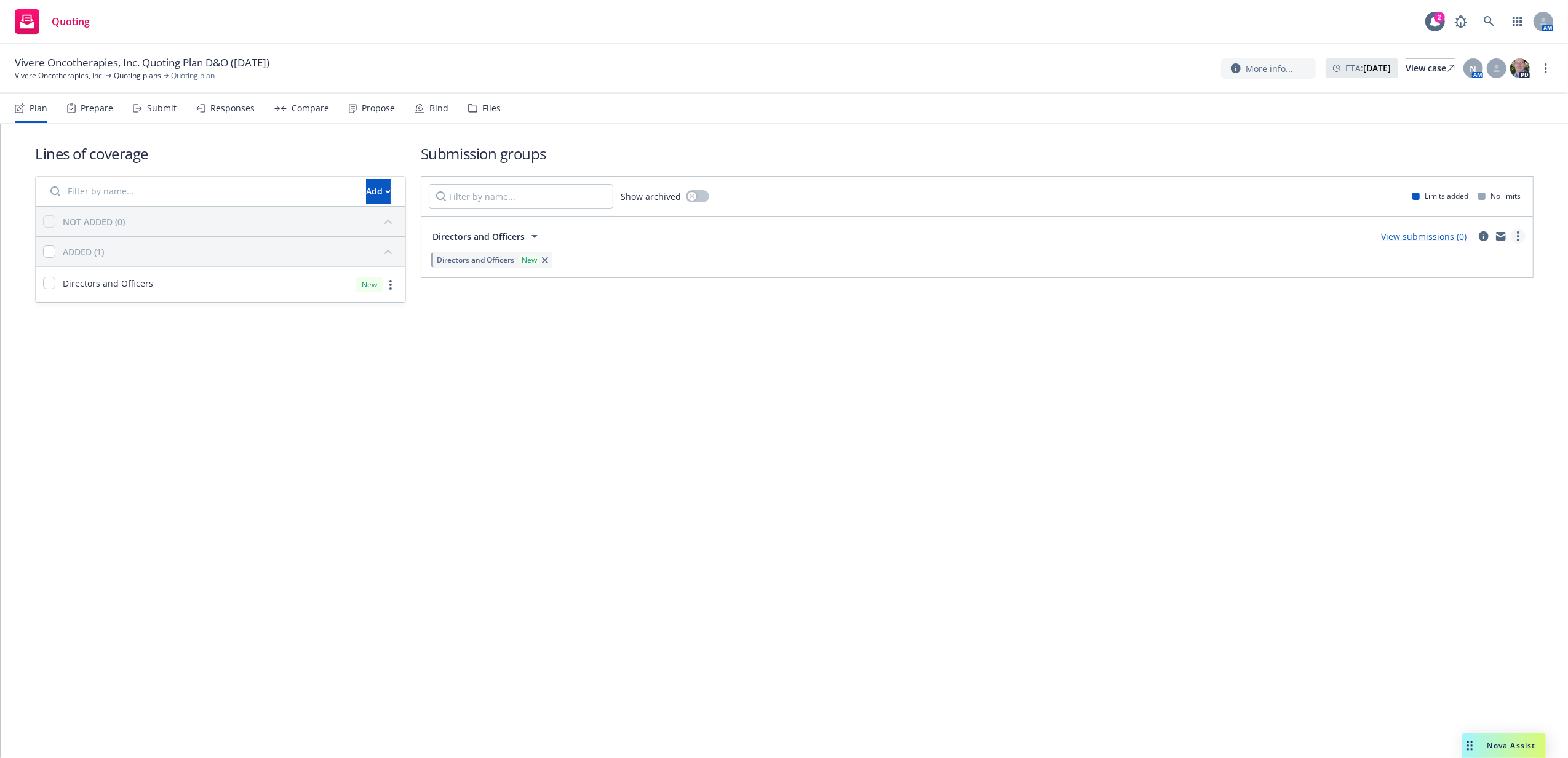
click at [1511, 239] on link "more" at bounding box center [1517, 235] width 14 height 14
click at [1448, 400] on link "Create policy (fast track)" at bounding box center [1460, 390] width 130 height 25
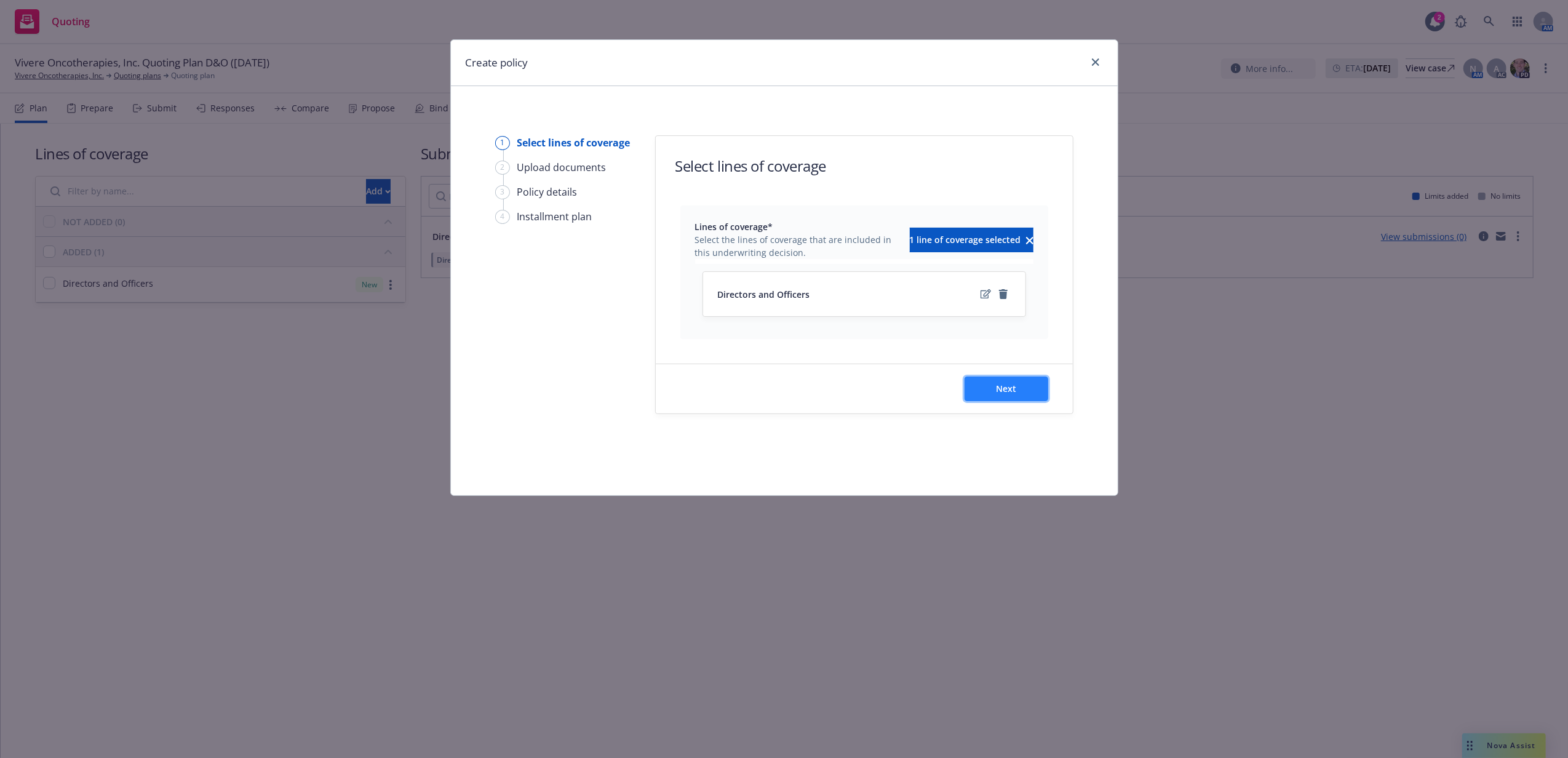
click at [1029, 394] on button "Next" at bounding box center [1006, 389] width 84 height 25
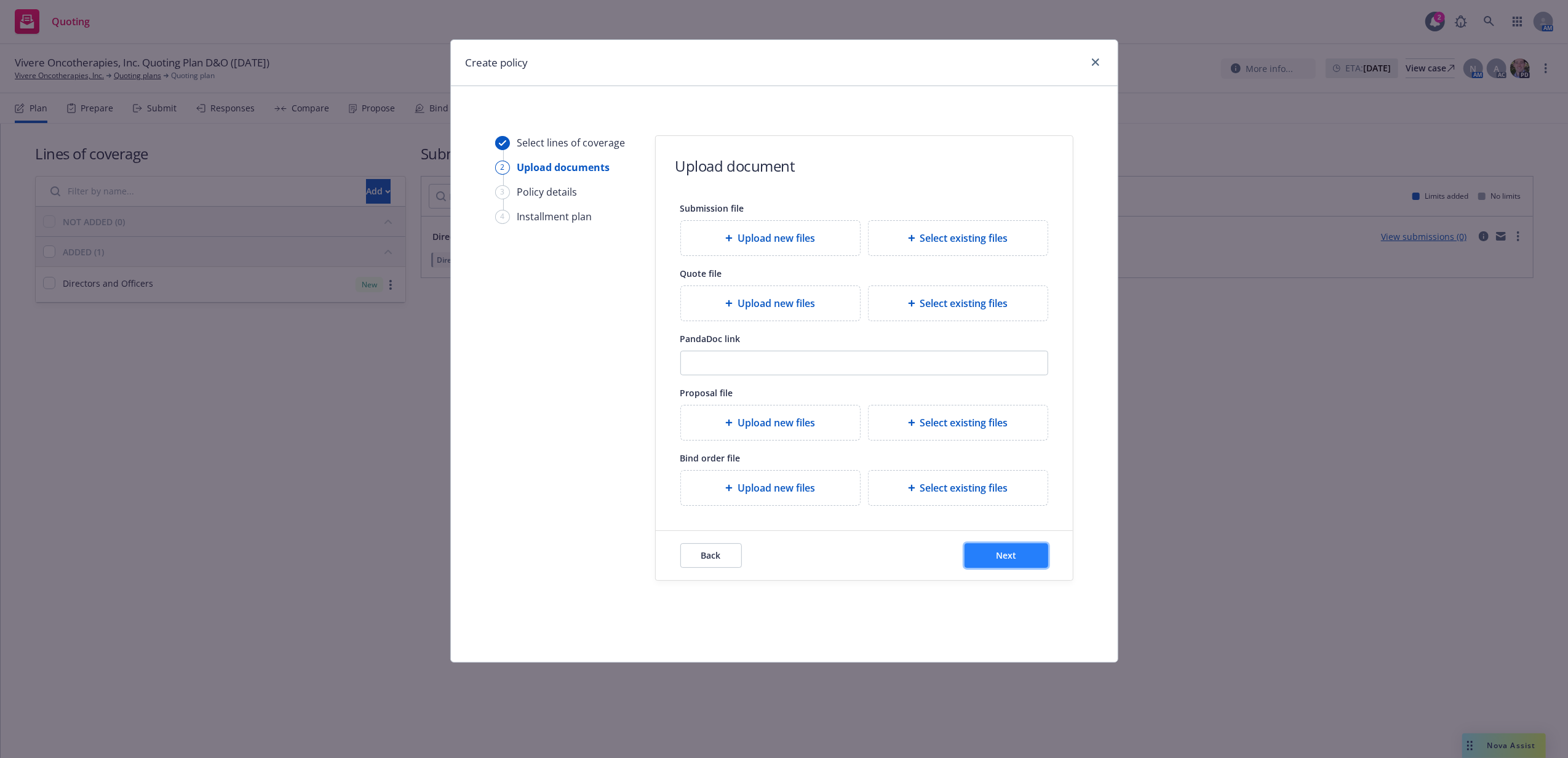
click at [1001, 567] on button "Next" at bounding box center [1006, 555] width 84 height 25
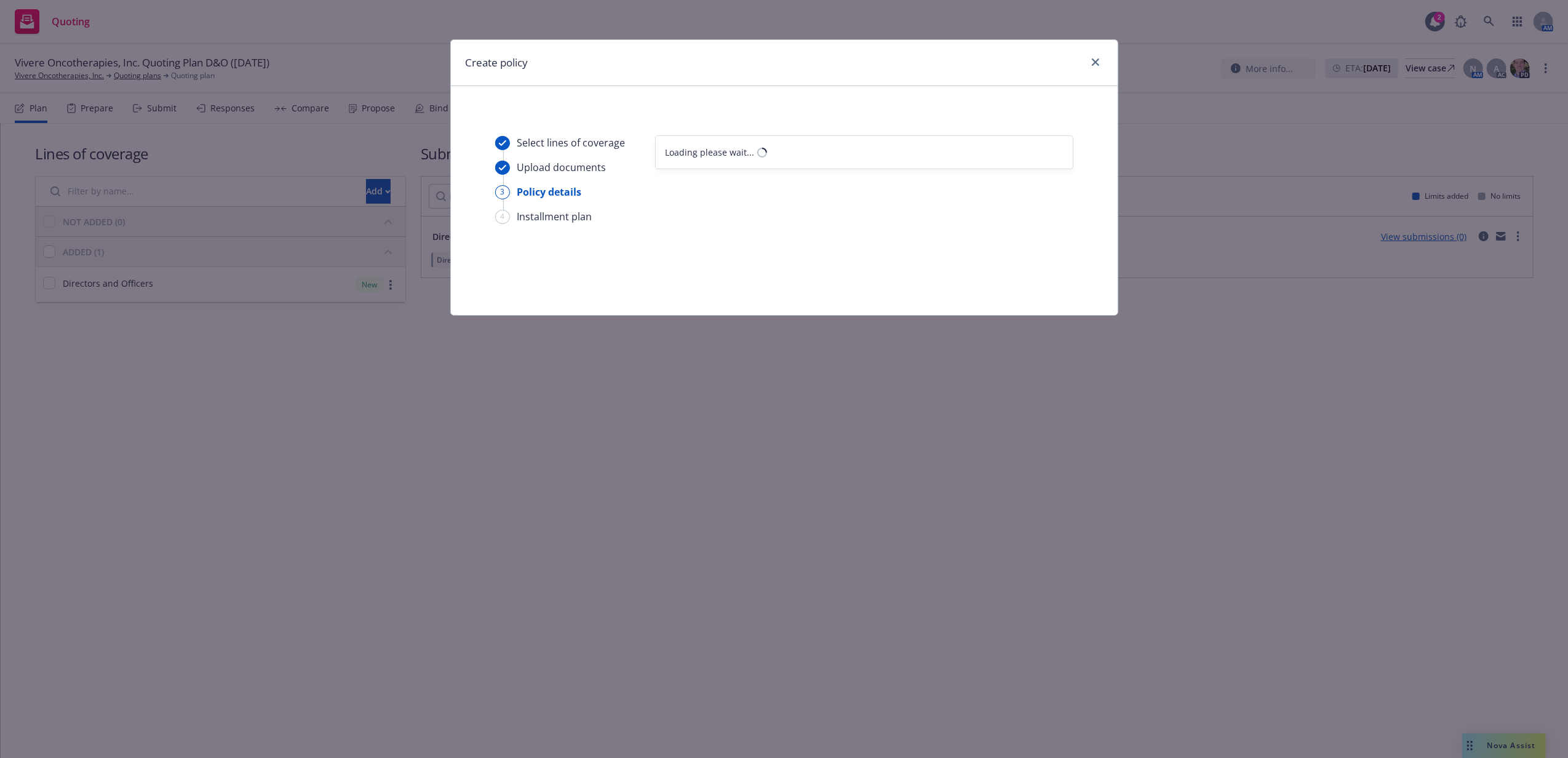
select select "12"
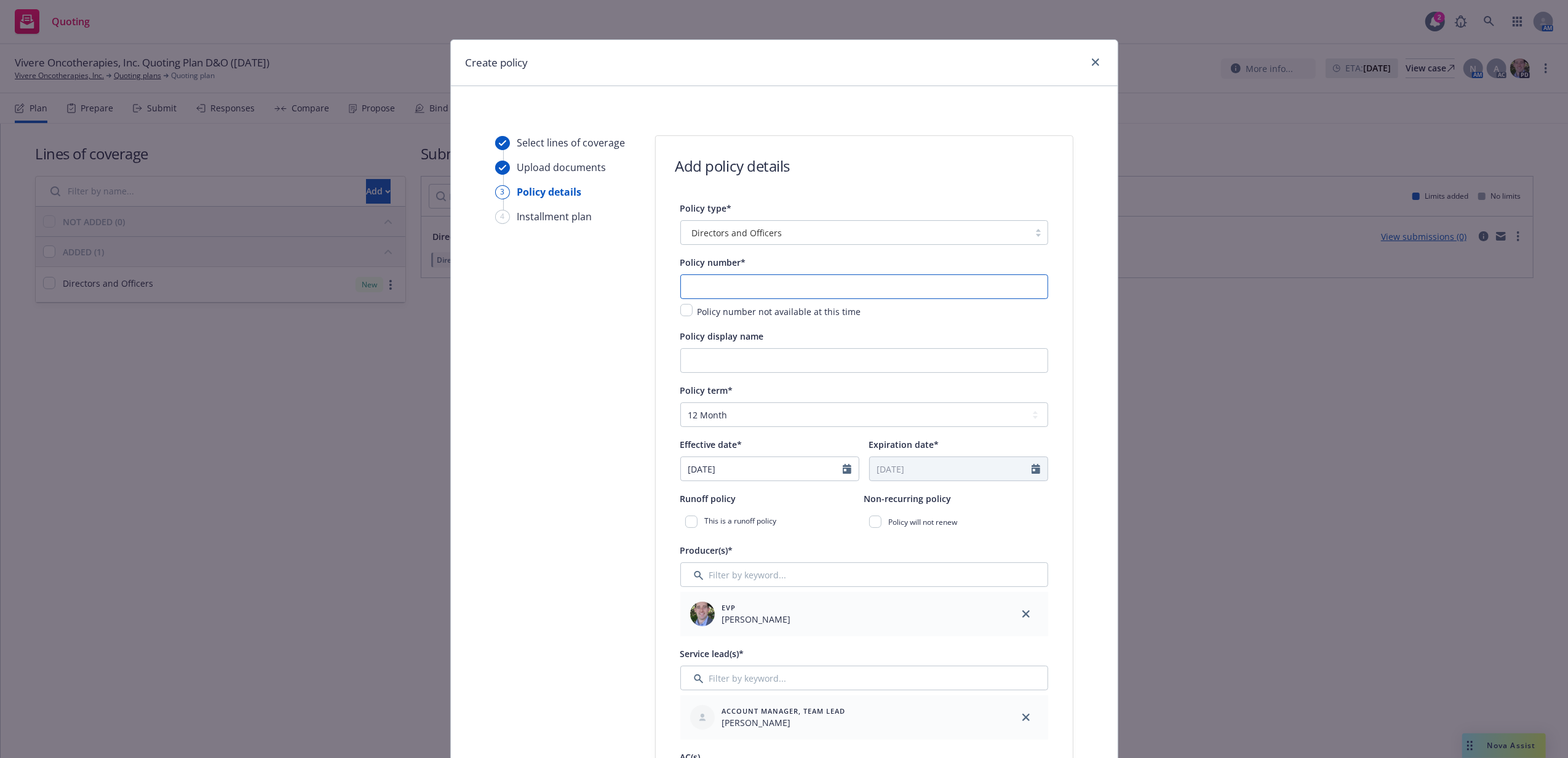
click at [830, 281] on input "text" at bounding box center [864, 287] width 368 height 25
paste input "EKS3593976"
type input "EKS3593976"
click at [783, 476] on input "[DATE]" at bounding box center [761, 468] width 161 height 23
click at [740, 497] on select "January February March April May June July August September October November De…" at bounding box center [734, 498] width 61 height 14
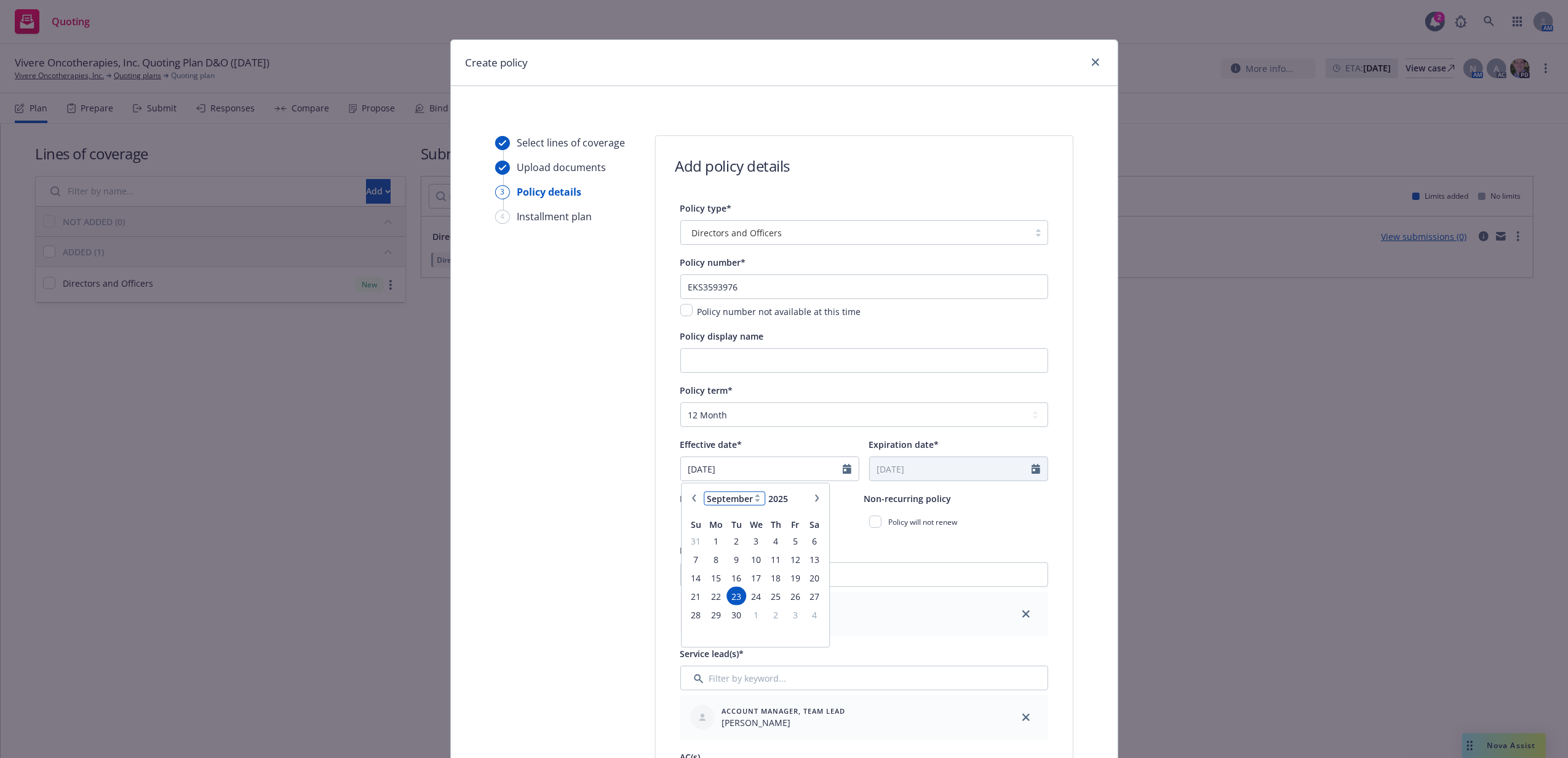
select select "10"
click at [703, 492] on select "January February March April May June July August September October November De…" at bounding box center [734, 498] width 61 height 14
click at [773, 557] on span "9" at bounding box center [775, 559] width 16 height 15
type input "10/09/2025"
type input "10/09/2026"
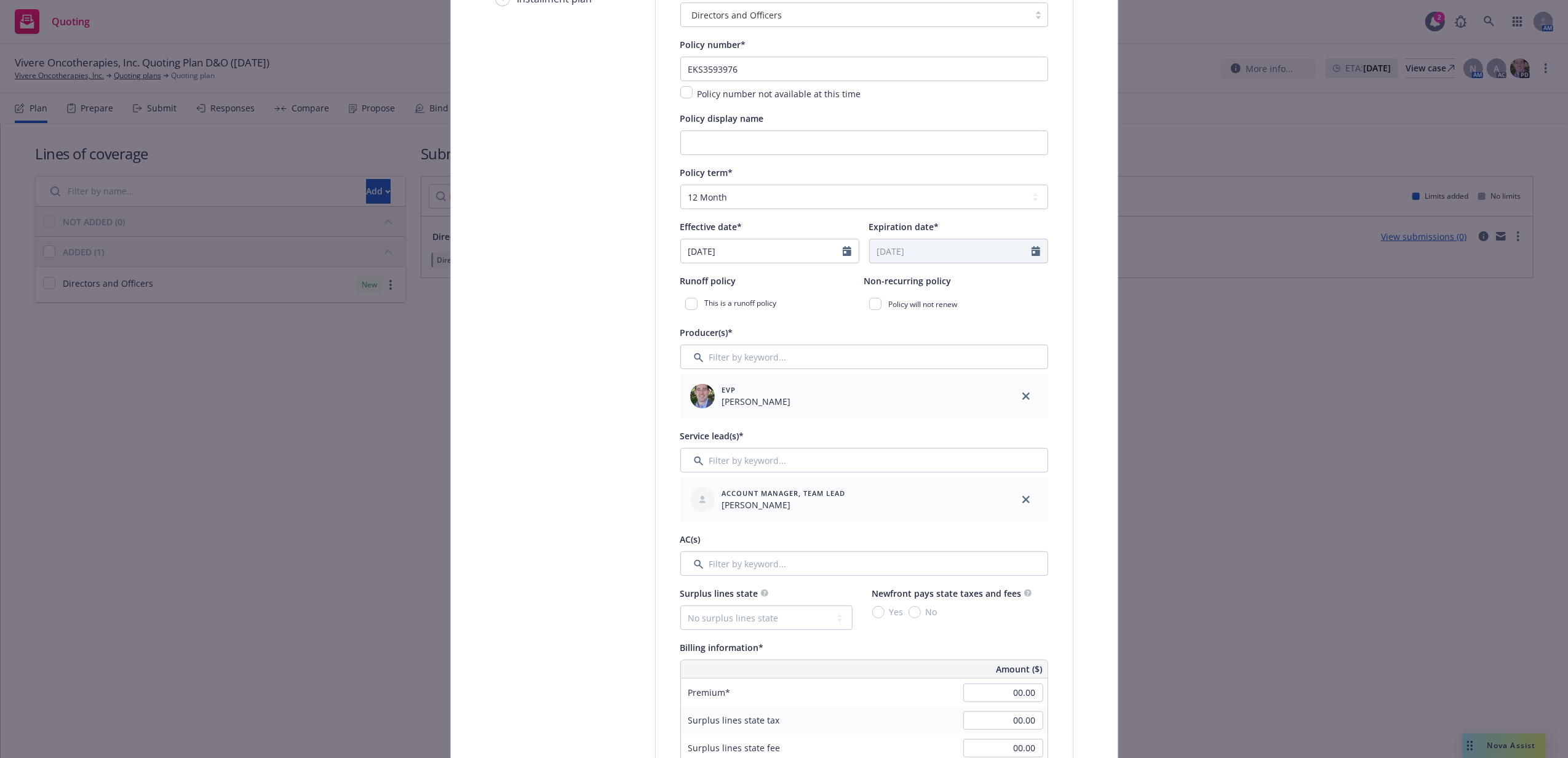
scroll to position [246, 0]
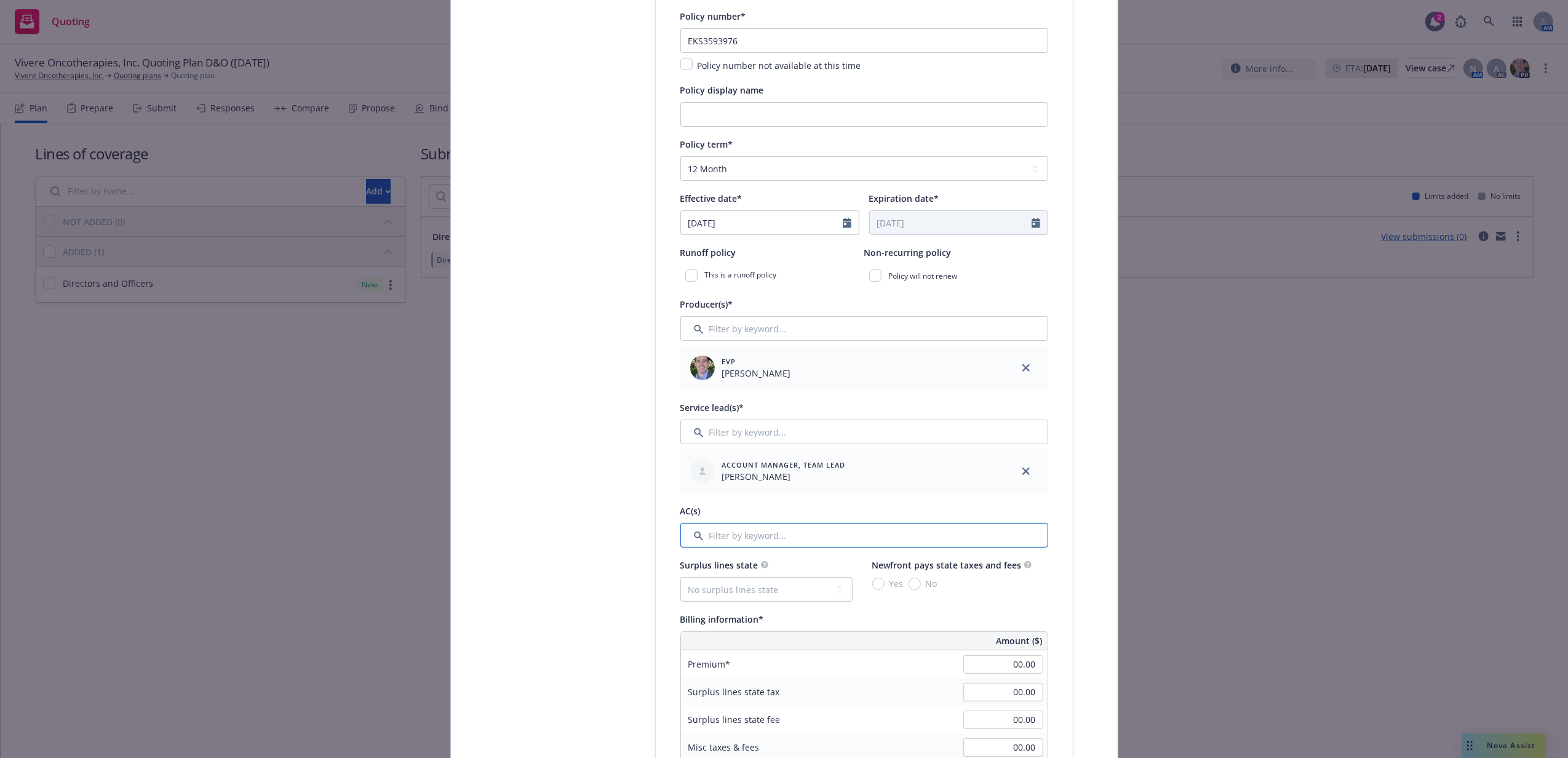
click at [746, 538] on input "Filter by keyword..." at bounding box center [864, 535] width 368 height 25
type input "a"
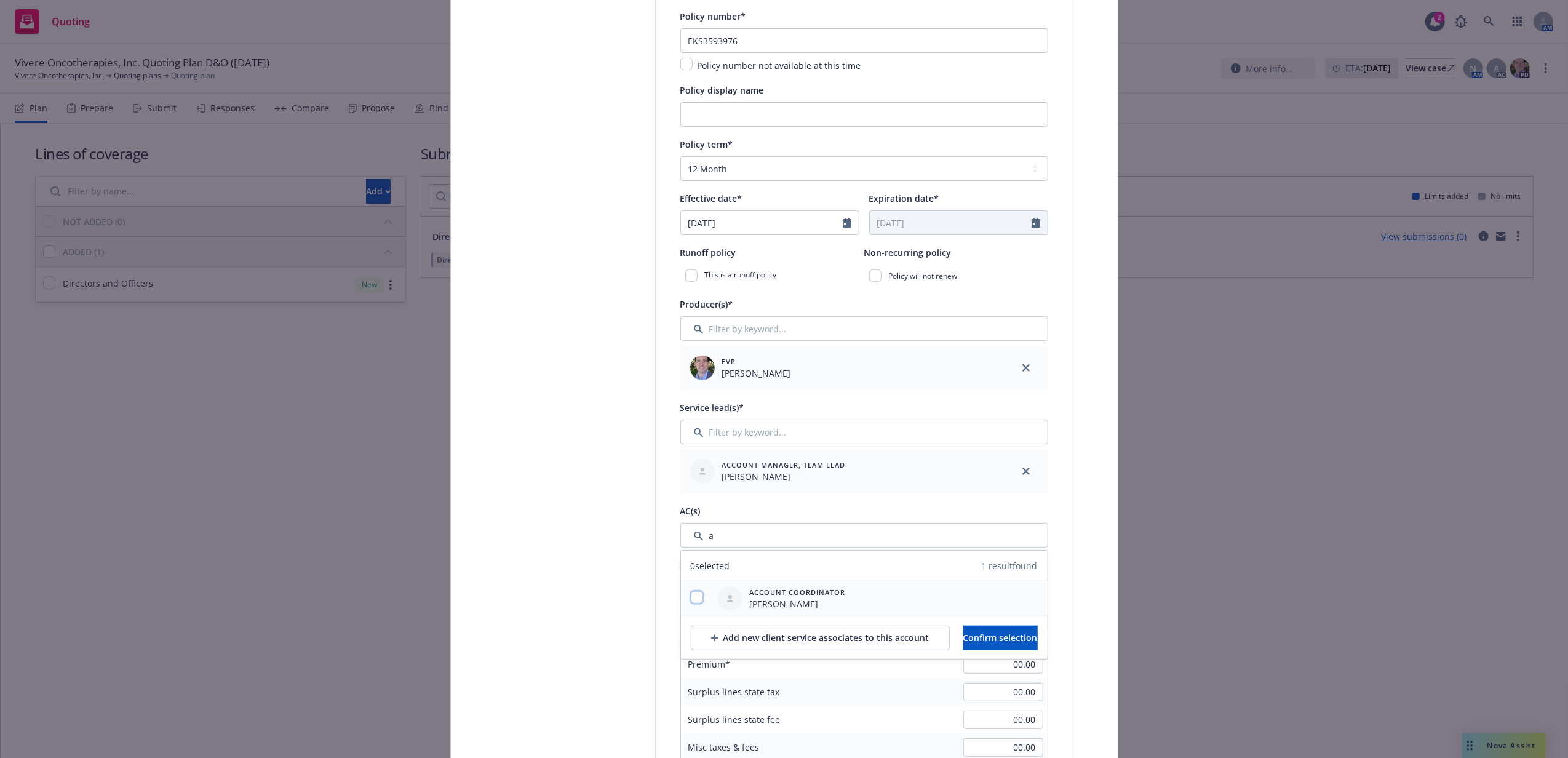
click at [695, 596] on input "checkbox" at bounding box center [697, 597] width 12 height 12
checkbox input "true"
click at [967, 635] on span "Confirm selection" at bounding box center [1000, 638] width 75 height 11
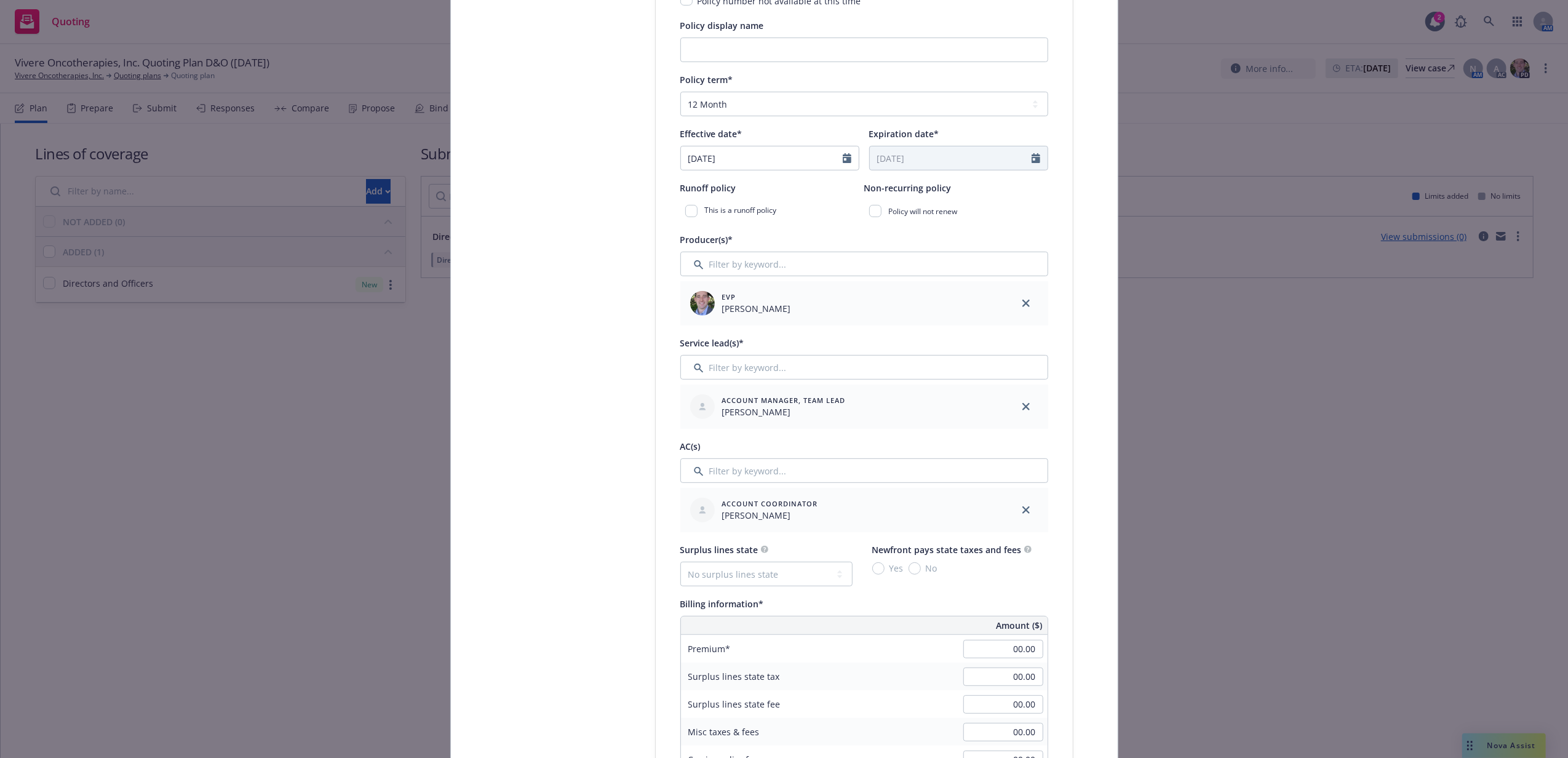
scroll to position [492, 0]
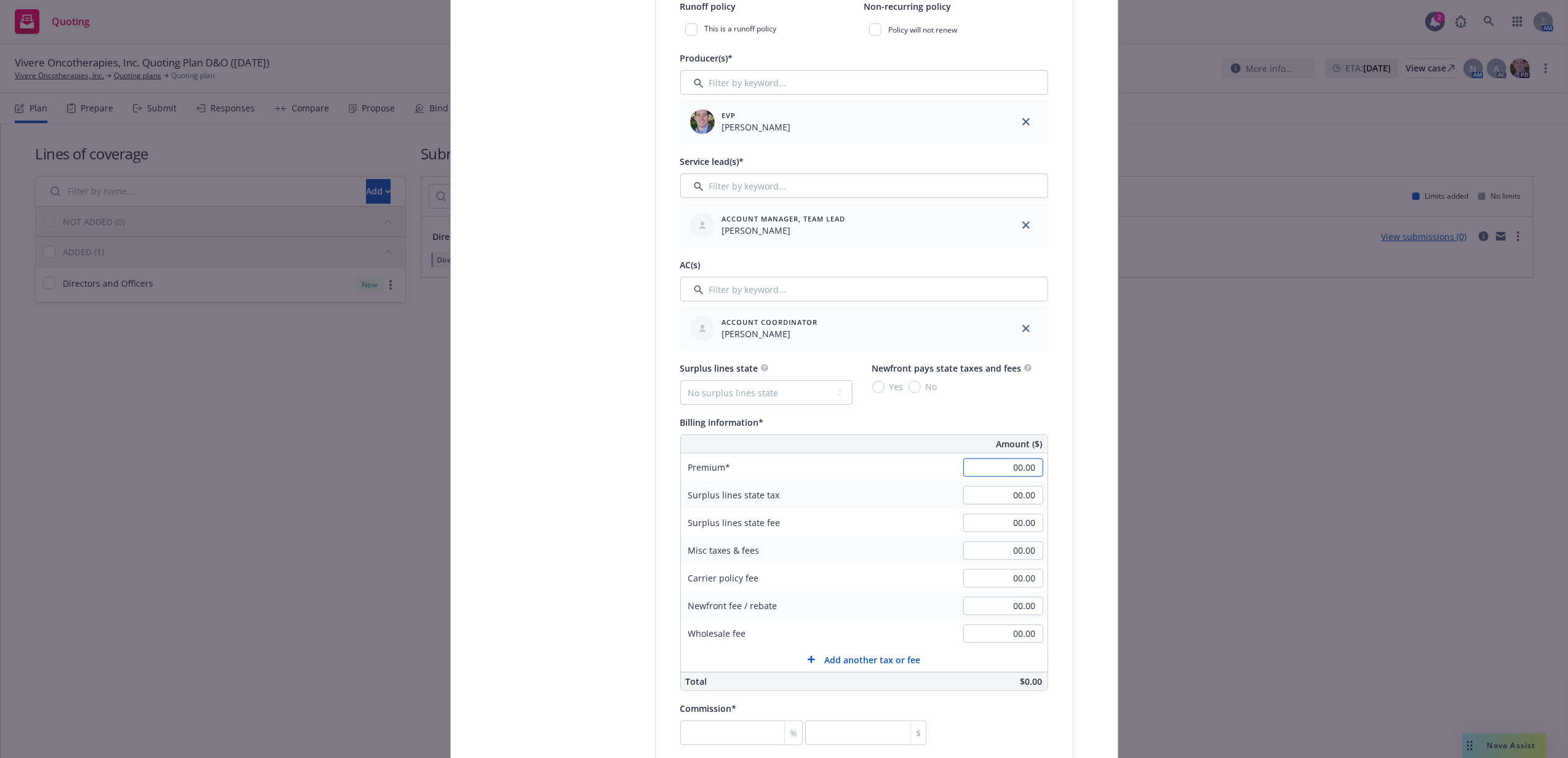
click at [1000, 466] on input "00.00" at bounding box center [1003, 466] width 80 height 18
type input "5,967.00"
click at [898, 492] on div "Surplus lines state tax 00.00" at bounding box center [864, 494] width 367 height 28
click at [776, 387] on select "No surplus lines state Alaska Alabama Arkansas Arizona California Colorado Conn…" at bounding box center [766, 393] width 172 height 25
select select "CA"
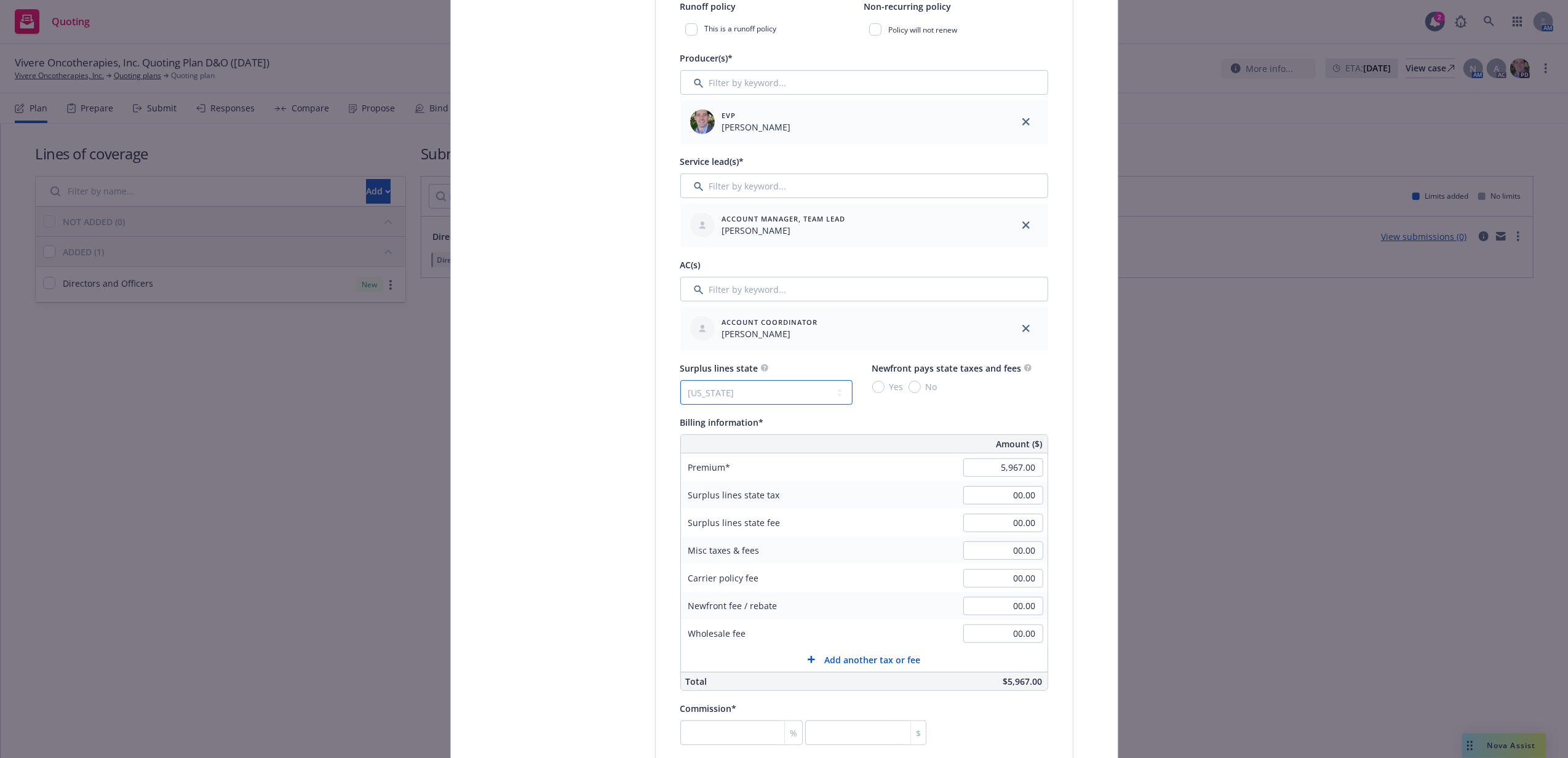
click at [680, 380] on select "No surplus lines state Alaska Alabama Arkansas Arizona California Colorado Conn…" at bounding box center [766, 393] width 172 height 25
type input "179.01"
type input "10.74"
click at [911, 389] on input "No" at bounding box center [914, 386] width 12 height 12
radio input "true"
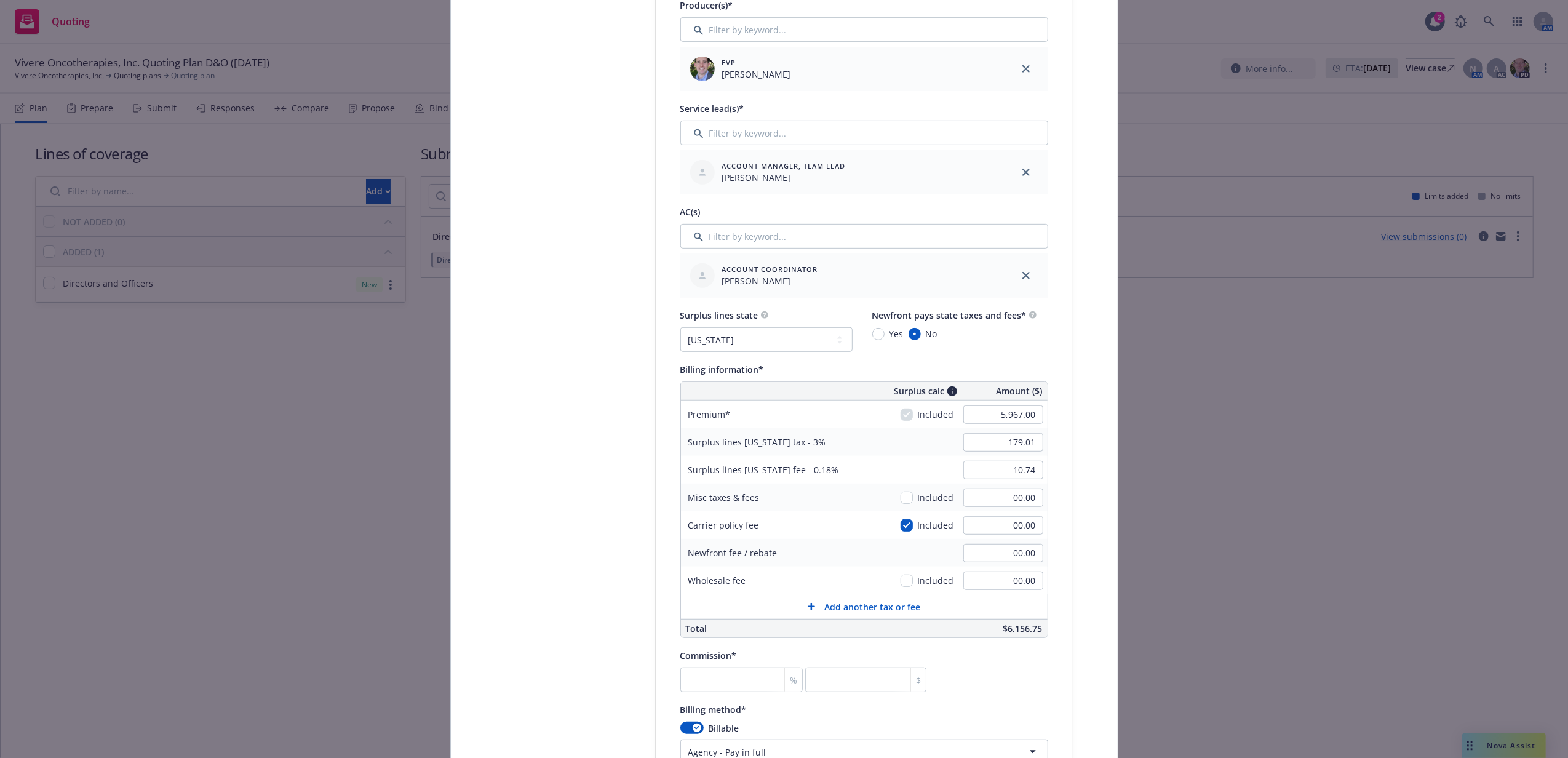
scroll to position [574, 0]
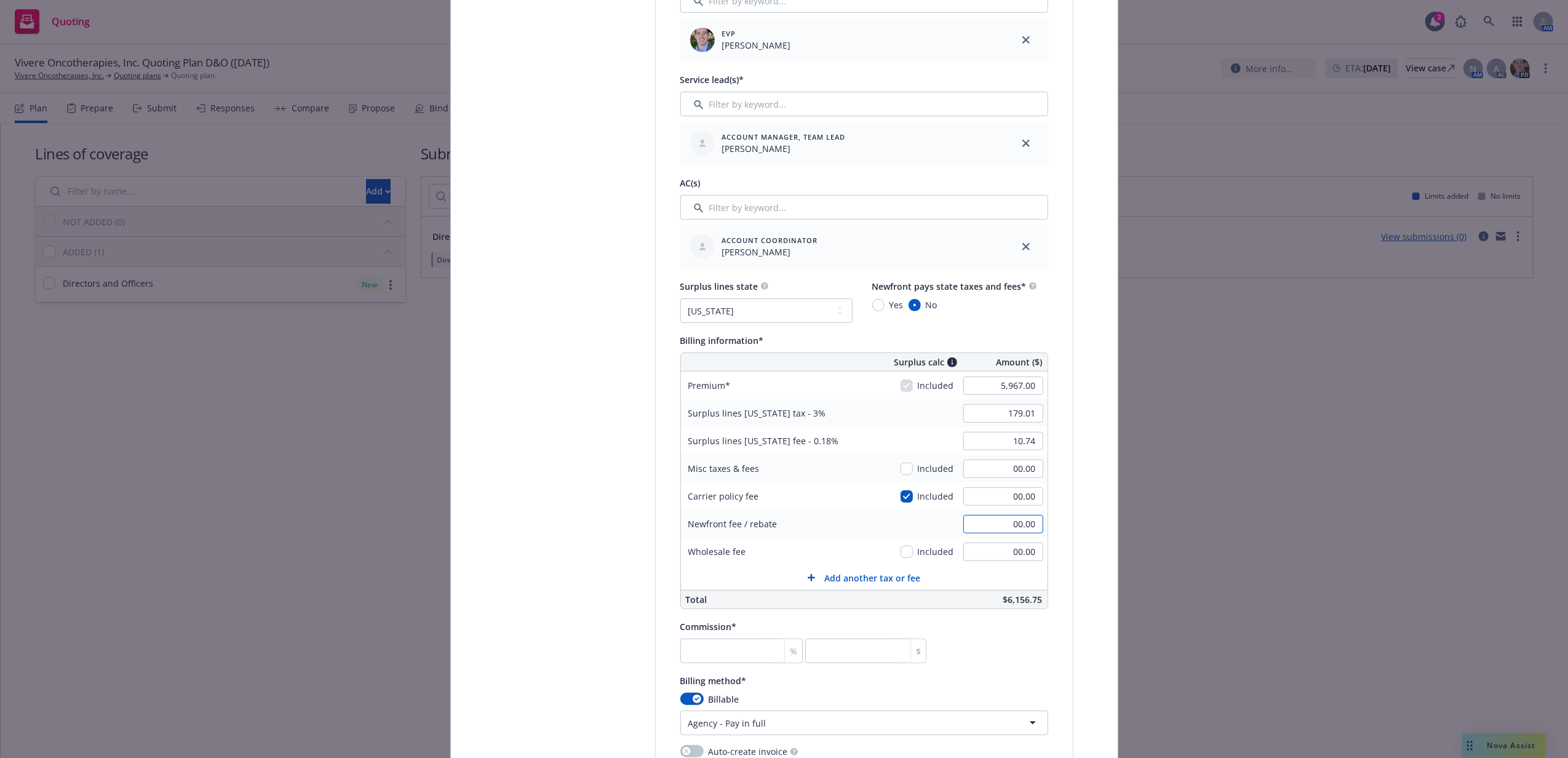
click at [974, 528] on input "00.00" at bounding box center [1003, 524] width 80 height 18
type input "1,000.00"
click at [1049, 543] on div "Policy type* Directors and Officers Policy number* EKS3593976 Policy number not…" at bounding box center [864, 430] width 417 height 1609
click at [740, 643] on input "number" at bounding box center [741, 651] width 123 height 25
type input "1"
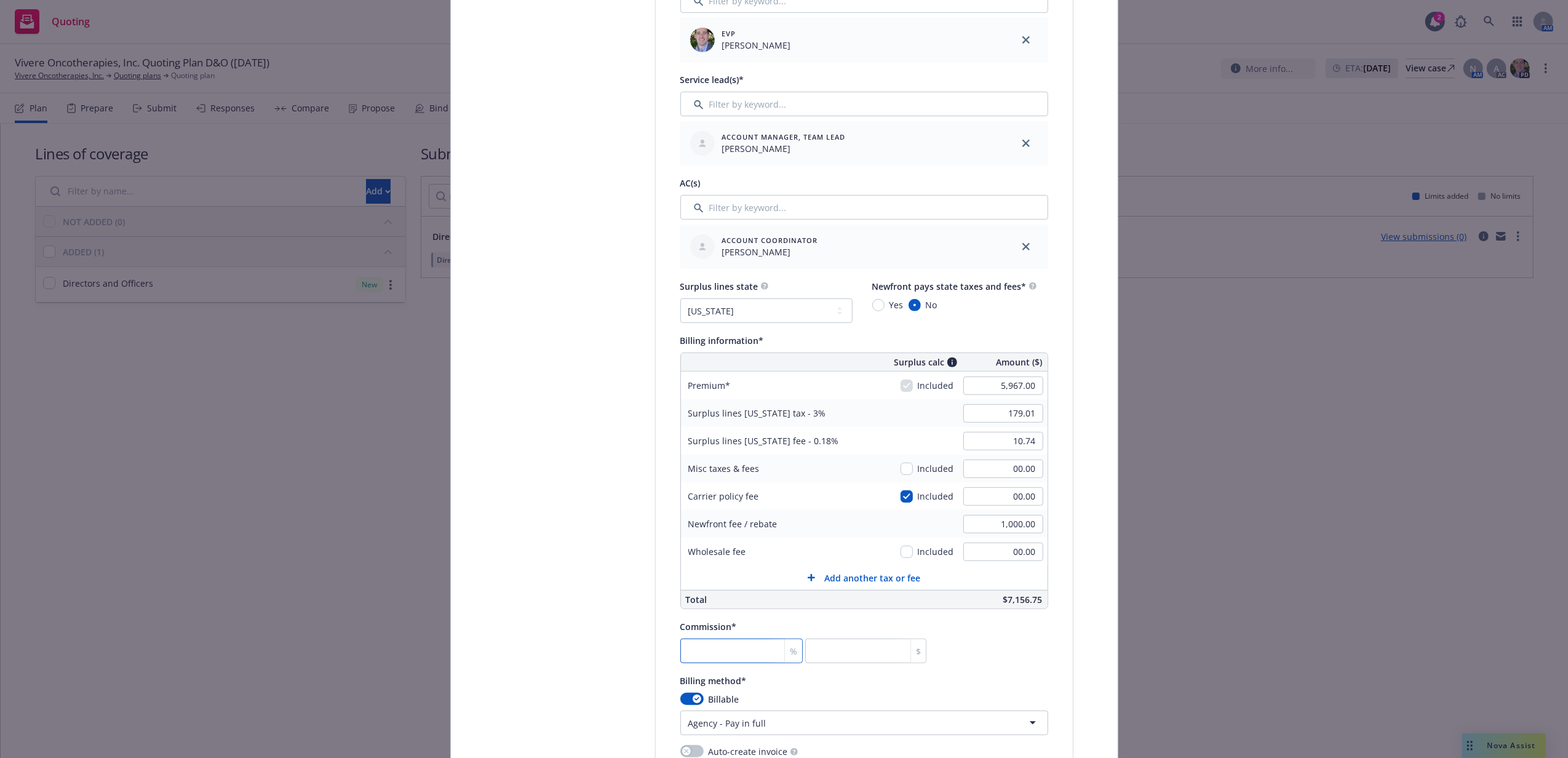
type input "59.67"
type input "13"
type input "775.71"
type input "13"
click at [974, 650] on div "Commission* 13 % 775.71 $" at bounding box center [864, 640] width 368 height 44
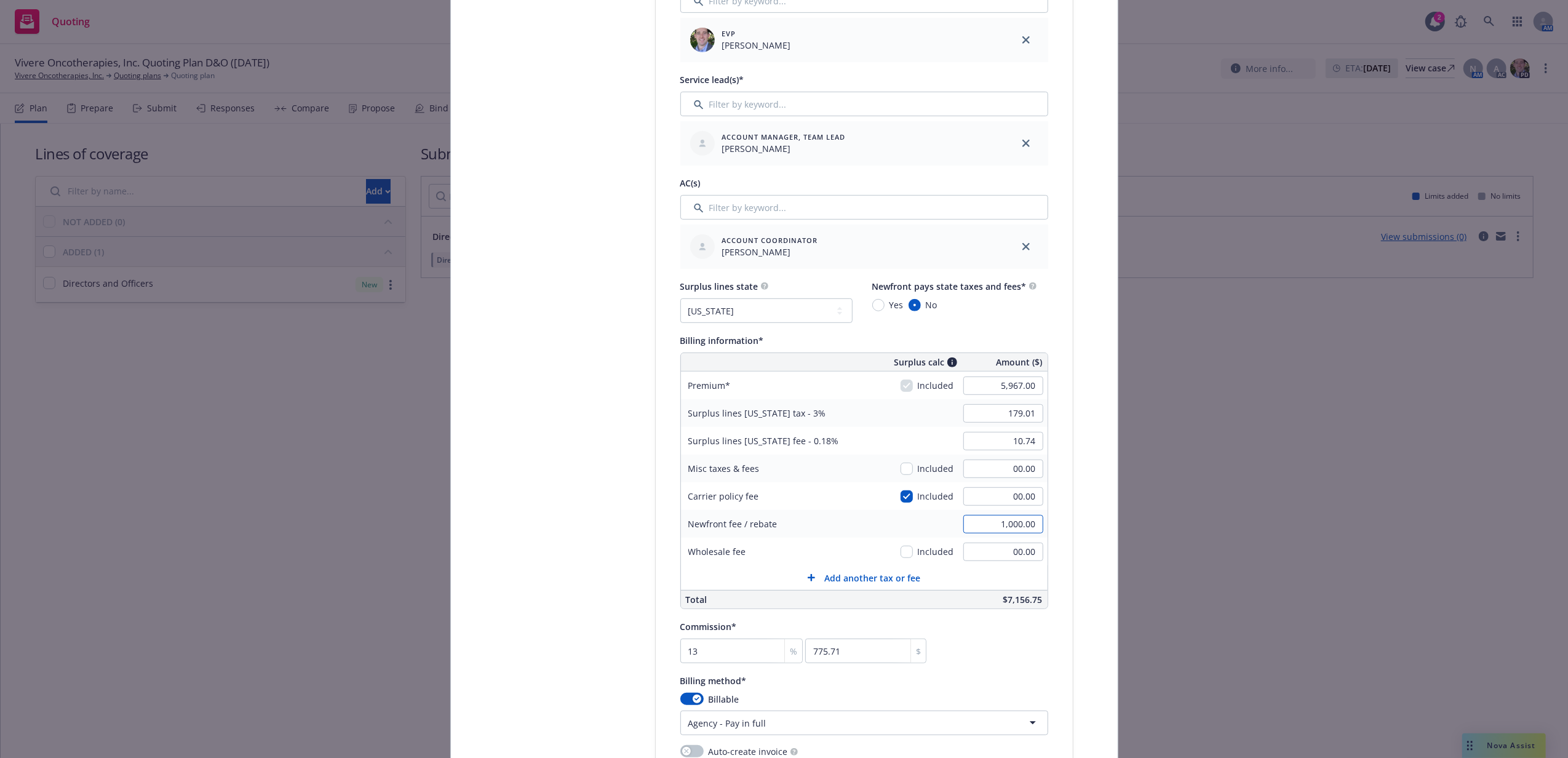
click at [967, 522] on input "1,000.00" at bounding box center [1003, 524] width 80 height 18
type input "00.00"
click at [1005, 655] on div "Commission* 13 % 775.71 $" at bounding box center [864, 640] width 368 height 44
click at [972, 495] on input "00.00" at bounding box center [1003, 496] width 80 height 18
type input "350"
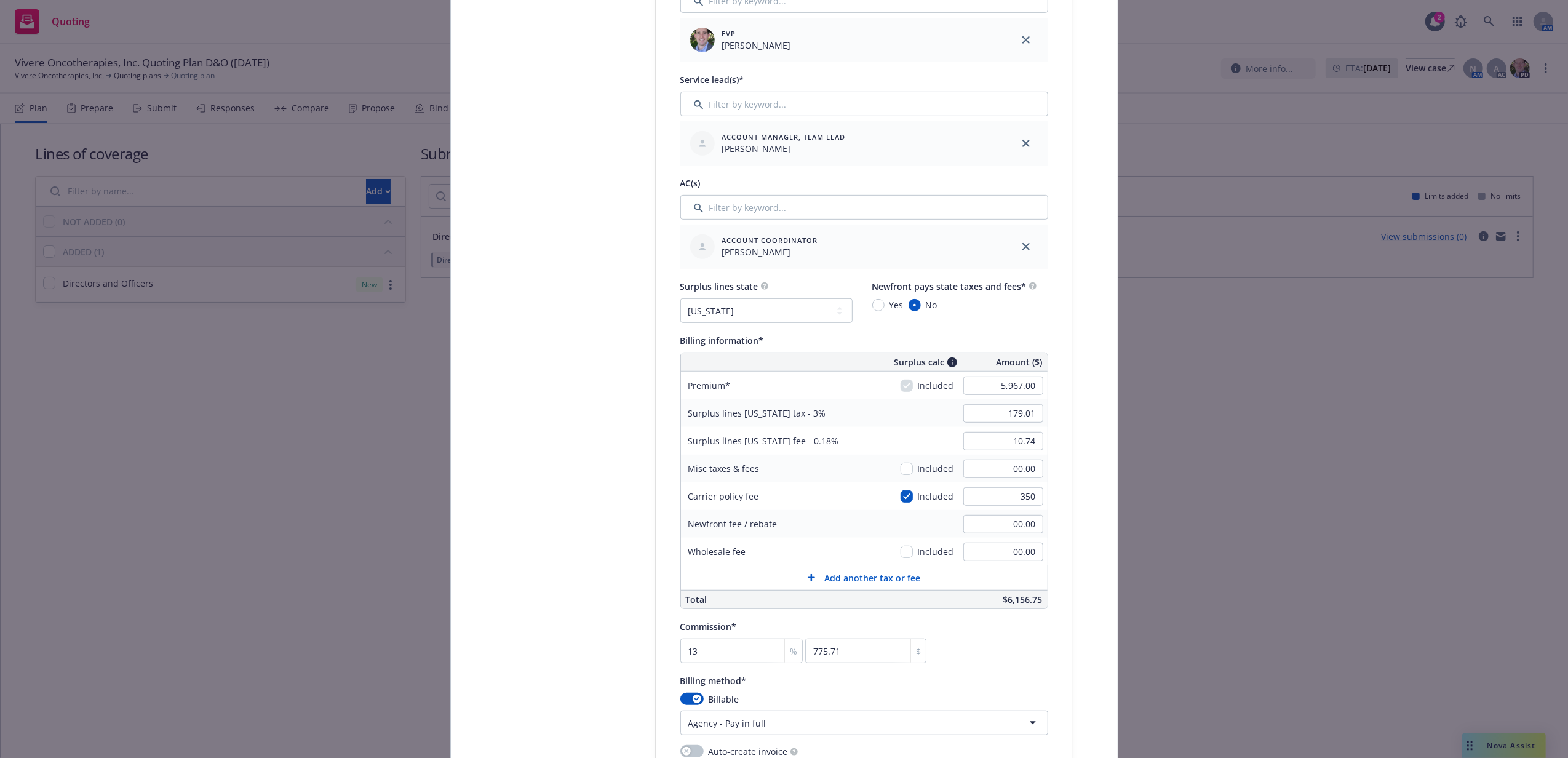
type input "189.51"
type input "11.37"
type input "350.00"
click at [1043, 518] on div "Policy type* Directors and Officers Policy number* EKS3593976 Policy number not…" at bounding box center [864, 430] width 417 height 1609
click at [1002, 417] on input "189.51" at bounding box center [1003, 413] width 80 height 18
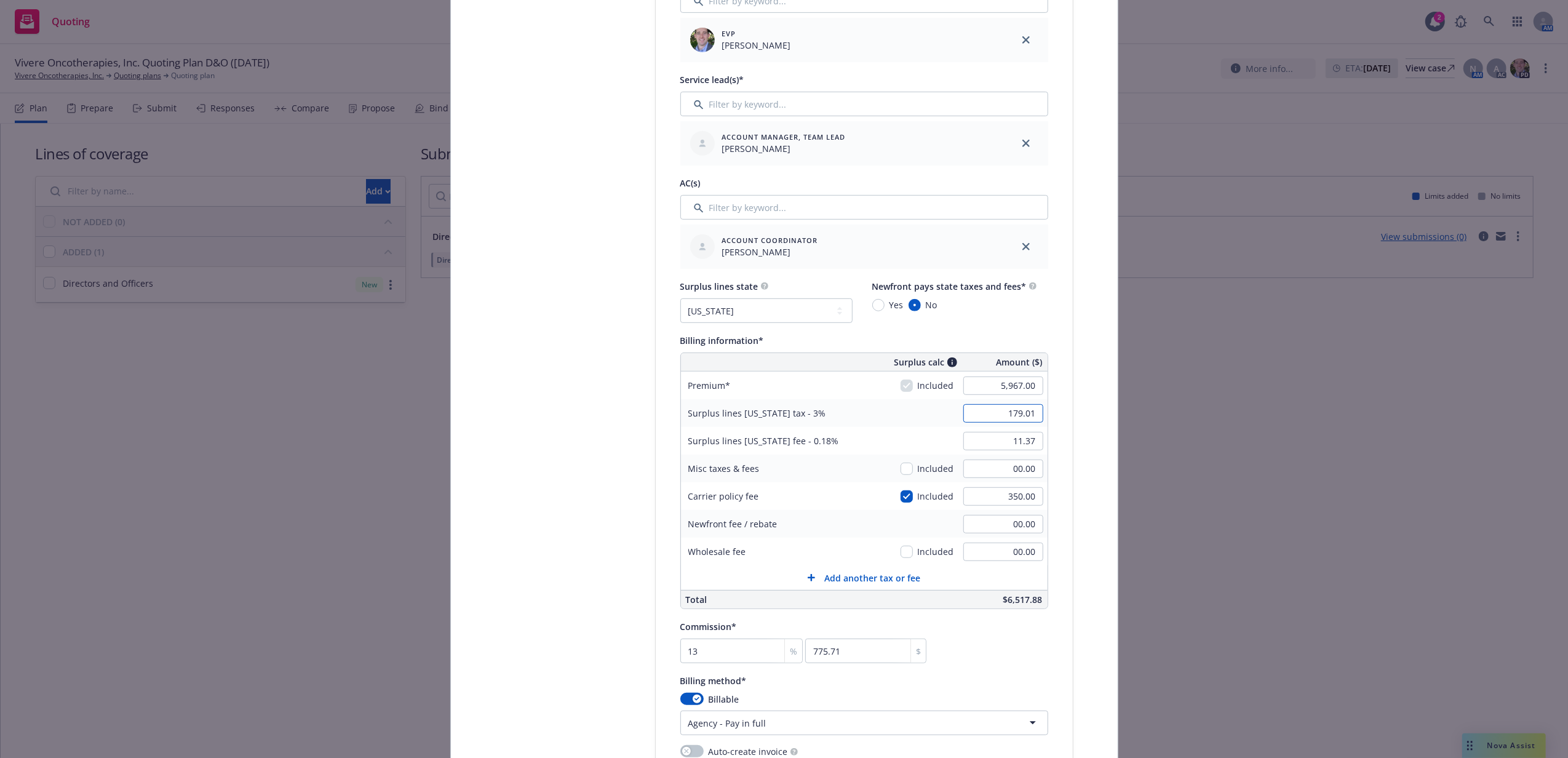
type input "179.01"
click at [1014, 445] on input "11.37" at bounding box center [1003, 441] width 80 height 18
type input "10.74"
click at [1072, 464] on div "Select lines of coverage Upload documents 3 Policy details 4 Installment plan A…" at bounding box center [784, 436] width 637 height 1749
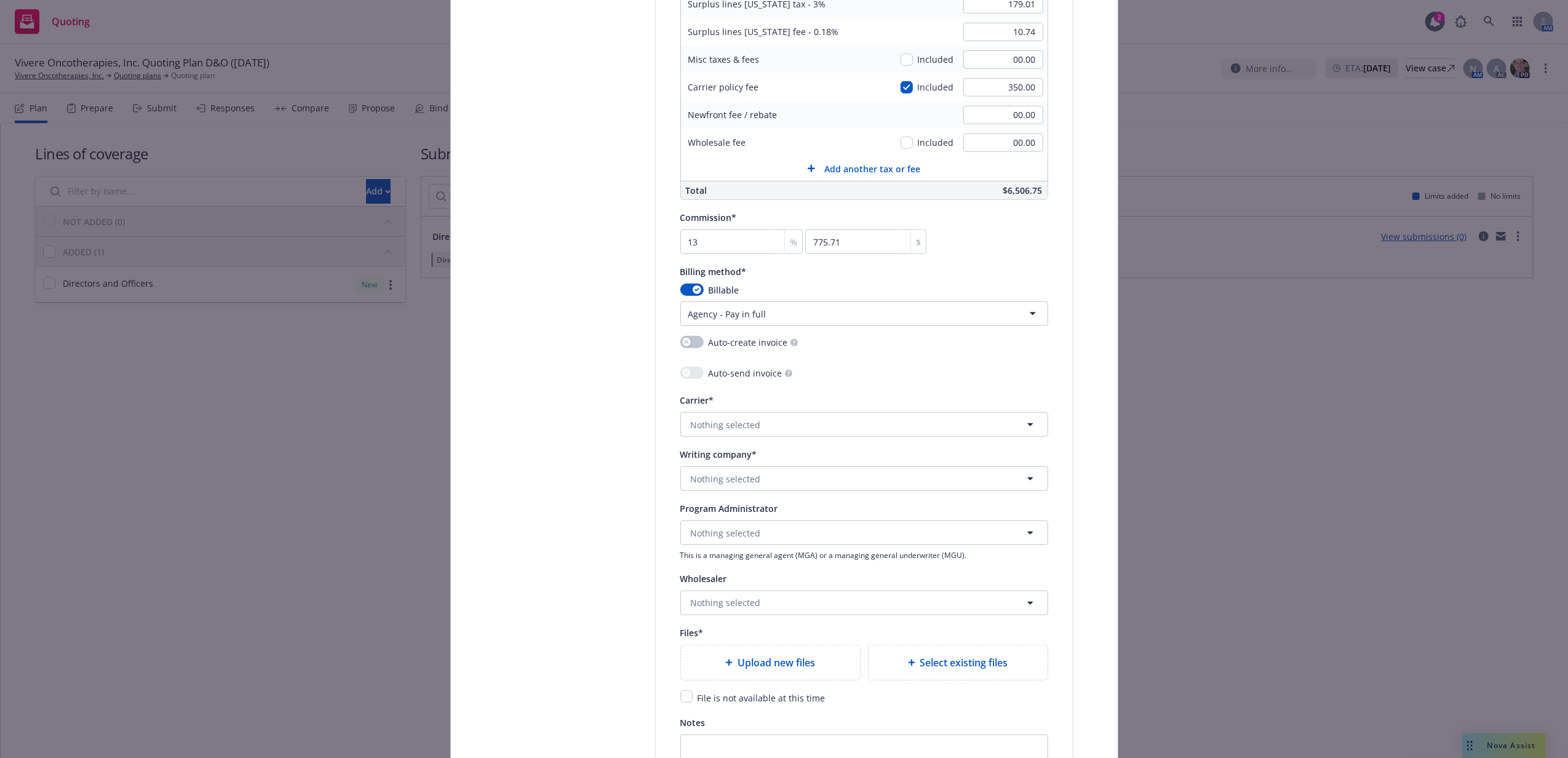
scroll to position [1066, 0]
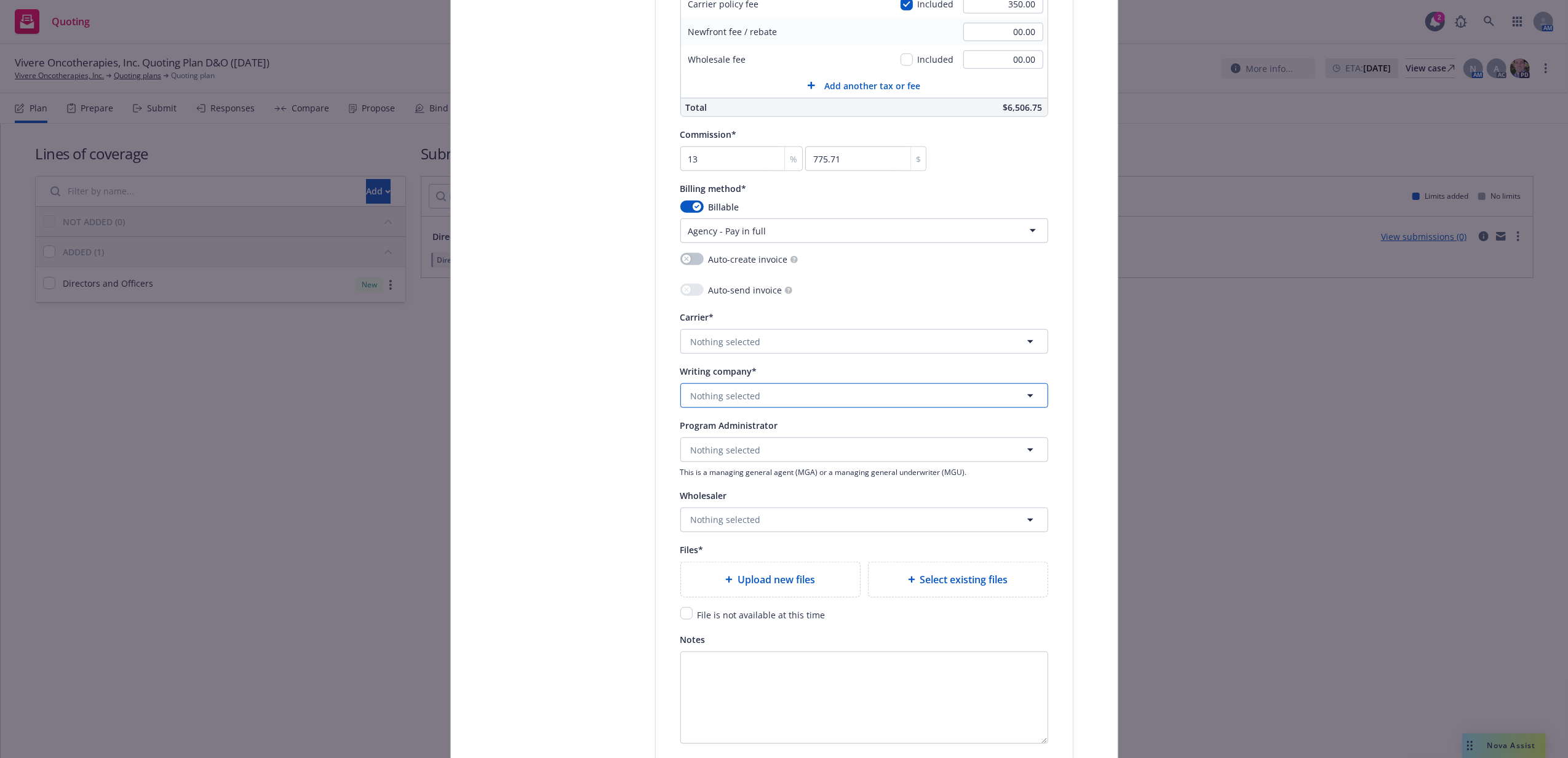
click at [786, 402] on button "Nothing selected" at bounding box center [864, 396] width 368 height 25
type input "scottsdal"
click at [791, 494] on span "Domestic - 41297" at bounding box center [759, 491] width 130 height 13
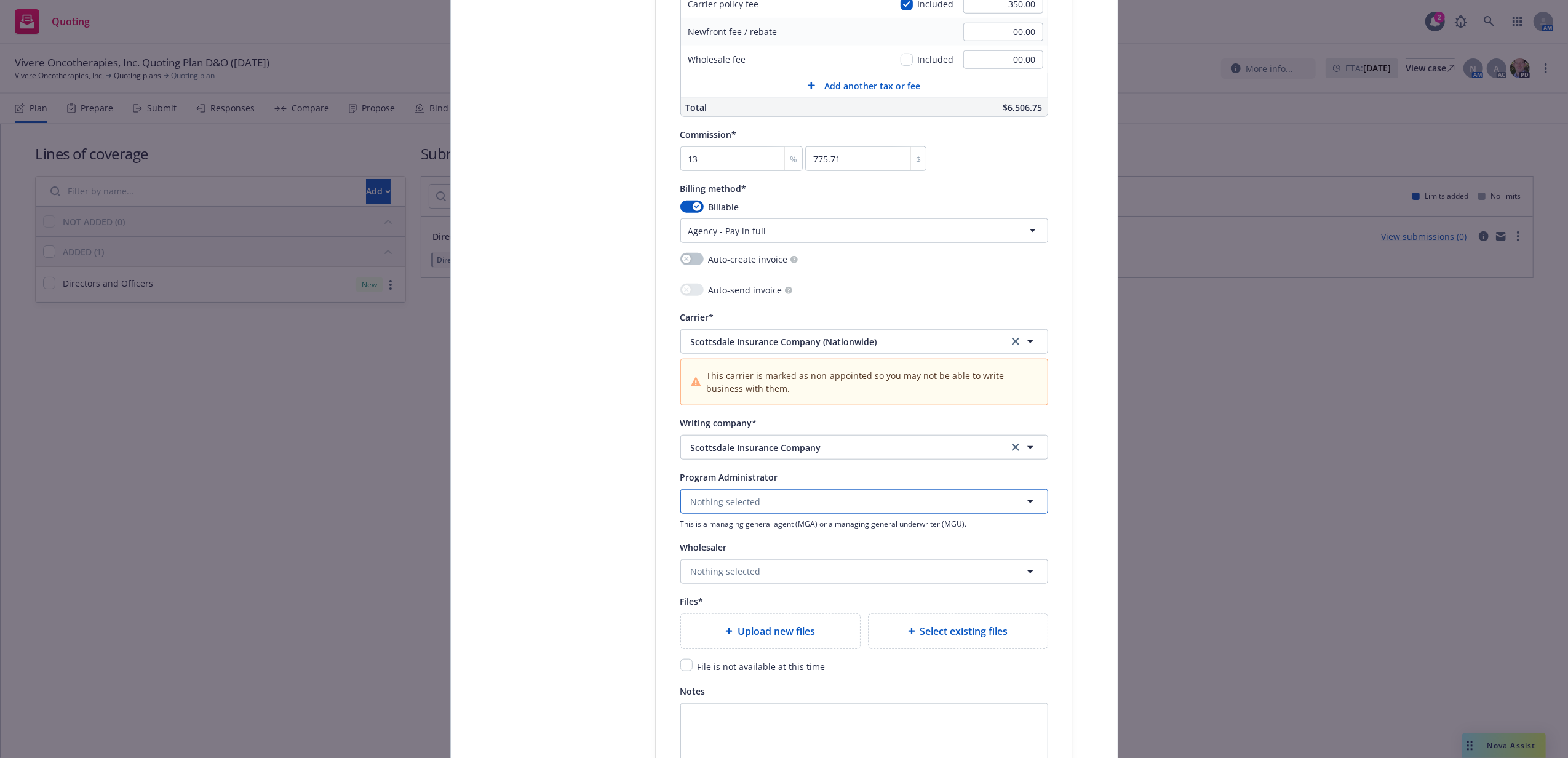
click at [738, 509] on span "Nothing selected" at bounding box center [725, 502] width 70 height 13
type input "e-risk"
click at [731, 455] on strong "E-Risk Services" at bounding box center [724, 453] width 61 height 11
click at [756, 573] on button "Nothing selected" at bounding box center [864, 572] width 368 height 25
type input "amwins"
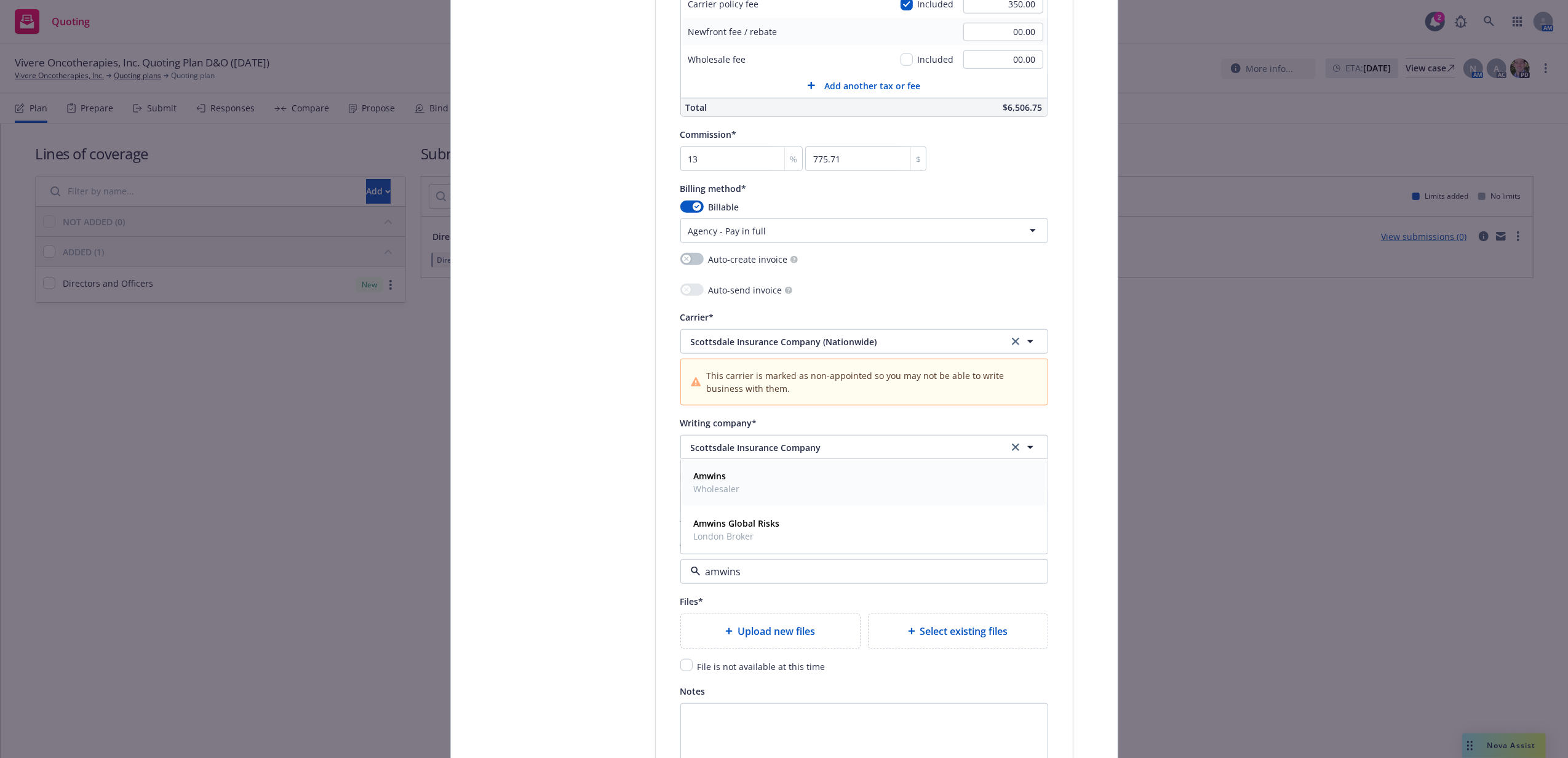
click at [707, 481] on strong "Amwins" at bounding box center [710, 476] width 32 height 11
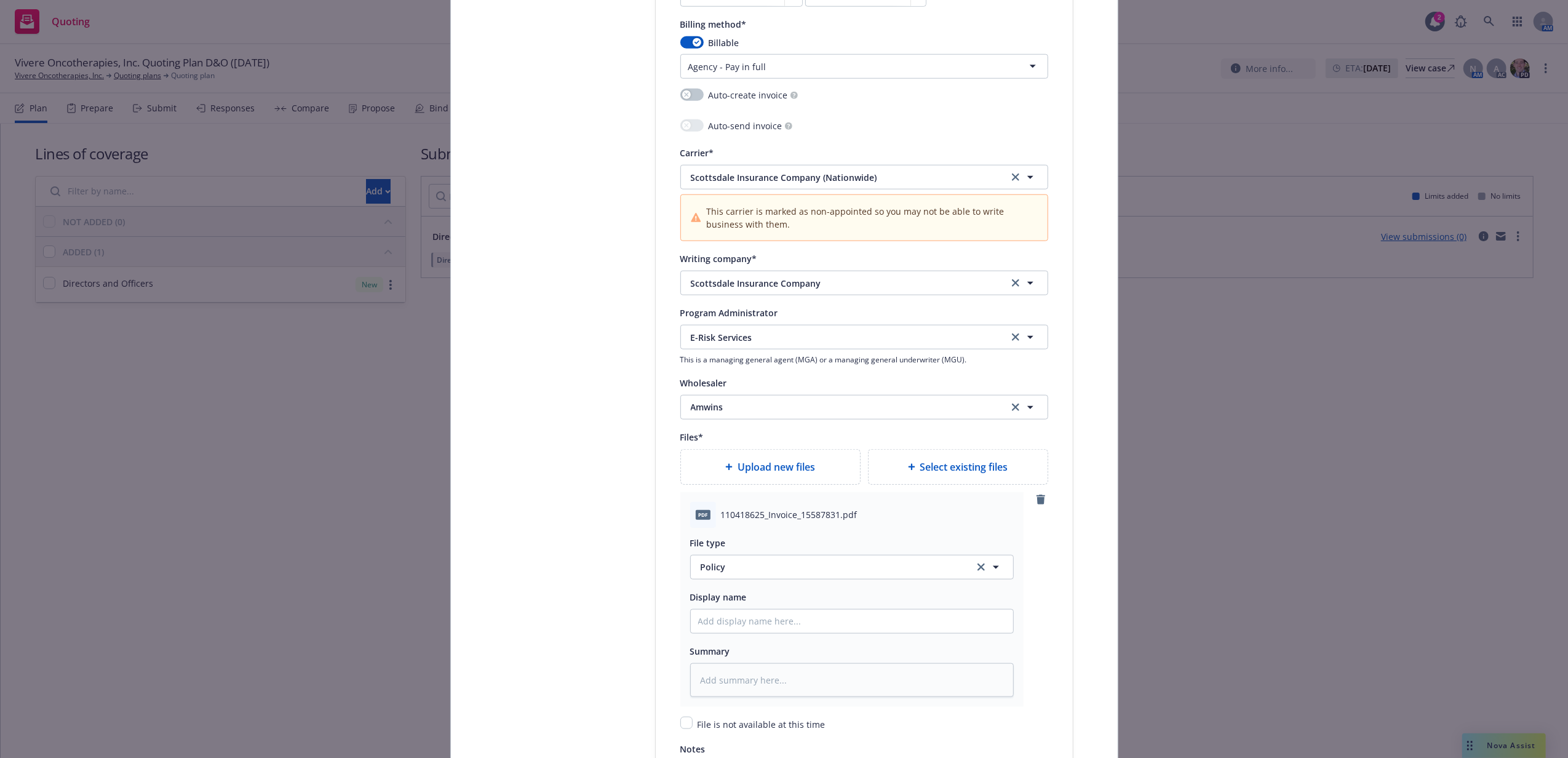
scroll to position [1394, 0]
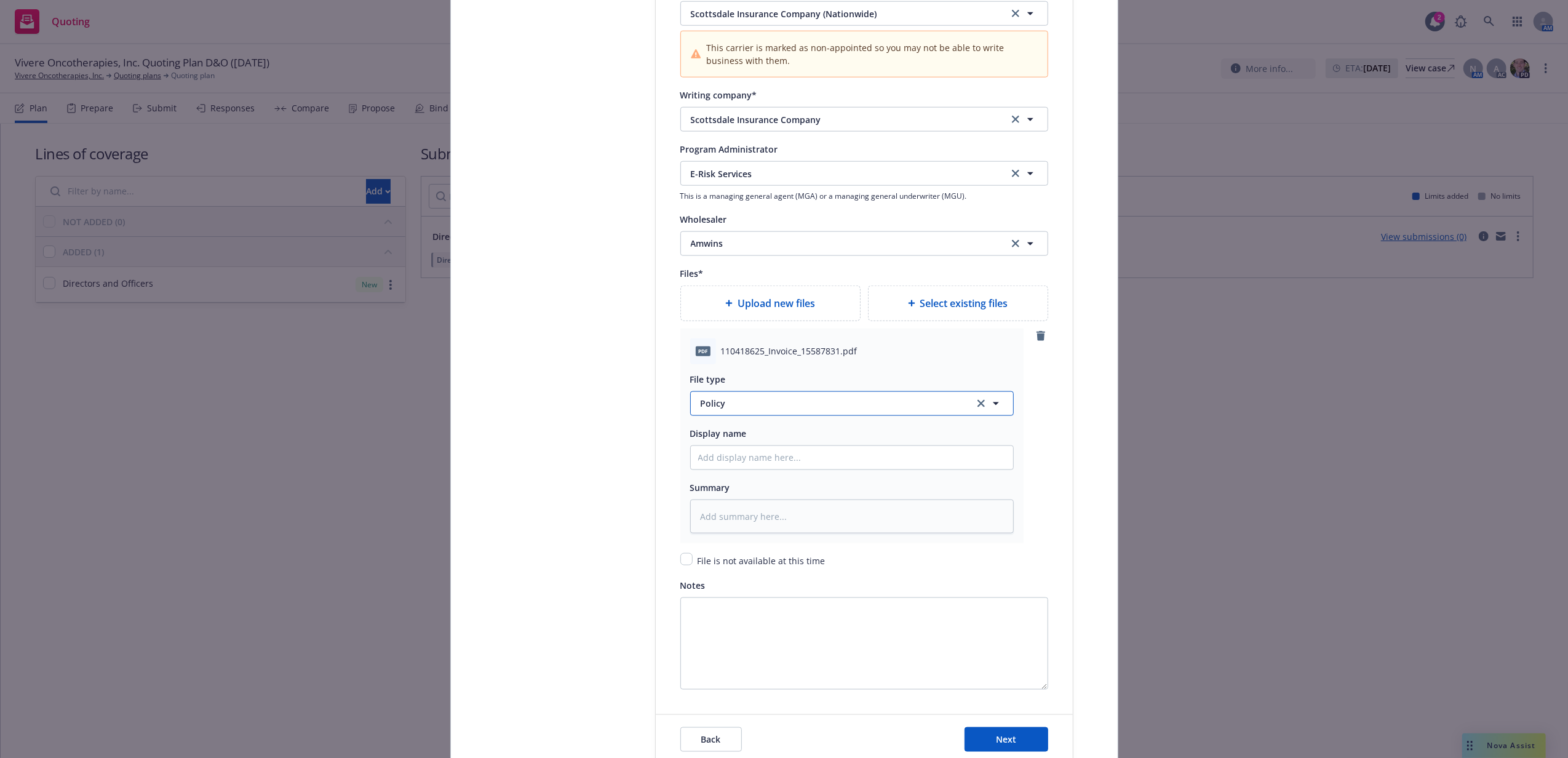
click at [736, 404] on span "Policy" at bounding box center [829, 403] width 259 height 13
type input "Invoic"
click at [745, 464] on div "Invoice - Third Party" at bounding box center [744, 470] width 93 height 18
click at [736, 459] on input "Policy display name" at bounding box center [851, 458] width 322 height 23
type textarea "x"
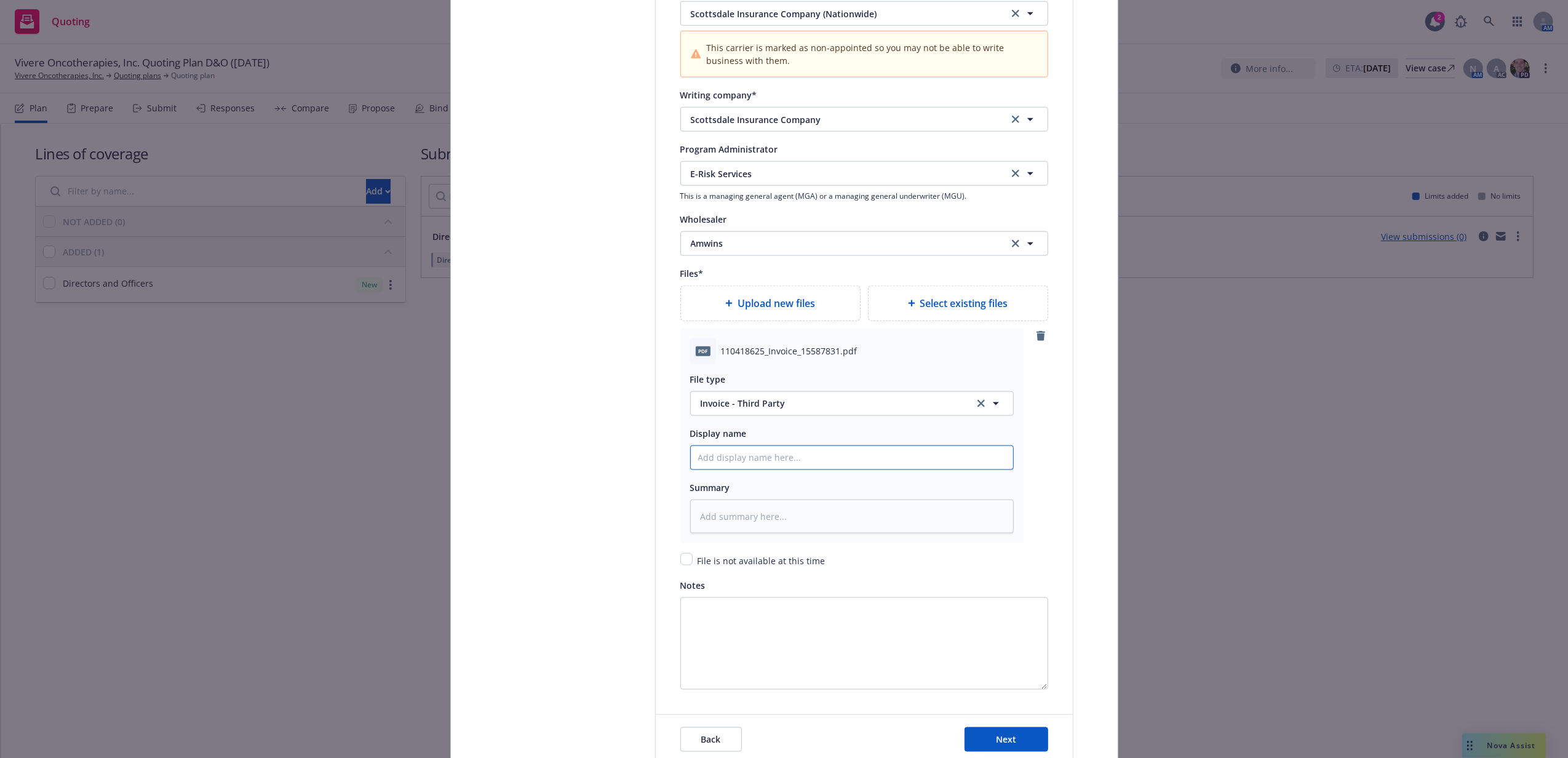
type input "2"
type textarea "x"
type input "25"
type textarea "x"
type input "25-"
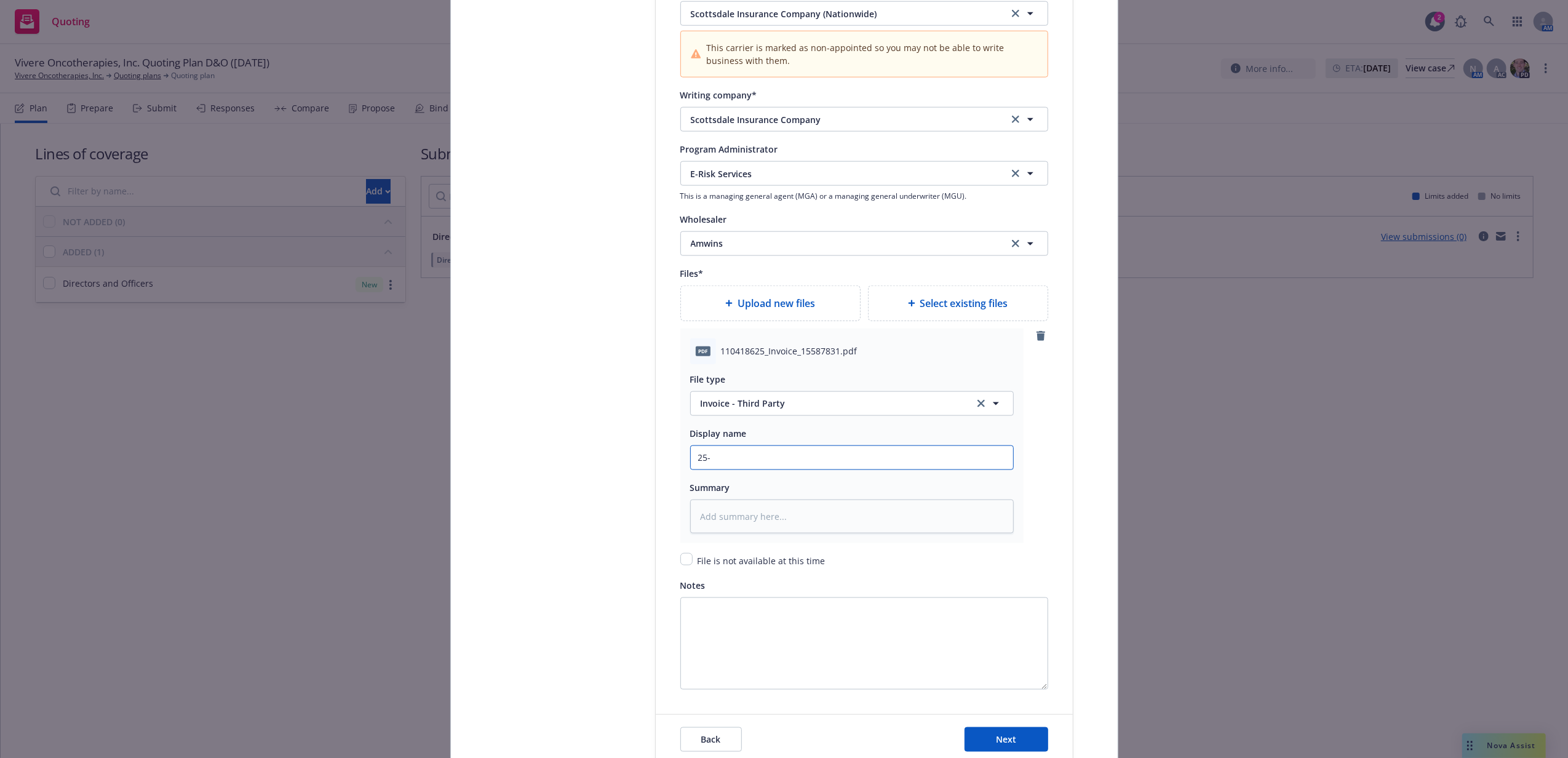
type textarea "x"
type input "25-2"
type textarea "x"
type input "25-26"
type textarea "x"
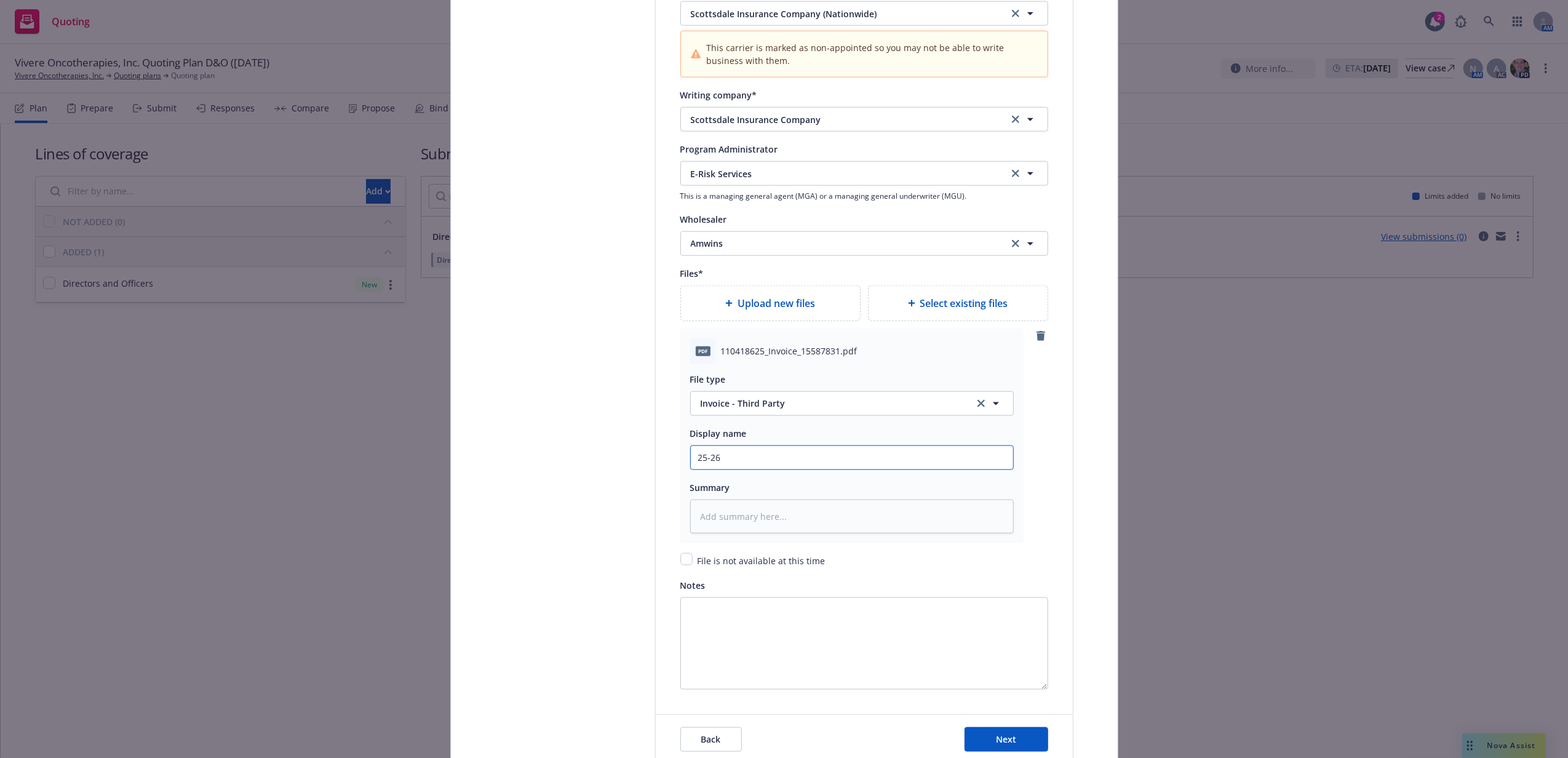
type input "25-26"
type textarea "x"
type input "25-26 D"
type textarea "x"
type input "25-26 D&"
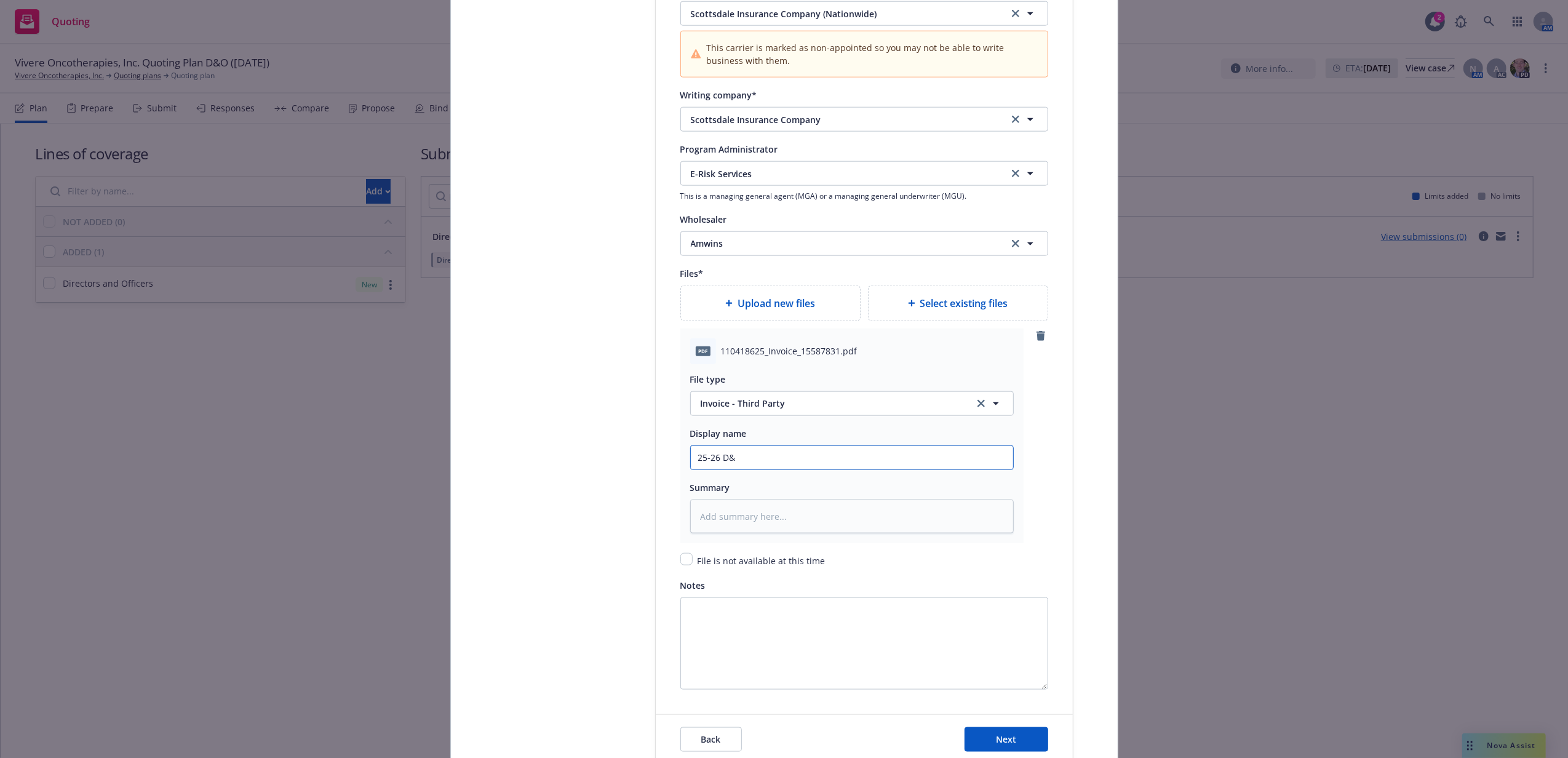
type textarea "x"
type input "25-26 D&O"
type textarea "x"
type input "25-26 D&O"
type textarea "x"
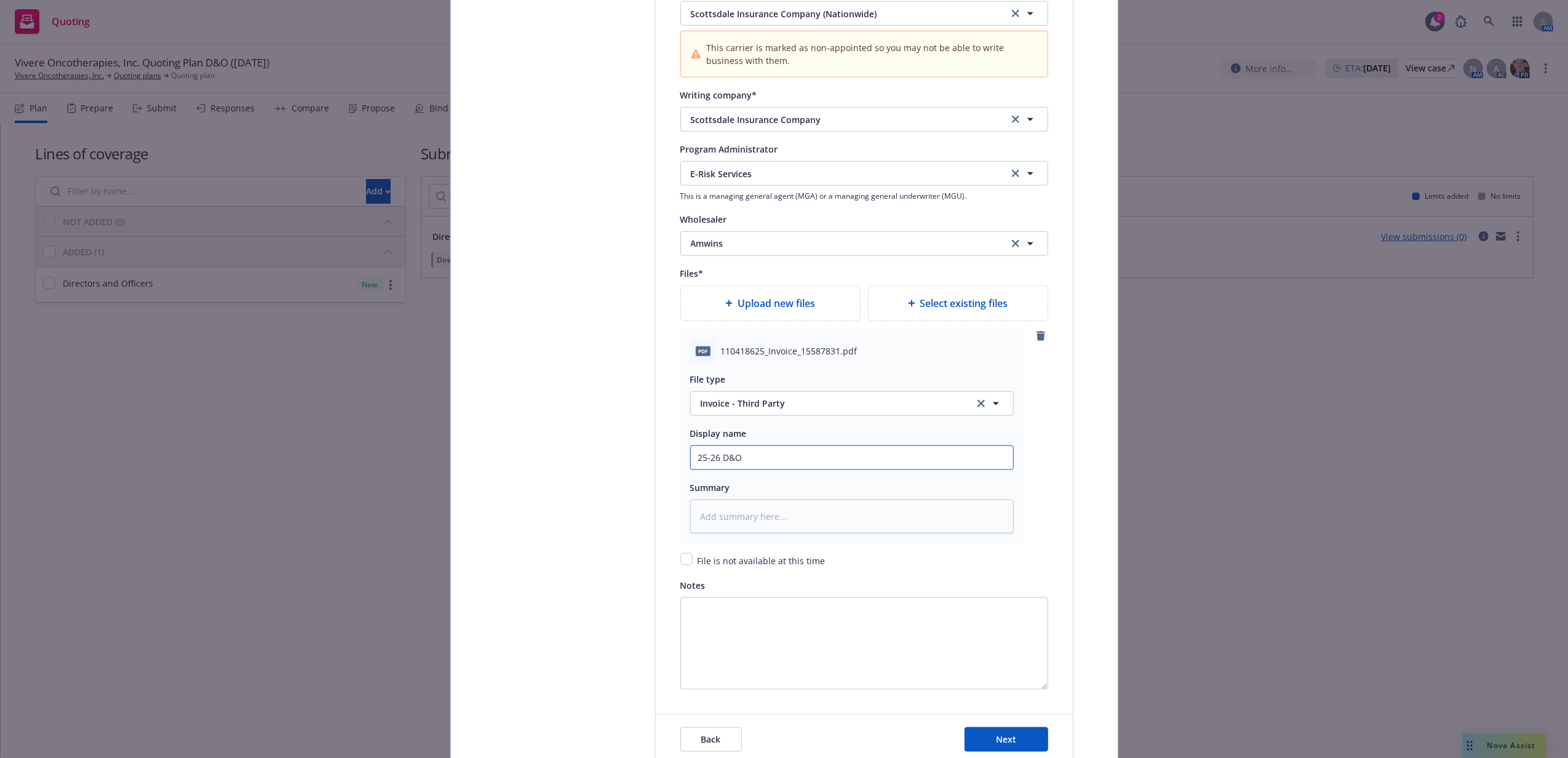
type input "25-26 D&O I"
type textarea "x"
type input "25-26 D&O In"
type textarea "x"
type input "25-26 D&O Inv"
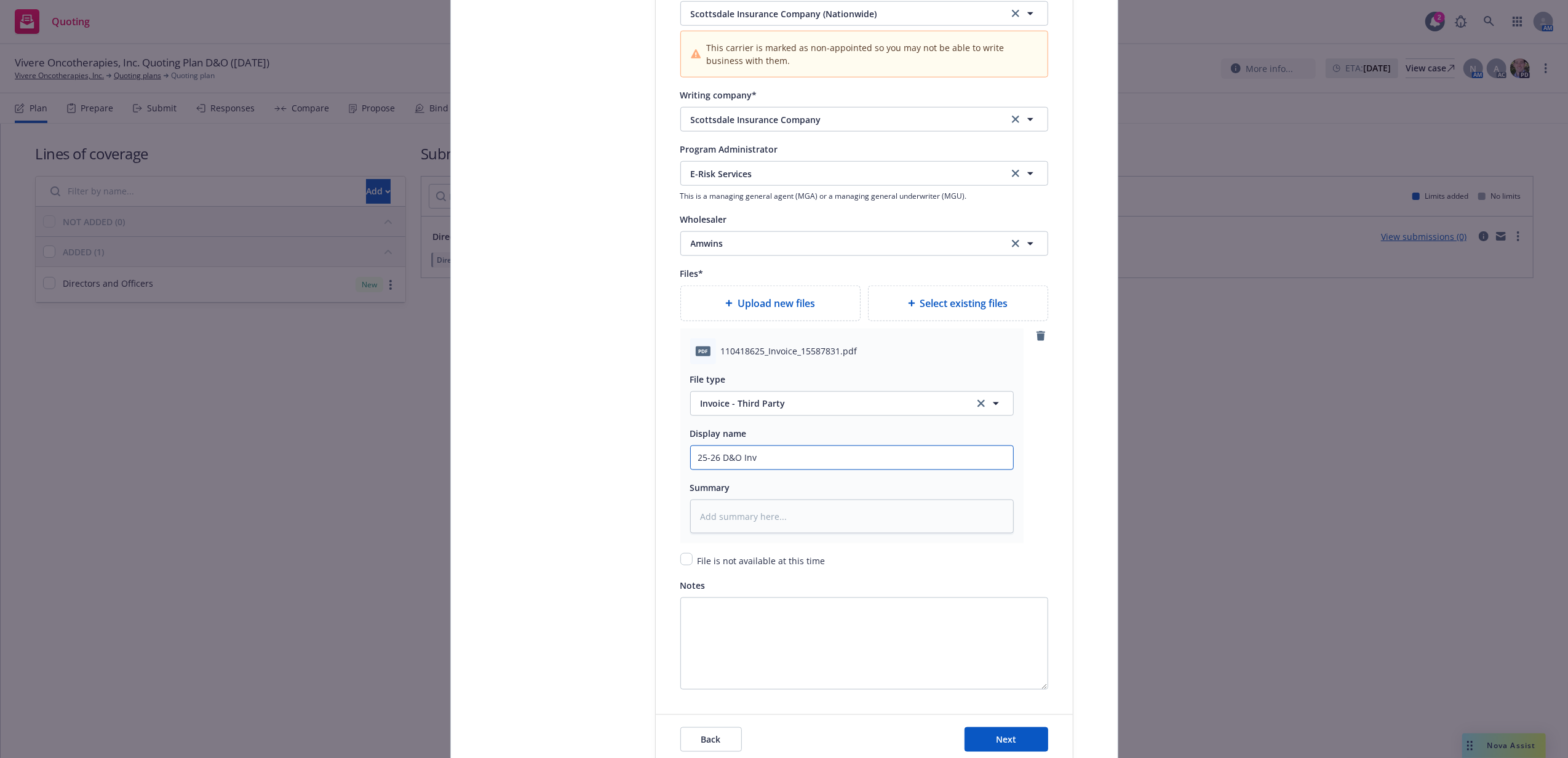
type textarea "x"
type input "25-26 D&O Invo"
type textarea "x"
type input "25-26 D&O Invoi"
type textarea "x"
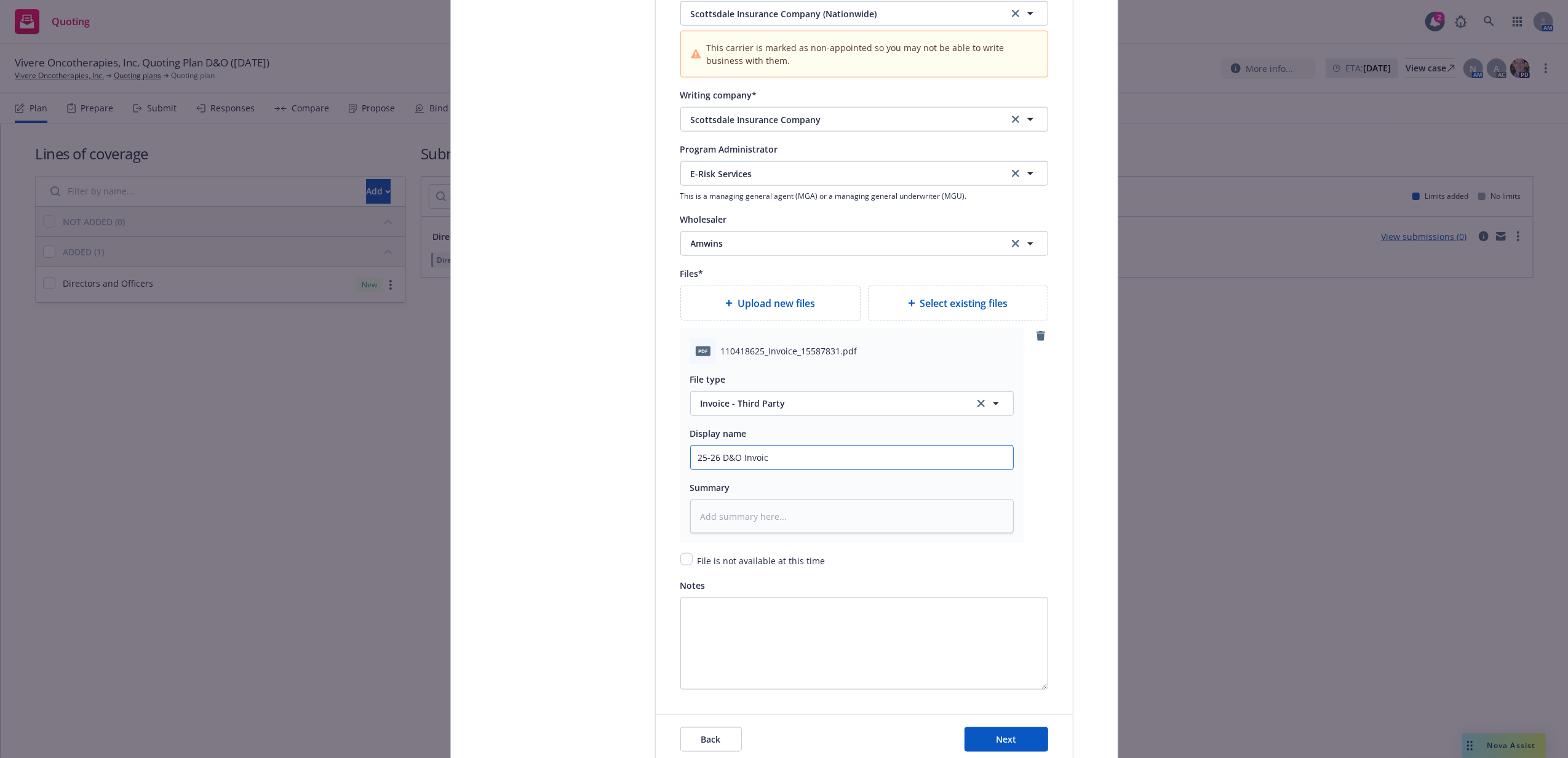
type input "25-26 D&O Invoice"
click at [737, 454] on input "25-26 D&O Invoice" at bounding box center [851, 458] width 322 height 23
type textarea "x"
type input "25-26 D&O AInvoice"
type textarea "x"
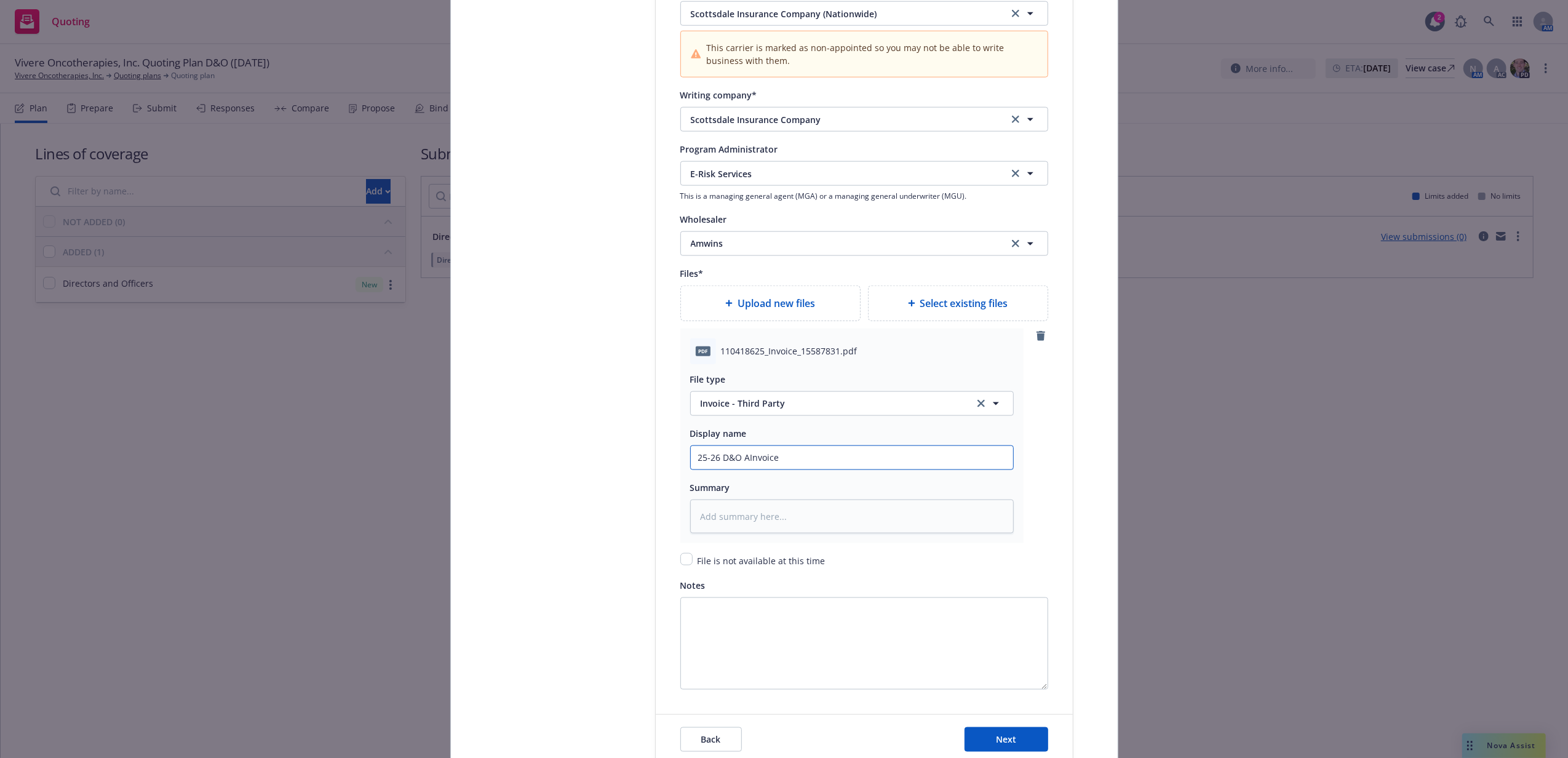
type input "25-26 D&O AwInvoice"
type textarea "x"
type input "25-26 D&O AInvoice"
type textarea "x"
type input "25-26 D&O AmInvoice"
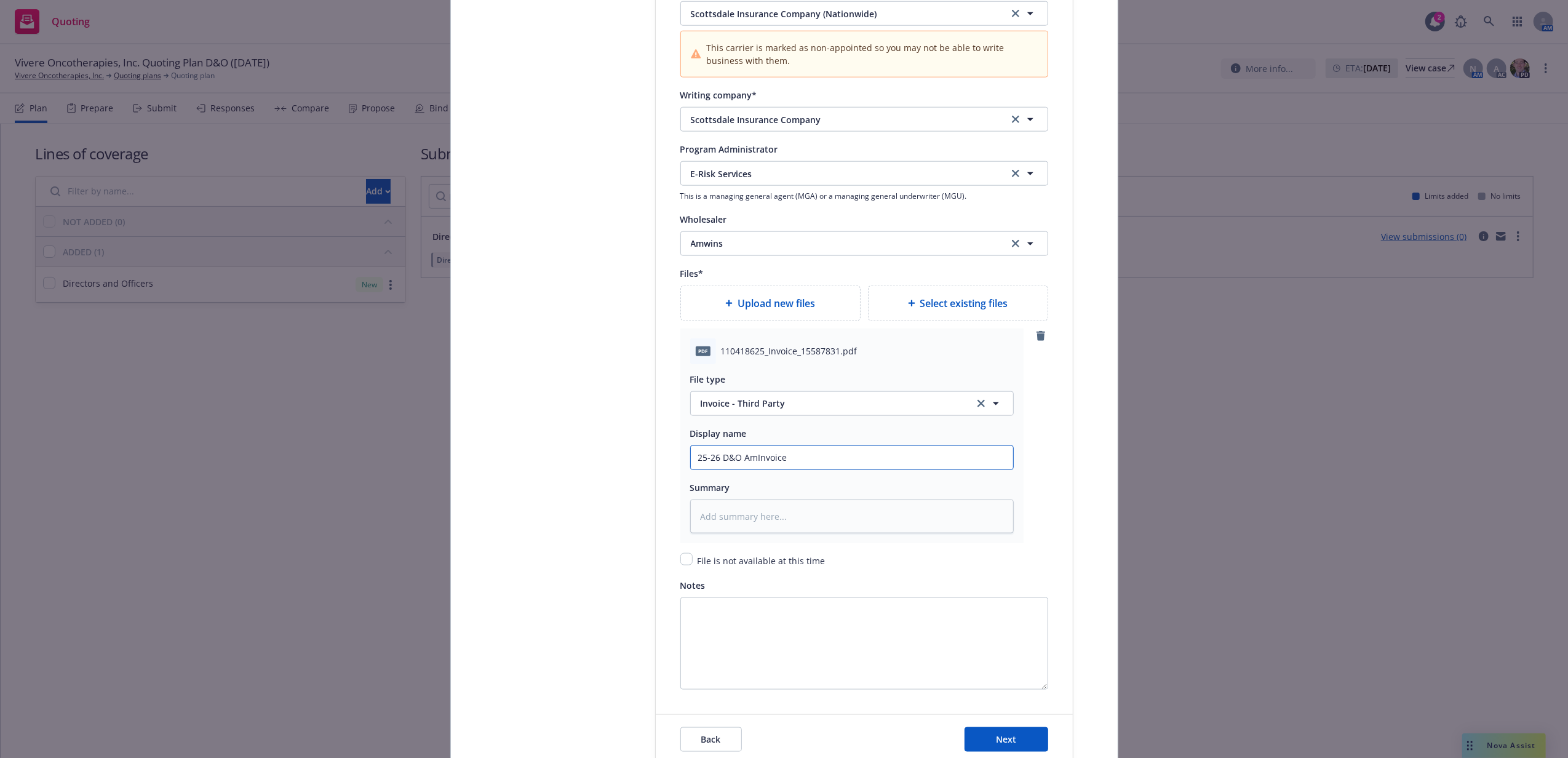
type textarea "x"
type input "25-26 D&O AmsInvoice"
type textarea "x"
type input "25-26 D&O AmsiInvoice"
type textarea "x"
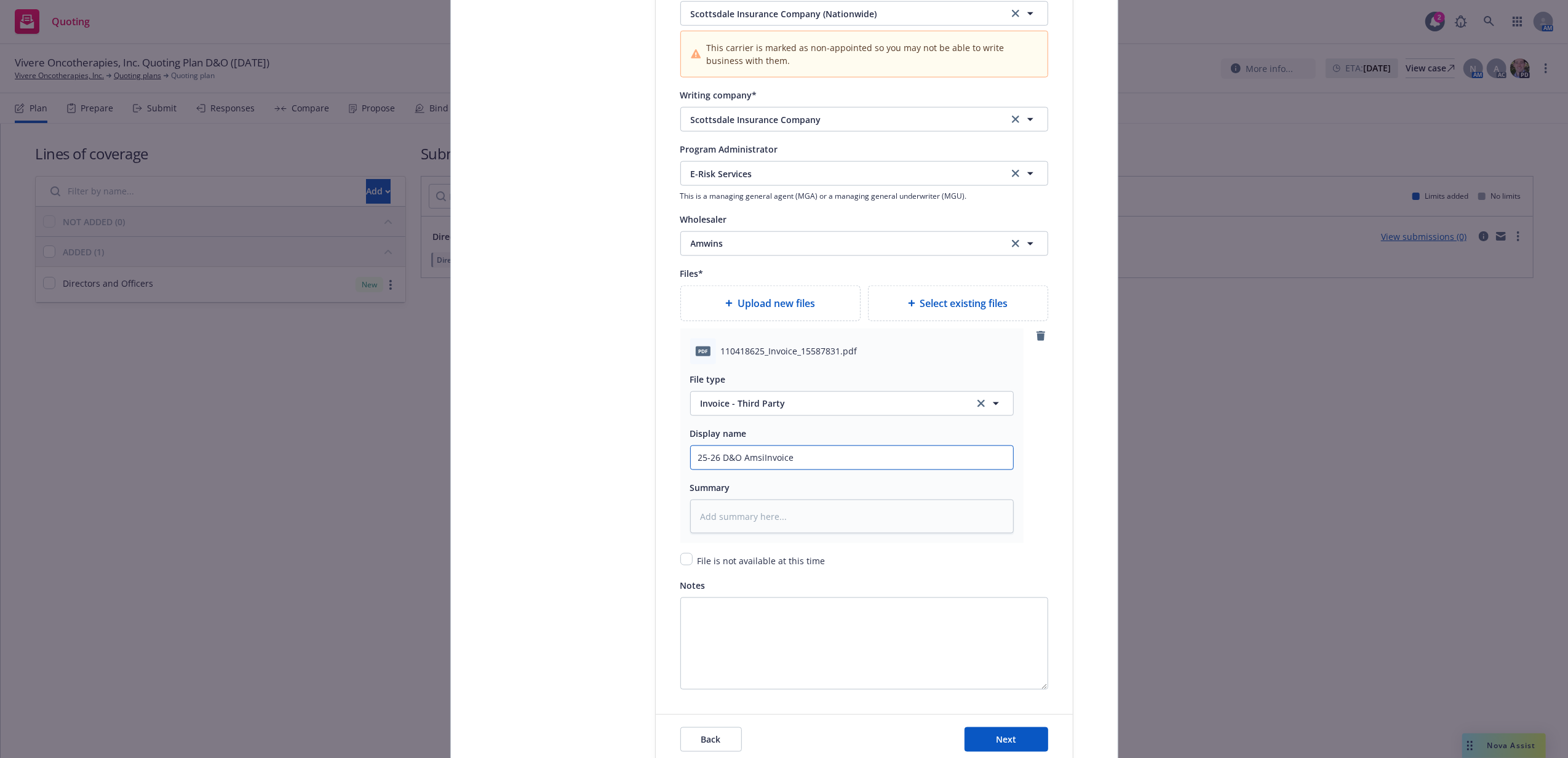
type input "25-26 D&O AmsinInvoice"
type textarea "x"
type input "25-26 D&O AmsinsInvoice"
type textarea "x"
type input "25-26 D&O AmsinInvoice"
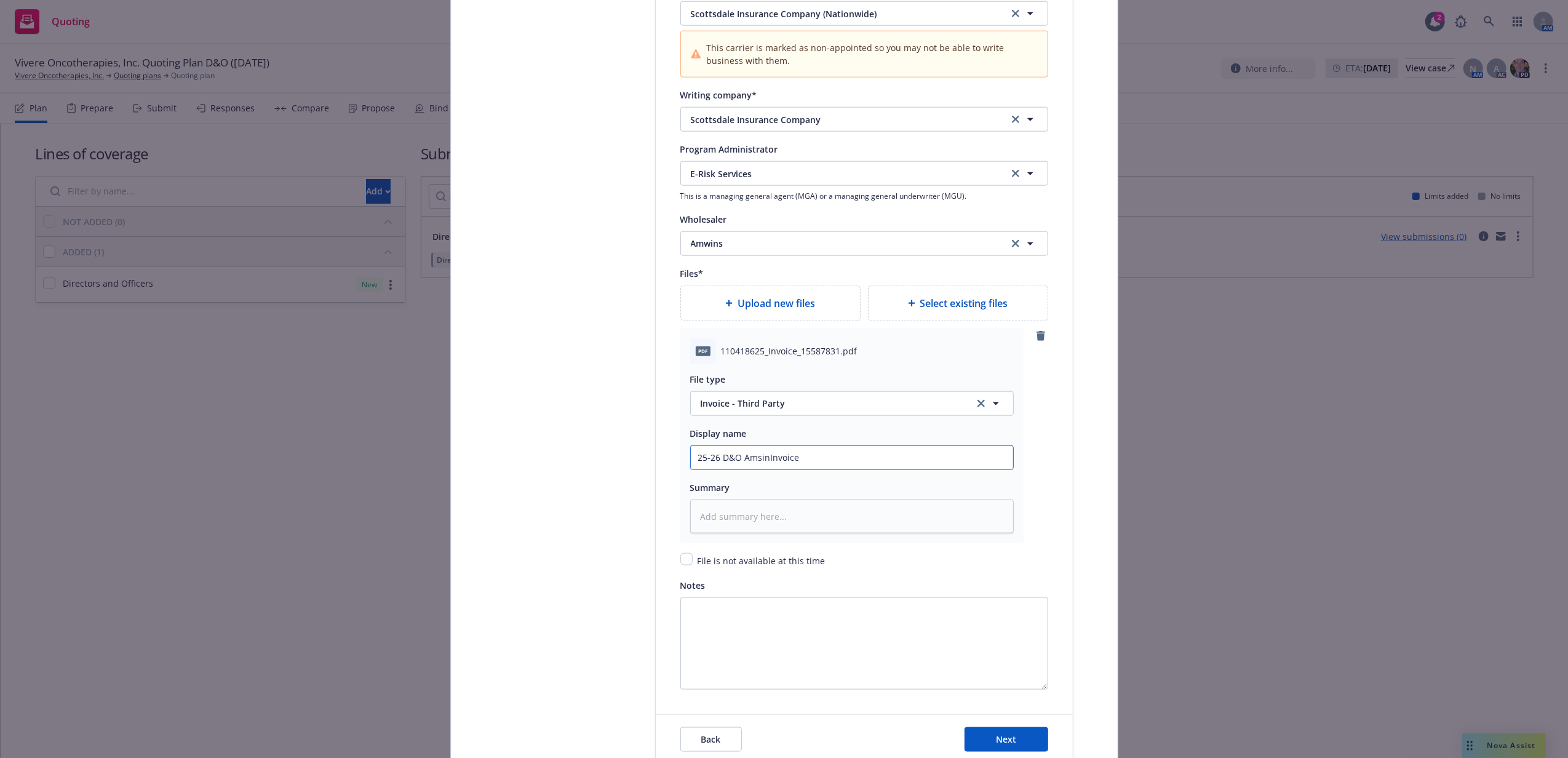
type textarea "x"
type input "25-26 D&O AmsiInvoice"
type textarea "x"
type input "25-26 D&O AmsInvoice"
type textarea "x"
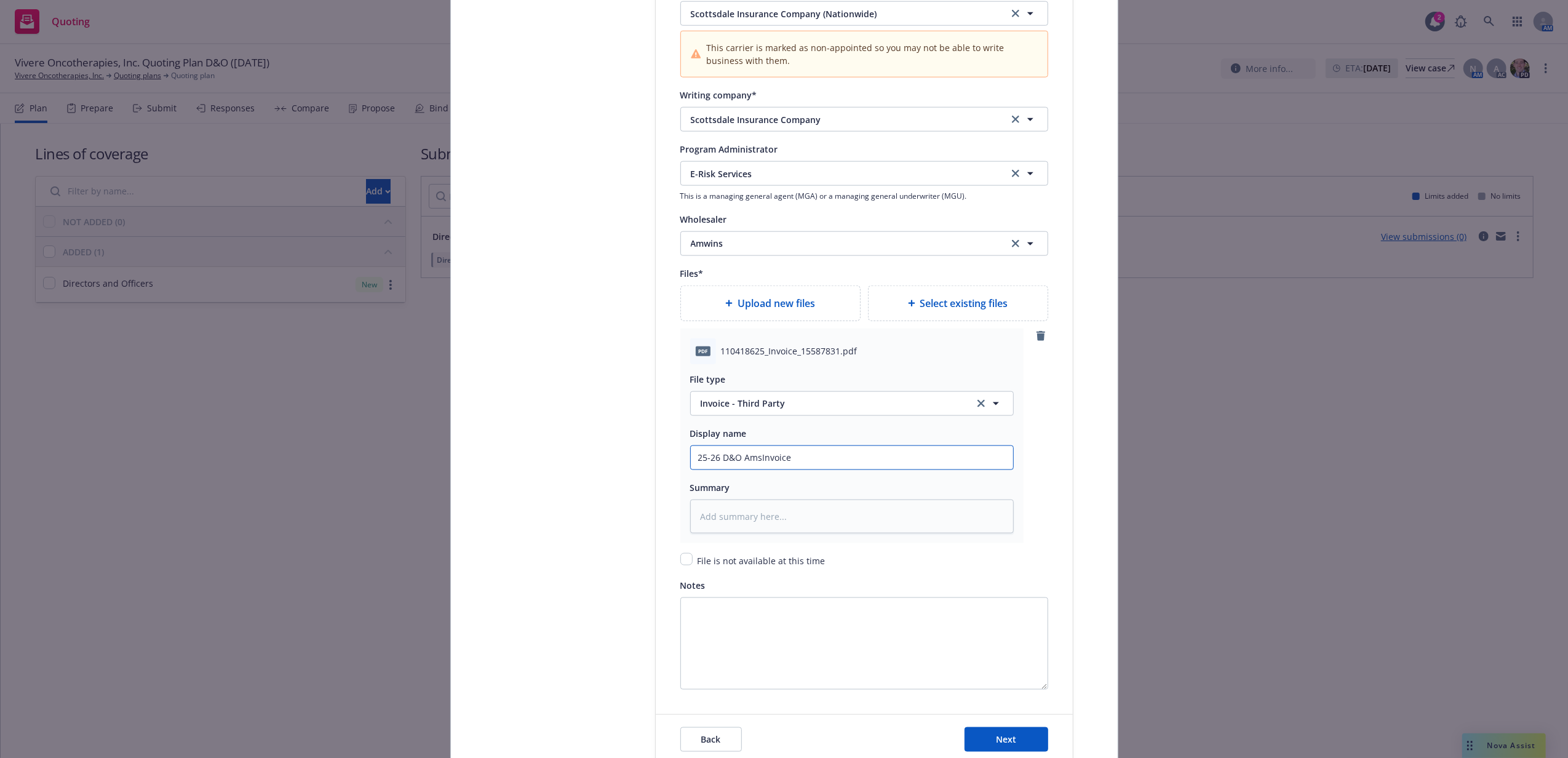
type input "25-26 D&O AmInvoice"
type textarea "x"
type input "25-26 D&O AmwiInvoice"
type textarea "x"
type input "25-26 D&O AmwinsInvoice"
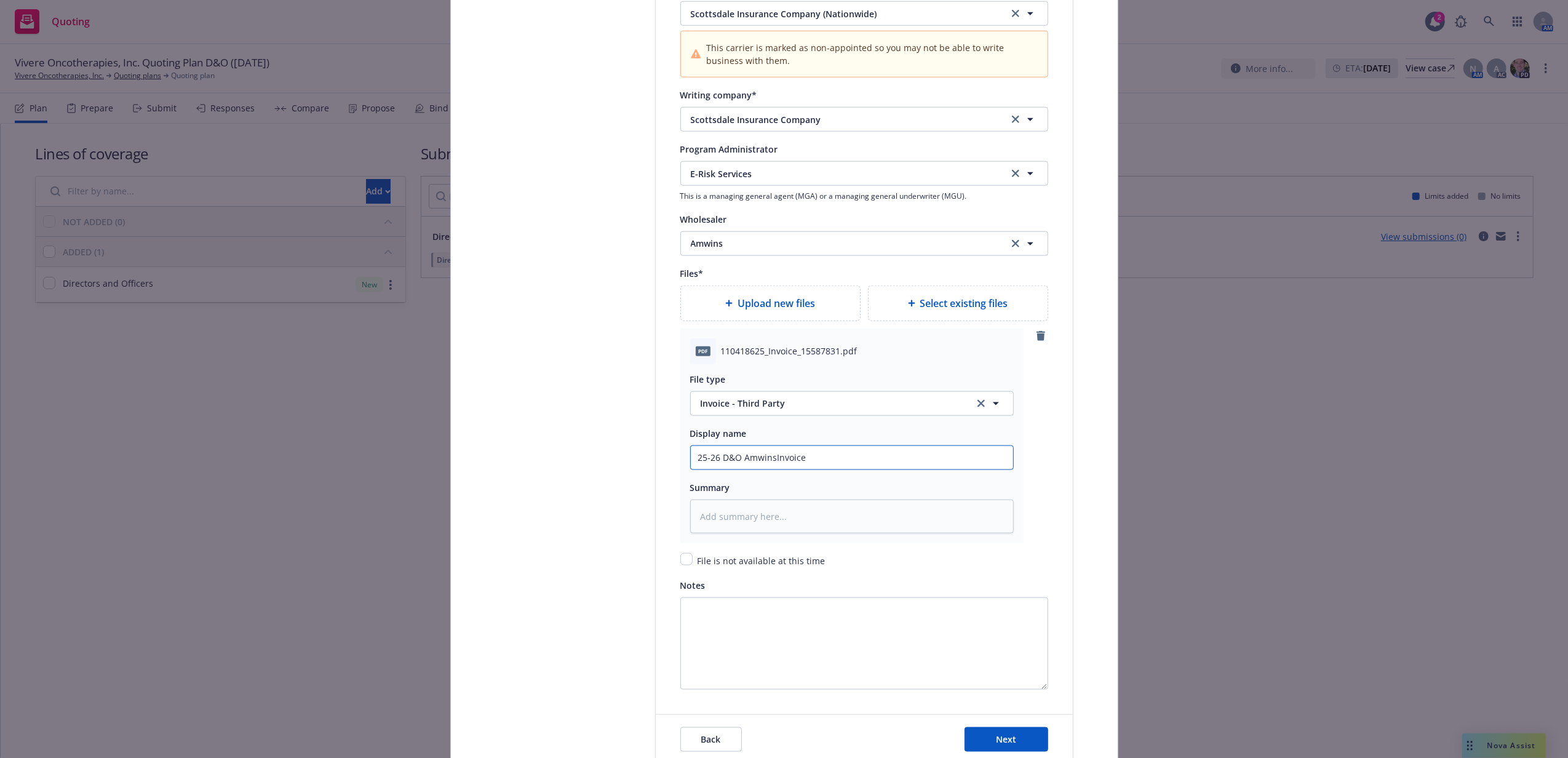
type textarea "x"
type input "25-26 D&O Amwins Invoice"
drag, startPoint x: 762, startPoint y: 468, endPoint x: 873, endPoint y: 446, distance: 113.2
click at [873, 446] on div "25-26 D&O Amwins Invoice" at bounding box center [851, 458] width 324 height 25
type textarea "x"
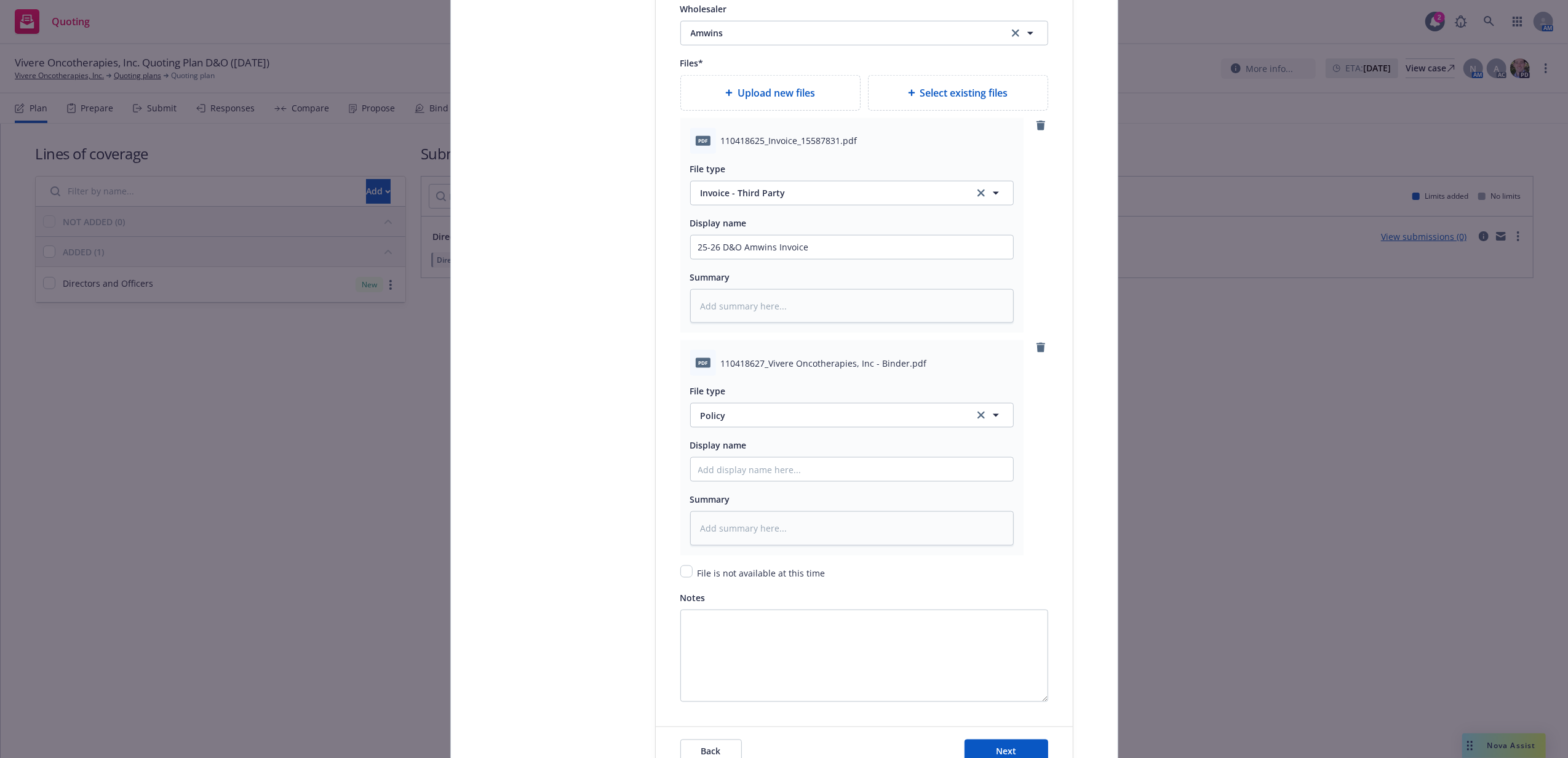
scroll to position [1640, 0]
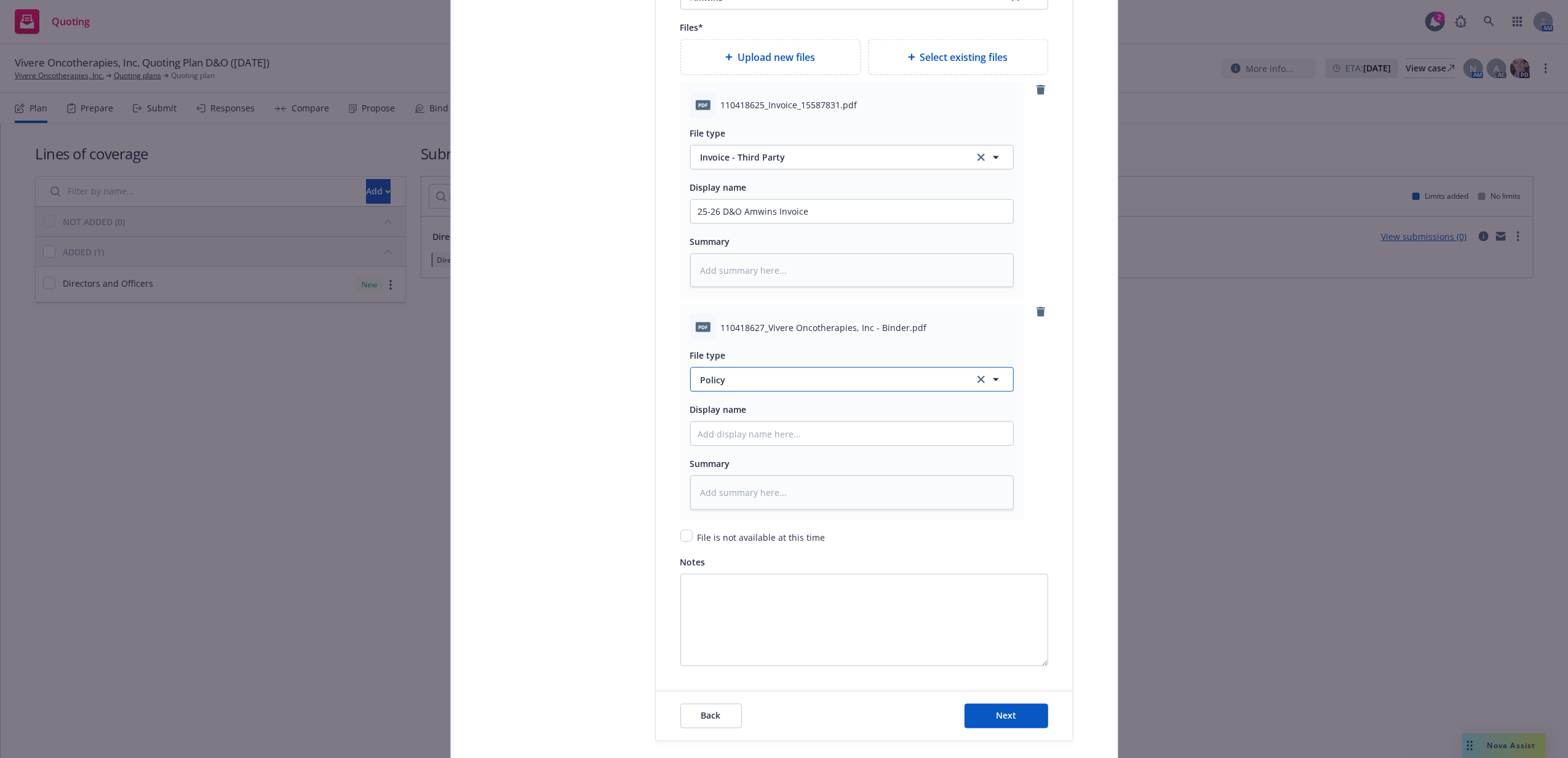
click at [741, 386] on span "Policy" at bounding box center [829, 380] width 259 height 13
type input "bind"
click at [733, 429] on div "Binder" at bounding box center [851, 414] width 322 height 32
click at [732, 431] on input "Policy display name" at bounding box center [851, 434] width 322 height 23
type textarea "x"
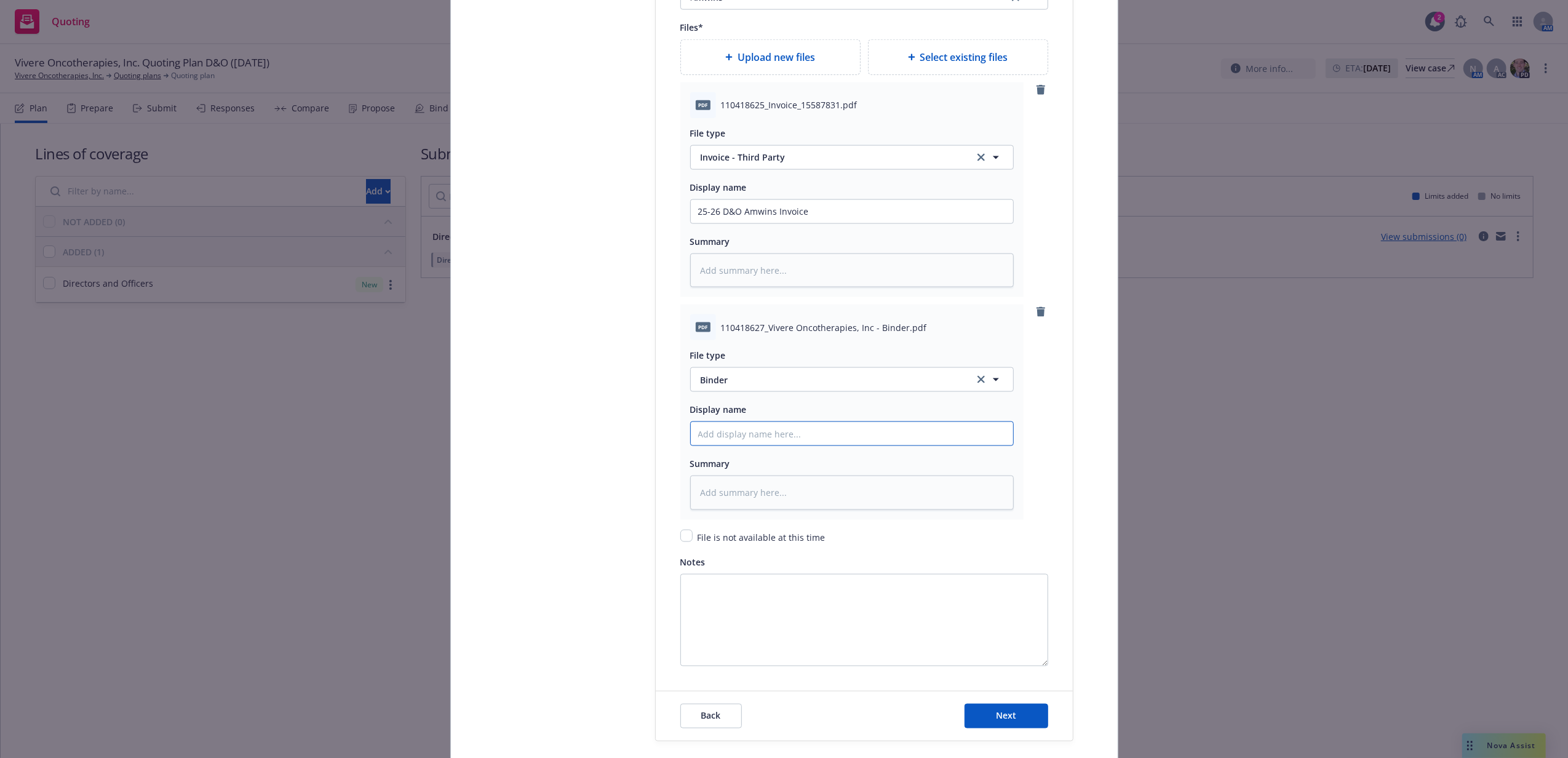
type input "2"
type textarea "x"
type input "25"
type textarea "x"
type input "25-"
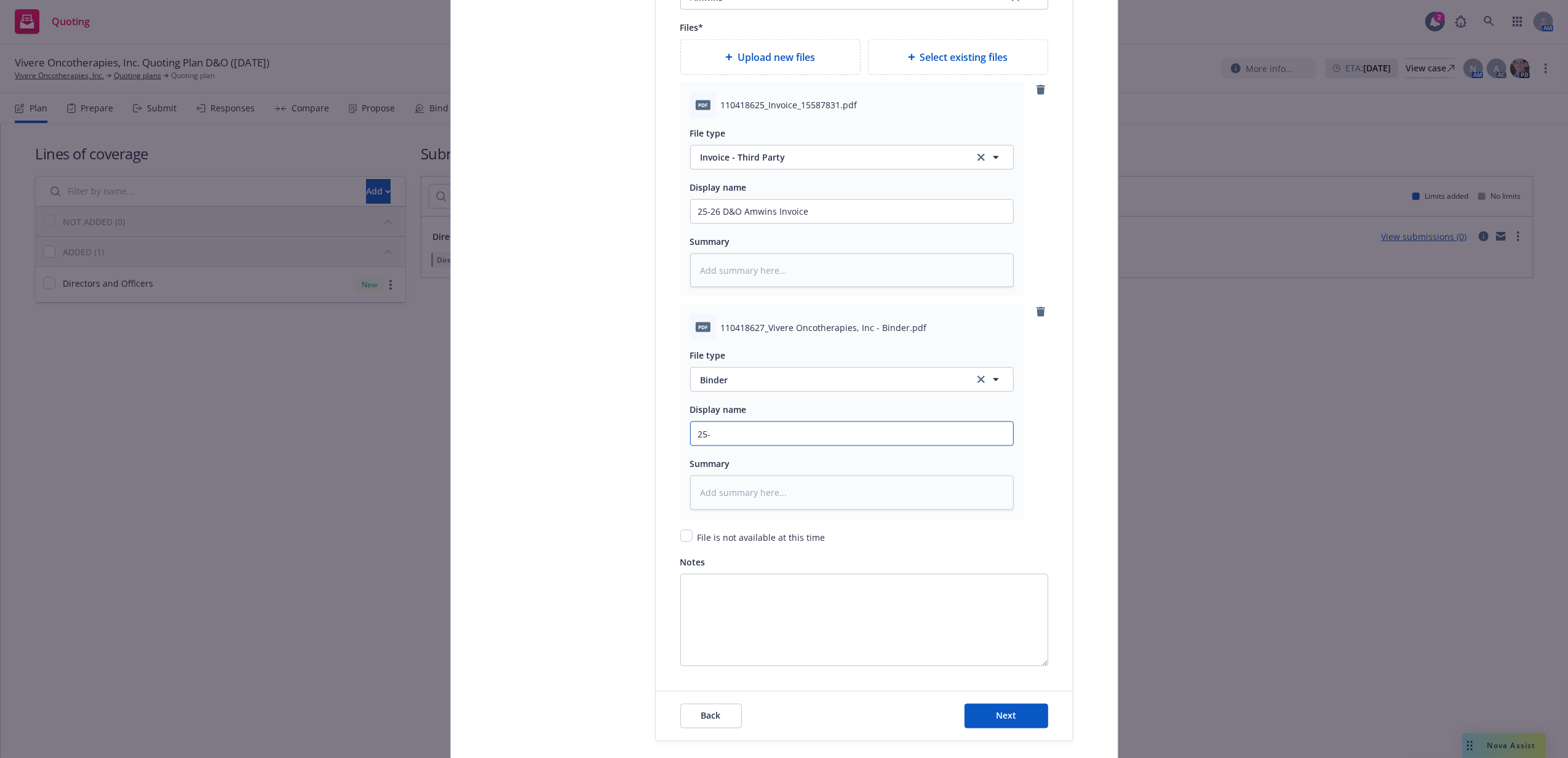
type textarea "x"
type input "25-2"
type textarea "x"
type input "25-26"
type textarea "x"
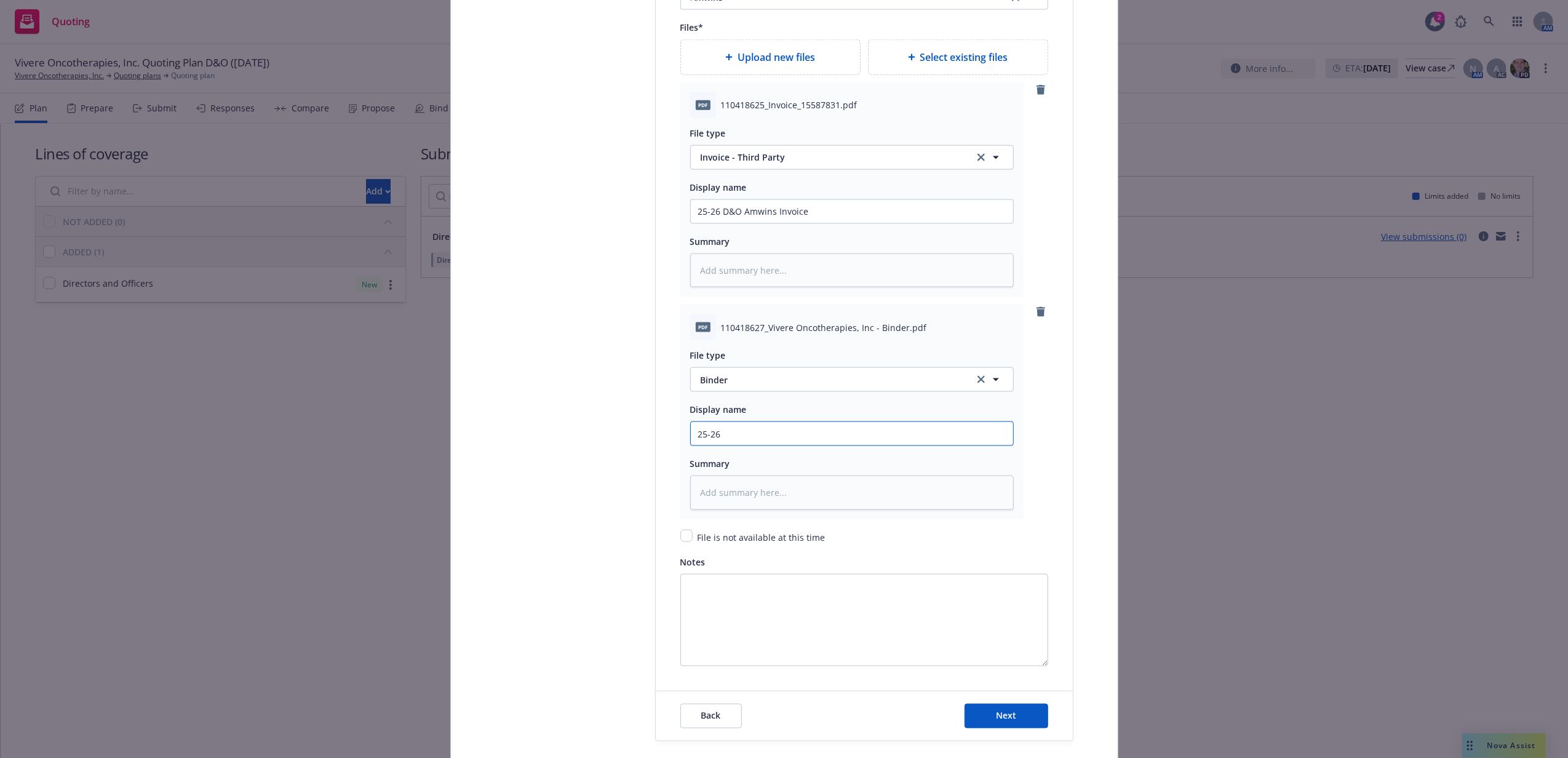
type input "25-26"
type textarea "x"
type input "25-26 D"
type textarea "x"
type input "25-26 D&"
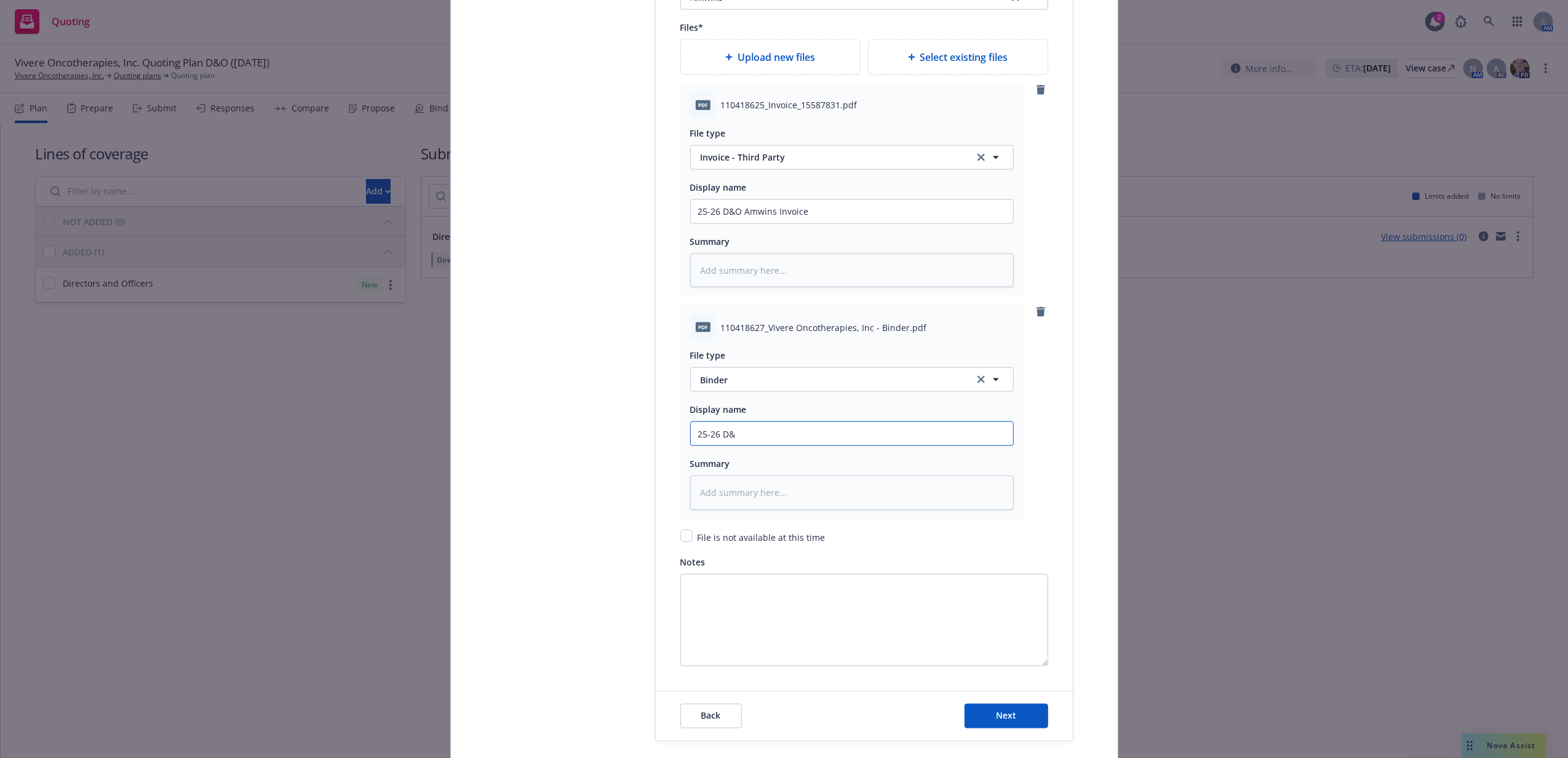
type textarea "x"
type input "25-26 D&O"
type textarea "x"
type input "25-26 D&O B"
type textarea "x"
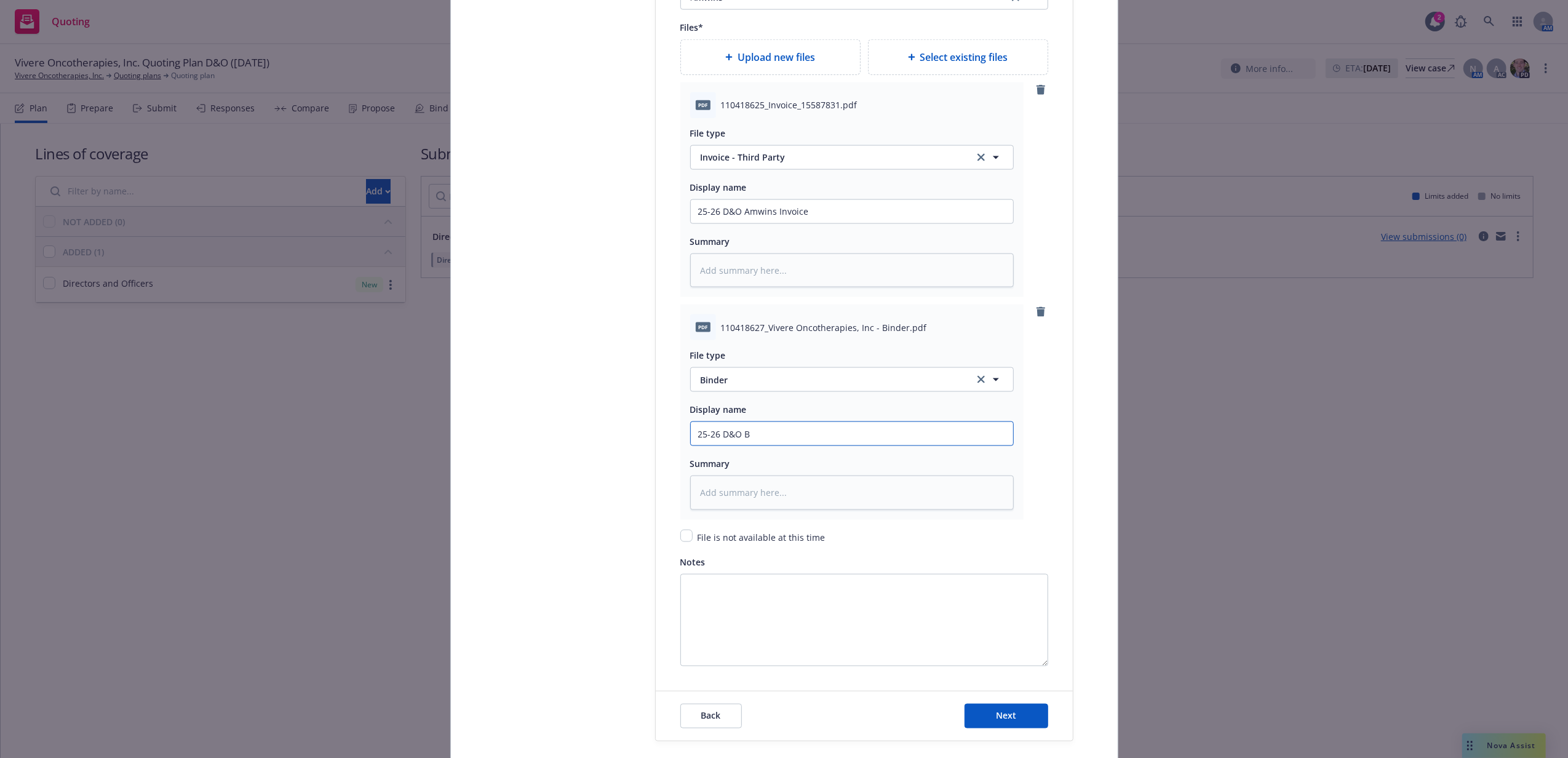
type input "25-26 D&O Bi"
type textarea "x"
type input "25-26 D&O Bin"
type textarea "x"
type input "25-26 D&O Bind"
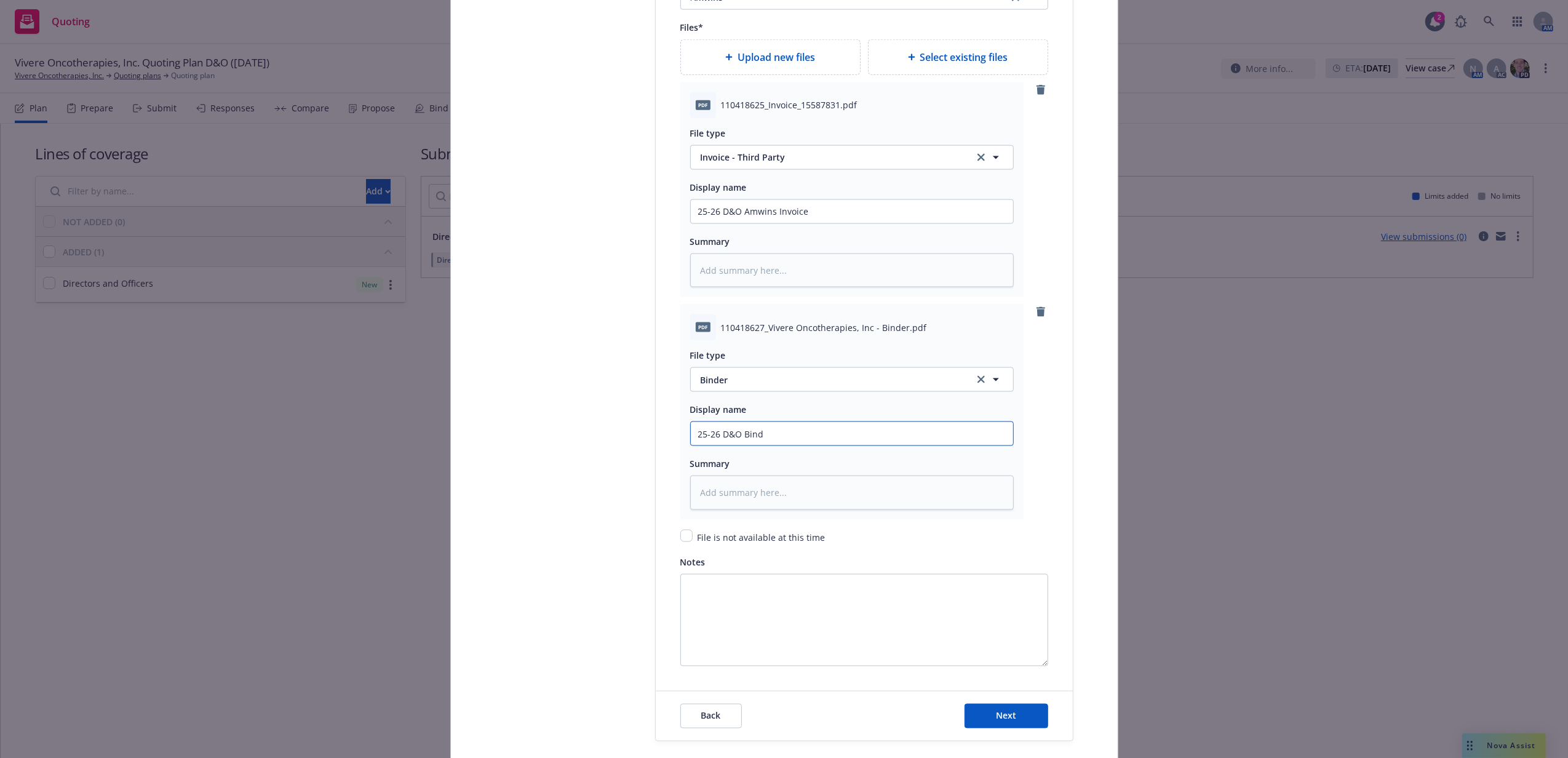
type textarea "x"
type input "25-26 D&O Binde"
type textarea "x"
type input "25-26 D&O Binder"
type textarea "x"
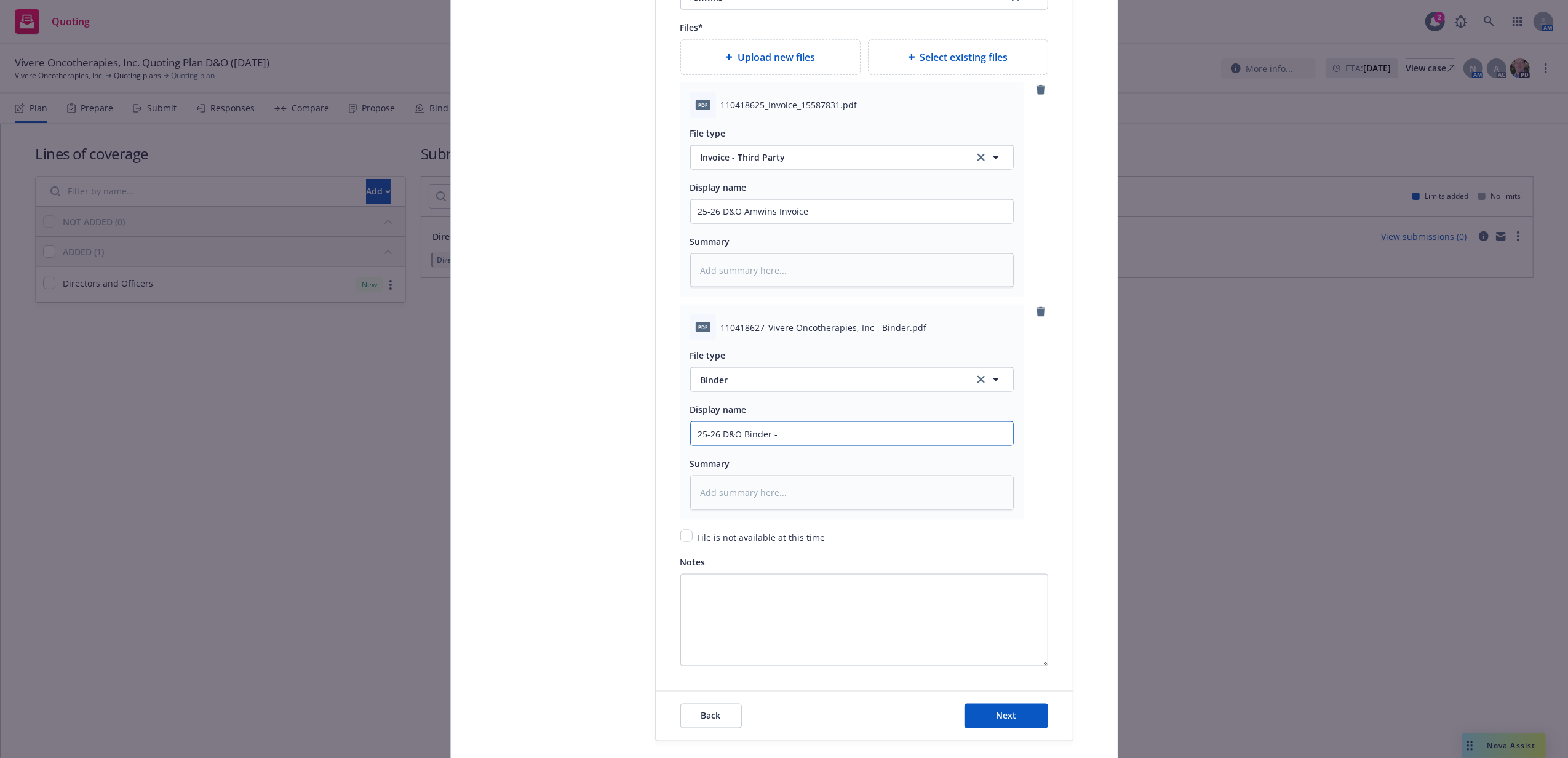
type input "25-26 D&O Binder -"
type textarea "x"
type input "25-26 D&O Binder - E"
type textarea "x"
type input "25-26 D&O Binder - Er"
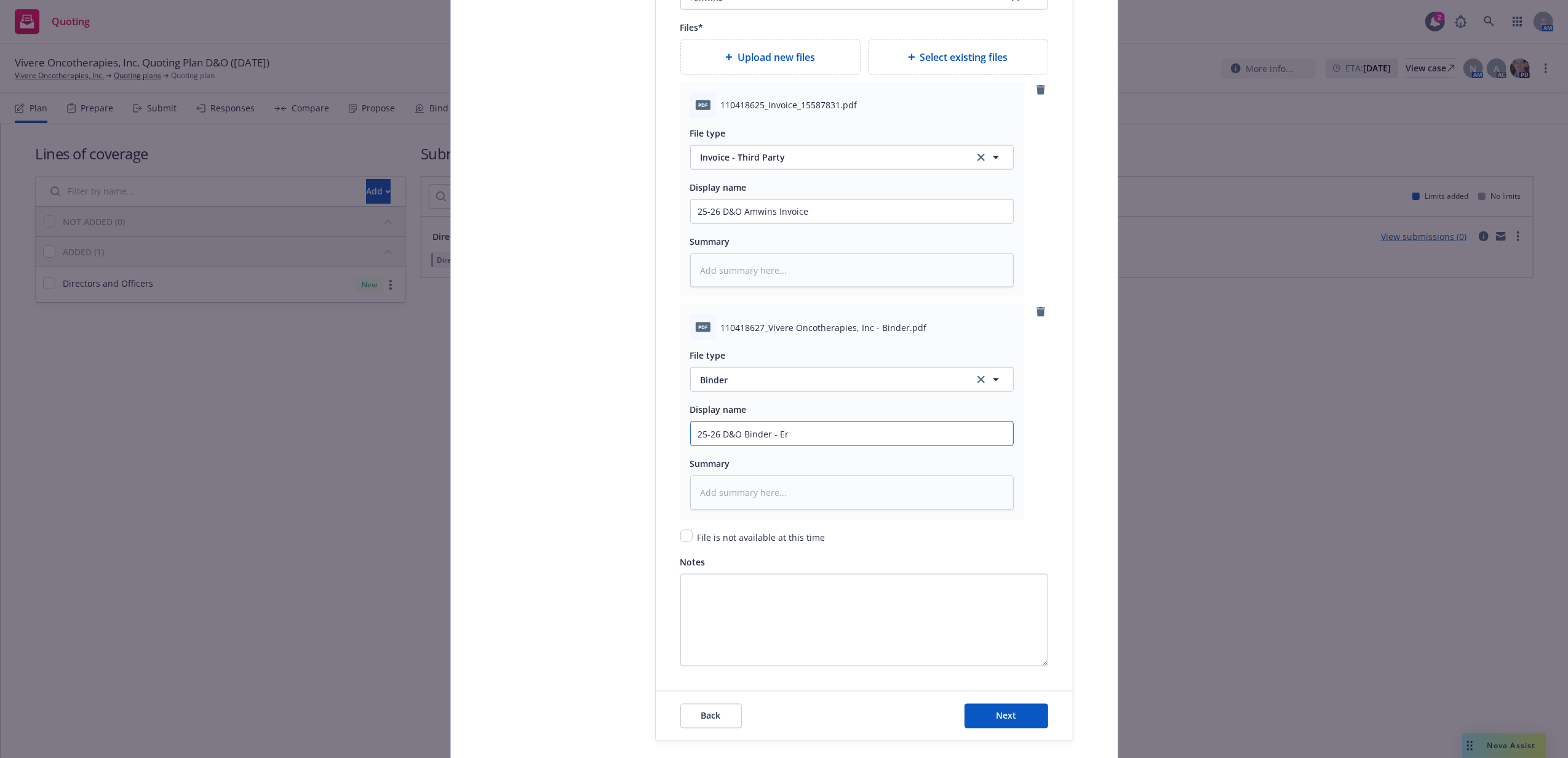
type textarea "x"
type input "25-26 D&O Binder - Eri"
type textarea "x"
type input "25-26 D&O Binder - Erisk"
type textarea "x"
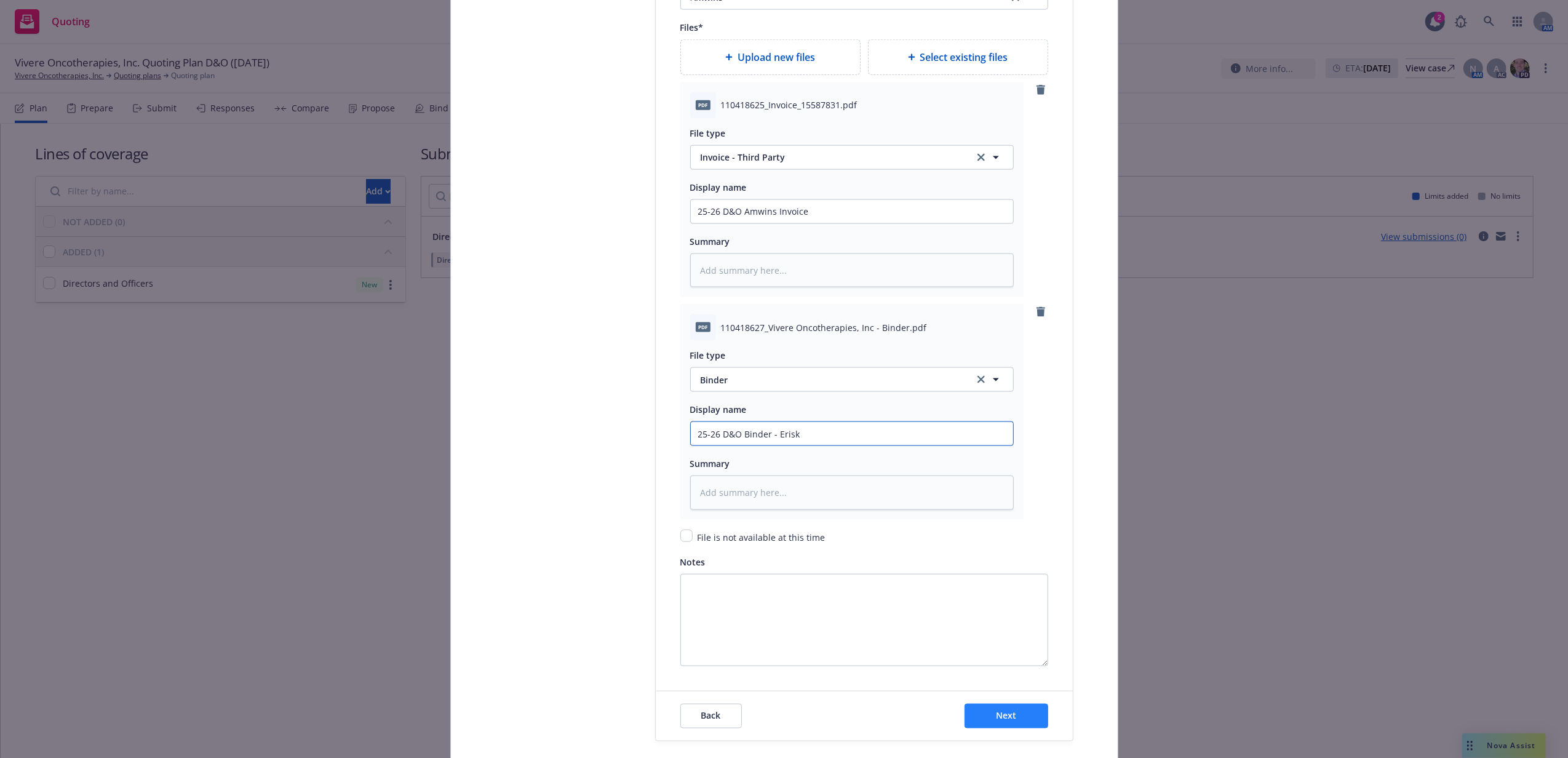
type input "25-26 D&O Binder - Erisk"
click at [1001, 728] on button "Next" at bounding box center [1006, 716] width 84 height 25
type textarea "x"
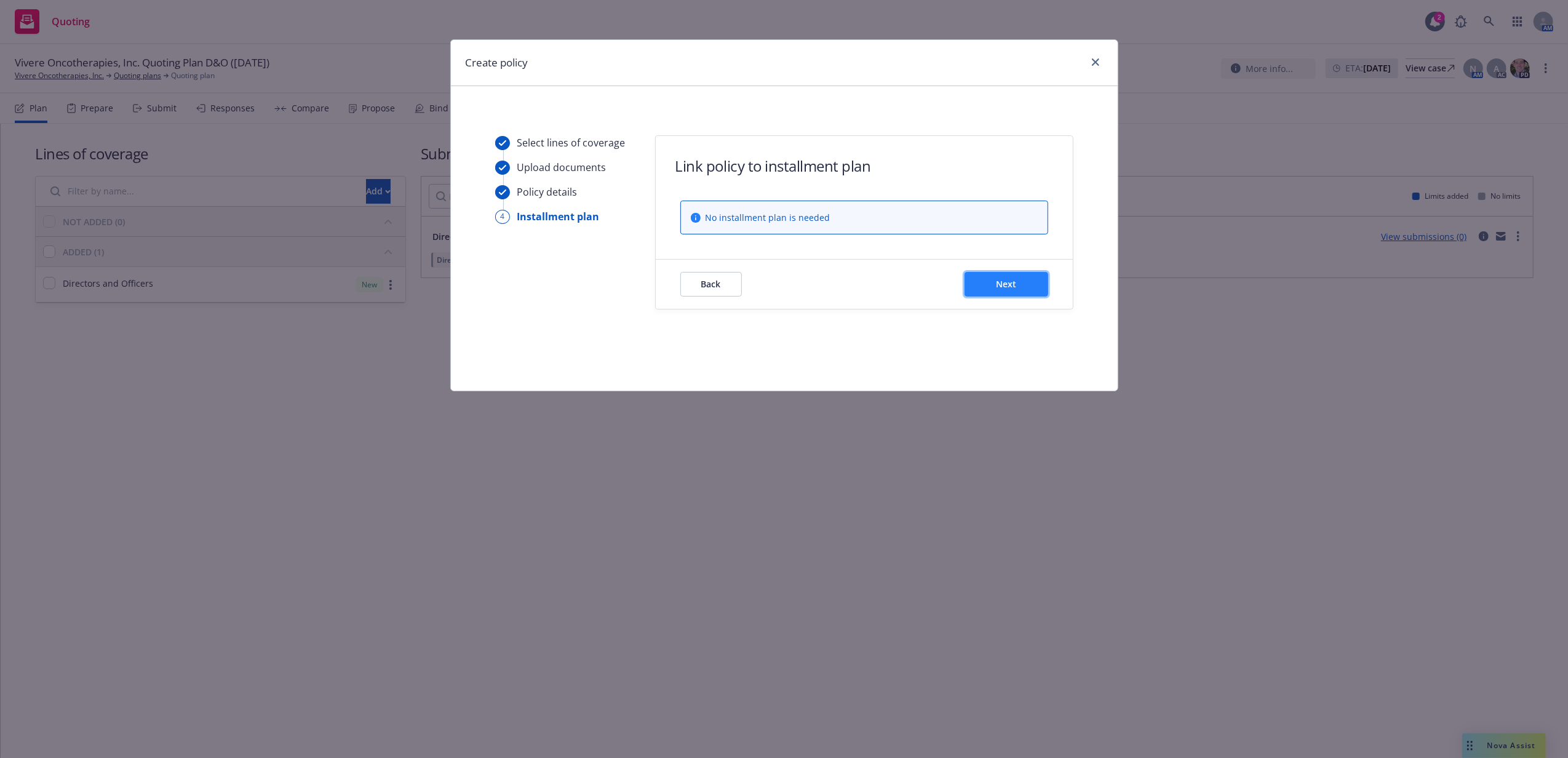
click at [1000, 293] on button "Next" at bounding box center [1006, 284] width 84 height 25
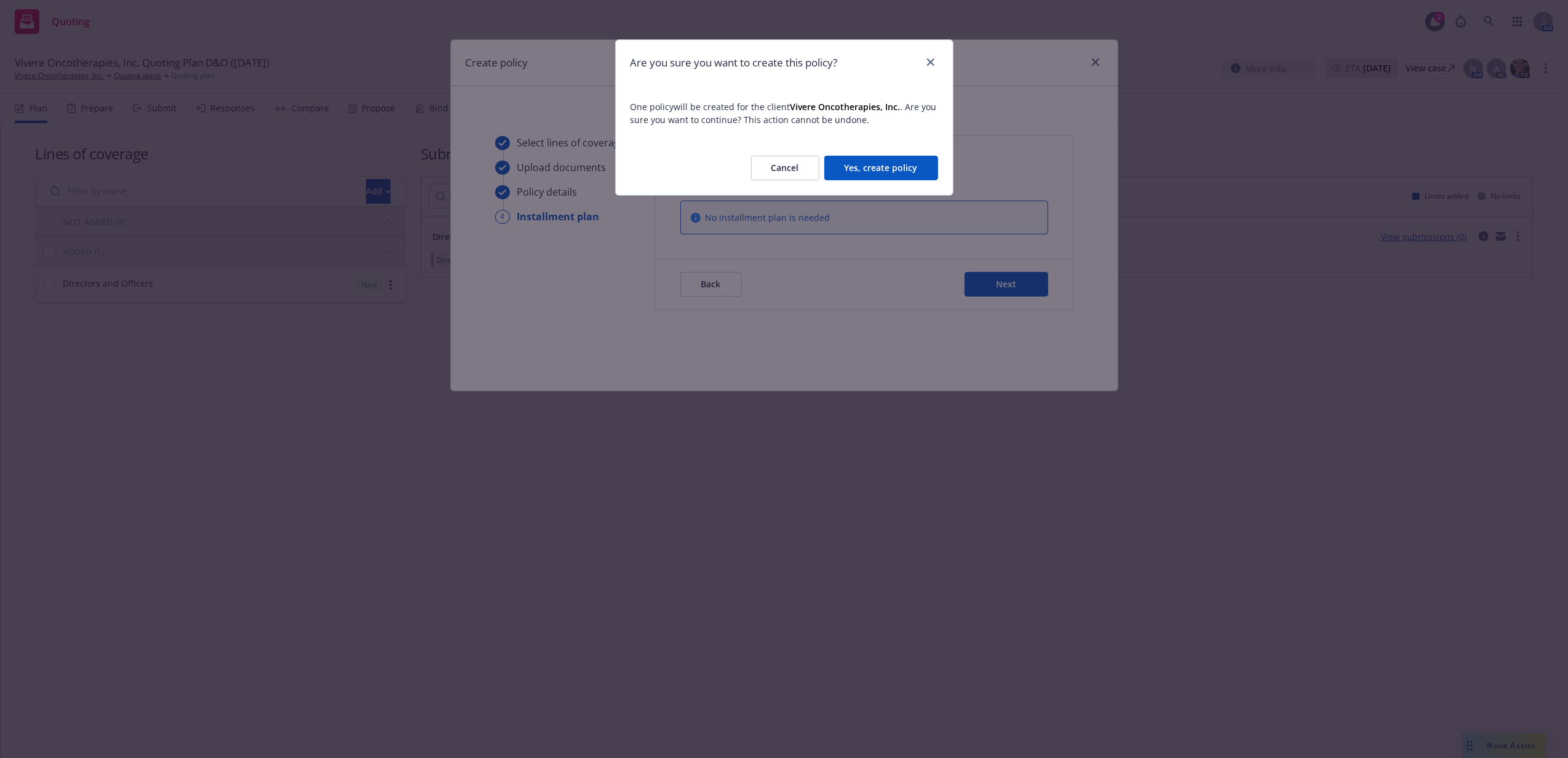
click at [888, 162] on button "Yes, create policy" at bounding box center [880, 168] width 114 height 25
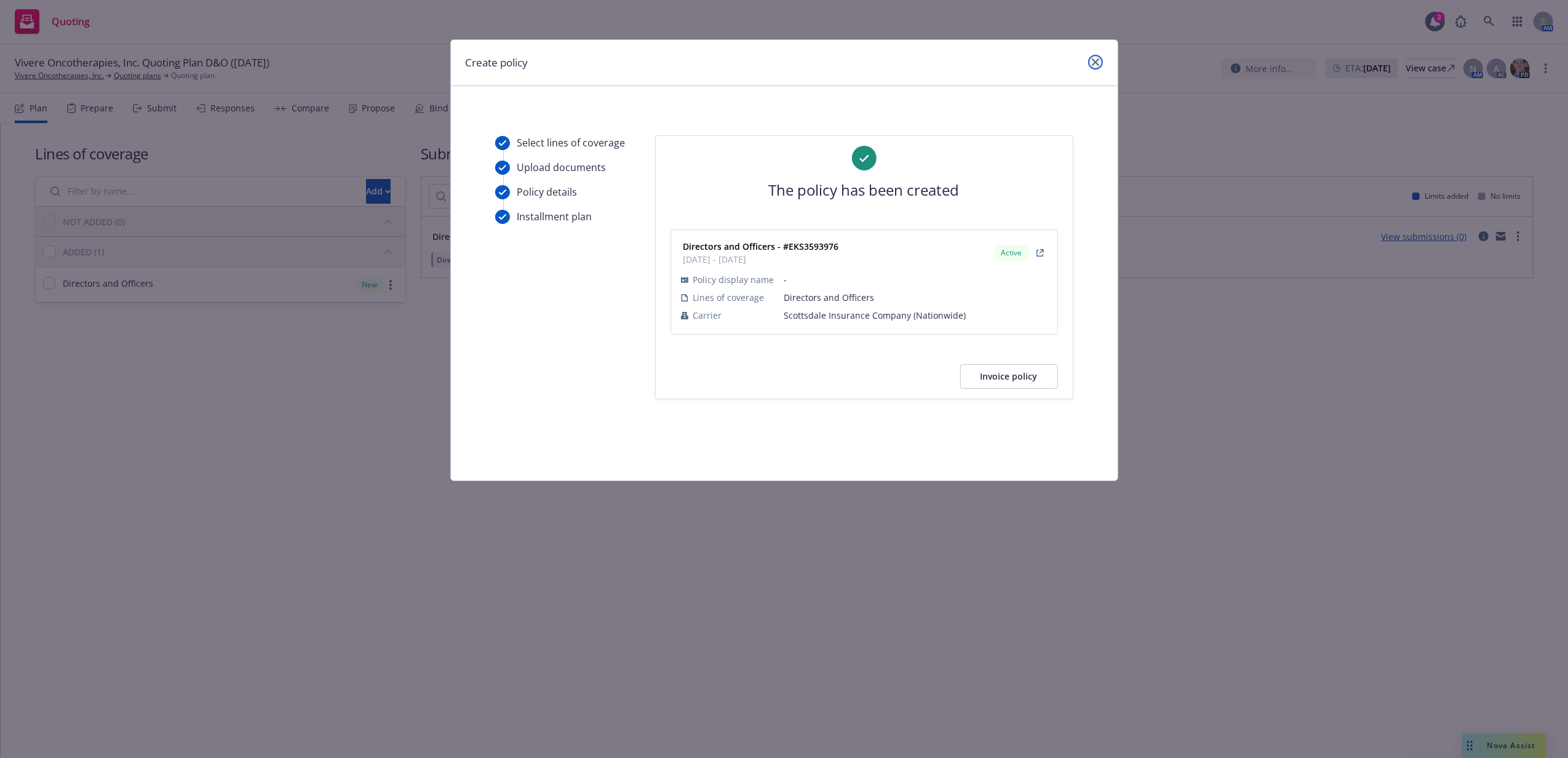
click at [1091, 67] on link "close" at bounding box center [1095, 61] width 14 height 14
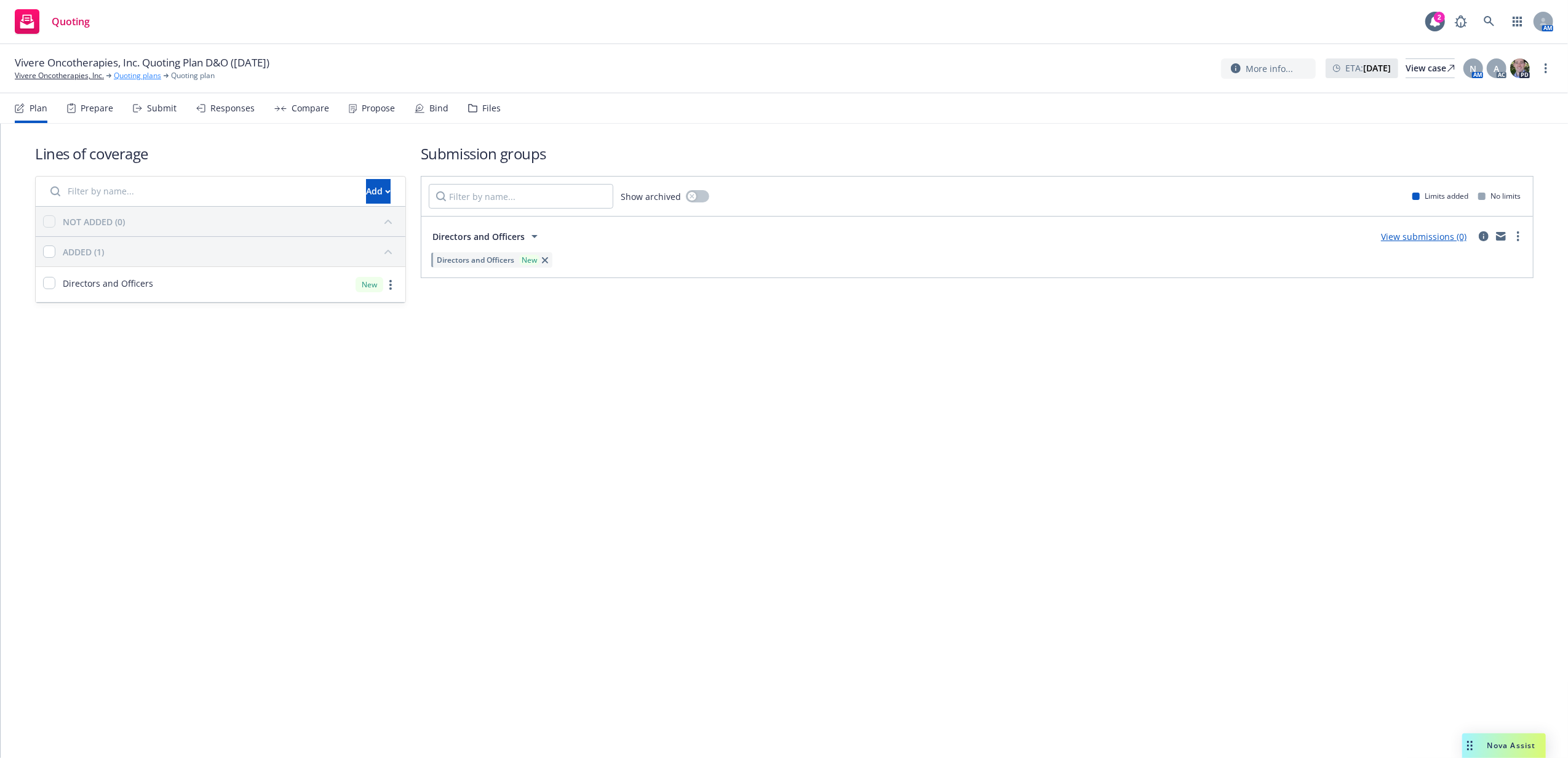
click at [140, 80] on link "Quoting plans" at bounding box center [138, 76] width 48 height 11
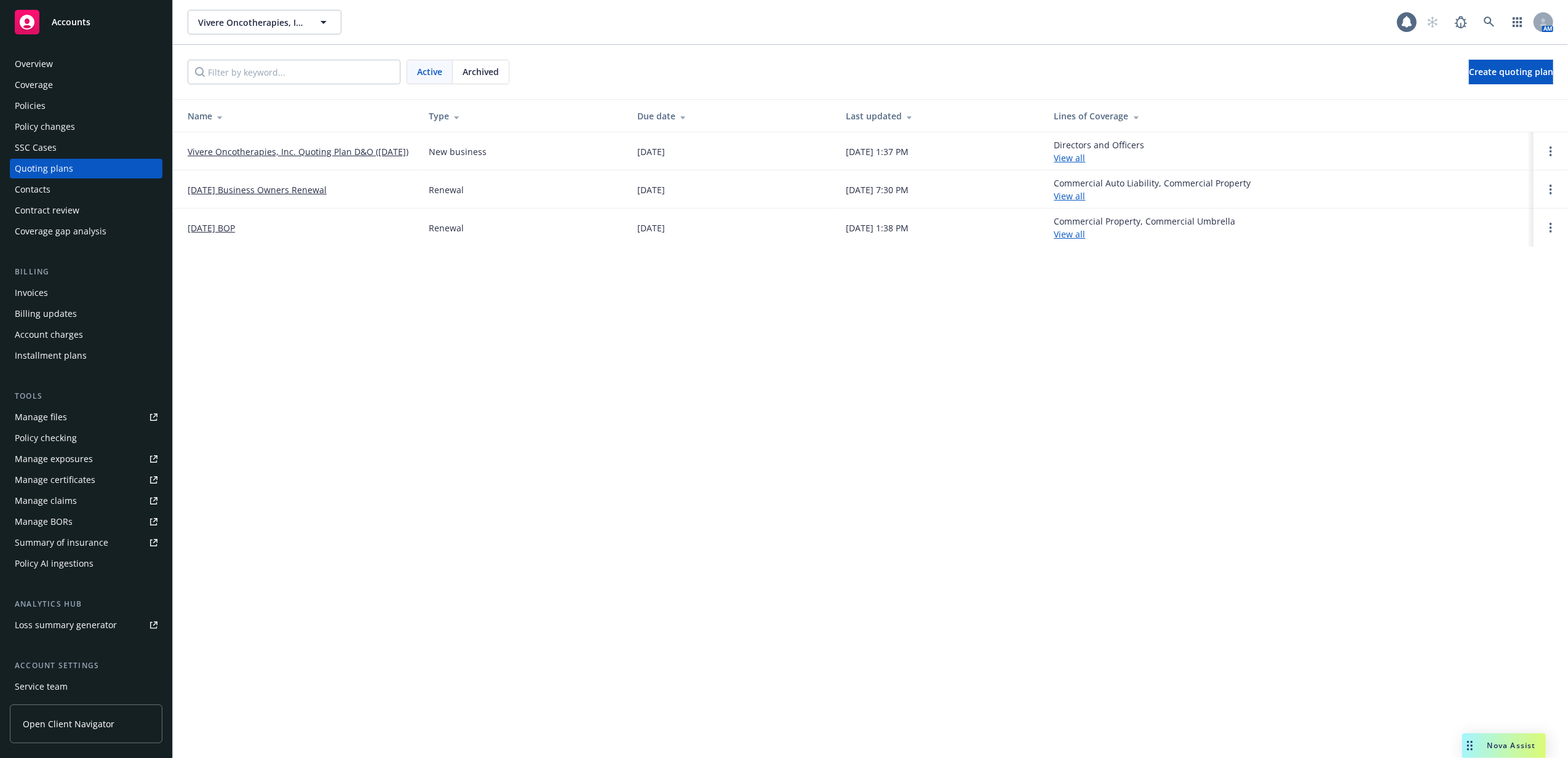
click at [37, 106] on div "Policies" at bounding box center [30, 105] width 31 height 20
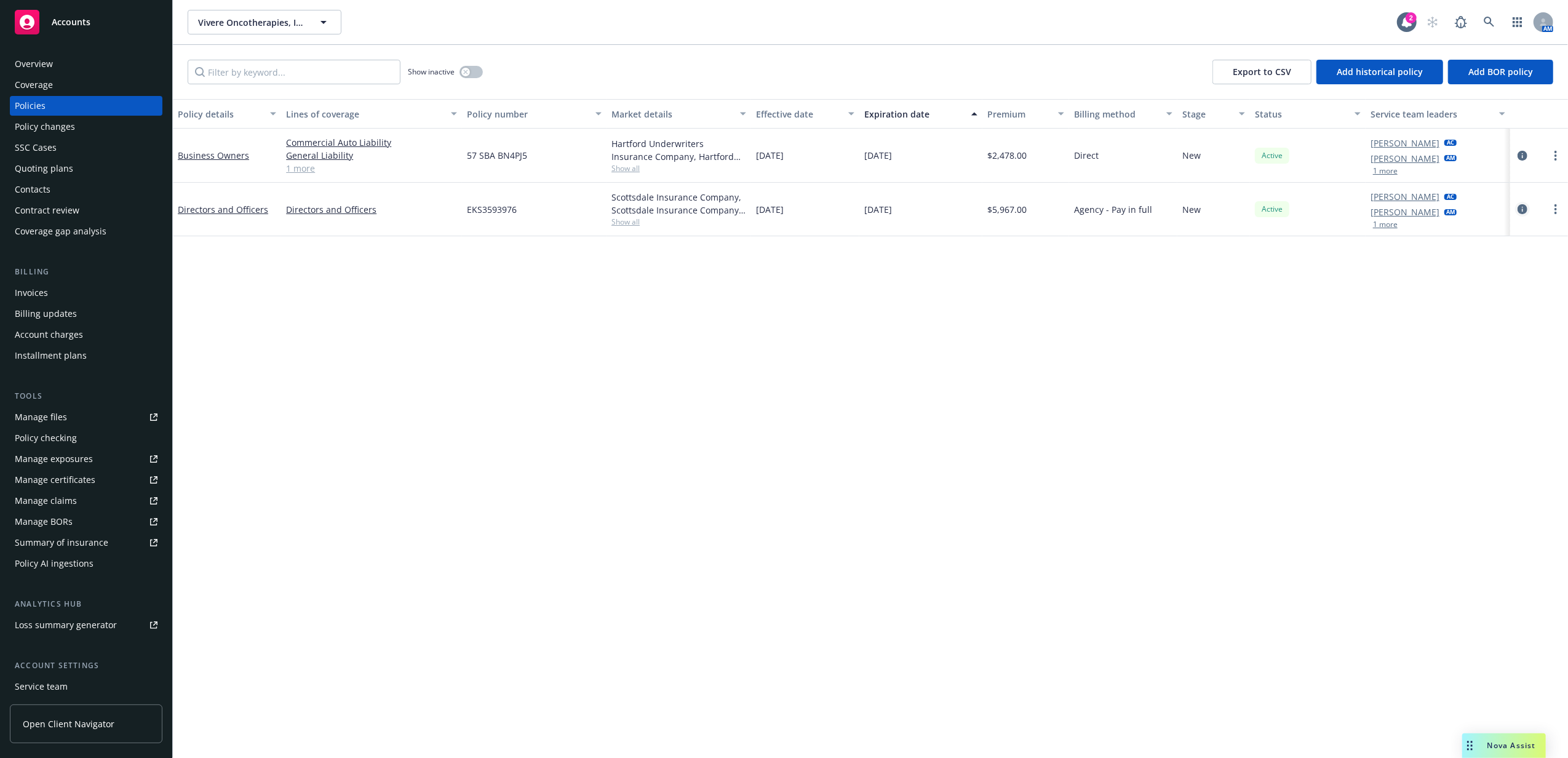
click at [1524, 203] on link "circleInformation" at bounding box center [1521, 208] width 14 height 14
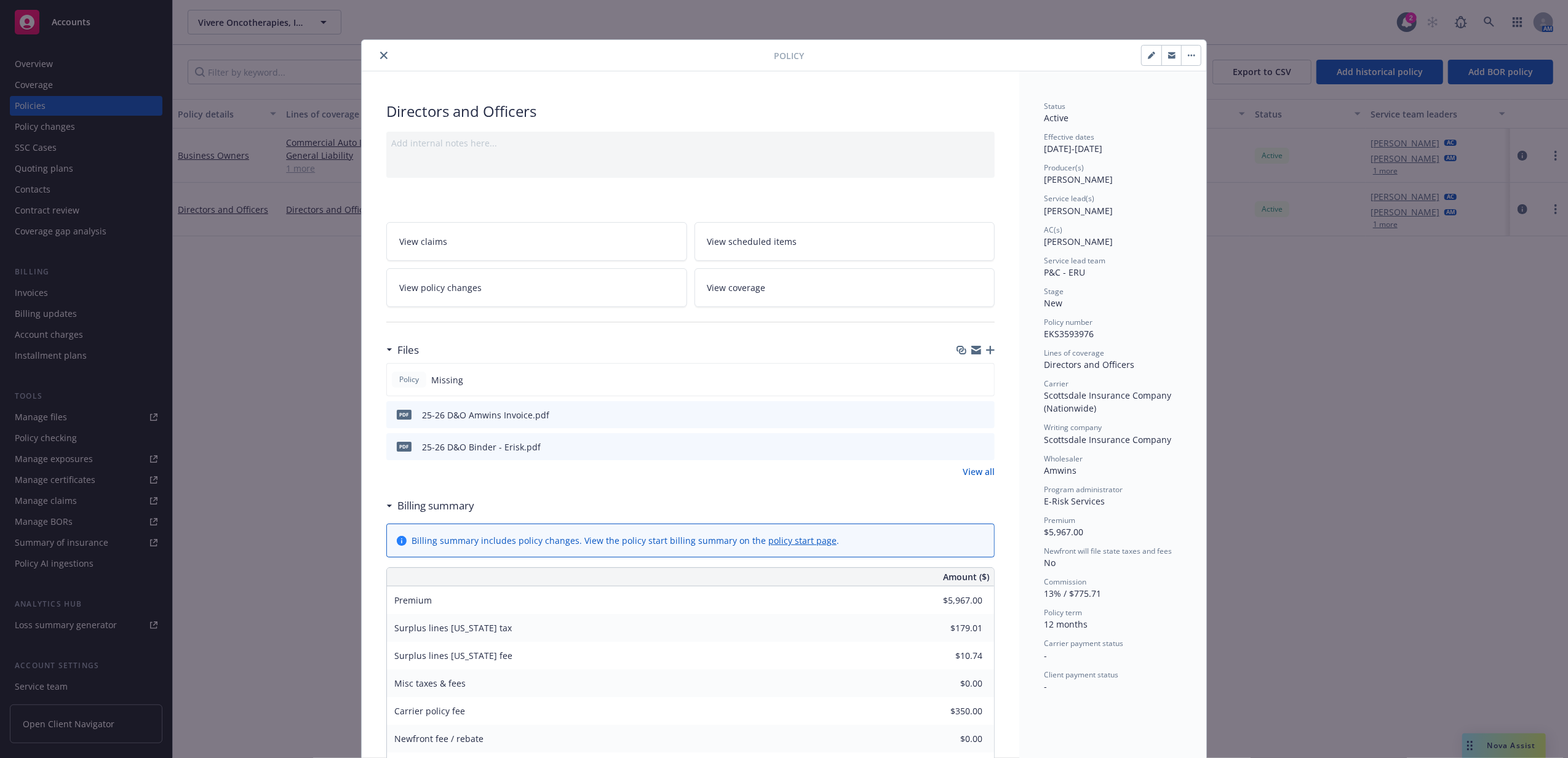
click at [986, 350] on icon "button" at bounding box center [990, 350] width 9 height 9
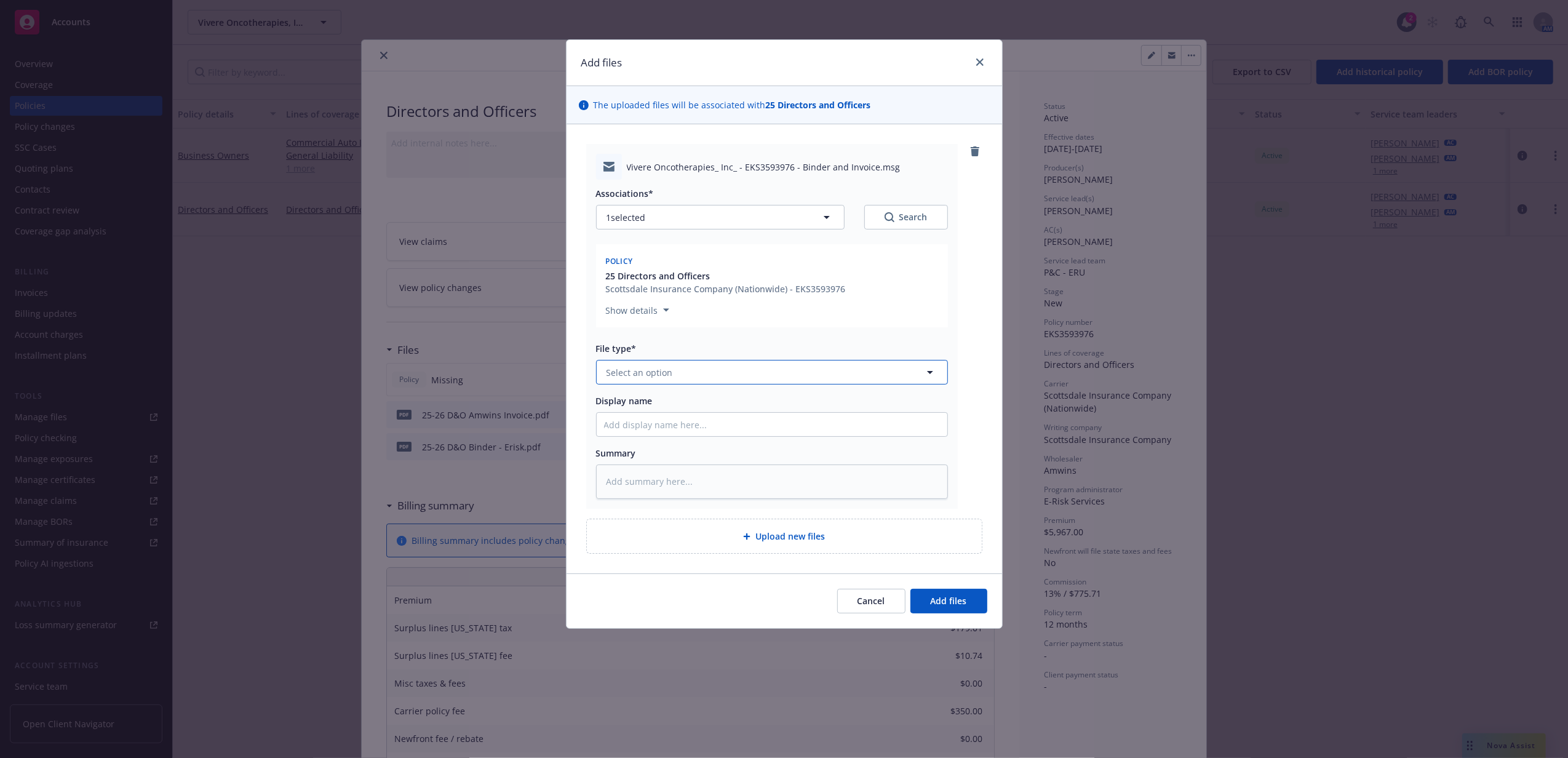
click at [645, 372] on span "Select an option" at bounding box center [640, 373] width 67 height 13
type input "email"
click at [648, 400] on div "Email" at bounding box center [771, 406] width 335 height 18
click at [642, 422] on input "Display name" at bounding box center [771, 424] width 351 height 23
type textarea "x"
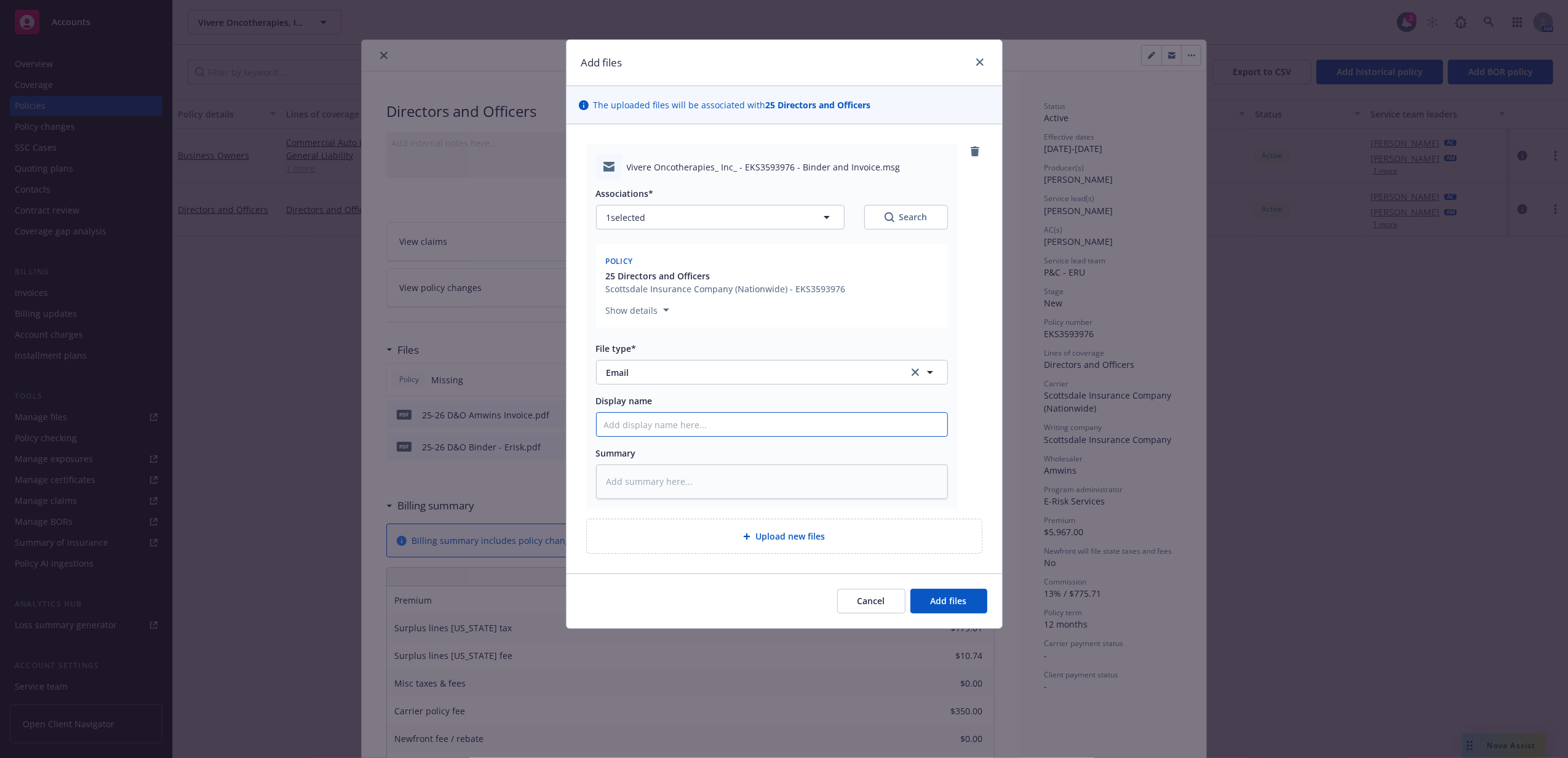
type input "D"
type textarea "x"
type input "D&"
type textarea "x"
type input "D&O"
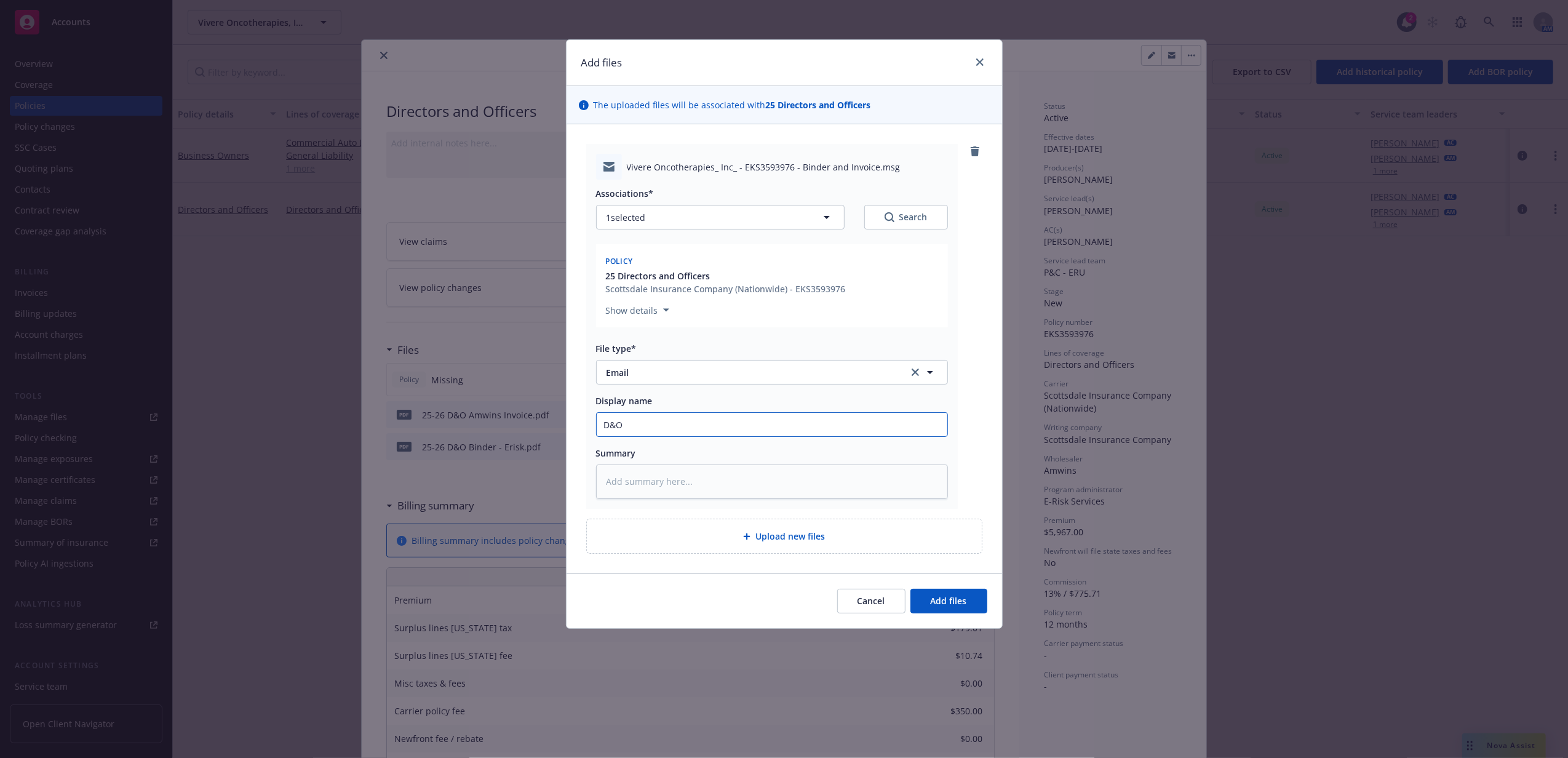
type textarea "x"
type input "D&O b"
type textarea "x"
type input "D&O bi"
type textarea "x"
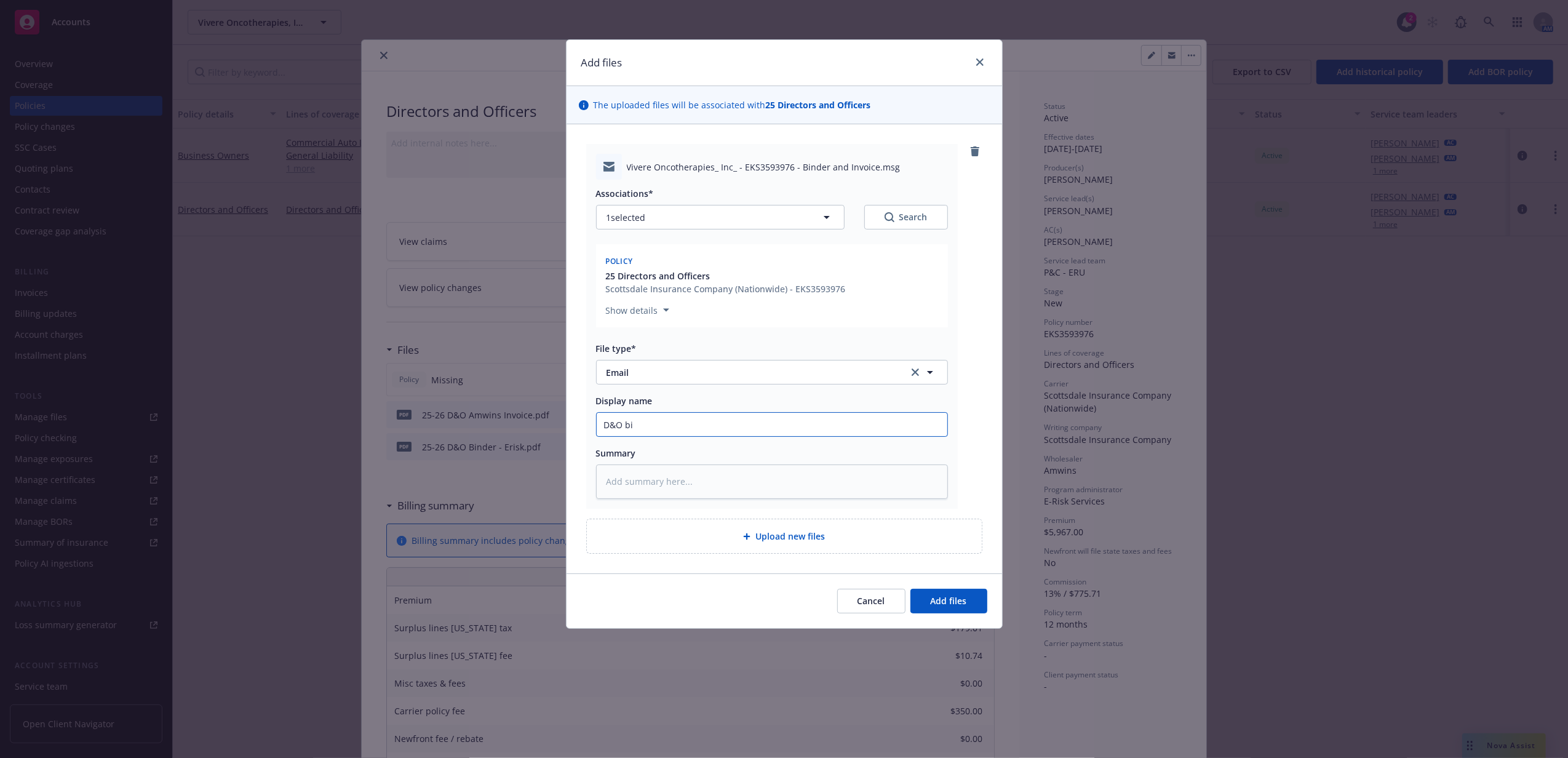
type input "D&O bin"
type textarea "x"
type input "D&O bi"
type textarea "x"
type input "D&O b"
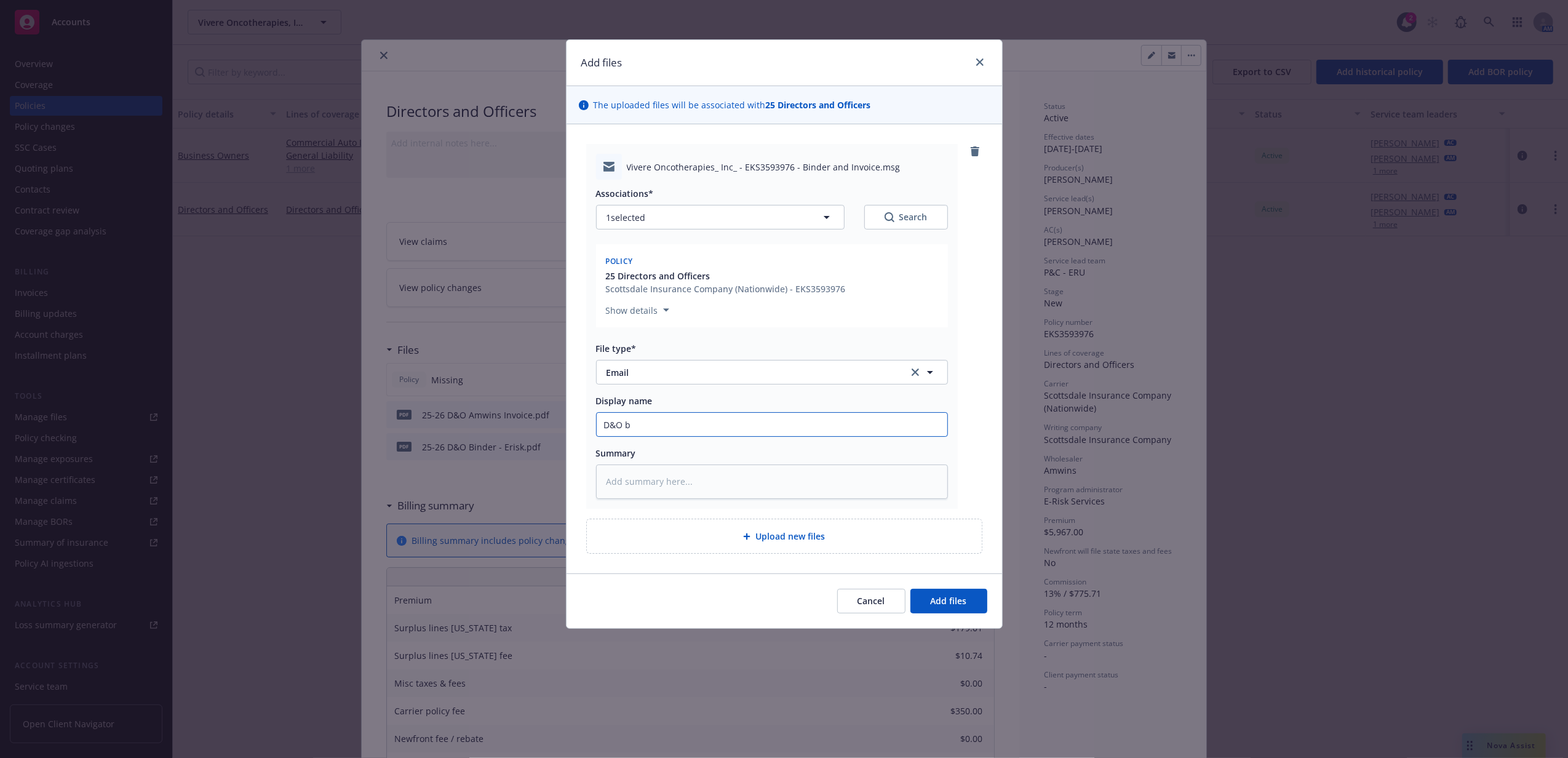
type textarea "x"
type input "D&O"
type textarea "x"
type input "D&O B"
type textarea "x"
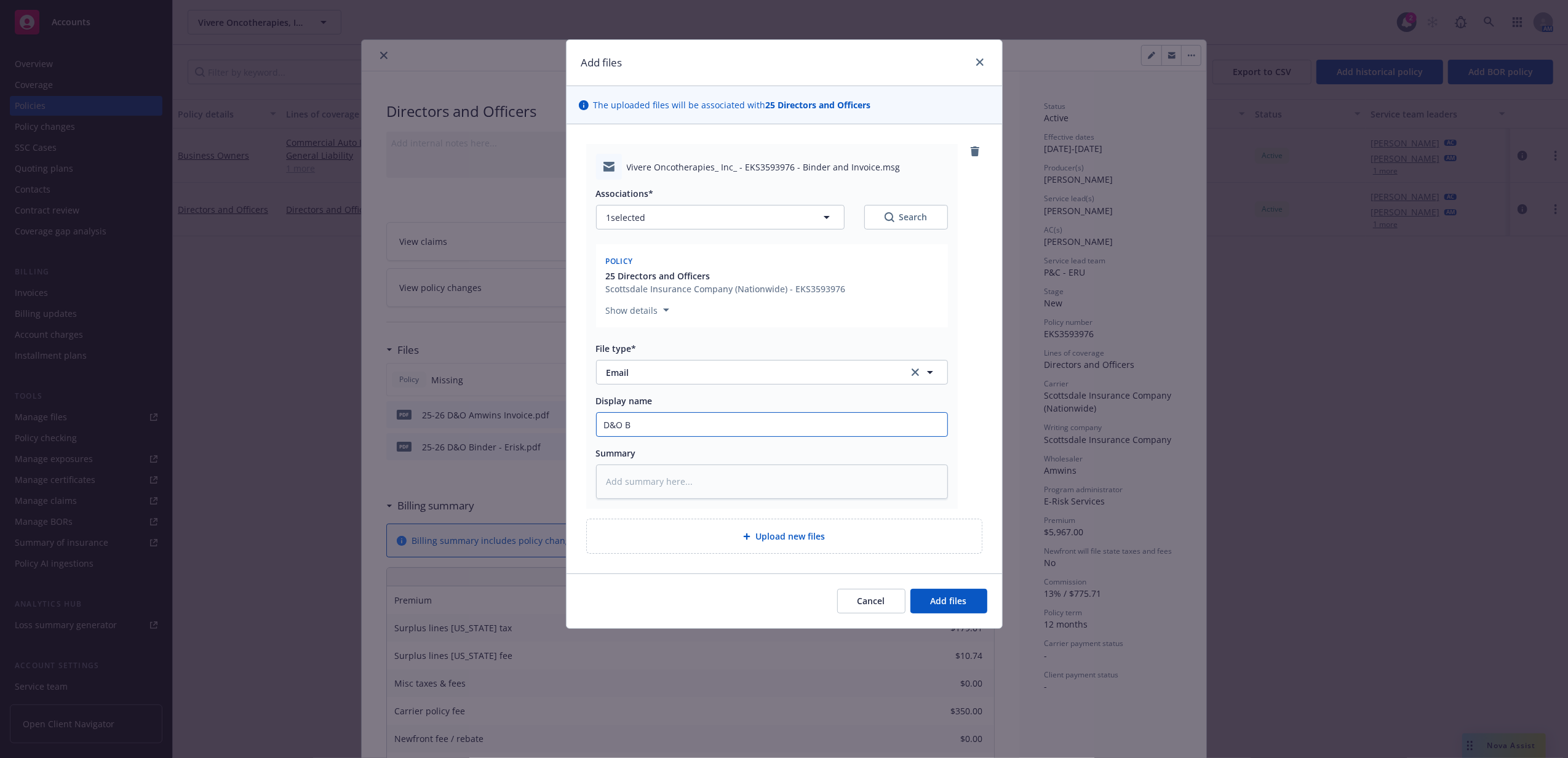
type input "D&O Bi"
type textarea "x"
type input "D&O Bin"
type textarea "x"
type input "D&O Bind"
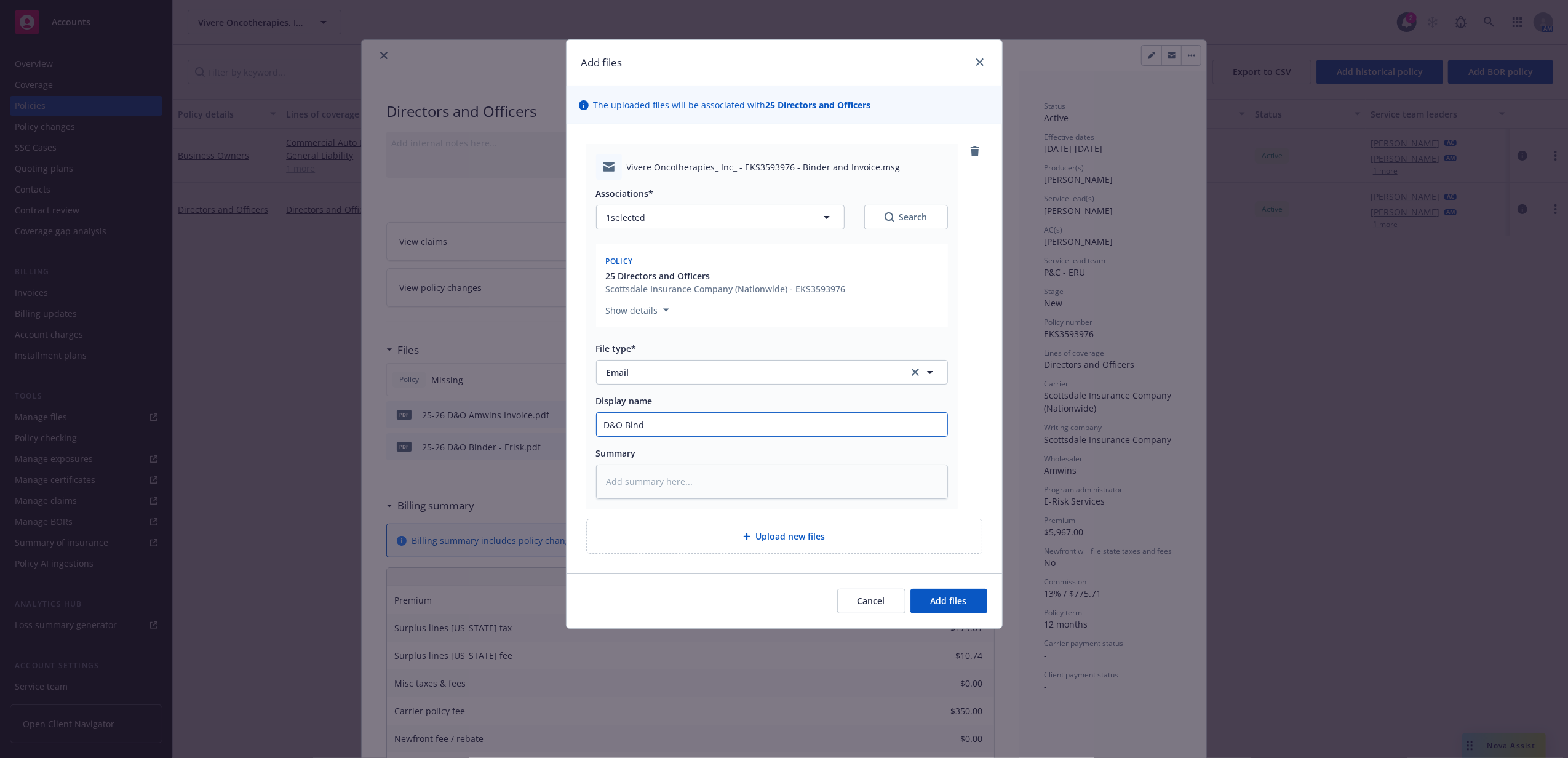
type textarea "x"
type input "D&O Binde"
type textarea "x"
type input "D&O Binder"
type textarea "x"
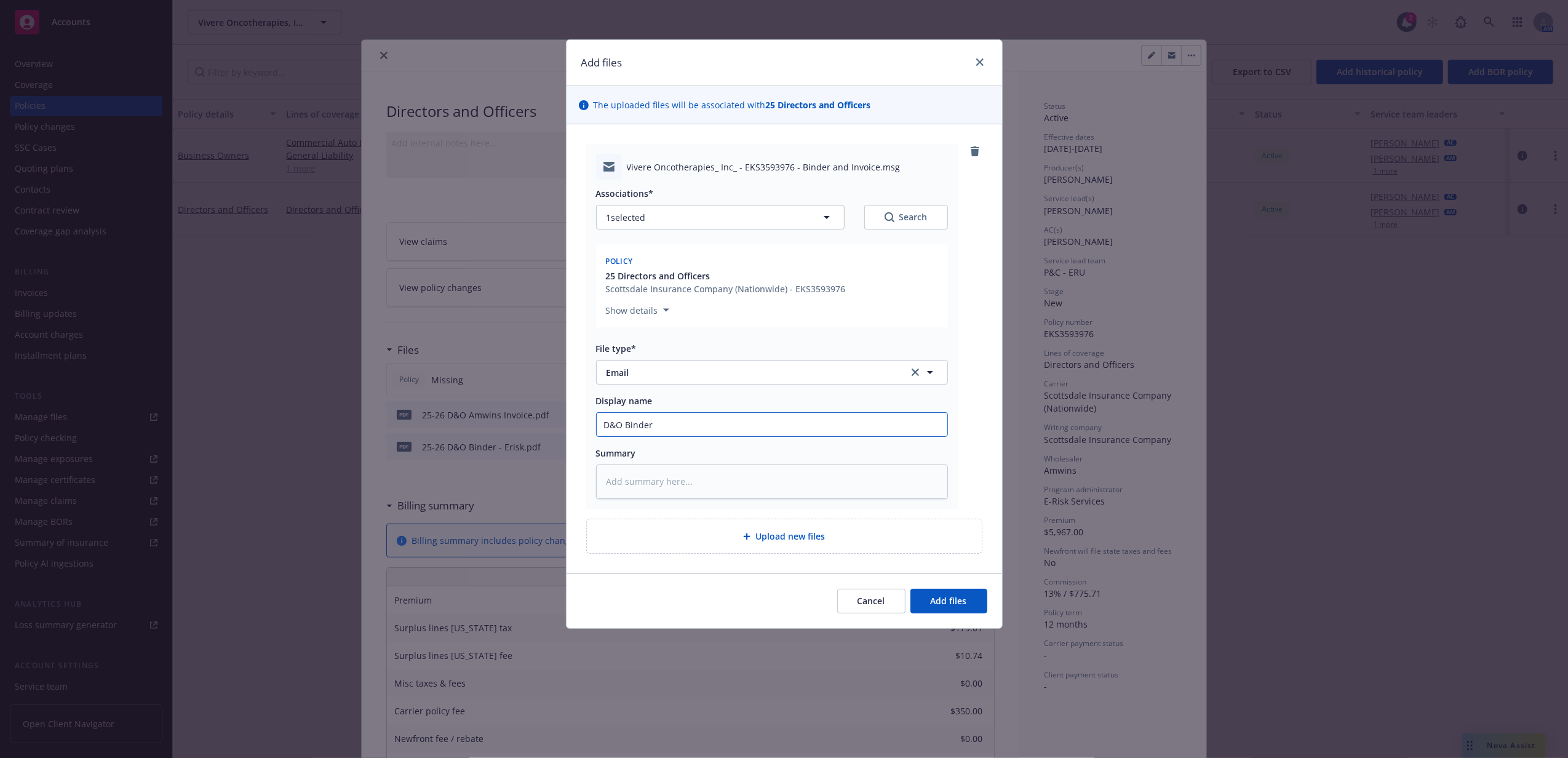
type input "D&O Binder &"
type textarea "x"
type input "D&O Binder &"
type textarea "x"
type input "D&O Binder & I"
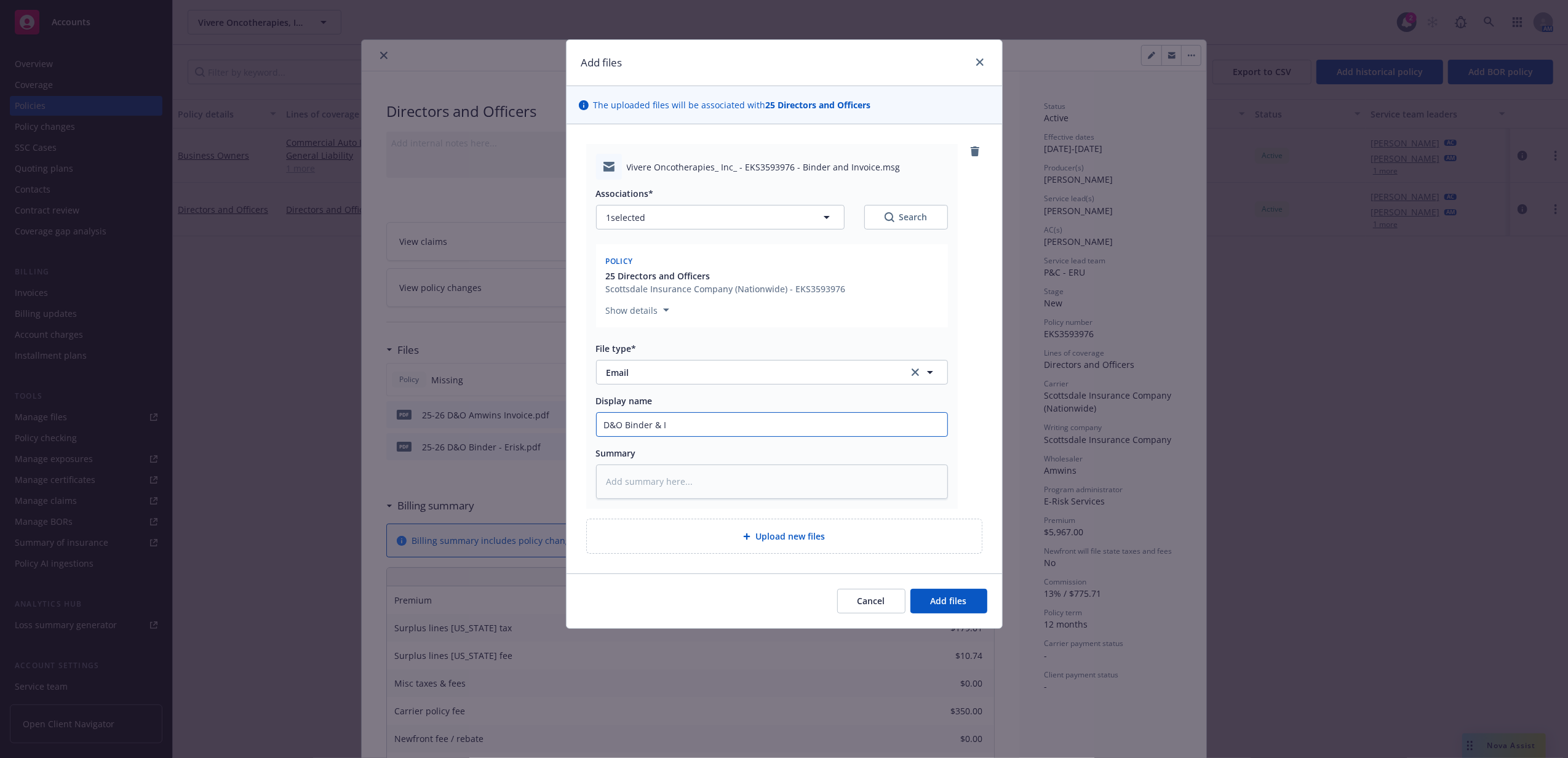
type textarea "x"
type input "D&O Binder & In"
type textarea "x"
type input "D&O Binder & Invo"
type textarea "x"
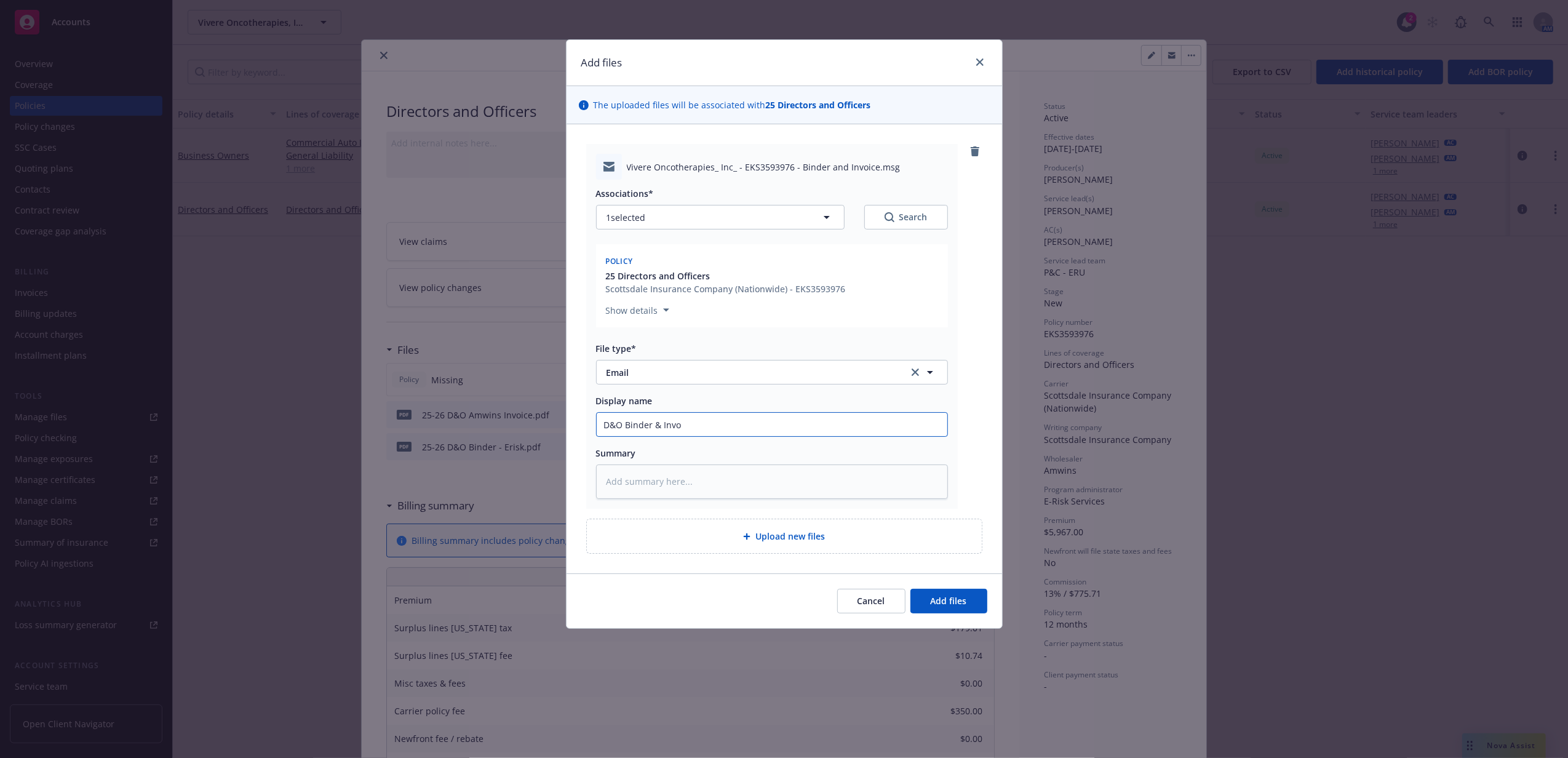
type input "D&O Binder & Invoi"
type textarea "x"
type input "D&O Binder & Invoic"
type textarea "x"
type input "D&O Binder & Invoice"
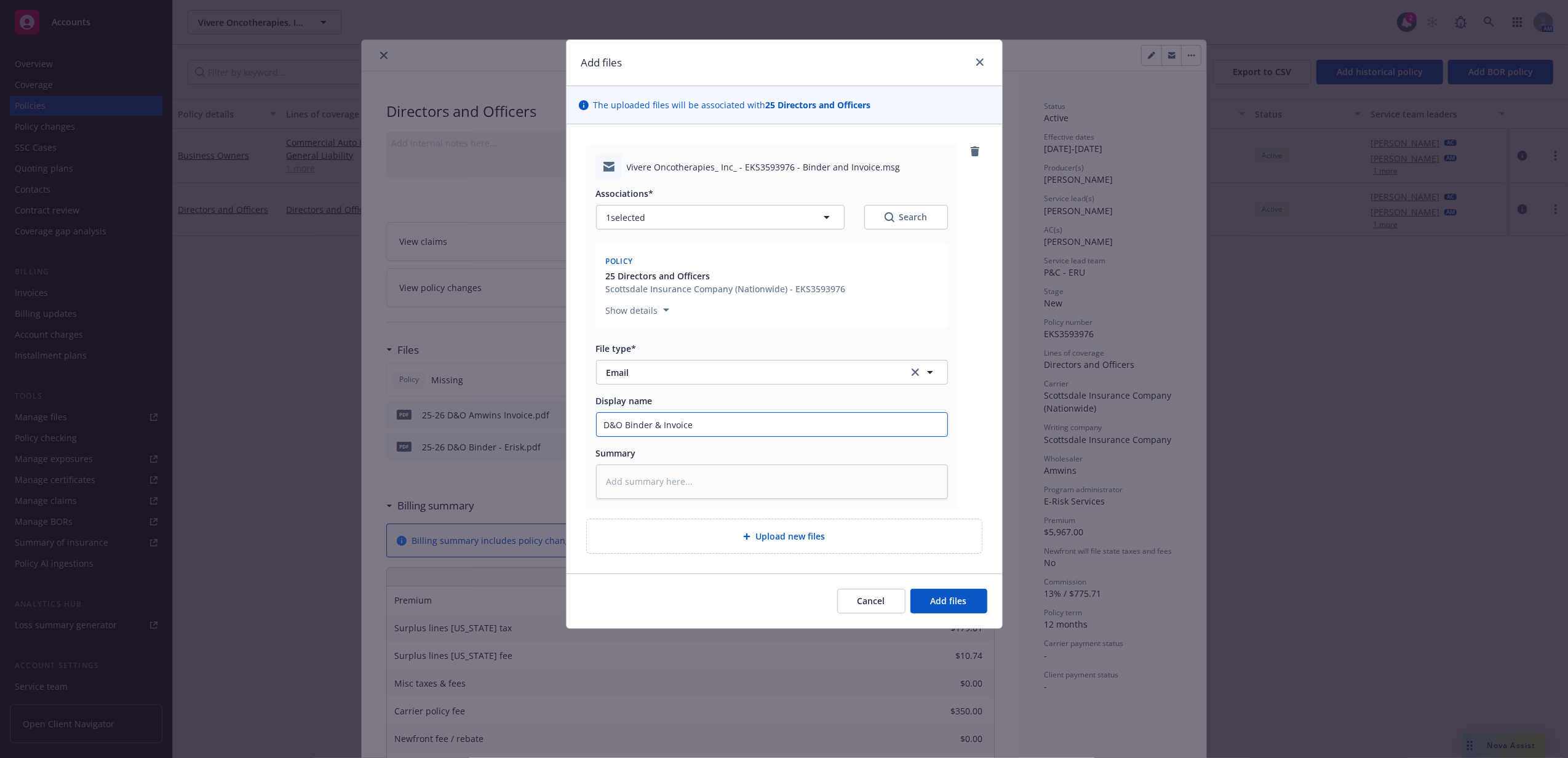
type textarea "x"
type input "D&O Binder & Invoice"
type textarea "x"
type input "D&O Binder & Invoice R"
type textarea "x"
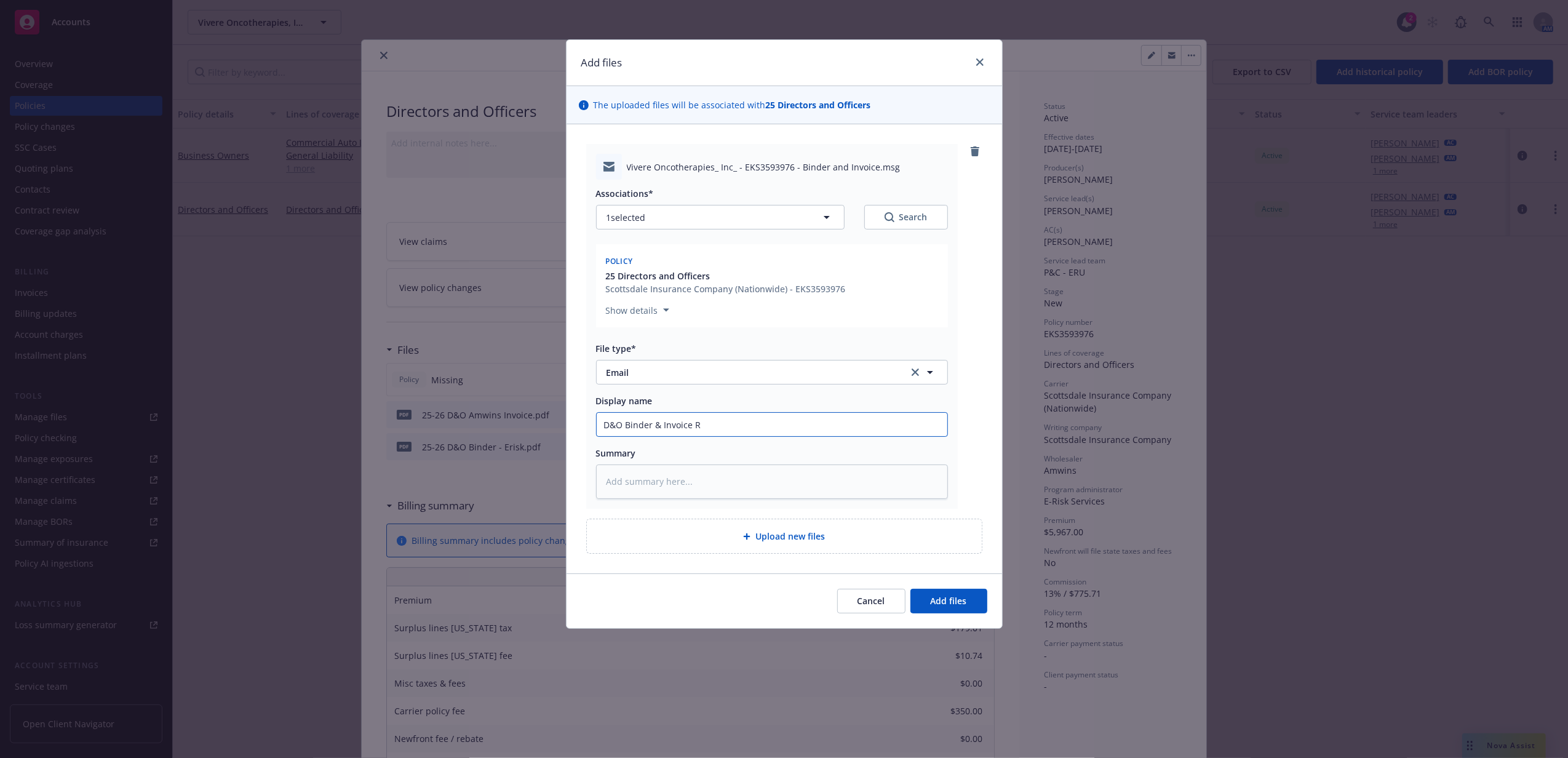
type input "D&O Binder & Invoice RC"
type textarea "x"
type input "D&O Binder & Invoice RCV"
type textarea "x"
type input "D&O Binder & Invoice RCVD"
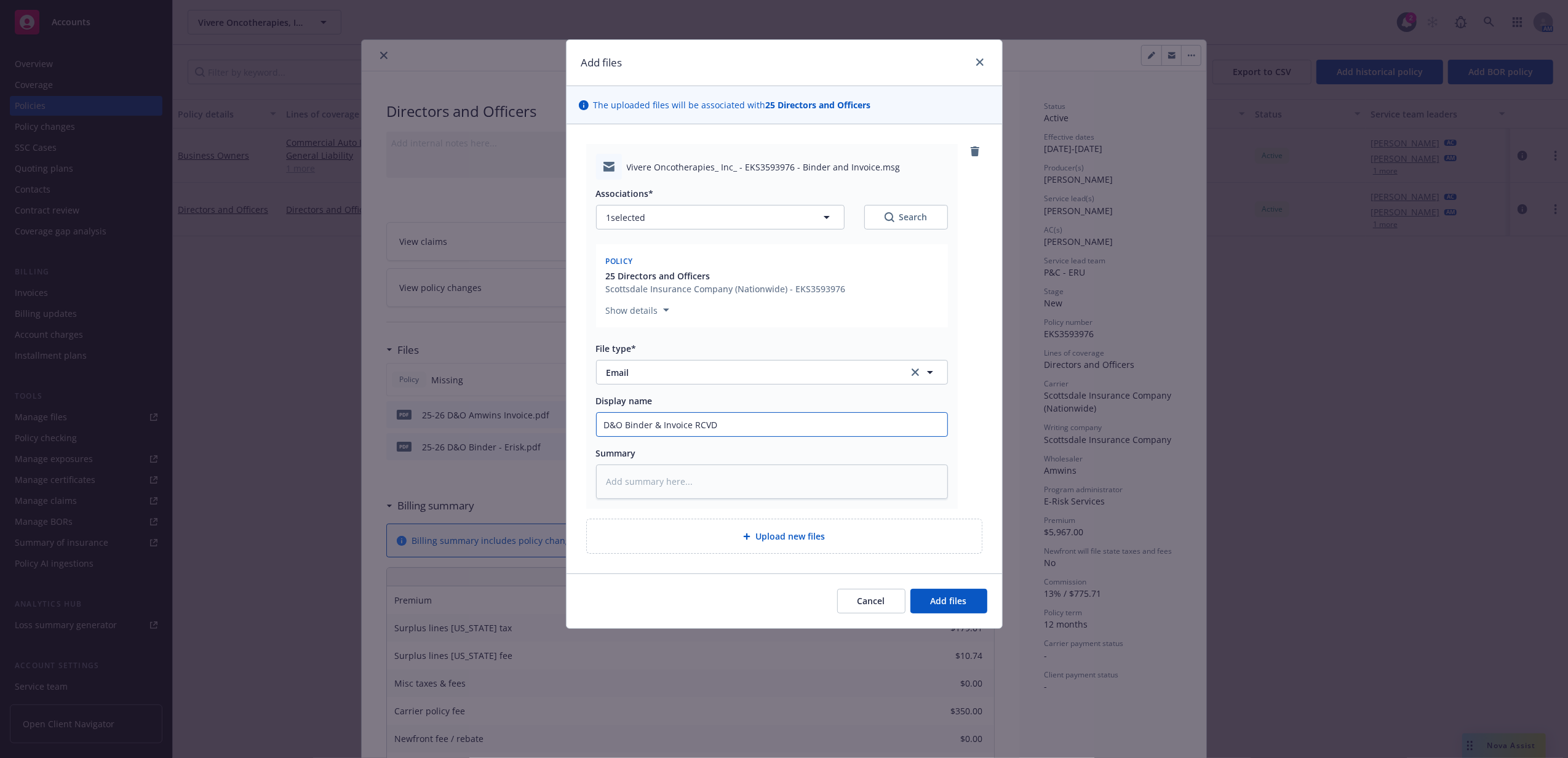
type textarea "x"
type input "D&O Binder & Invoice RCVD"
type textarea "x"
type input "D&O Binder & Invoice RCVD f"
type textarea "x"
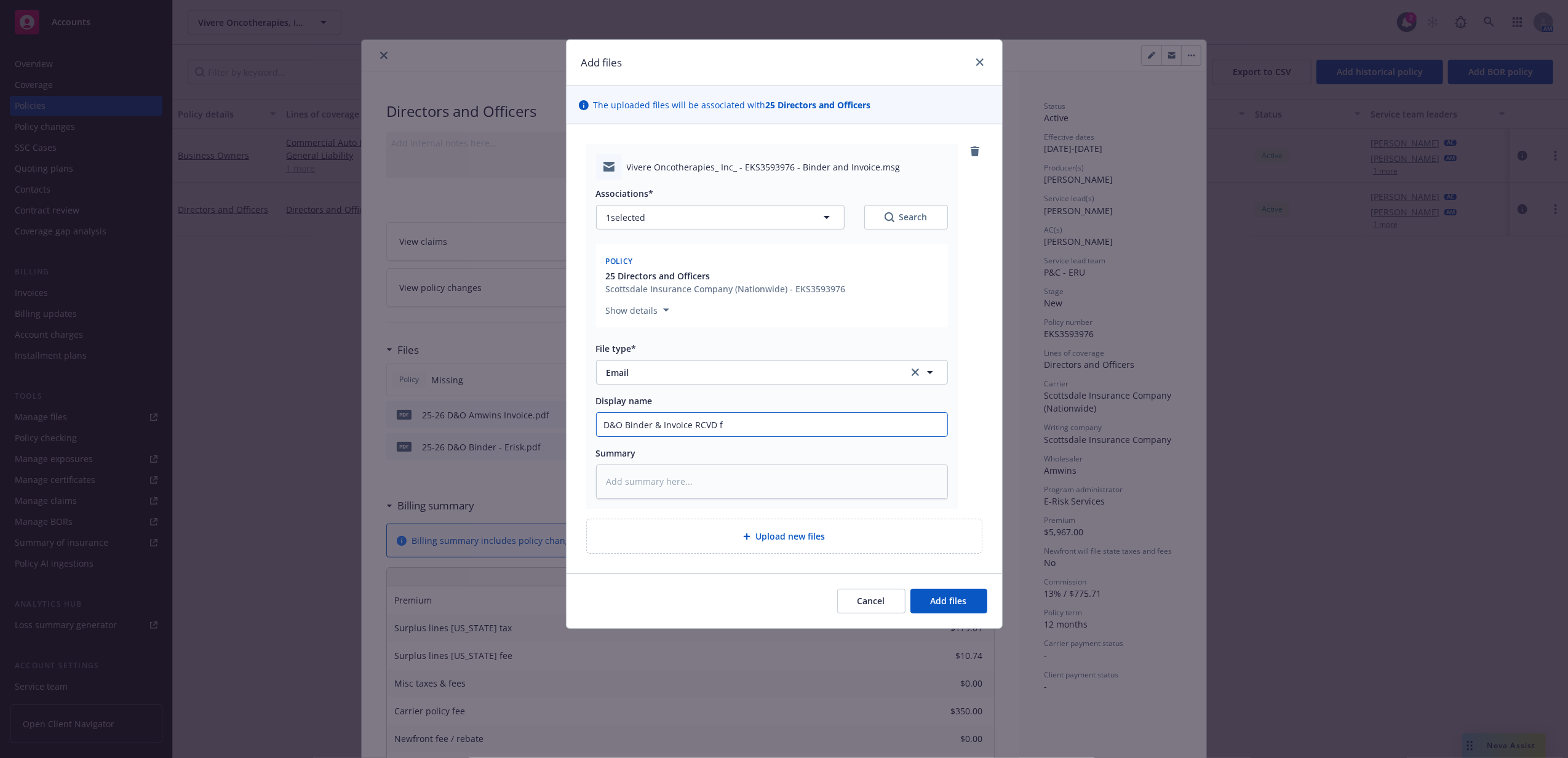
type input "D&O Binder & Invoice RCVD fr"
type textarea "x"
type input "D&O Binder & Invoice RCVD fro"
type textarea "x"
type input "D&O Binder & Invoice RCVD from"
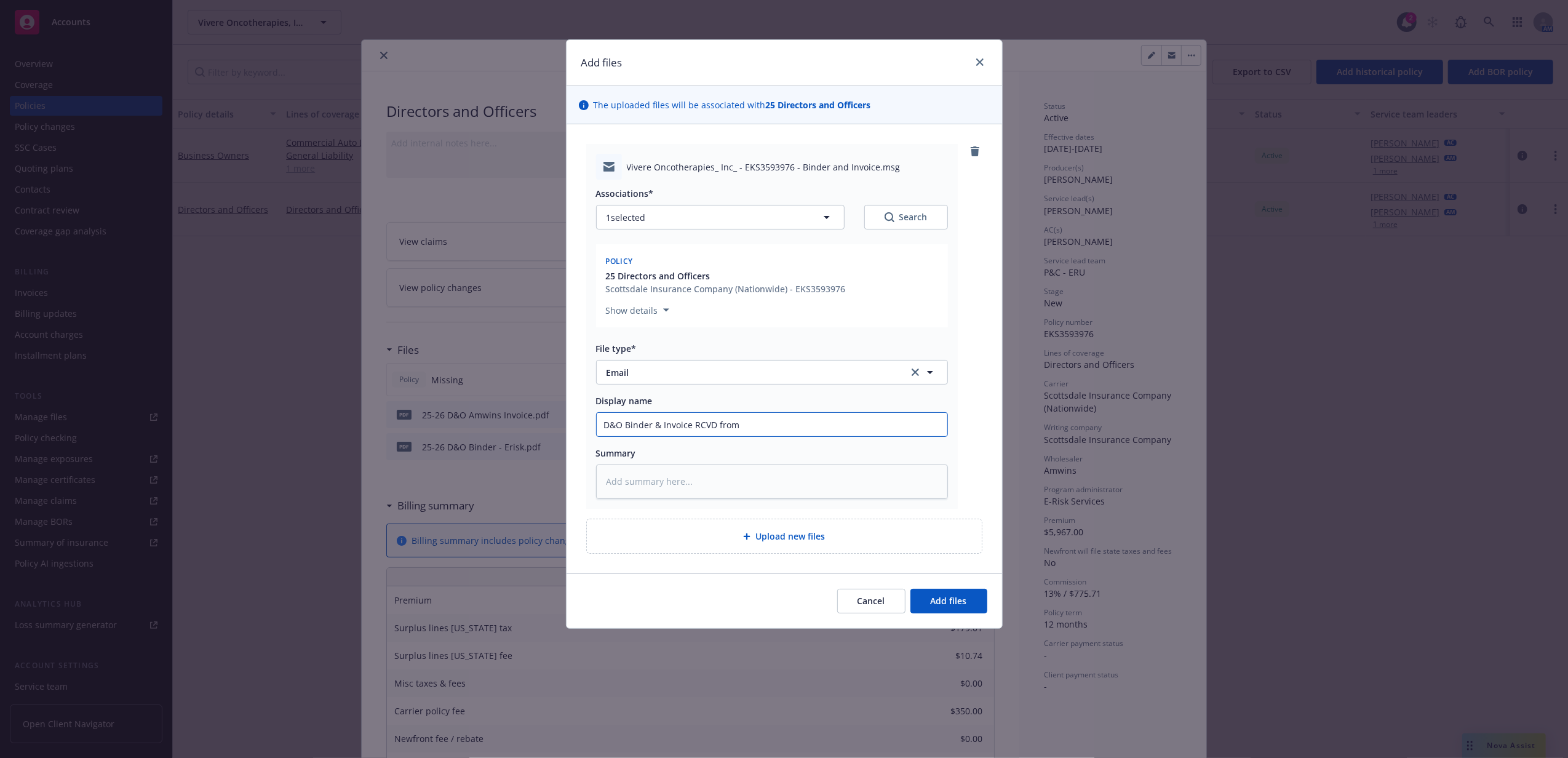
type textarea "x"
type input "D&O Binder & Invoice RCVD from A"
type textarea "x"
type input "D&O Binder & Invoice RCVD from Am"
type textarea "x"
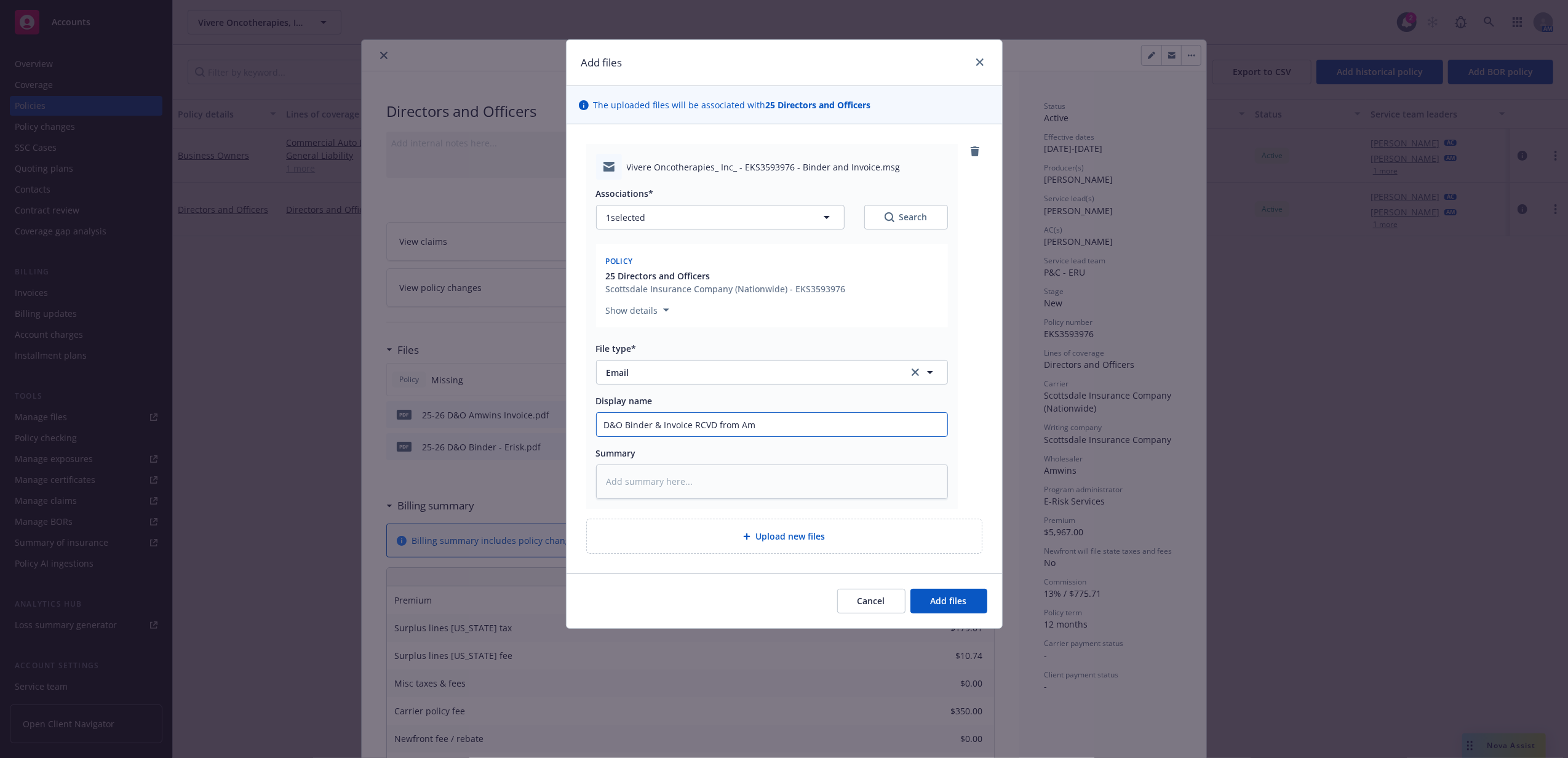
type input "D&O Binder & Invoice RCVD from Amw"
type textarea "x"
type input "D&O Binder & Invoice RCVD from Amwi"
type textarea "x"
type input "D&O Binder & Invoice RCVD from Amwin"
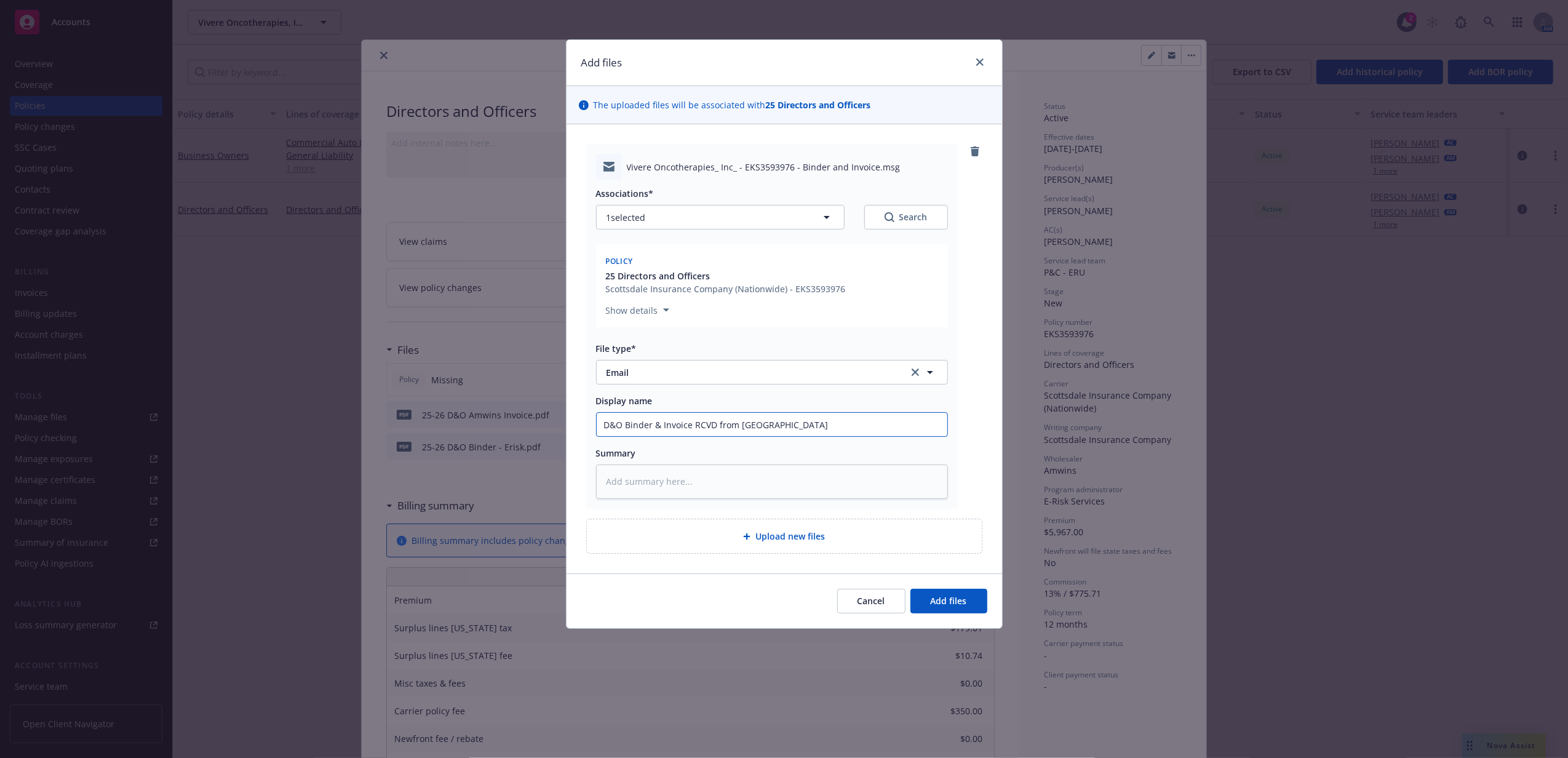
type textarea "x"
type input "D&O Binder & Invoice RCVD from Amwins"
click at [911, 589] on button "Add files" at bounding box center [949, 601] width 76 height 25
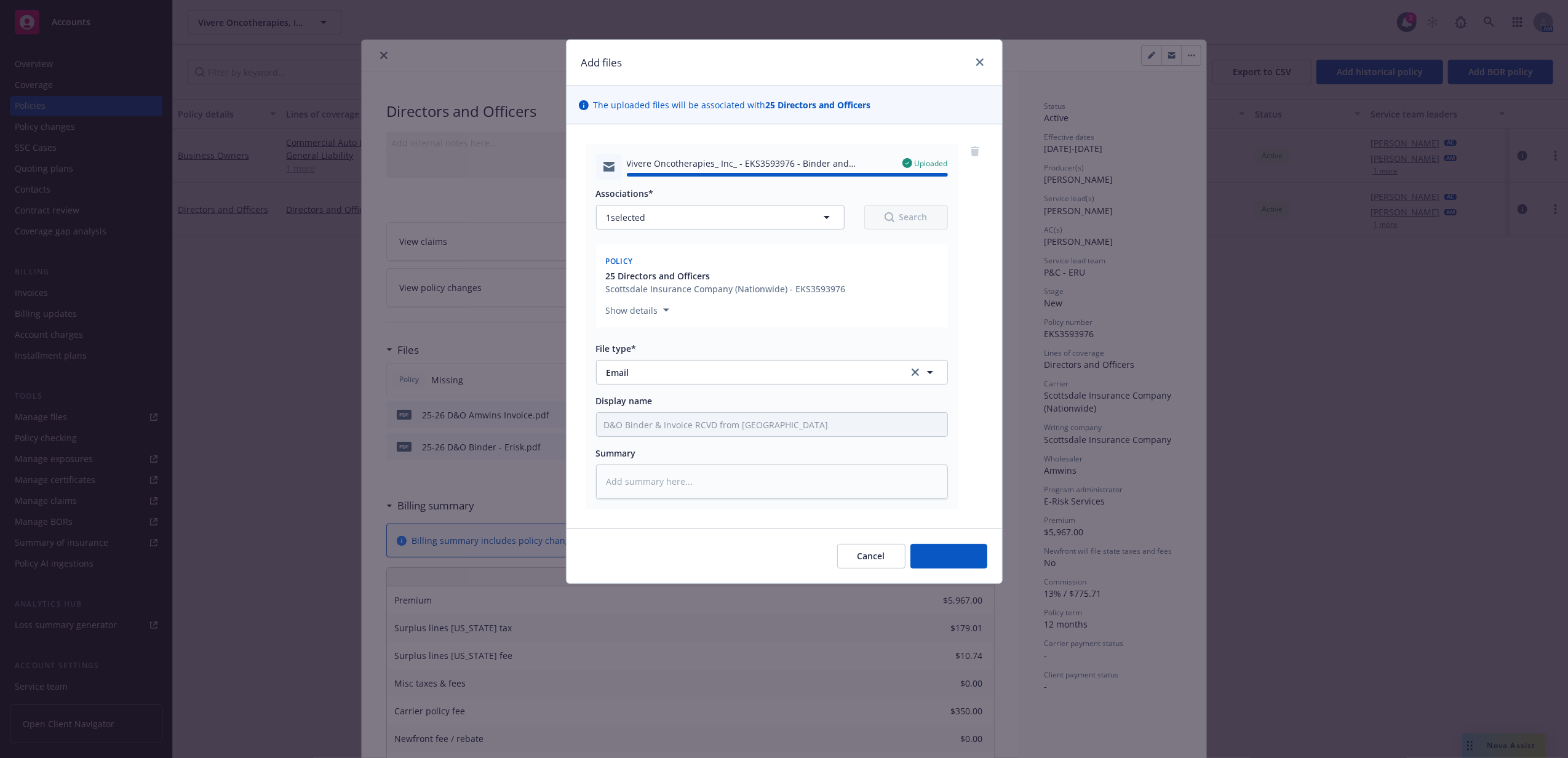
type textarea "x"
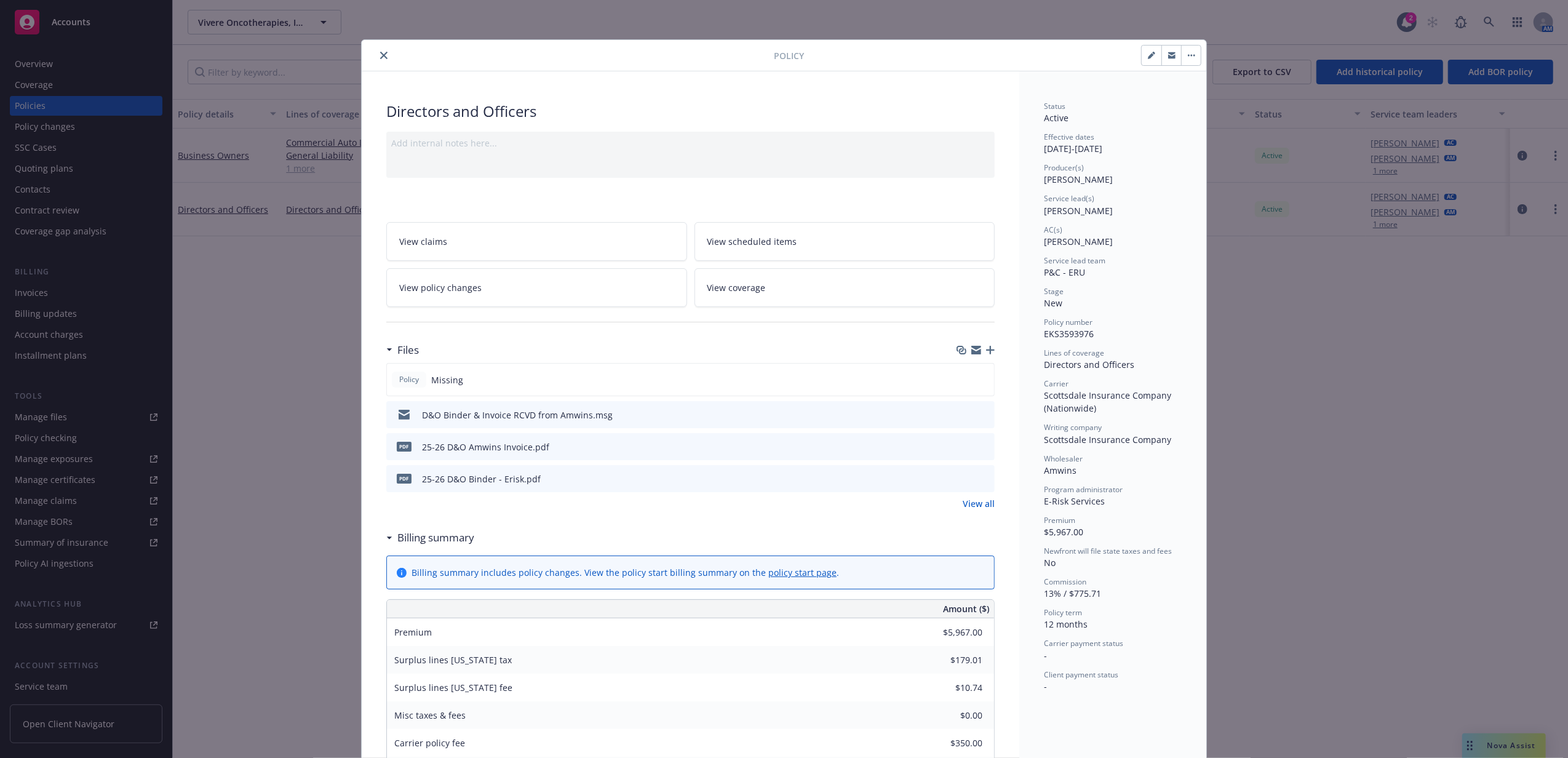
click at [380, 55] on icon "close" at bounding box center [384, 55] width 8 height 8
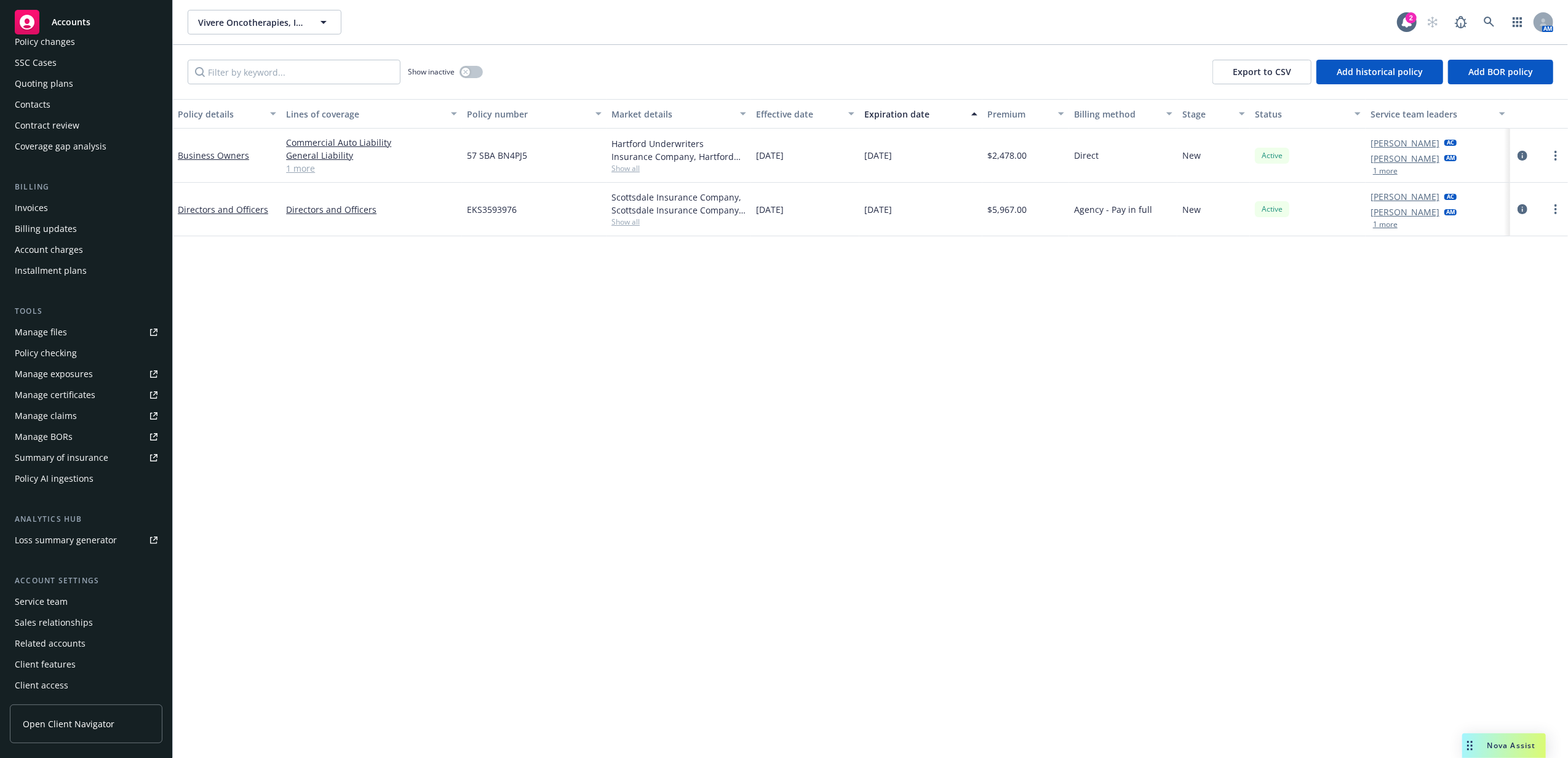
scroll to position [86, 0]
click at [53, 596] on div "Service team" at bounding box center [40, 601] width 53 height 20
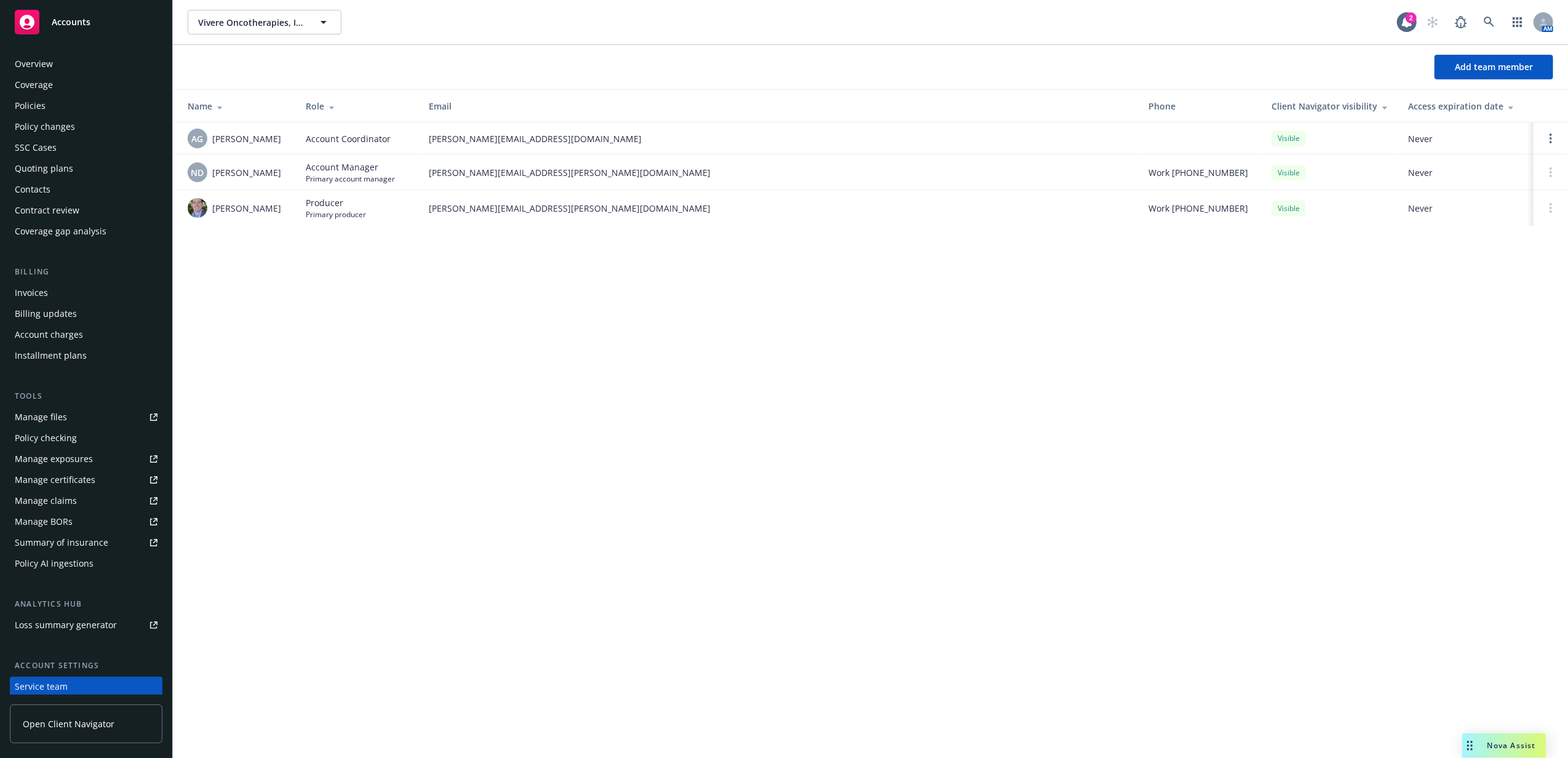
click at [54, 95] on div "Overview Coverage Policies Policy changes SSC Cases Quoting plans Contacts Cont…" at bounding box center [86, 148] width 153 height 187
click at [54, 102] on div "Policies" at bounding box center [85, 105] width 142 height 20
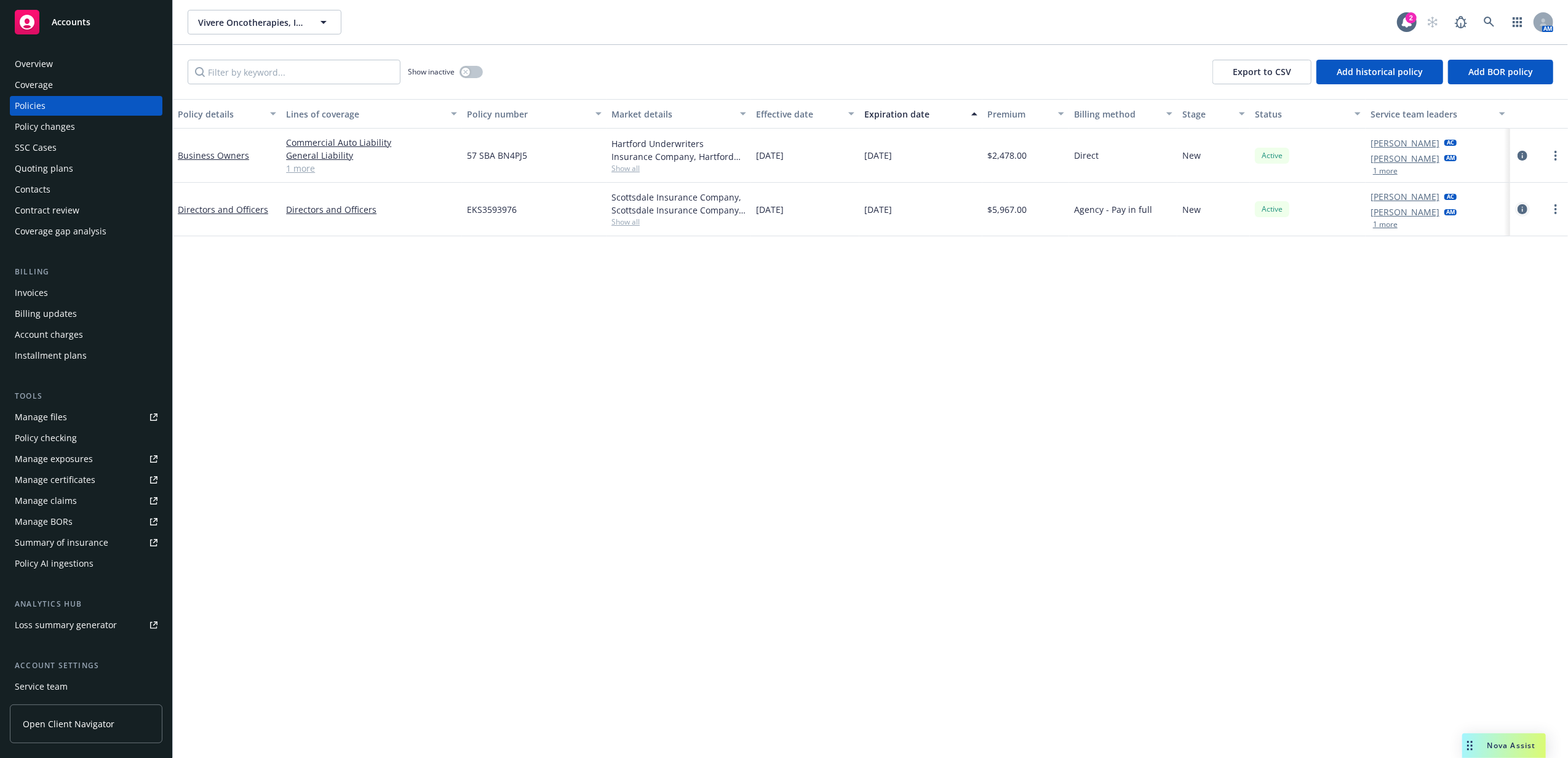
click at [1529, 212] on link "circleInformation" at bounding box center [1521, 208] width 14 height 14
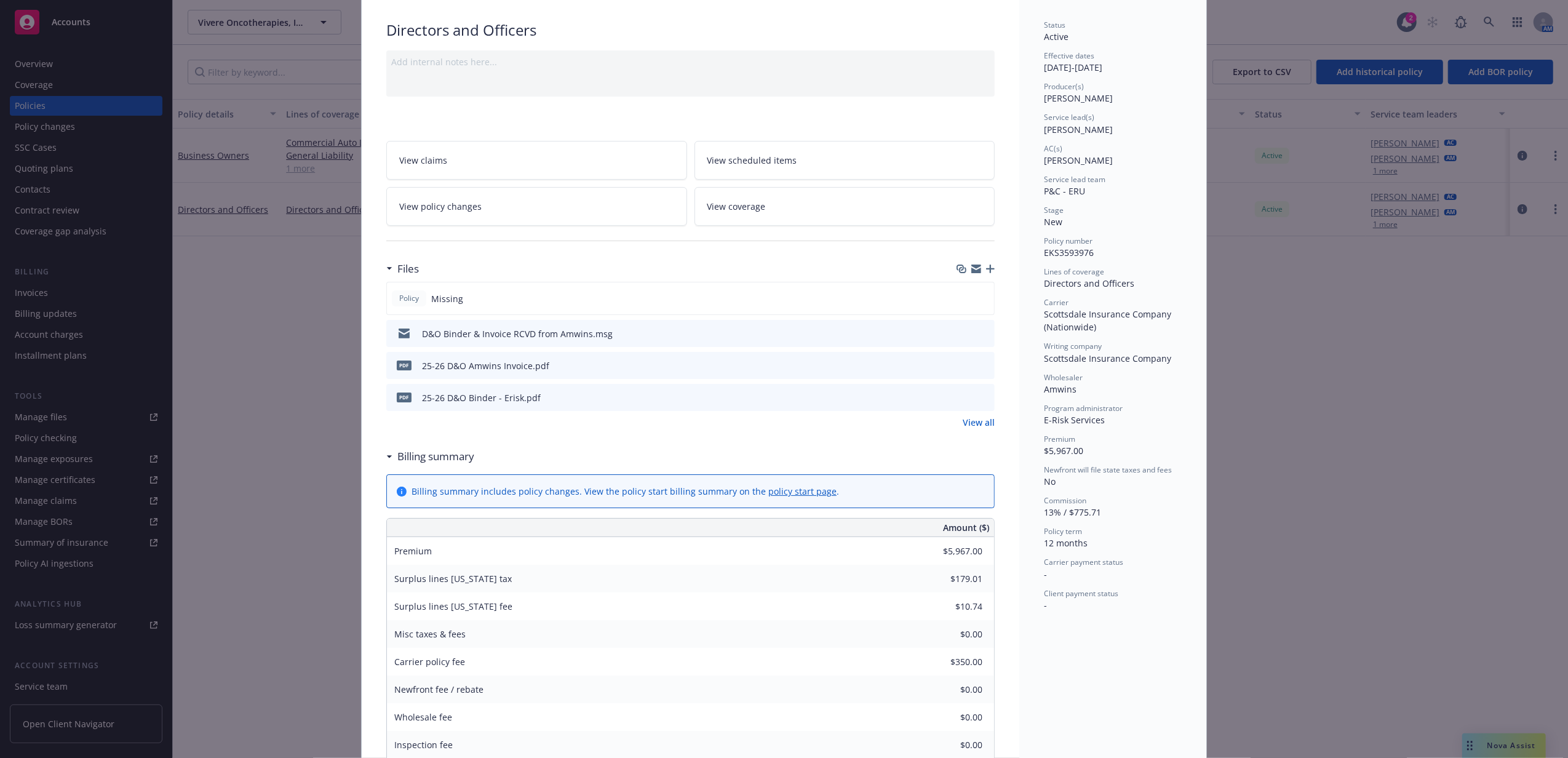
scroll to position [1, 0]
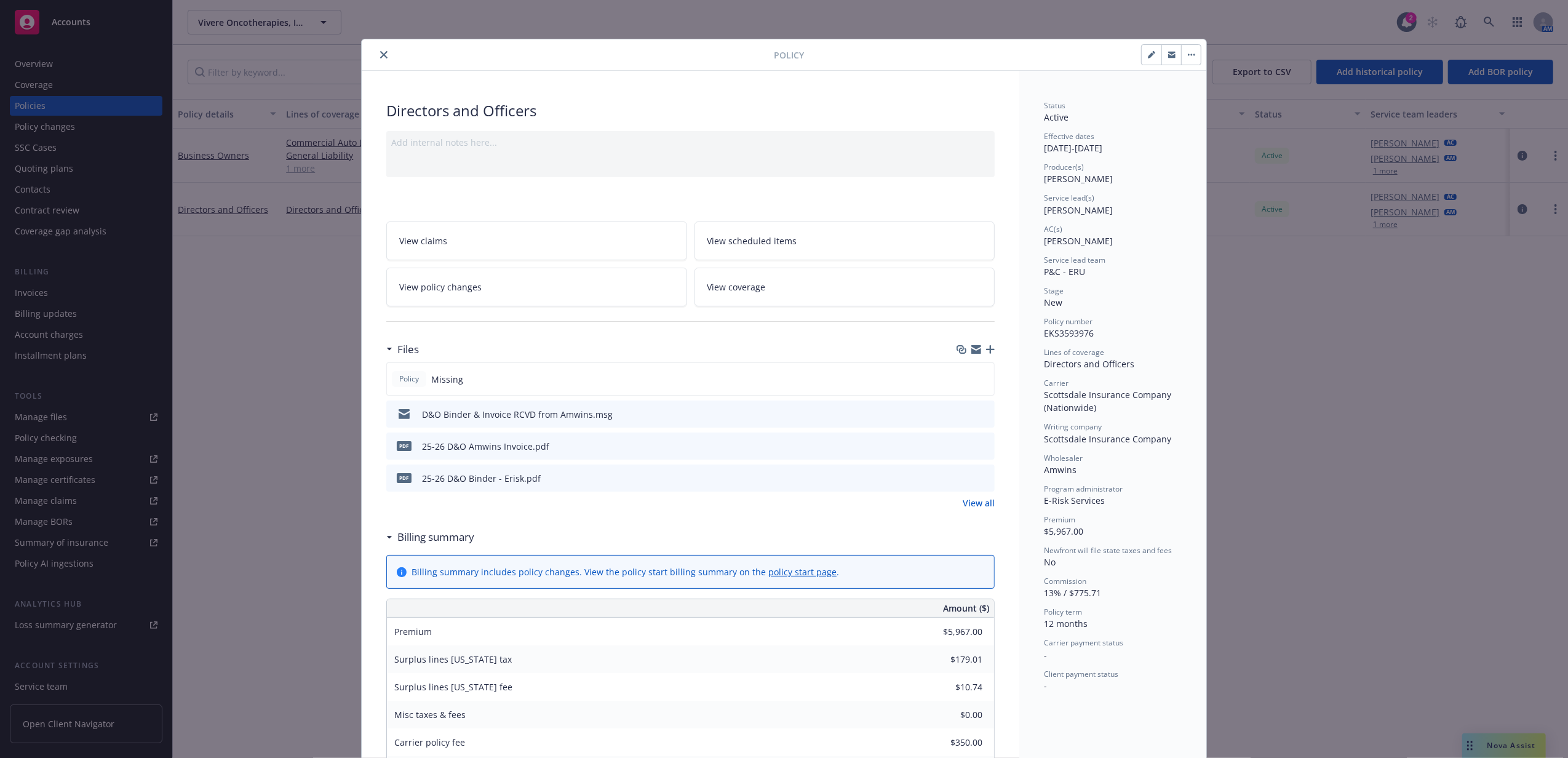
click at [376, 54] on button "close" at bounding box center [383, 54] width 14 height 14
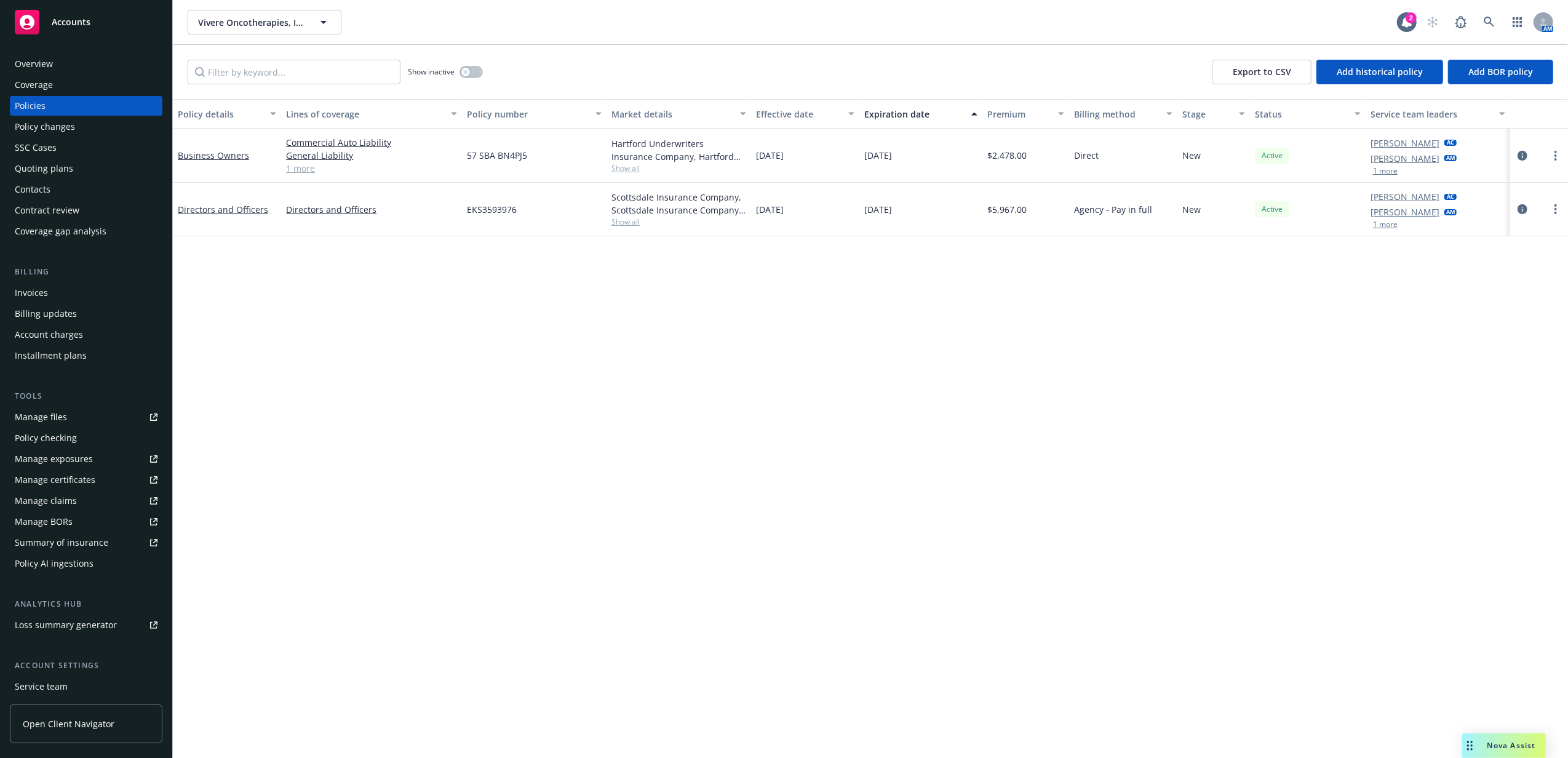
click at [82, 164] on div "Quoting plans" at bounding box center [85, 168] width 142 height 20
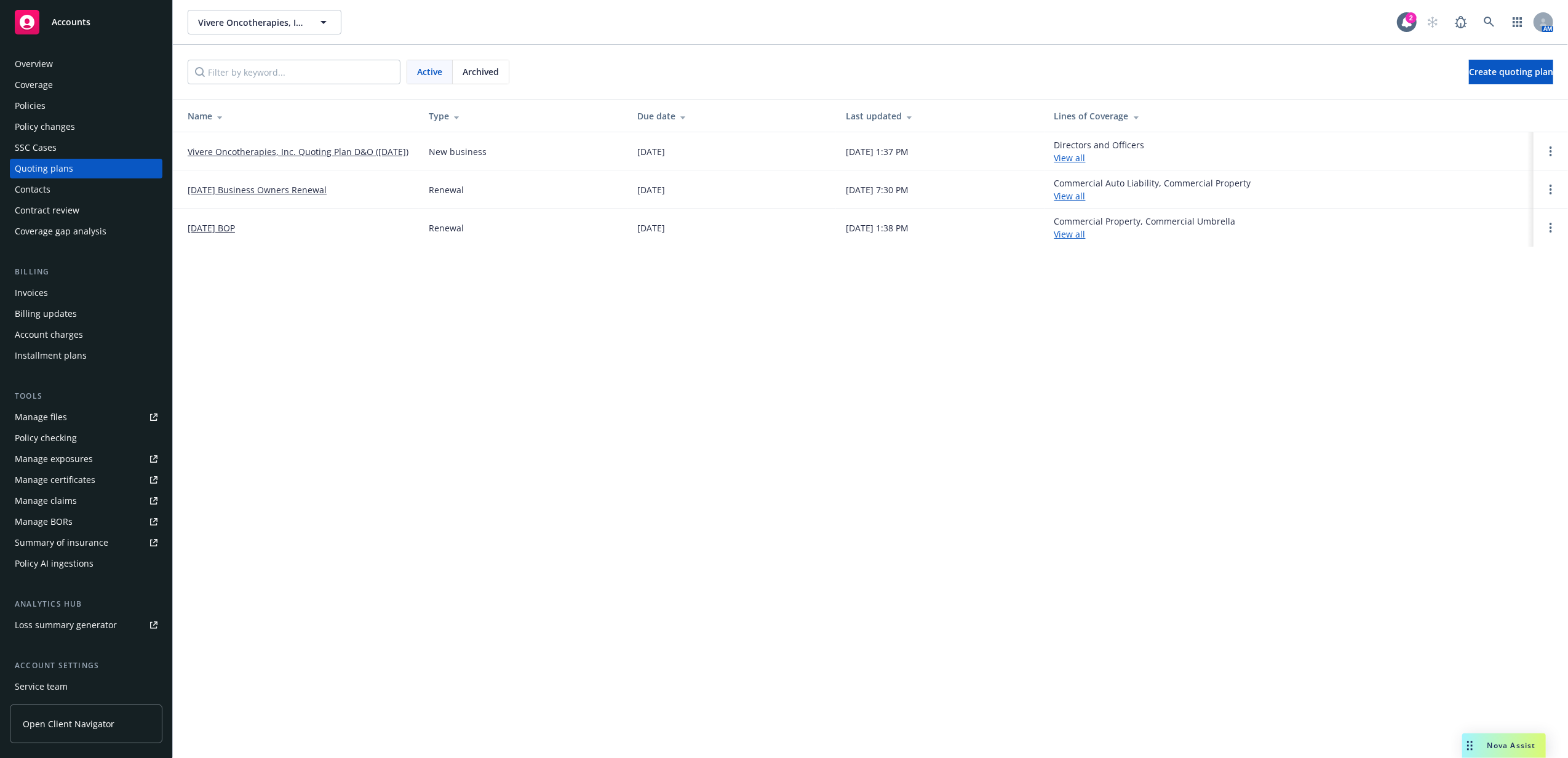
click at [265, 145] on link "Vivere Oncotherapies, Inc. Quoting Plan D&O ([DATE])" at bounding box center [297, 152] width 221 height 13
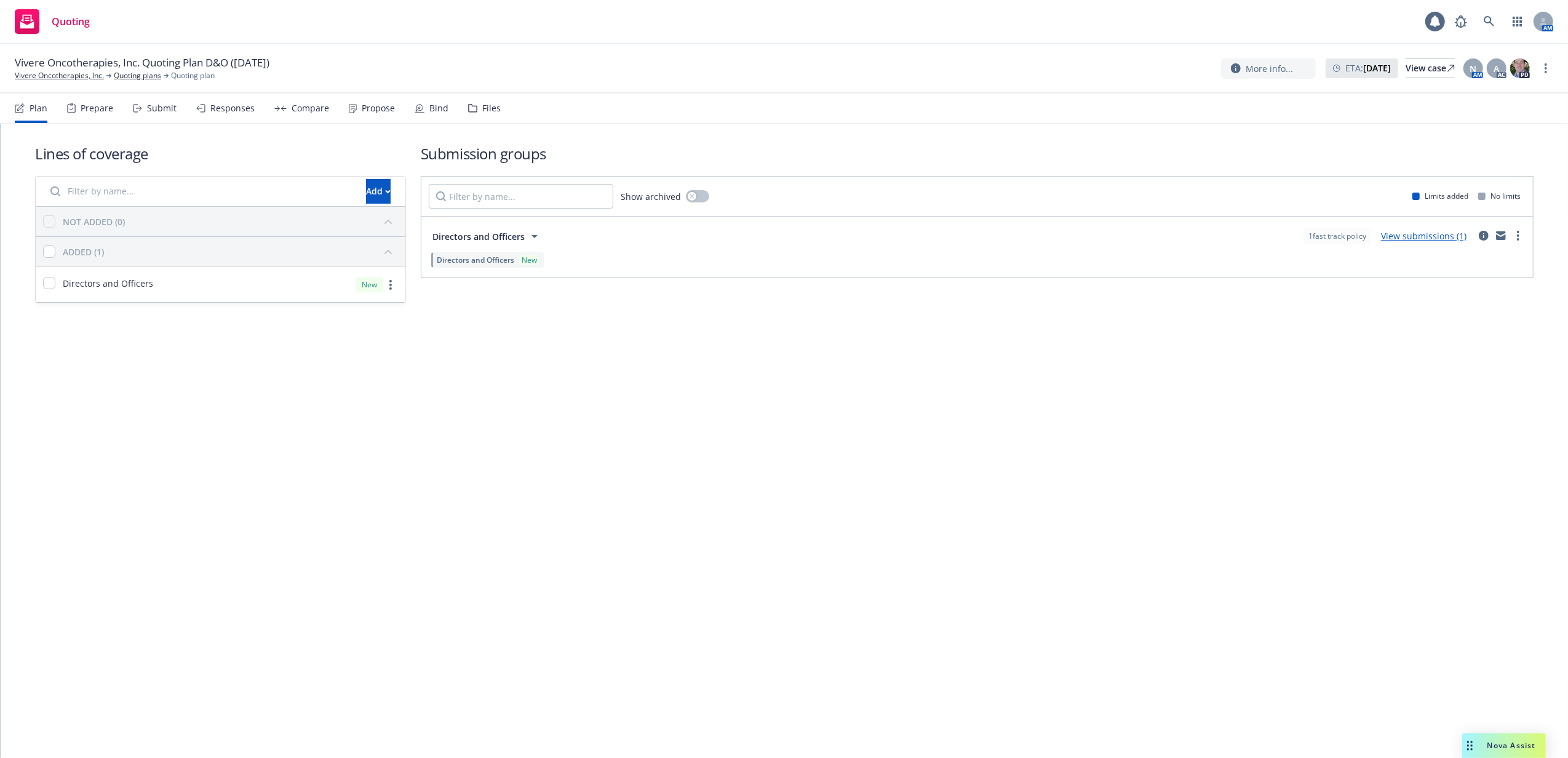
click at [483, 106] on div "Files" at bounding box center [491, 108] width 18 height 10
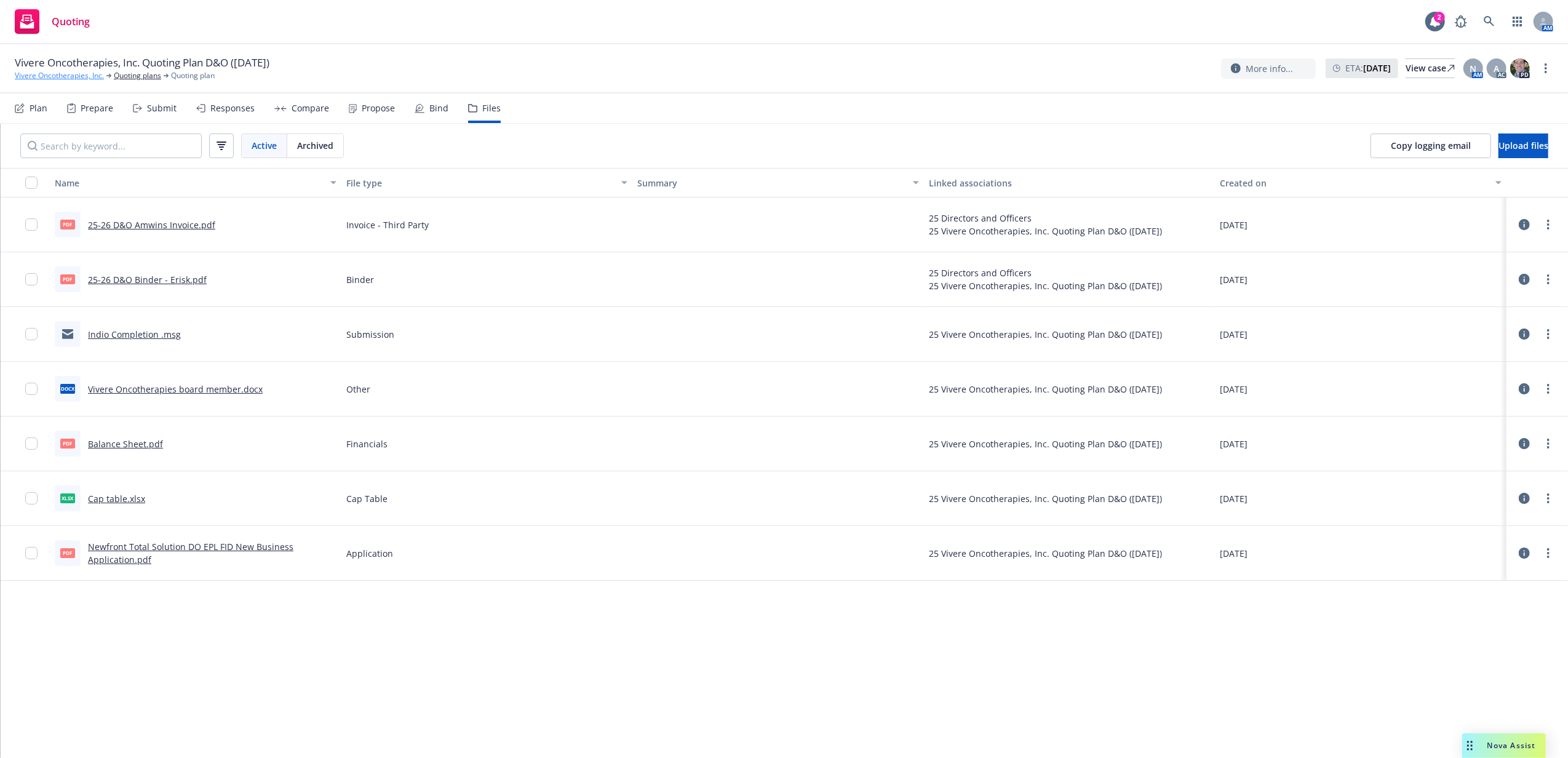
click at [84, 75] on link "Vivere Oncotherapies, Inc." at bounding box center [58, 76] width 89 height 11
